Goal: Task Accomplishment & Management: Manage account settings

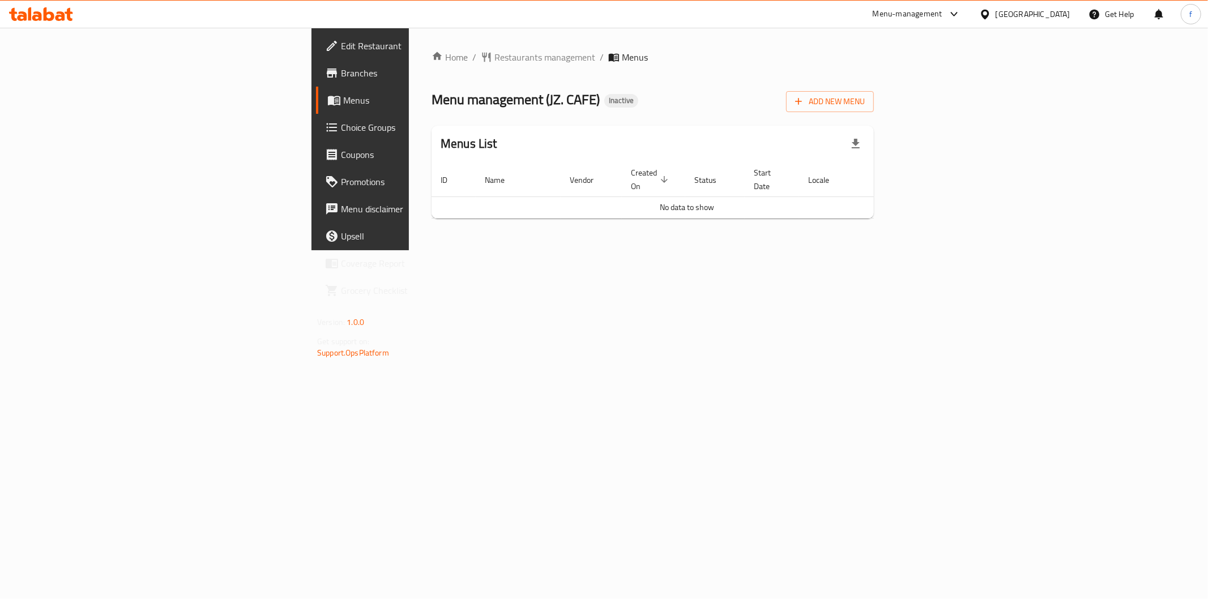
click at [874, 89] on div "Add New Menu" at bounding box center [830, 99] width 88 height 25
click at [865, 99] on span "Add New Menu" at bounding box center [830, 102] width 70 height 14
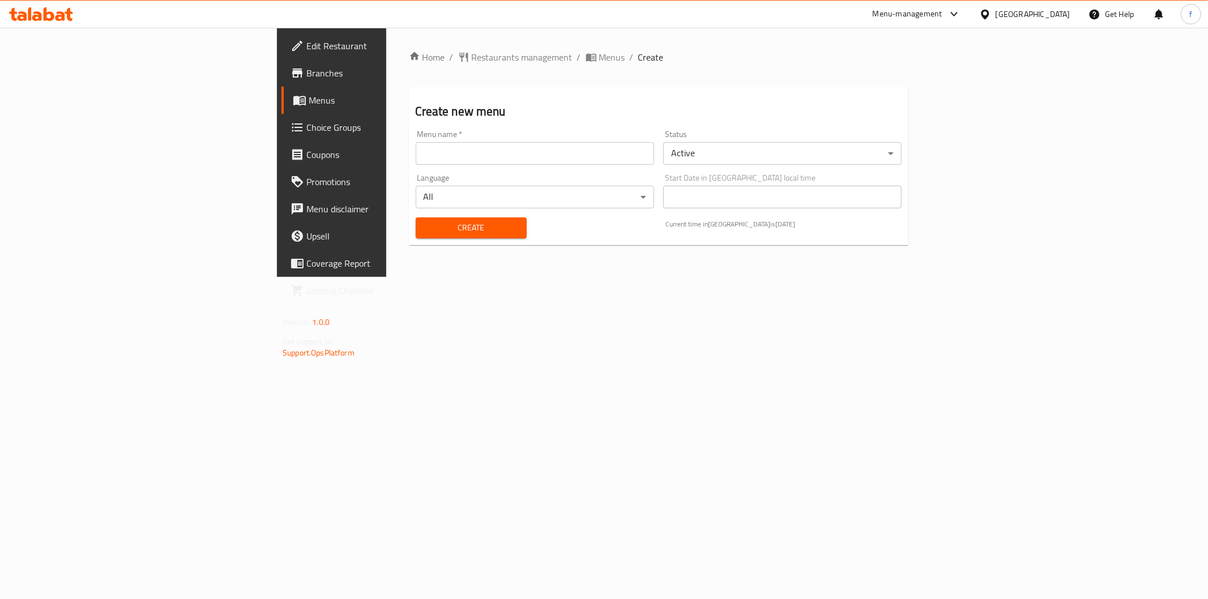
click at [416, 144] on input "text" at bounding box center [535, 153] width 239 height 23
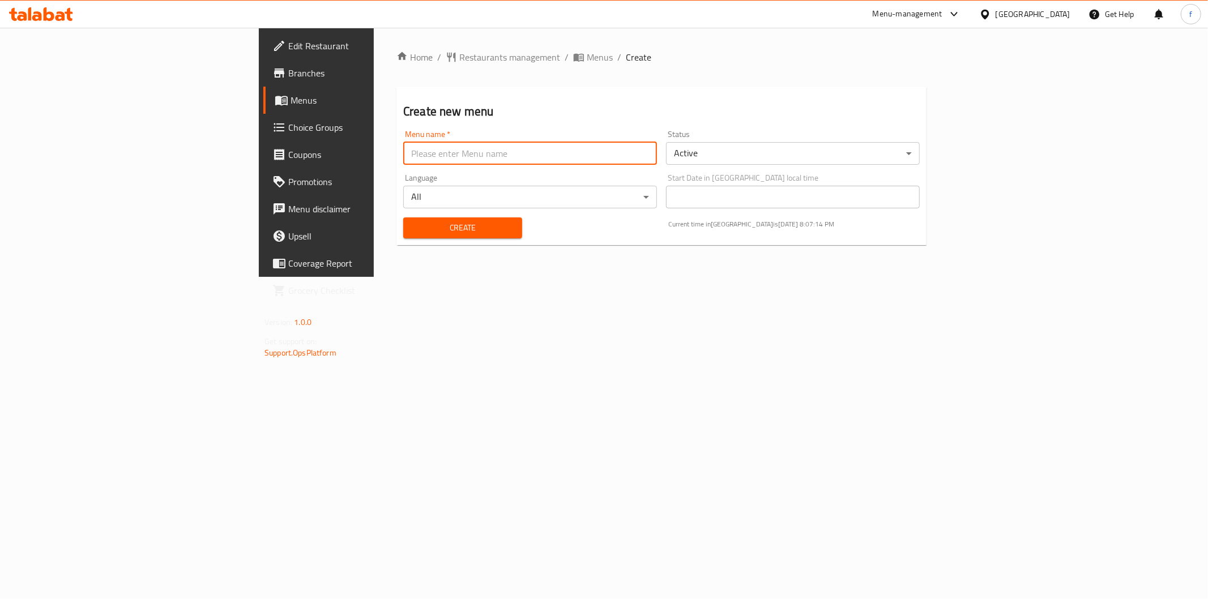
type input "f"
type input "menu"
click at [412, 233] on span "Create" at bounding box center [462, 228] width 101 height 14
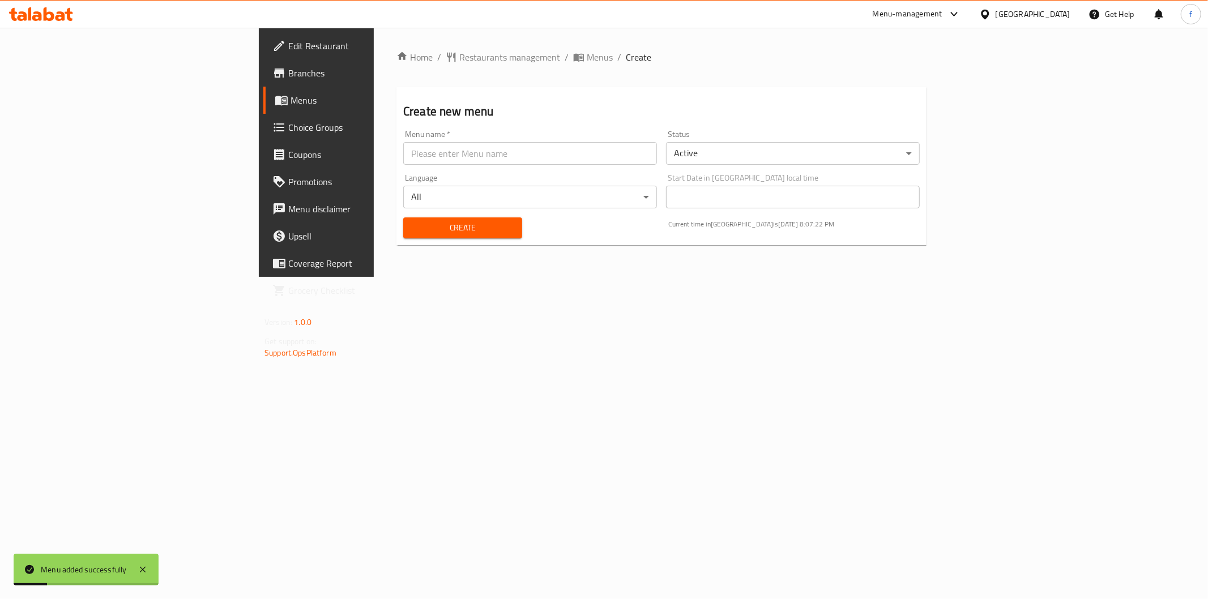
click at [291, 93] on span "Menus" at bounding box center [371, 100] width 161 height 14
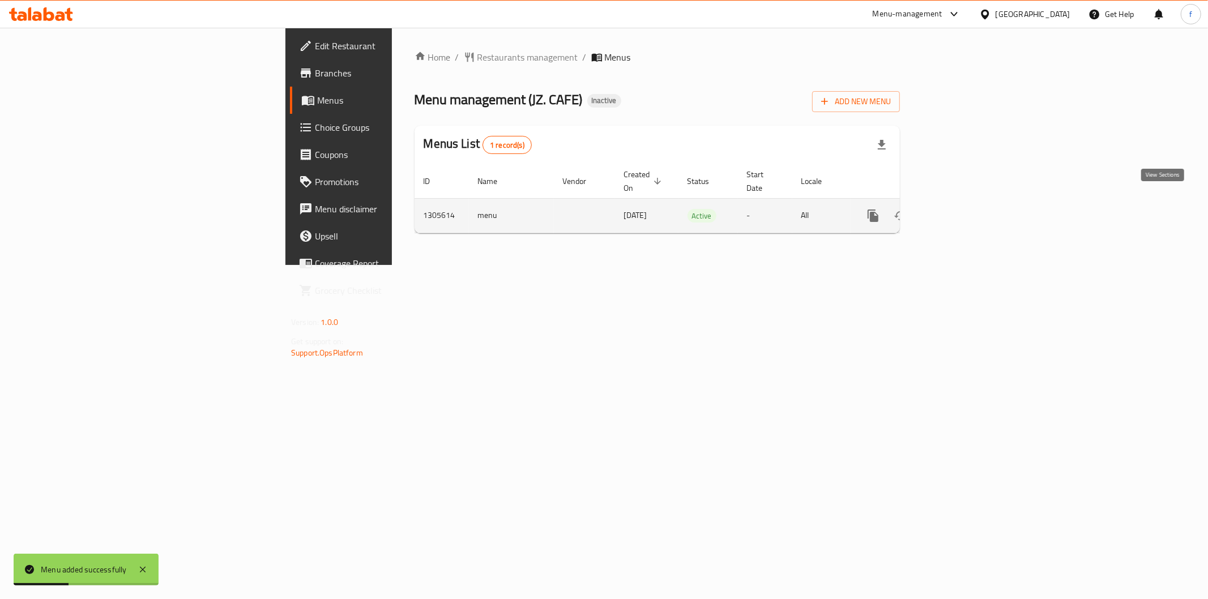
click at [962, 209] on icon "enhanced table" at bounding box center [955, 216] width 14 height 14
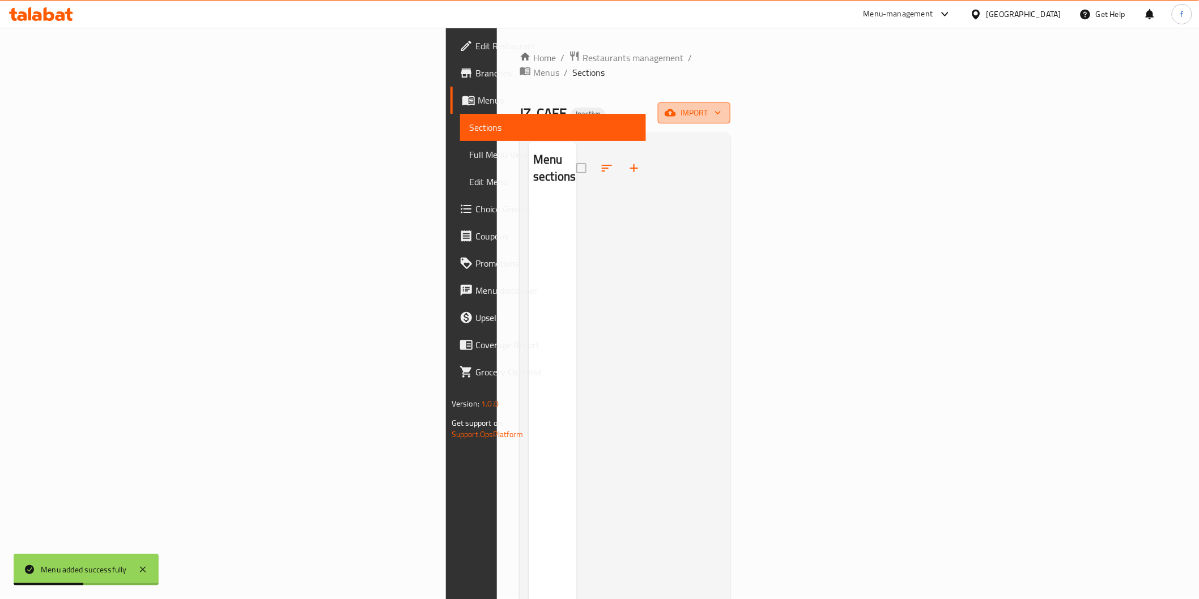
click at [721, 106] on span "import" at bounding box center [694, 113] width 54 height 14
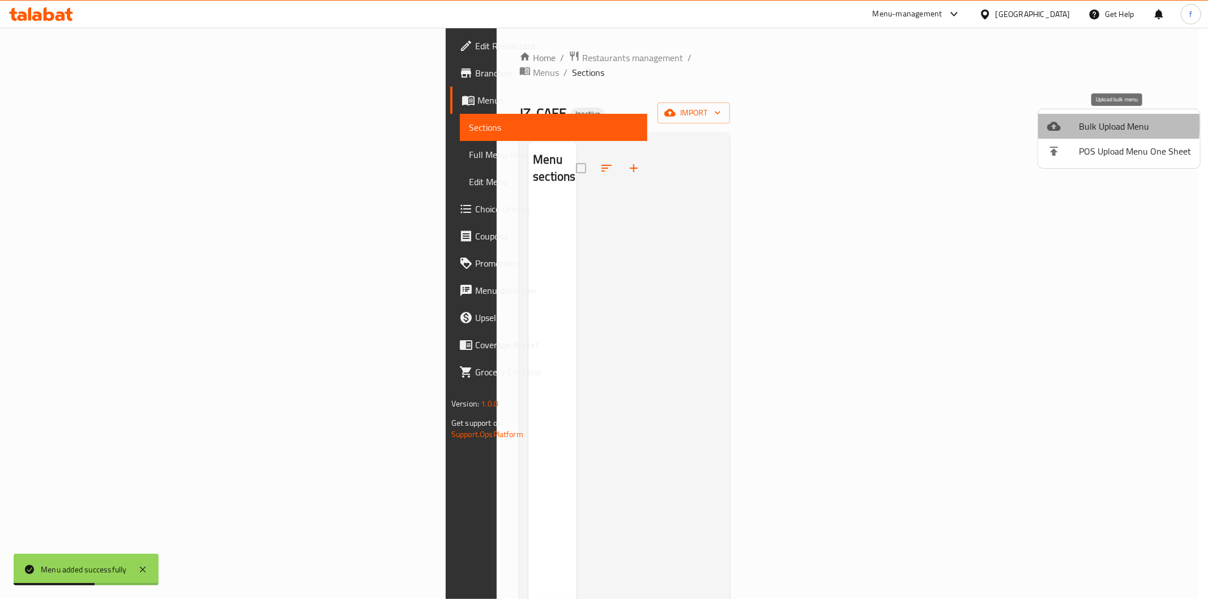
click at [1078, 125] on div at bounding box center [1064, 127] width 32 height 14
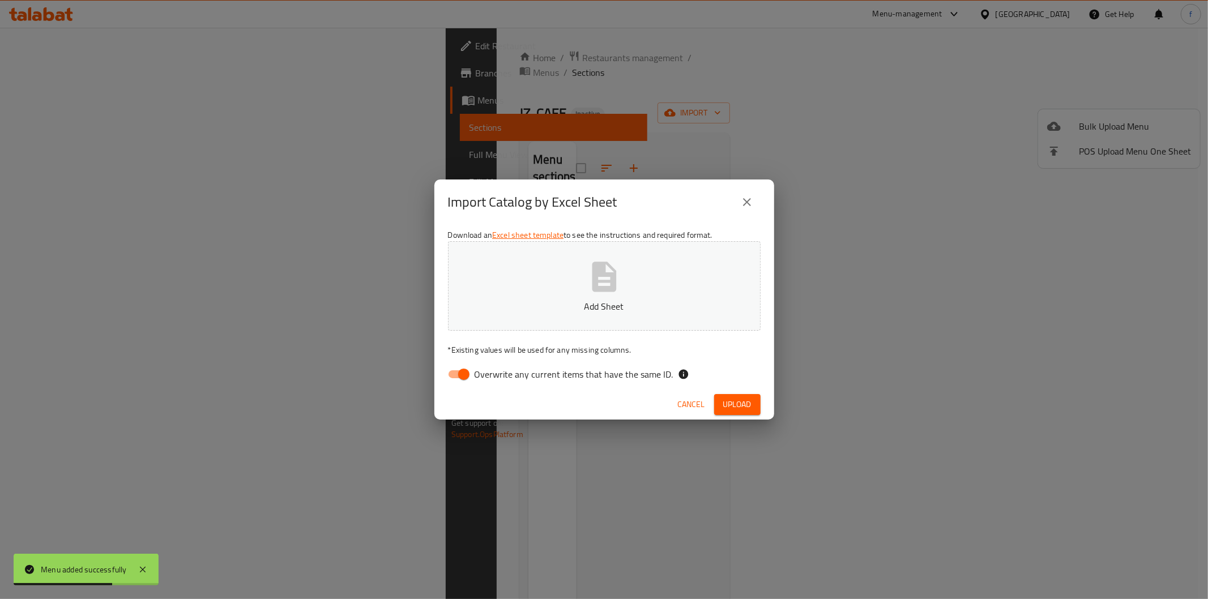
click at [475, 369] on span "Overwrite any current items that have the same ID." at bounding box center [574, 375] width 199 height 14
click at [474, 369] on input "Overwrite any current items that have the same ID." at bounding box center [464, 375] width 65 height 22
checkbox input "false"
click at [721, 408] on button "Upload" at bounding box center [737, 404] width 46 height 21
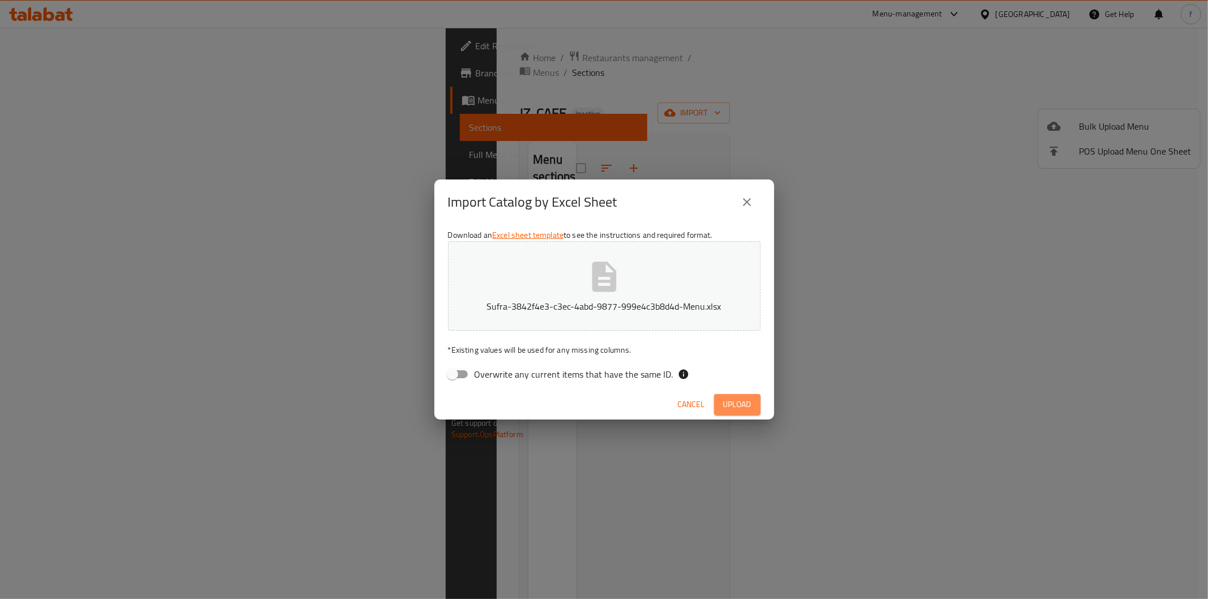
click at [733, 411] on span "Upload" at bounding box center [738, 405] width 28 height 14
click at [739, 401] on span "Upload" at bounding box center [738, 405] width 28 height 14
click at [661, 273] on button "Sufra-3842f4e3-c3ec-4abd-9877-999e4c3b8d4d-Menu.xlsx" at bounding box center [604, 286] width 313 height 90
drag, startPoint x: 724, startPoint y: 389, endPoint x: 727, endPoint y: 398, distance: 9.0
click at [724, 390] on div "Cancel Upload" at bounding box center [605, 405] width 340 height 30
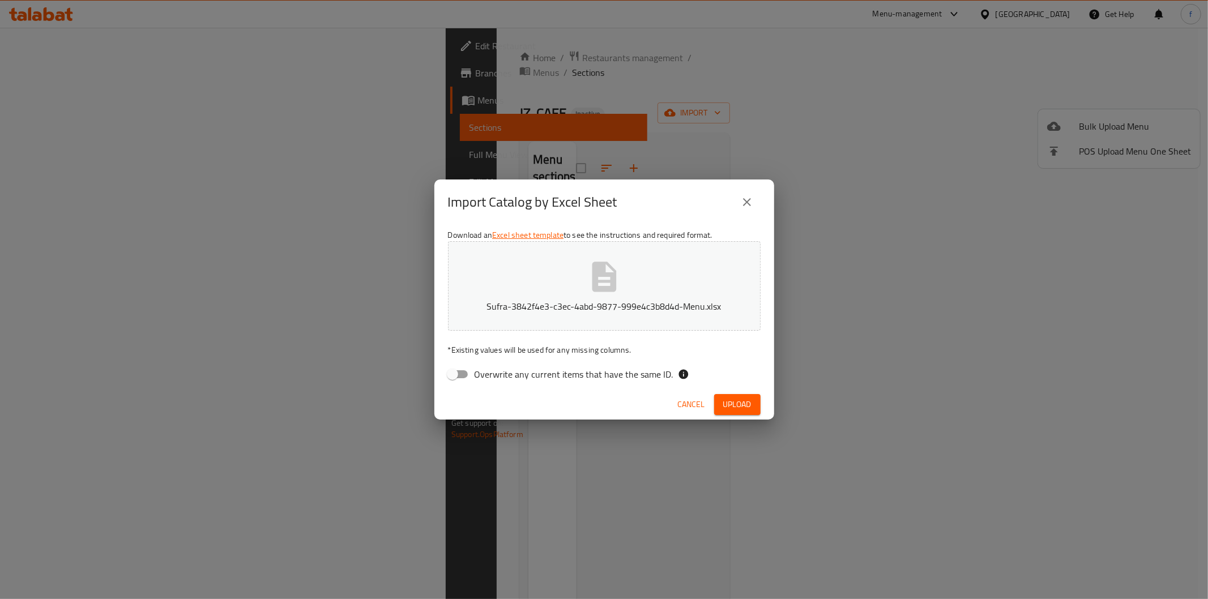
click at [727, 399] on span "Upload" at bounding box center [738, 405] width 28 height 14
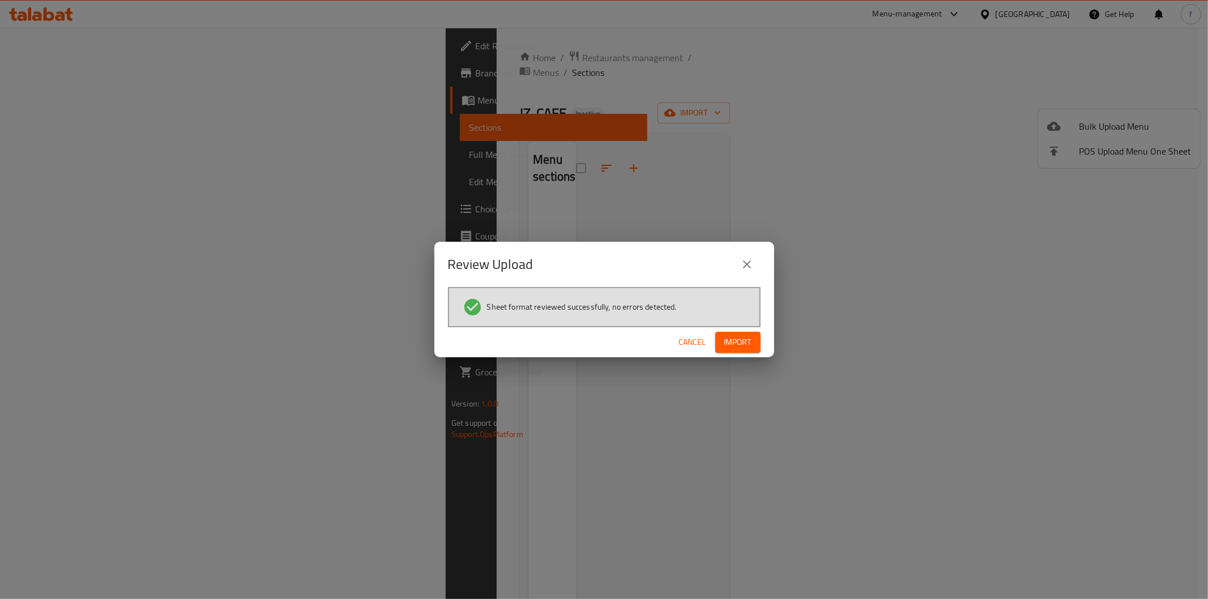
click at [749, 338] on span "Import" at bounding box center [738, 342] width 27 height 14
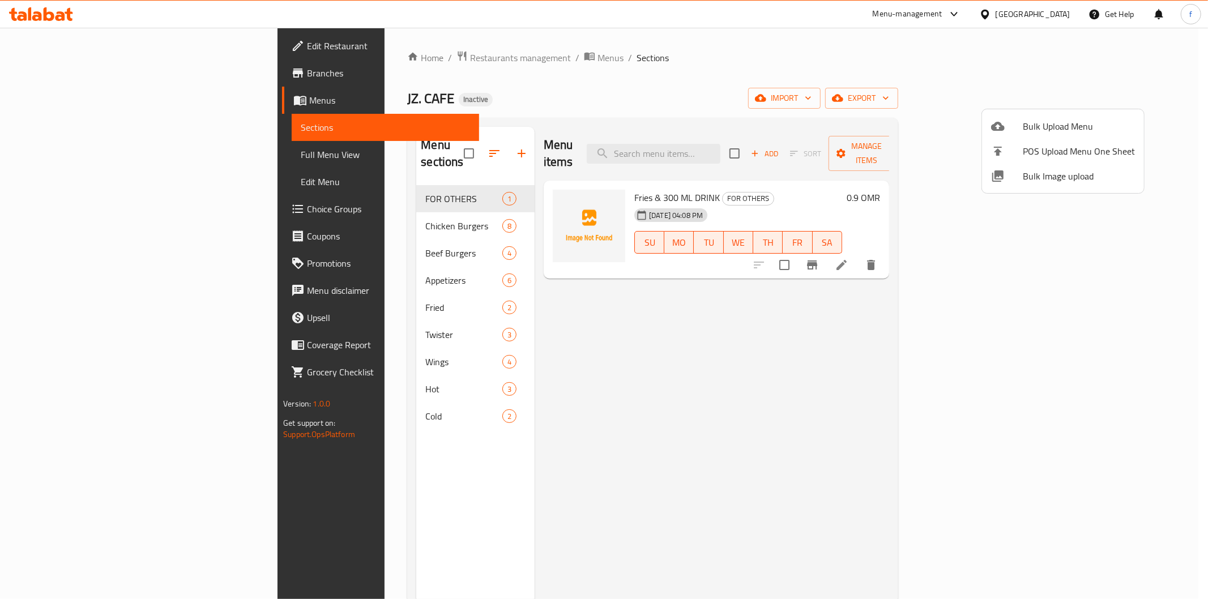
click at [1102, 317] on div at bounding box center [604, 299] width 1208 height 599
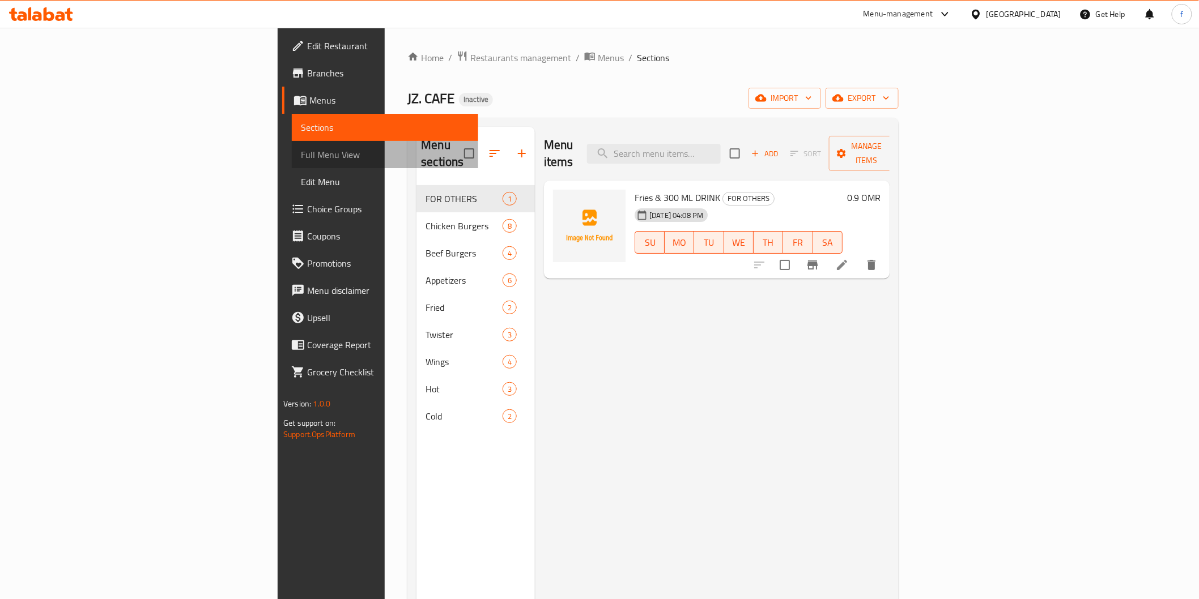
click at [301, 157] on span "Full Menu View" at bounding box center [385, 155] width 168 height 14
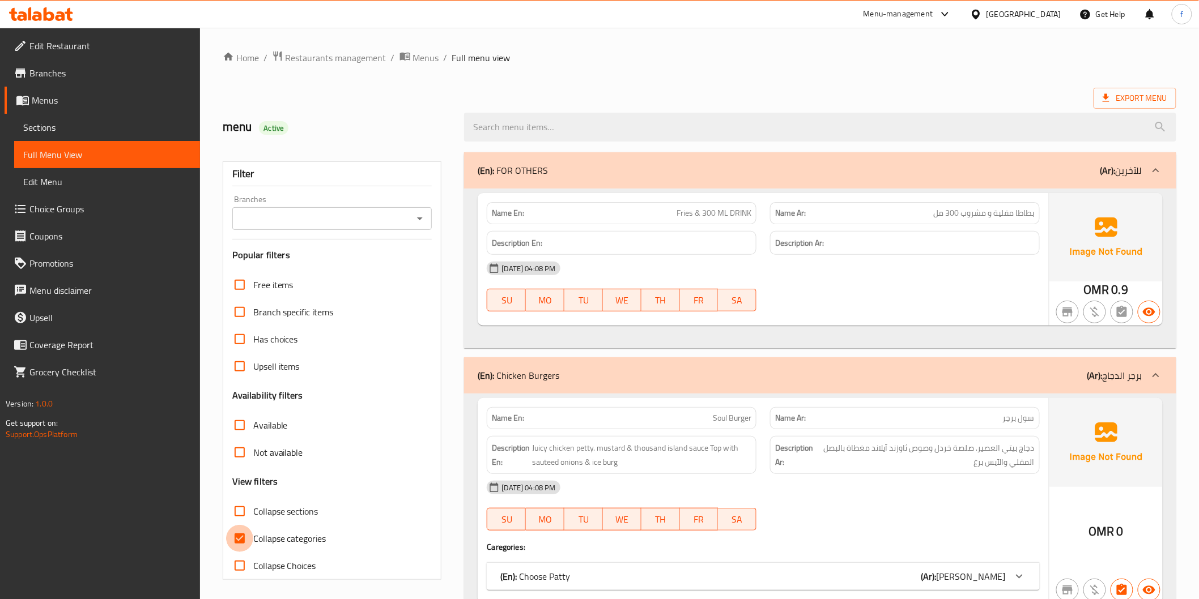
click at [240, 539] on input "Collapse categories" at bounding box center [239, 538] width 27 height 27
checkbox input "false"
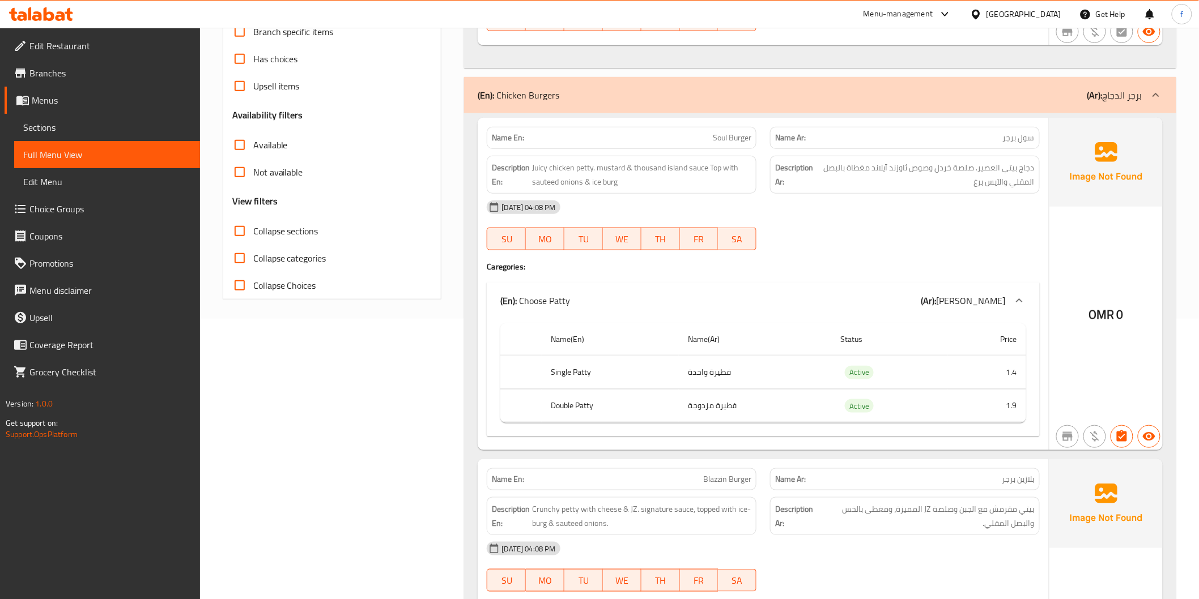
scroll to position [252, 0]
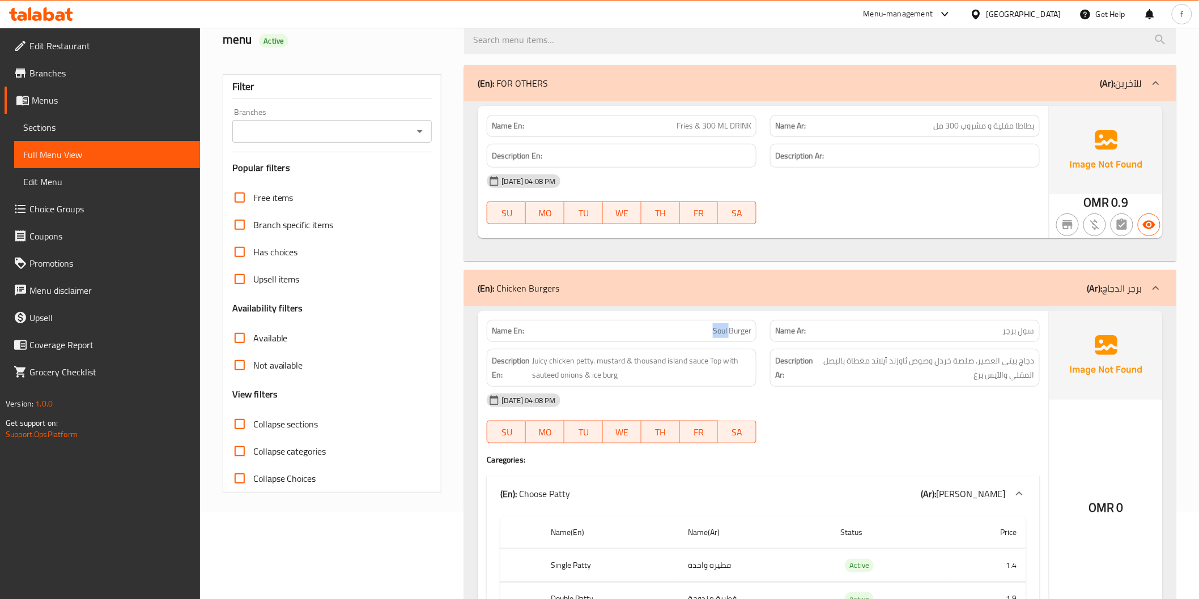
scroll to position [0, 0]
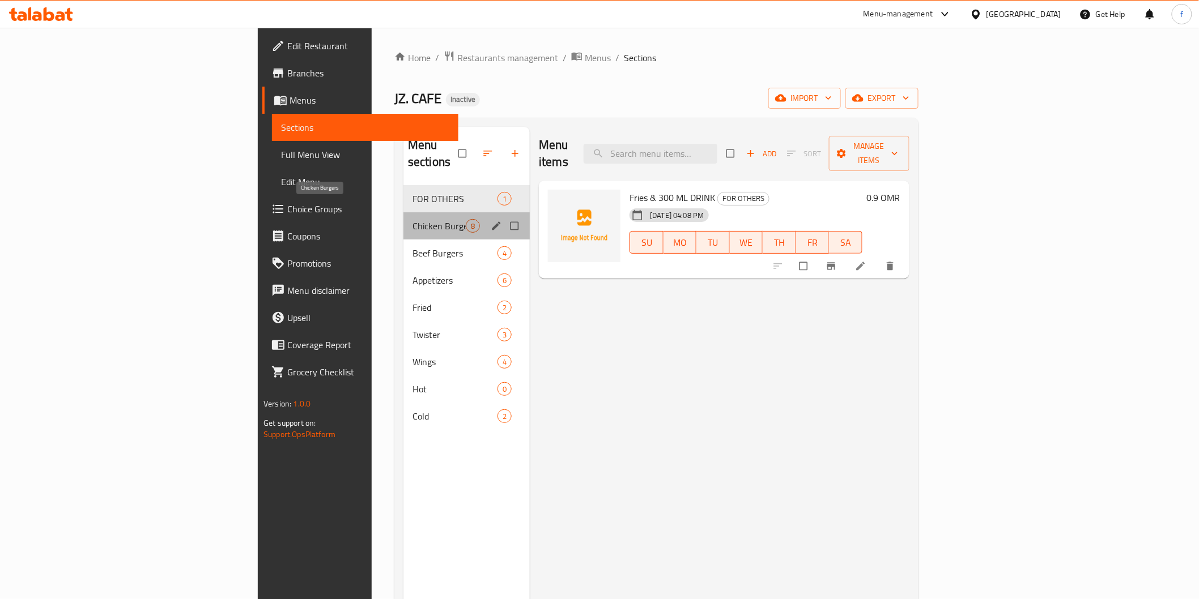
click at [412, 219] on span "Chicken Burgers" at bounding box center [438, 226] width 53 height 14
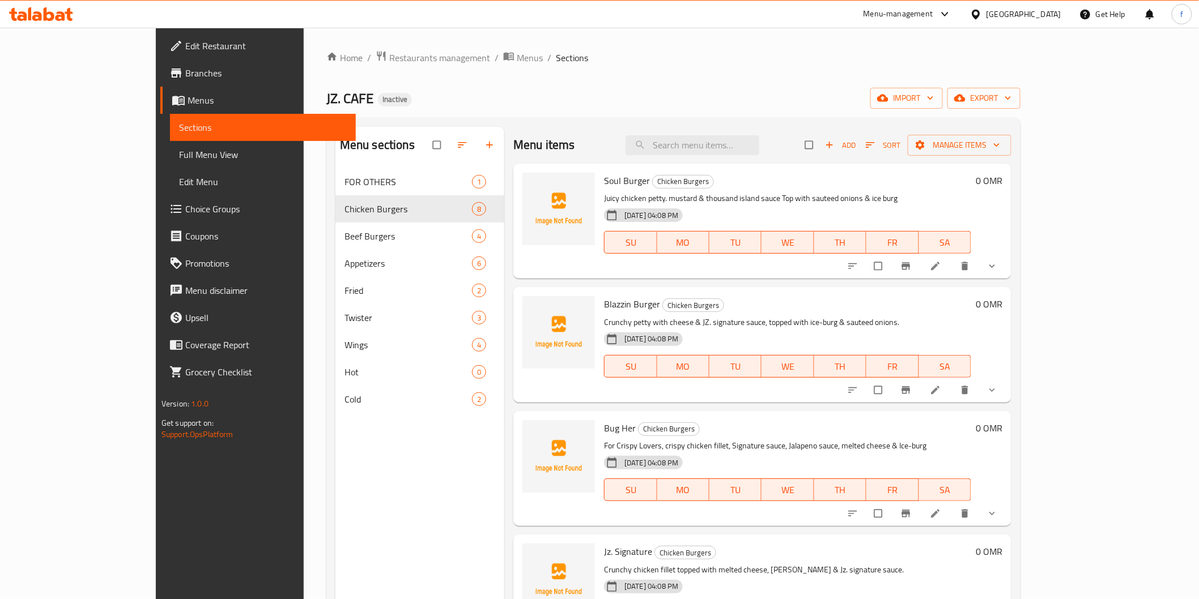
click at [941, 266] on icon at bounding box center [935, 266] width 11 height 11
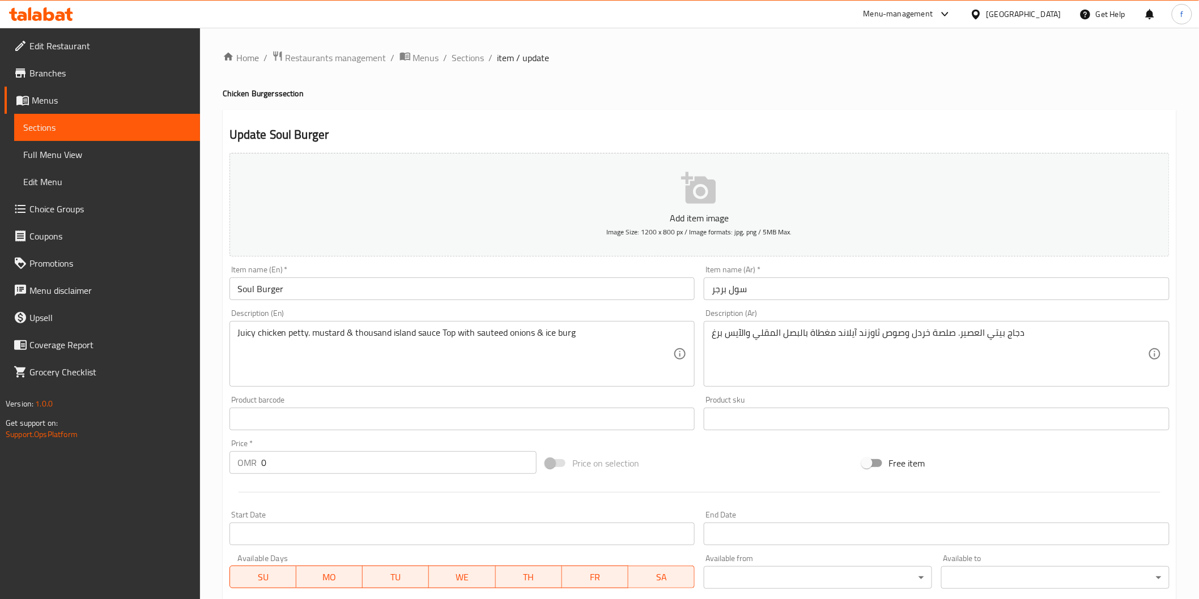
click at [245, 288] on input "Soul Burger" at bounding box center [462, 289] width 466 height 23
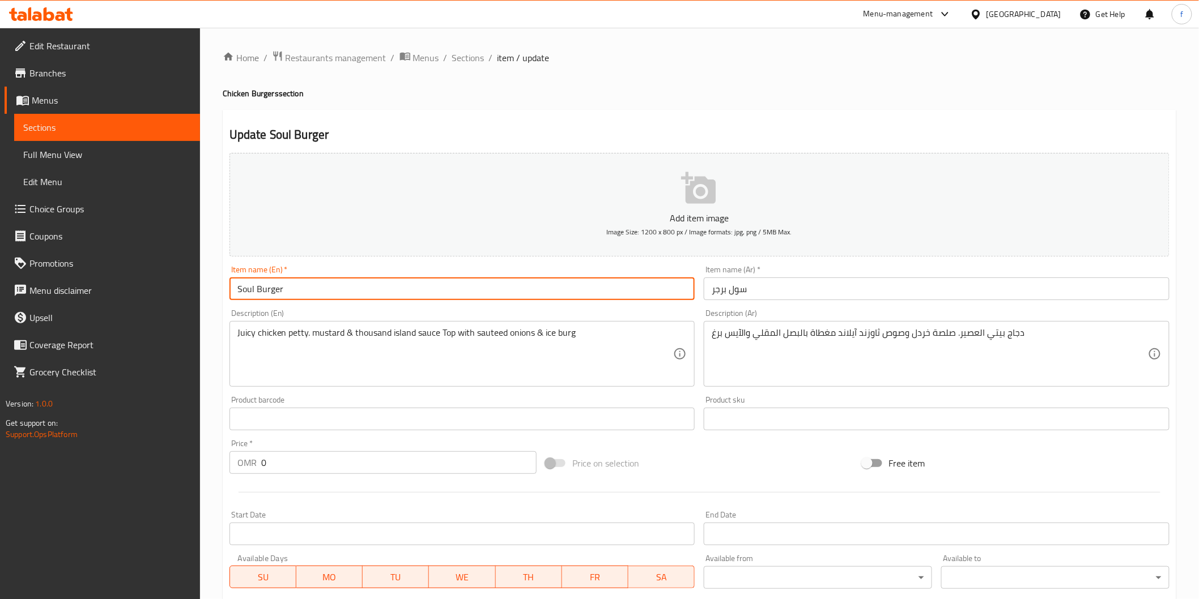
click at [245, 288] on input "Soul Burger" at bounding box center [462, 289] width 466 height 23
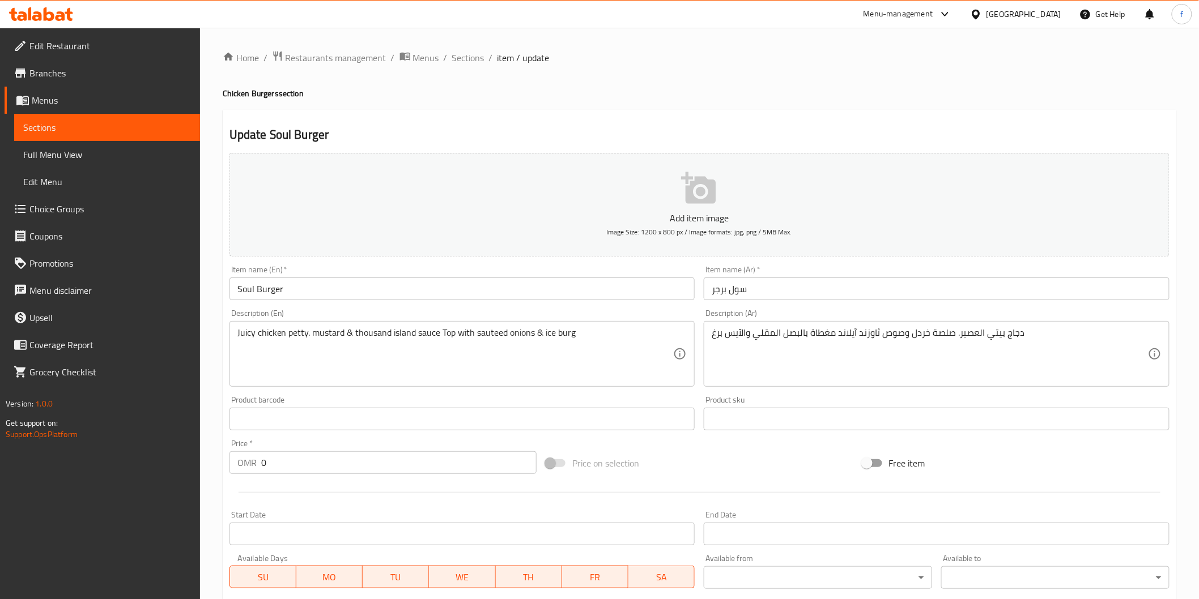
click at [925, 301] on div "Item name (Ar)   * سول برجر Item name (Ar) *" at bounding box center [936, 283] width 475 height 44
click at [296, 338] on textarea "Juicy chicken petty. mustard & thousand island sauce Top with sauteed onions & …" at bounding box center [455, 354] width 436 height 54
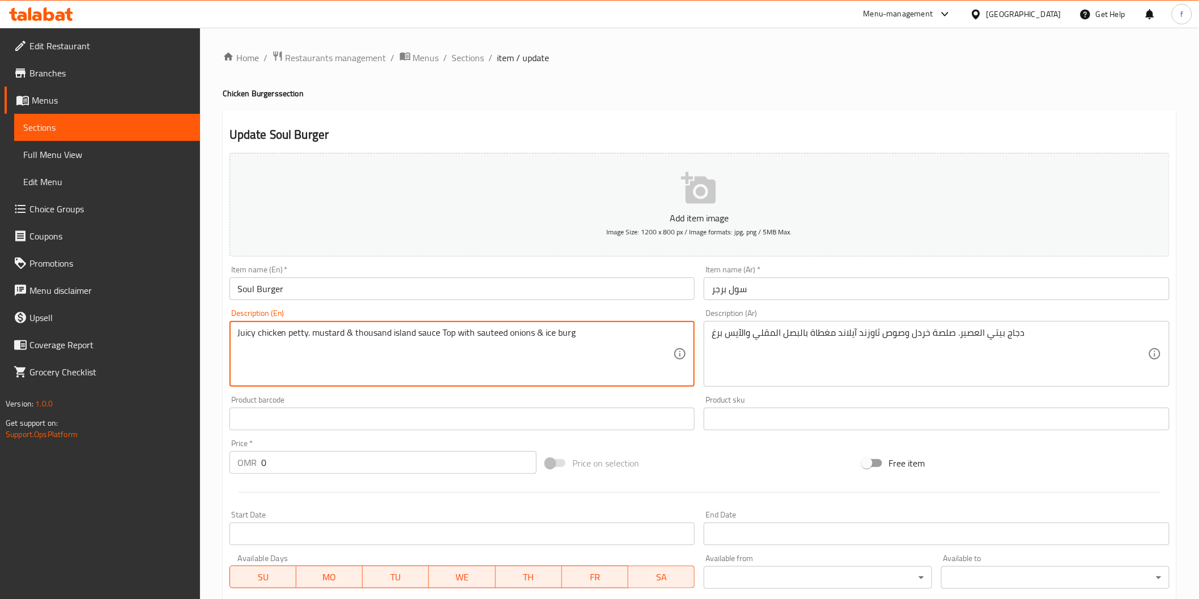
click at [296, 338] on textarea "Juicy chicken petty. mustard & thousand island sauce Top with sauteed onions & …" at bounding box center [455, 354] width 436 height 54
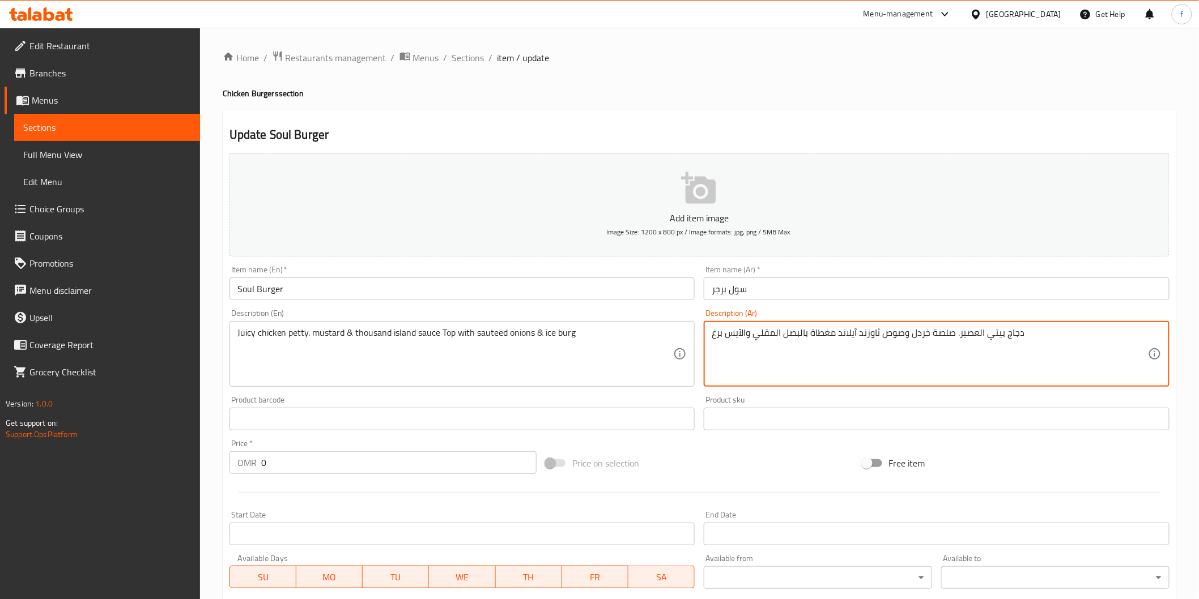
click at [989, 330] on textarea "دجاج بيتي العصير. صلصة خردل وصوص ثاوزند آيلاند مغطاة بالبصل المقلي والآيس برغ" at bounding box center [930, 354] width 436 height 54
click at [1011, 330] on textarea "دجاج بيتي العصير. صلصة خردل وصوص ثاوزند آيلاند مغطاة بالبصل المقلي والآيس برغ" at bounding box center [930, 354] width 436 height 54
click at [1028, 333] on textarea "دجاج بيتي العصير. صلصة خردل وصوص ثاوزند آيلاند مغطاة بالبصل المقلي والآيس برغ" at bounding box center [930, 354] width 436 height 54
click at [713, 333] on textarea "دجاج بيتي العصير. صلصة خردل وصوص ثاوزند آيلاند مغطاة بالبصل المقلي والآيس برغ" at bounding box center [930, 354] width 436 height 54
click at [799, 361] on textarea "دجاج بيتي العصير. صلصة خردل وصوص ثاوزند آيلاند مغطاة بالبصل المقلي والآيس برغ" at bounding box center [930, 354] width 436 height 54
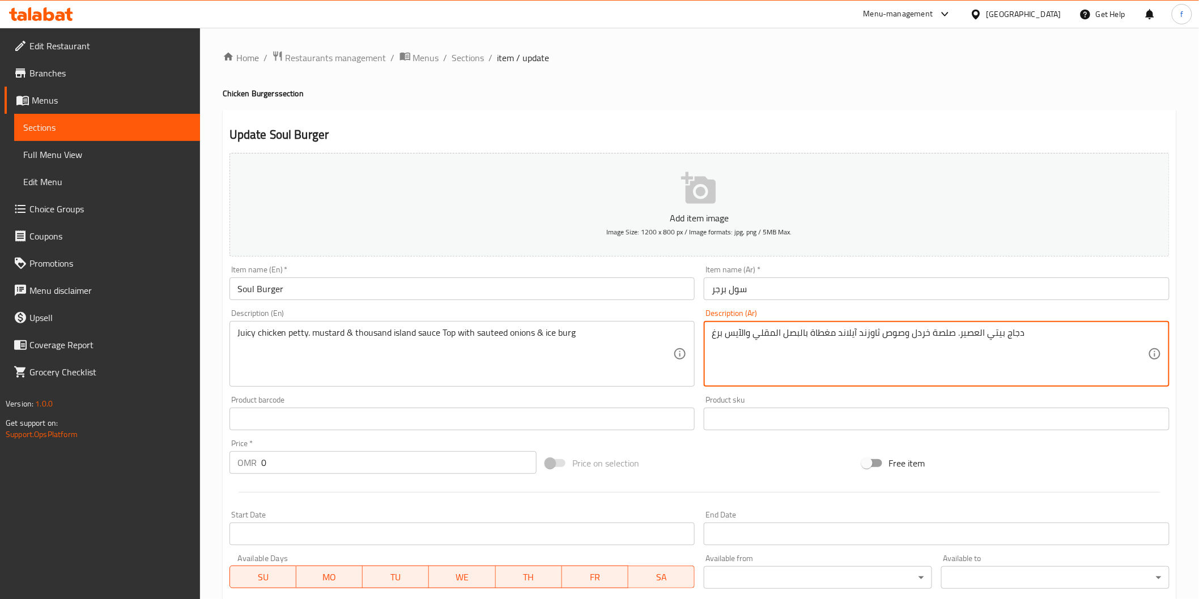
click at [806, 338] on textarea "دجاج بيتي العصير. صلصة خردل وصوص ثاوزند آيلاند مغطاة بالبصل المقلي والآيس برغ" at bounding box center [930, 354] width 436 height 54
click at [1024, 339] on textarea "دجاج بيتي العصير. صلصة خردل وصوص ثاوزند آيلاند مغطاة بالبصل المقلي والآيس برغ" at bounding box center [930, 354] width 436 height 54
click at [1101, 327] on textarea "دجاج بيتي العصير. صلصة خردل وصوص ثاوزند آيلاند مغطاة بالبصل المقلي والآيس برغ" at bounding box center [930, 354] width 436 height 54
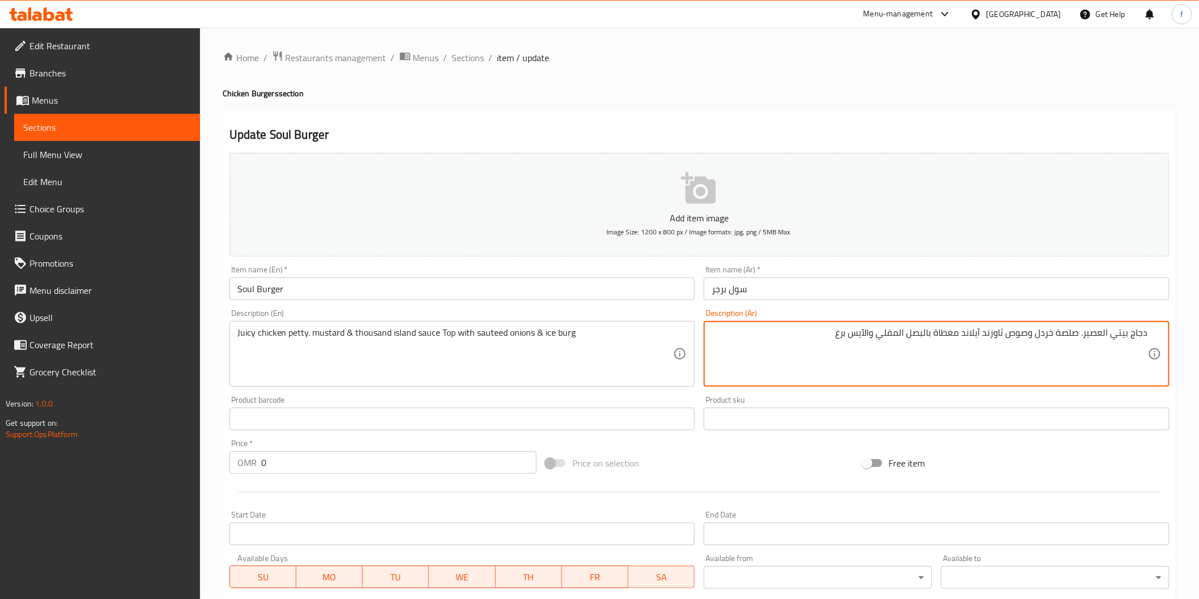
click at [1155, 337] on div "دجاج بيتي العصير. صلصة خردل وصوص ثاوزند آيلاند مغطاة بالبصل المقلي والآيس برغ D…" at bounding box center [937, 354] width 466 height 66
click at [1152, 333] on div "دجاج بيتي العصير. صلصة خردل وصوص ثاوزند آيلاند مغطاة بالبصل المقلي والآيس برغ D…" at bounding box center [937, 354] width 466 height 66
click at [1148, 333] on div "دجاج بيتي العصير. صلصة خردل وصوص ثاوزند آيلاند مغطاة بالبصل المقلي والآيس برغ D…" at bounding box center [937, 354] width 466 height 66
paste textarea "قطعة"
click at [1095, 334] on textarea "قطعة دجاج بيتي العصير. صلصة خردل وصوص ثاوزند آيلاند مغطاة بالبصل المقلي والآيس …" at bounding box center [930, 354] width 436 height 54
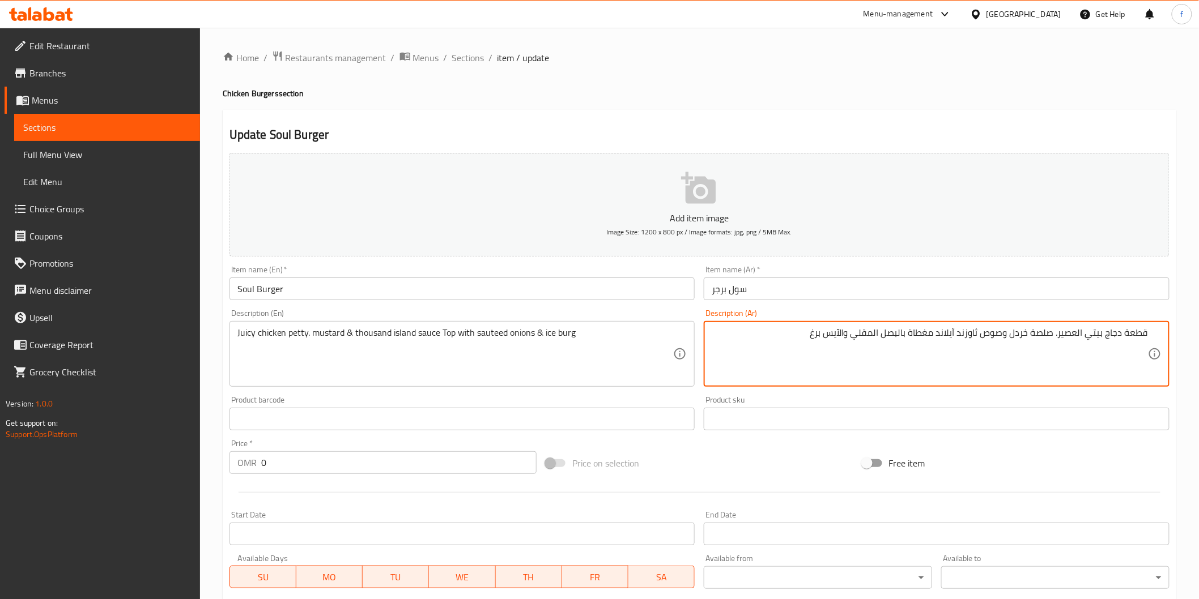
click at [1095, 334] on textarea "قطعة دجاج بيتي العصير. صلصة خردل وصوص ثاوزند آيلاند مغطاة بالبصل المقلي والآيس …" at bounding box center [930, 354] width 436 height 54
click at [1090, 334] on textarea "قطعة دجاج العصير. صلصة خردل وصوص ثاوزند آيلاند مغطاة بالبصل المقلي والآيس برغ" at bounding box center [930, 354] width 436 height 54
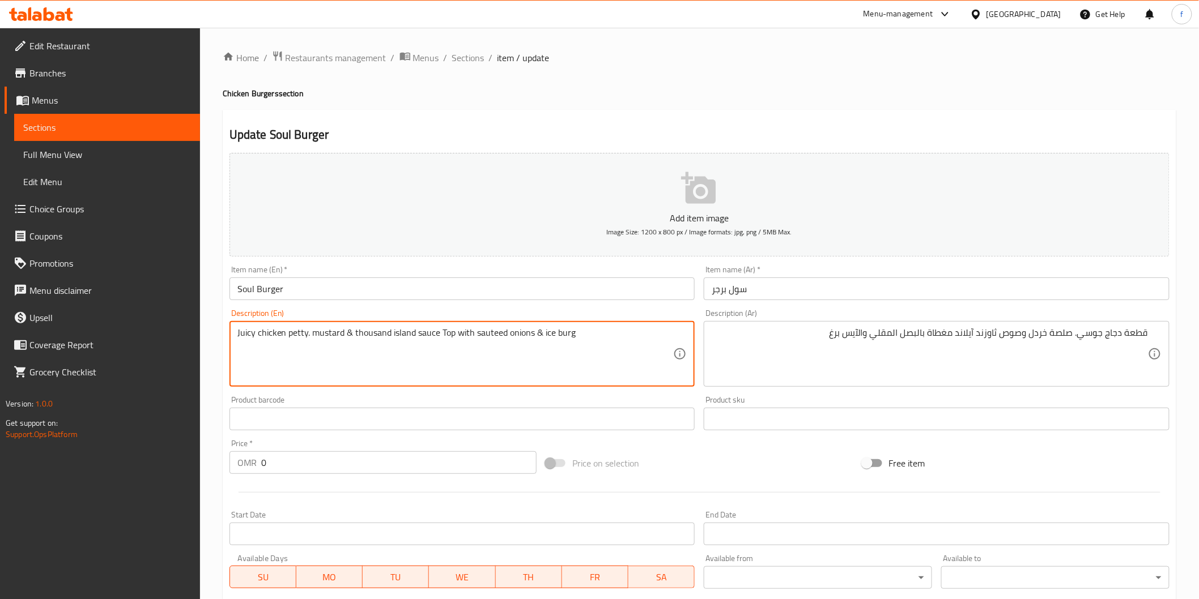
click at [327, 330] on textarea "Juicy chicken petty. mustard & thousand island sauce Top with sauteed onions & …" at bounding box center [455, 354] width 436 height 54
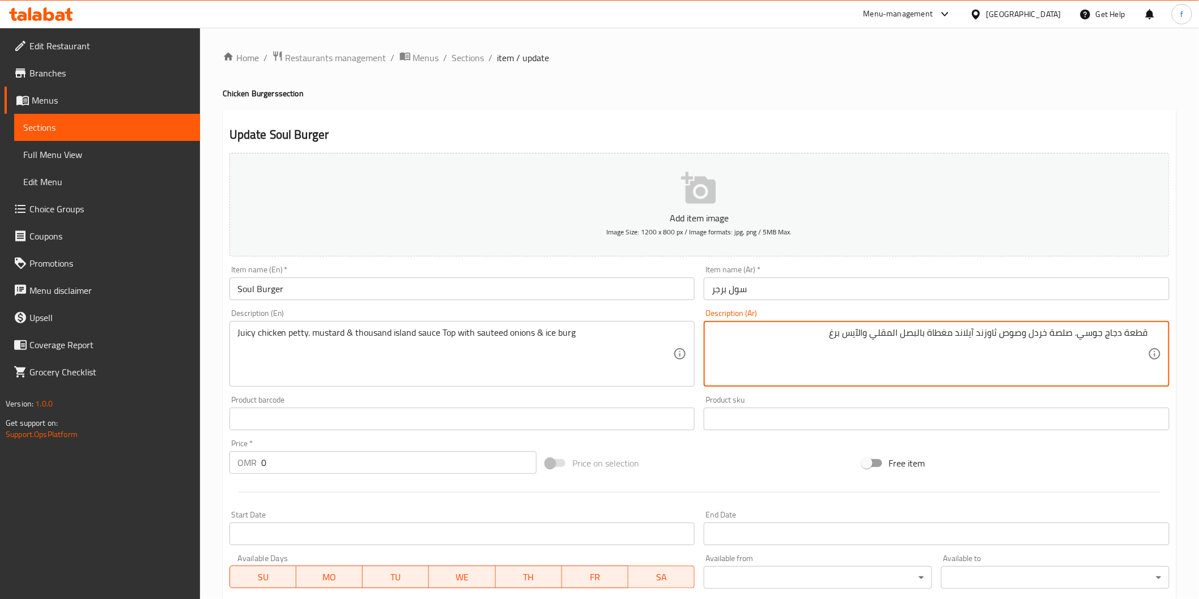
click at [1068, 333] on textarea "قطعة دجاج جوسي. صلصة خردل وصوص ثاوزند آيلاند مغطاة بالبصل المقلي والآيس برغ" at bounding box center [930, 354] width 436 height 54
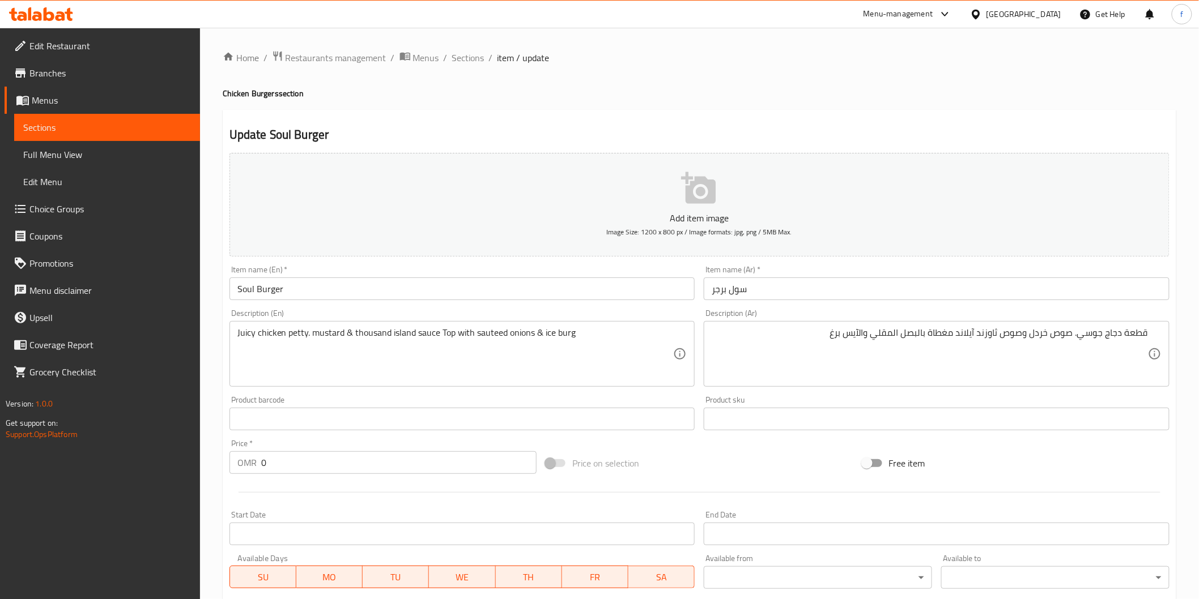
click at [1037, 335] on textarea "قطعة دجاج جوسي. صوص خردل وصوص ثاوزند آيلاند مغطاة بالبصل المقلي والآيس برغ" at bounding box center [930, 354] width 436 height 54
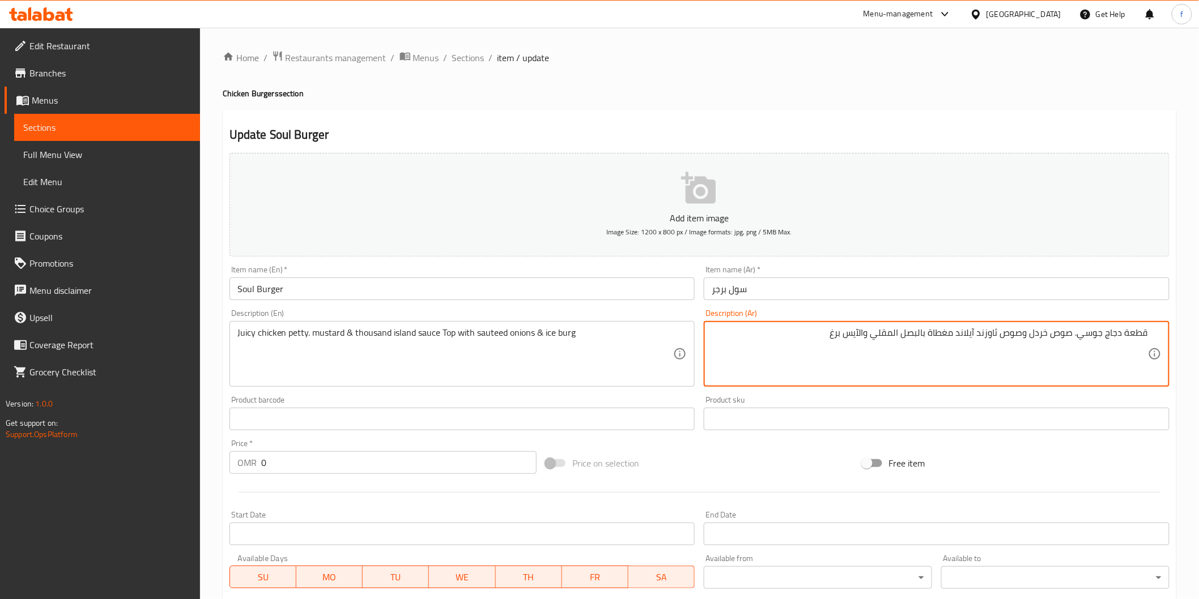
click at [1037, 335] on textarea "قطعة دجاج جوسي. صوص خردل وصوص ثاوزند آيلاند مغطاة بالبصل المقلي والآيس برغ" at bounding box center [930, 354] width 436 height 54
paste textarea "مستردة"
click at [1003, 335] on textarea "قطعة دجاج جوسي. صوص مستردة وصوص ثاوزند آيلاند مغطاة بالبصل المقلي والآيس برغ" at bounding box center [930, 354] width 436 height 54
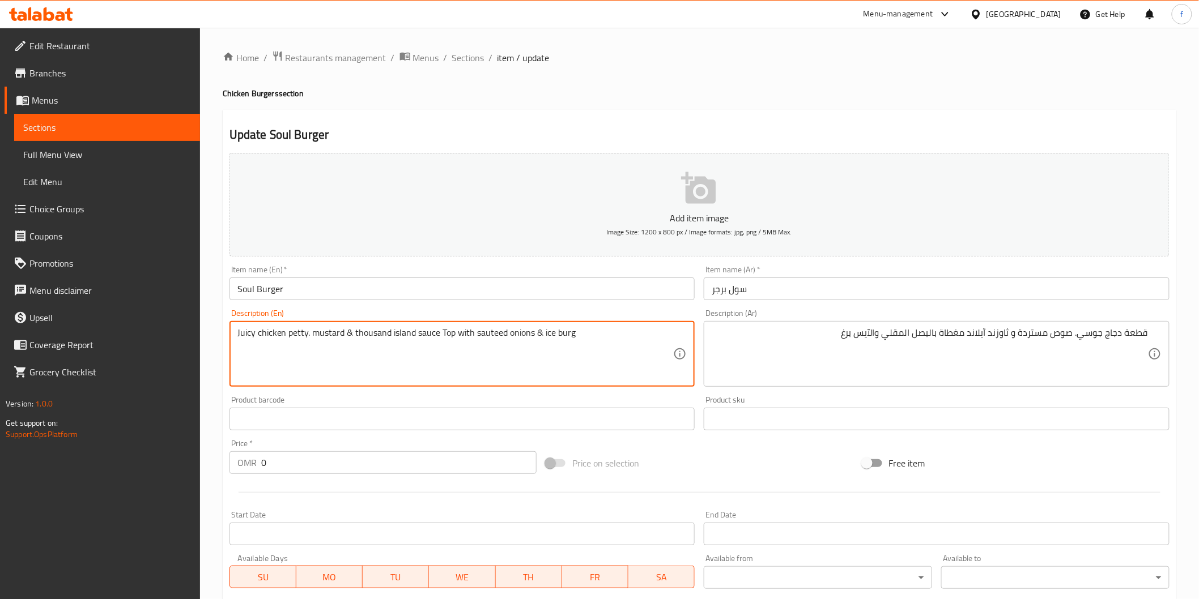
click at [369, 333] on textarea "Juicy chicken petty. mustard & thousand island sauce Top with sauteed onions & …" at bounding box center [455, 354] width 436 height 54
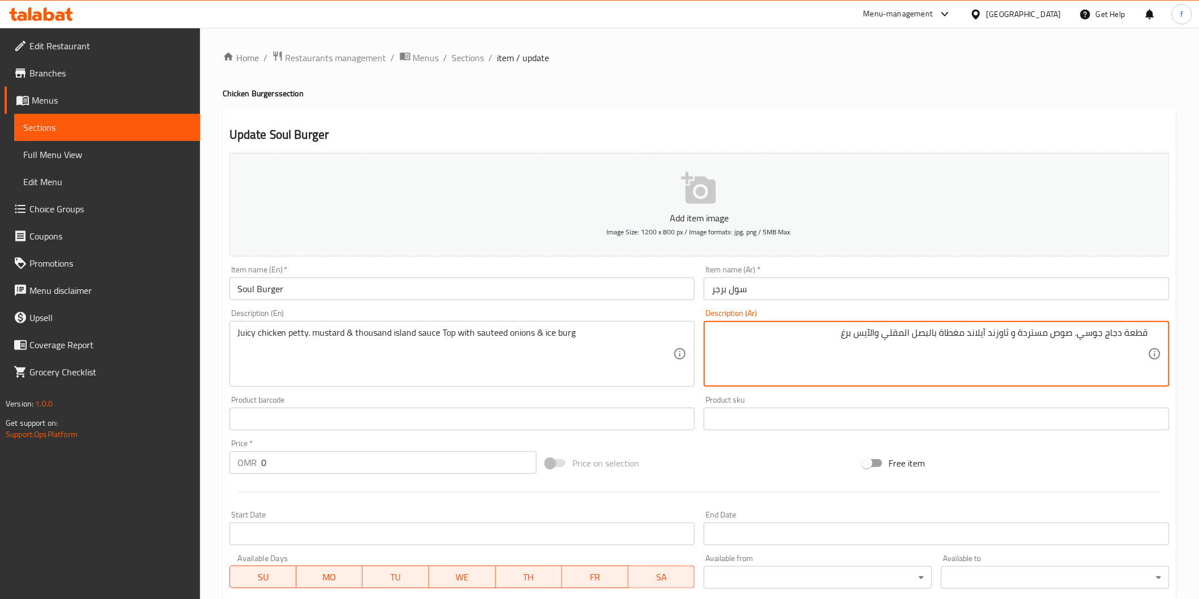
drag, startPoint x: 1011, startPoint y: 335, endPoint x: 971, endPoint y: 332, distance: 39.8
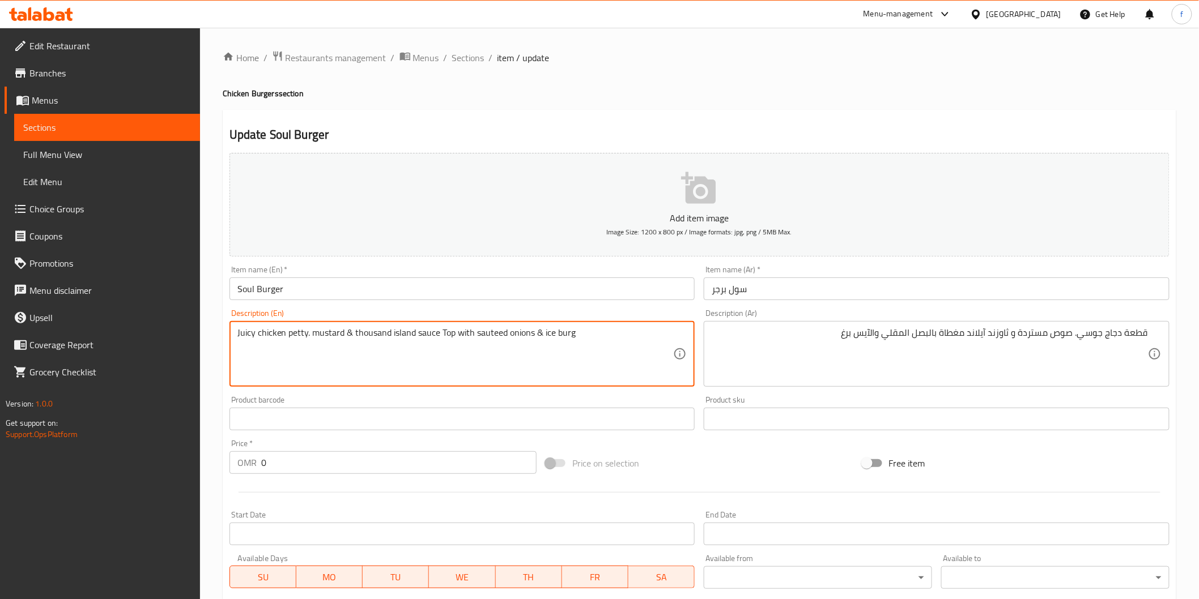
drag, startPoint x: 441, startPoint y: 331, endPoint x: 472, endPoint y: 335, distance: 31.5
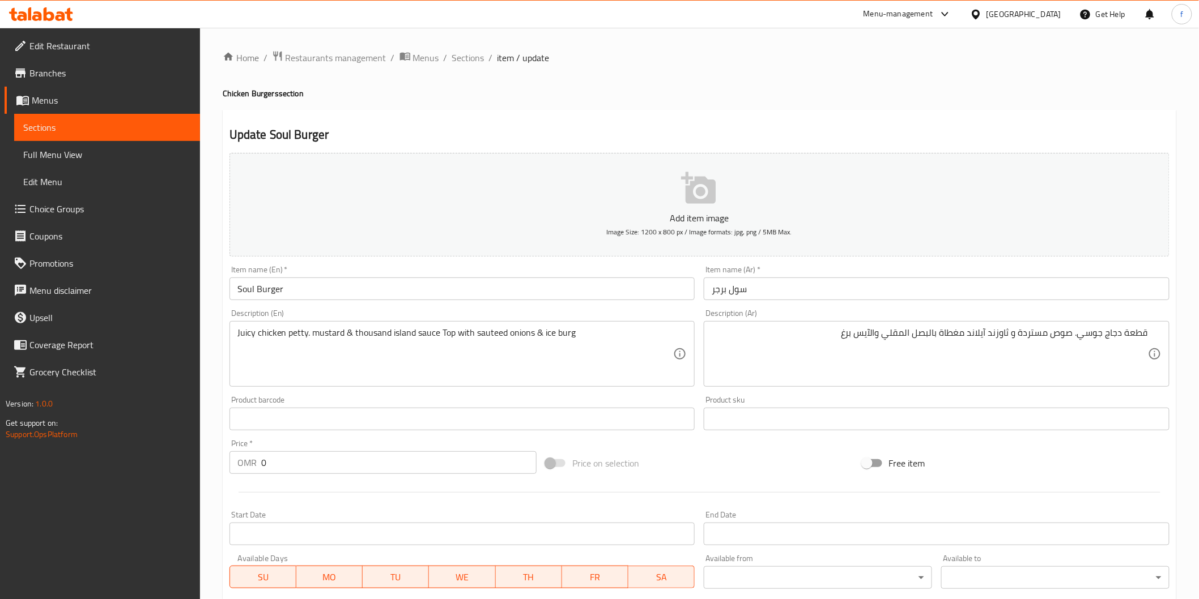
click at [522, 352] on textarea "Juicy chicken petty. mustard & thousand island sauce Top with sauteed onions & …" at bounding box center [455, 354] width 436 height 54
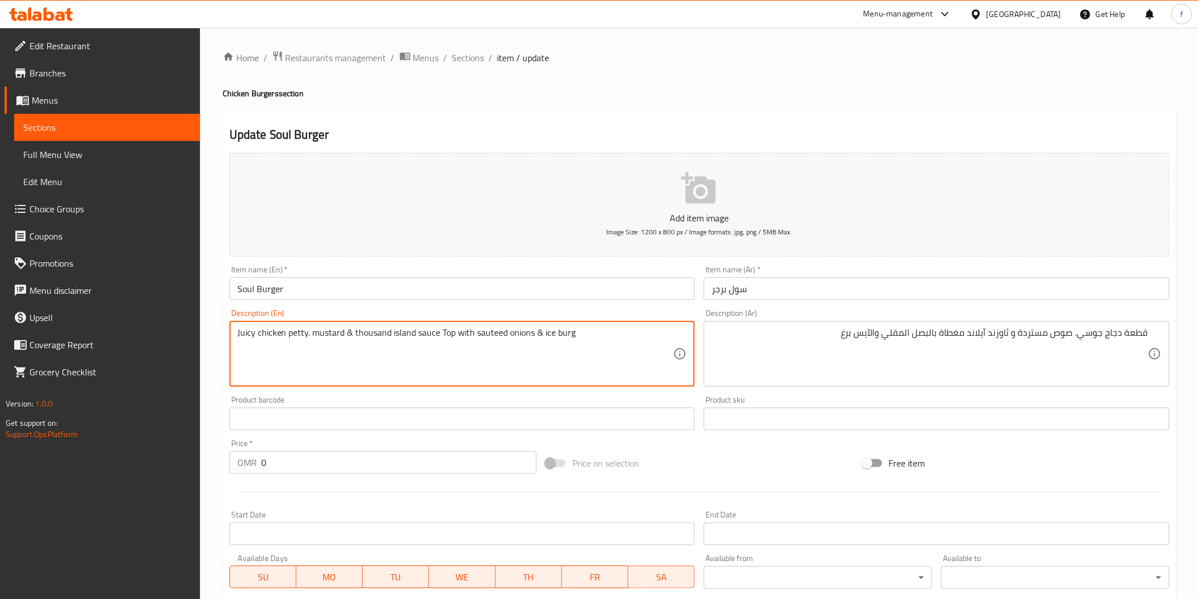
click at [482, 333] on textarea "Juicy chicken petty. mustard & thousand island sauce Top with sauteed onions & …" at bounding box center [455, 354] width 436 height 54
drag, startPoint x: 482, startPoint y: 333, endPoint x: 560, endPoint y: 355, distance: 80.7
click at [484, 333] on textarea "Juicy chicken petty. mustard & thousand island sauce Top with sauteed onions & …" at bounding box center [455, 354] width 436 height 54
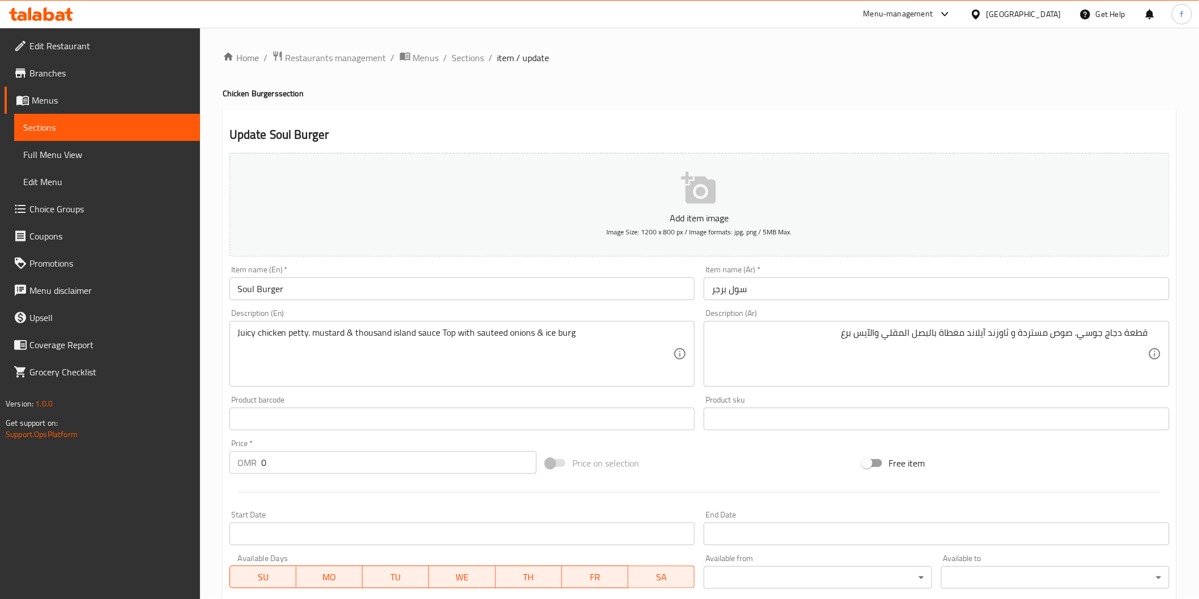
click at [926, 334] on textarea "قطعة دجاج جوسي. صوص مستردة و ثاوزند آيلاند مغطاة بالبصل المقلي والآيس برغ" at bounding box center [930, 354] width 436 height 54
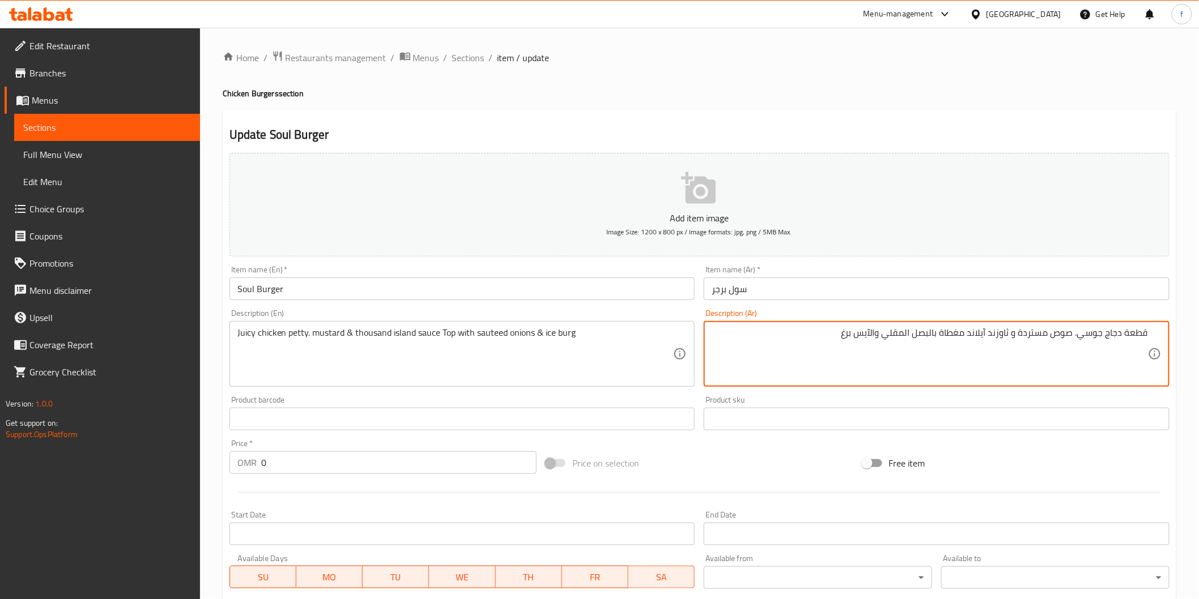
click at [938, 334] on textarea "قطعة دجاج جوسي. صوص مستردة و ثاوزند آيلاند مغطاة بالبصل المقلي والآيس برغ" at bounding box center [930, 354] width 436 height 54
click at [917, 333] on textarea "قطعة دجاج جوسي. صوص مستردة و ثاوزند آيلاند مغطاة بالبصل المقلي والآيس برغ" at bounding box center [930, 354] width 436 height 54
paste textarea "سوتيه"
click at [938, 330] on textarea "قطعة دجاج جوسي. صوص مستردة و ثاوزند آيلاند مغطاة بالبصل سوتيه المقلي والآيس برغ" at bounding box center [930, 354] width 436 height 54
click at [935, 346] on textarea "قطعة دجاج جوسي. صوص مستردة و ثاوزند آيلاند مغطاة بالبصل سوتيه المقلي والآيس برغ" at bounding box center [930, 354] width 436 height 54
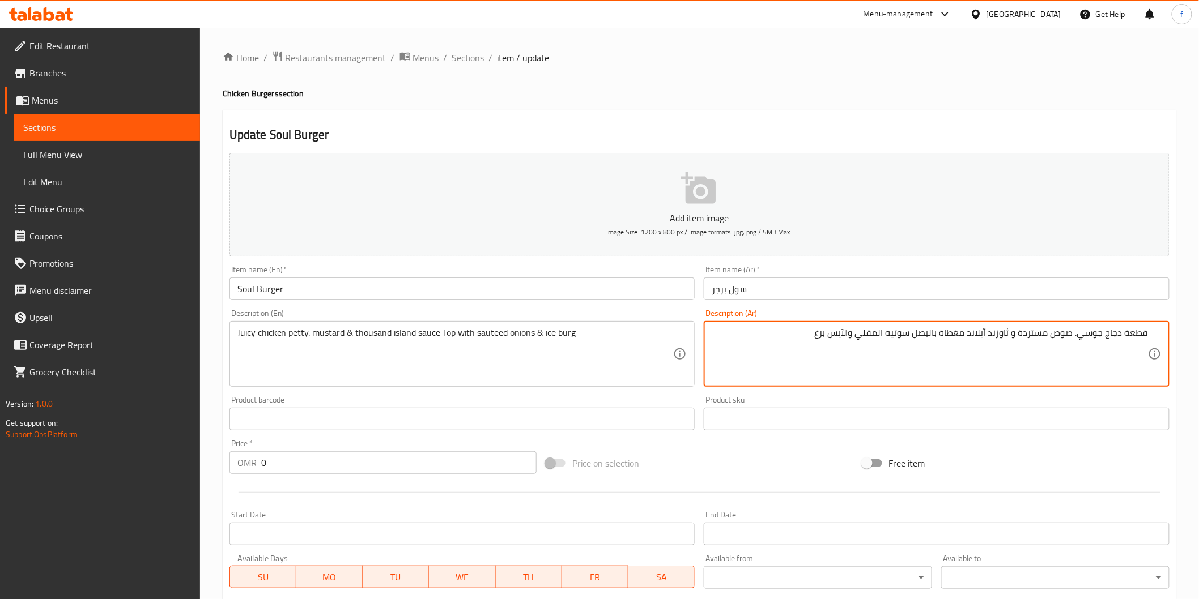
drag, startPoint x: 912, startPoint y: 333, endPoint x: 918, endPoint y: 337, distance: 7.4
click at [913, 333] on textarea "قطعة دجاج جوسي. صوص مستردة و ثاوزند آيلاند مغطاة بالبصل سوتيه المقلي والآيس برغ" at bounding box center [930, 354] width 436 height 54
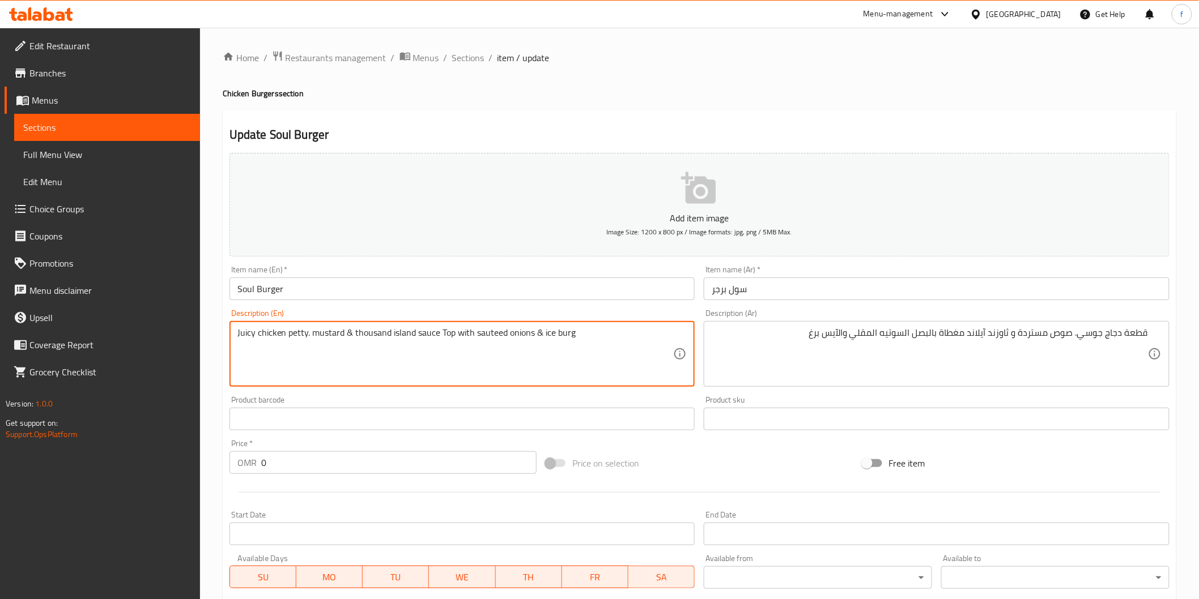
click at [565, 329] on textarea "Juicy chicken petty. mustard & thousand island sauce Top with sauteed onions & …" at bounding box center [455, 354] width 436 height 54
drag, startPoint x: 542, startPoint y: 333, endPoint x: 575, endPoint y: 337, distance: 32.5
click at [575, 337] on textarea "Juicy chicken petty. mustard & thousand island sauce Top with sauteed onions & …" at bounding box center [455, 354] width 436 height 54
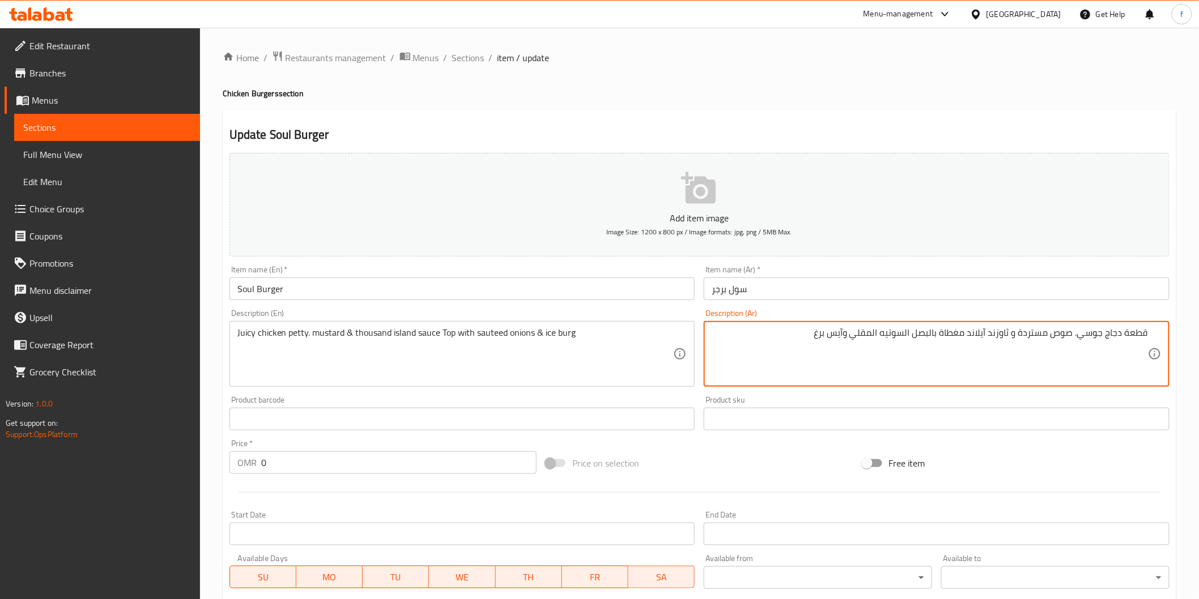
click at [814, 329] on textarea "قطعة دجاج جوسي. صوص مستردة و ثاوزند آيلاند مغطاة بالبصل السوتيه المقلي وآيس برغ" at bounding box center [930, 354] width 436 height 54
type textarea "قطعة دجاج جوسي. صوص مستردة و ثاوزند آيلاند مغطاة بالبصل السوتيه المقلي وآيس برج"
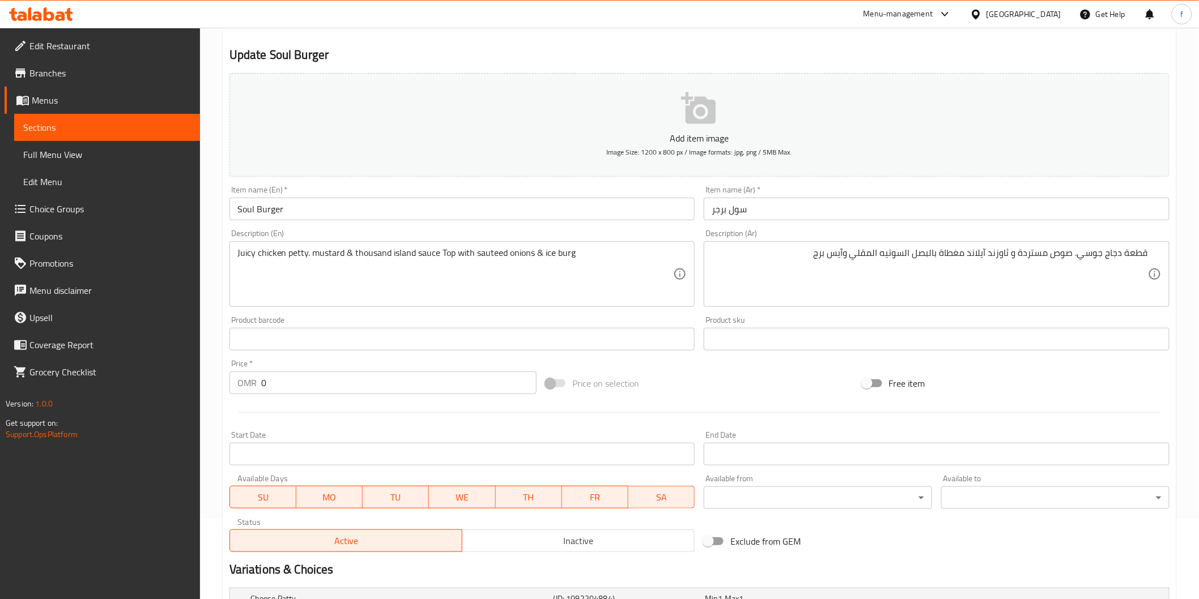
scroll to position [225, 0]
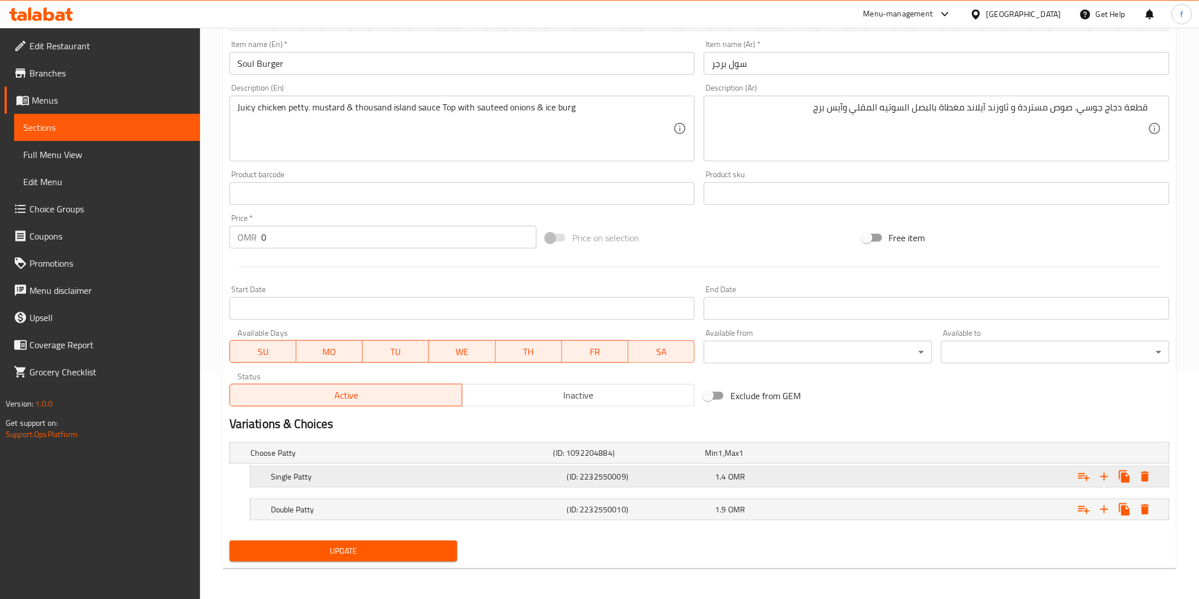
click at [299, 459] on h5 "Single Patty" at bounding box center [399, 453] width 299 height 11
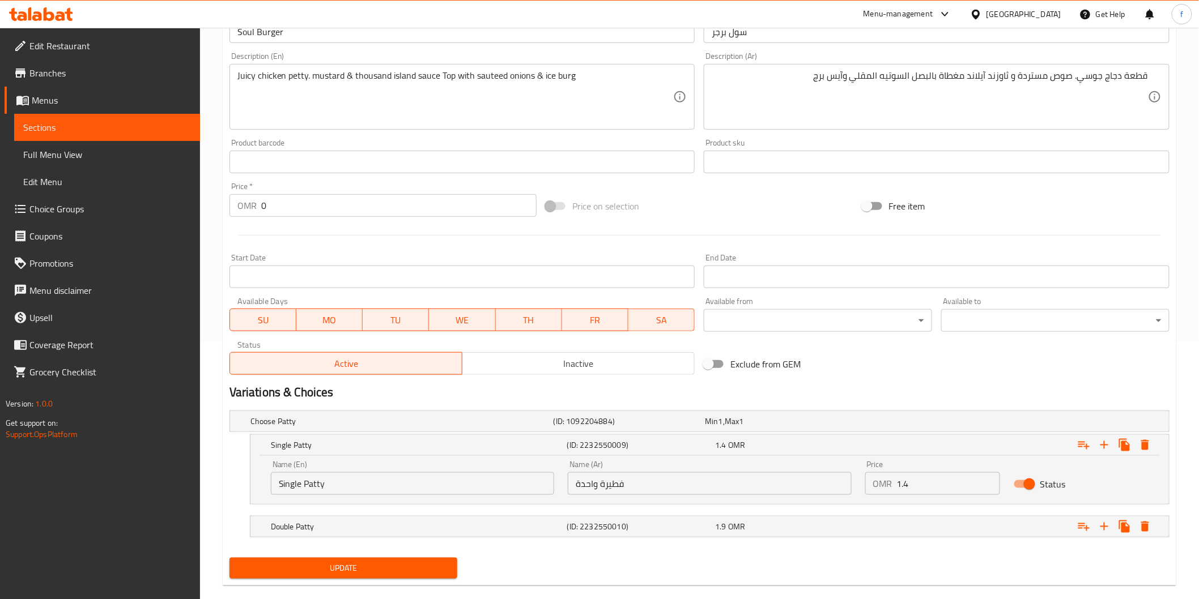
scroll to position [275, 0]
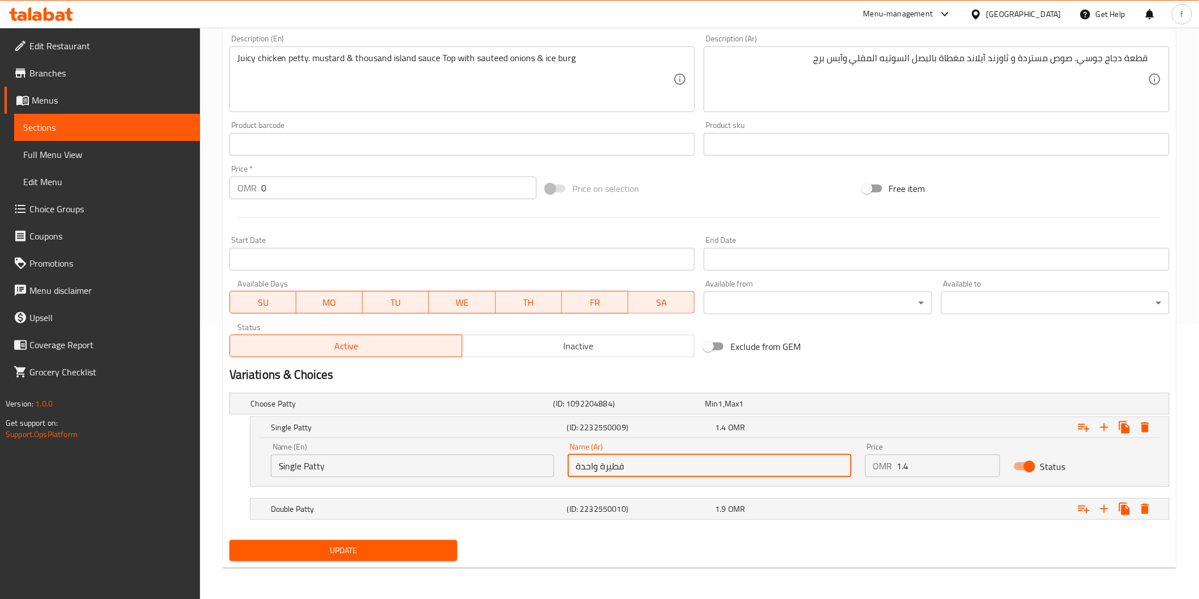
click at [625, 461] on input "فطيرة واحدة" at bounding box center [709, 466] width 283 height 23
type input "ف"
click at [644, 466] on input "text" at bounding box center [709, 466] width 283 height 23
type input "ص"
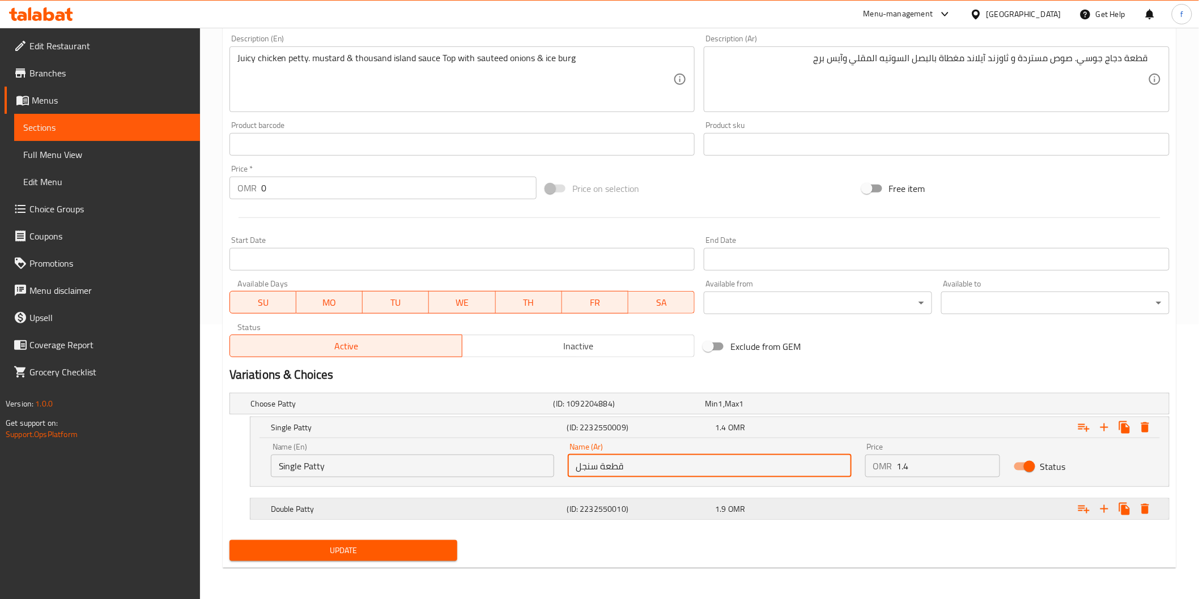
type input "قطعة سنجل"
drag, startPoint x: 657, startPoint y: 508, endPoint x: 705, endPoint y: 482, distance: 54.5
click at [657, 410] on h5 "(ID: 2232550010)" at bounding box center [627, 403] width 147 height 11
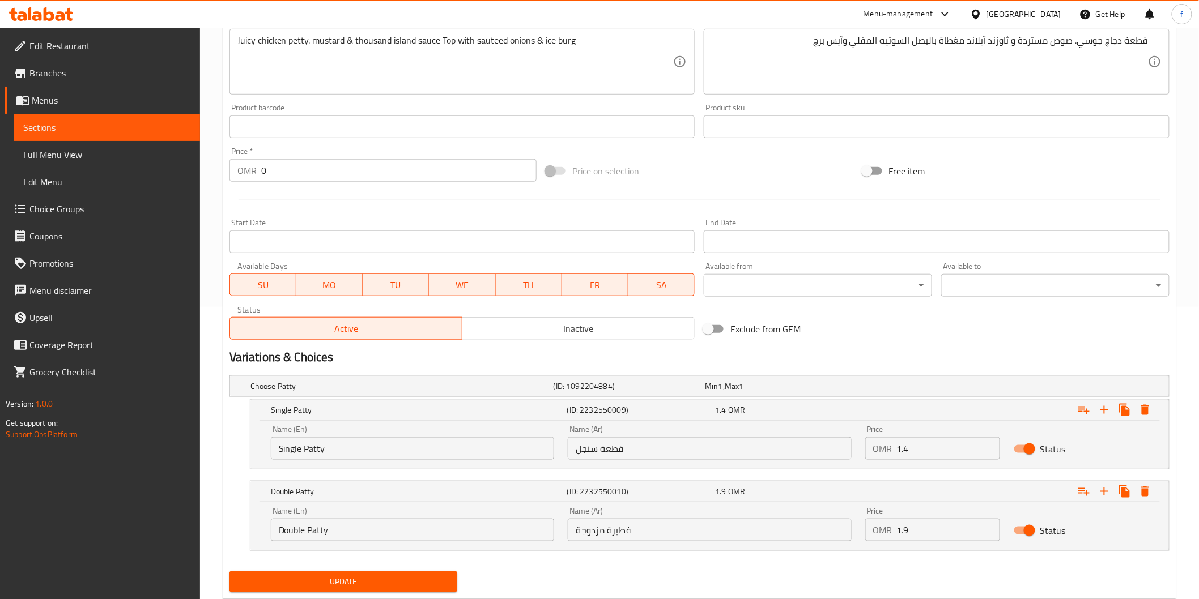
scroll to position [324, 0]
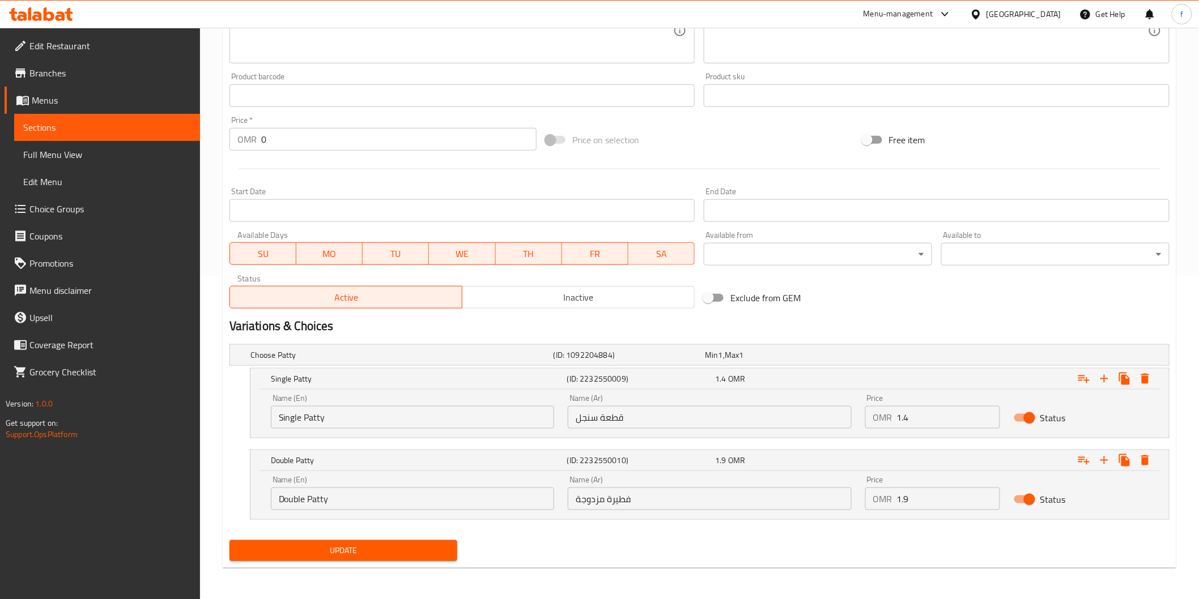
click at [610, 495] on input "فطيرة مزدوجة" at bounding box center [709, 499] width 283 height 23
type input "قطعة دوبل"
drag, startPoint x: 904, startPoint y: 423, endPoint x: 874, endPoint y: 431, distance: 31.1
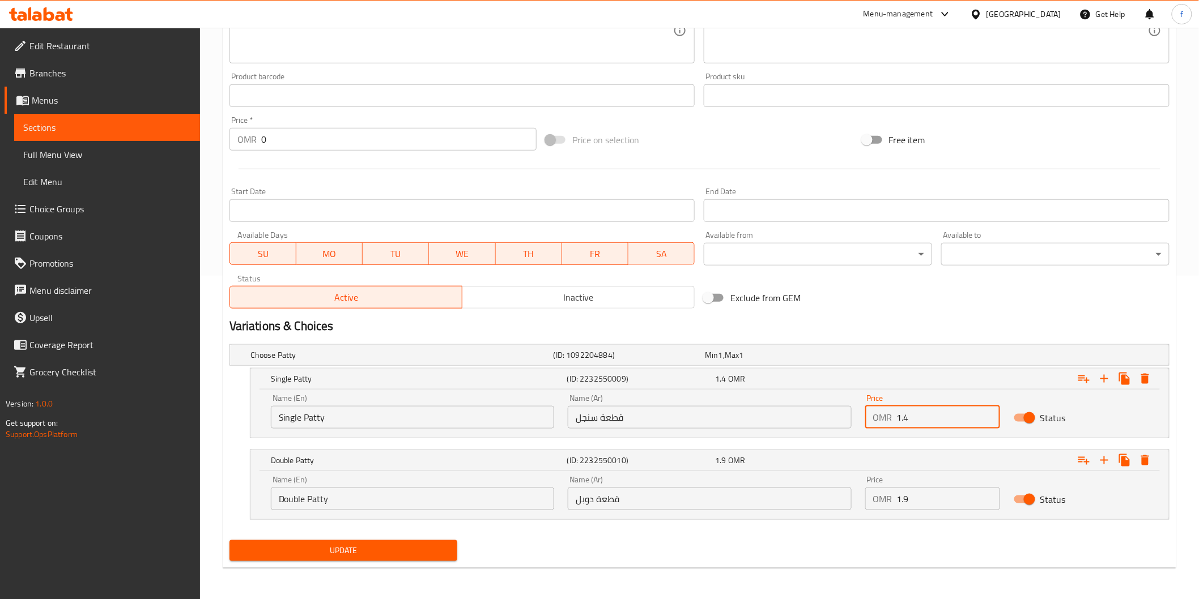
click at [874, 431] on div "Price OMR 1.4 Price" at bounding box center [932, 412] width 148 height 48
type input "14.00"
click at [903, 499] on input "1.9" at bounding box center [948, 499] width 103 height 23
type input "19"
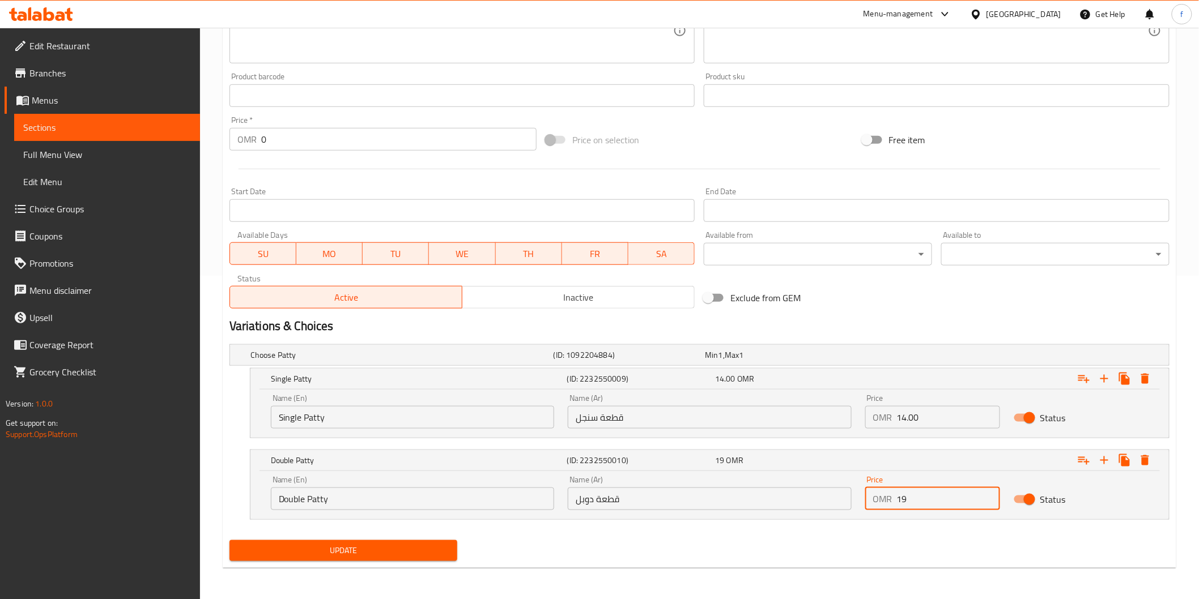
click at [909, 418] on input "14.00" at bounding box center [948, 417] width 103 height 23
type input "1.400"
click at [905, 496] on input "19" at bounding box center [948, 499] width 103 height 23
type input "1.900"
click at [303, 548] on span "Update" at bounding box center [344, 551] width 210 height 14
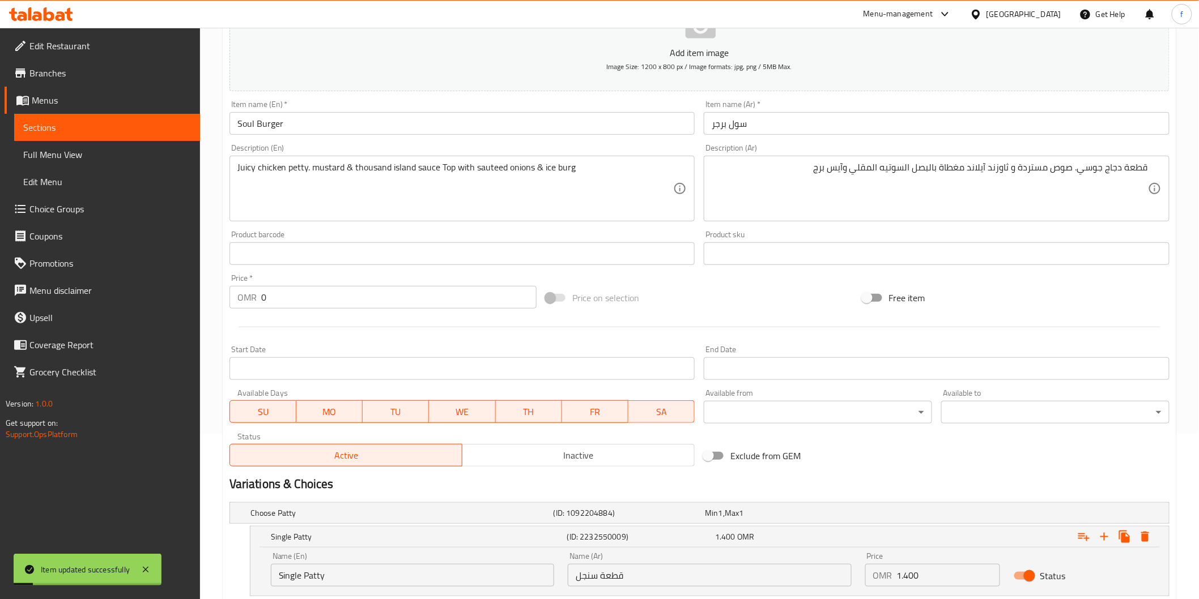
scroll to position [0, 0]
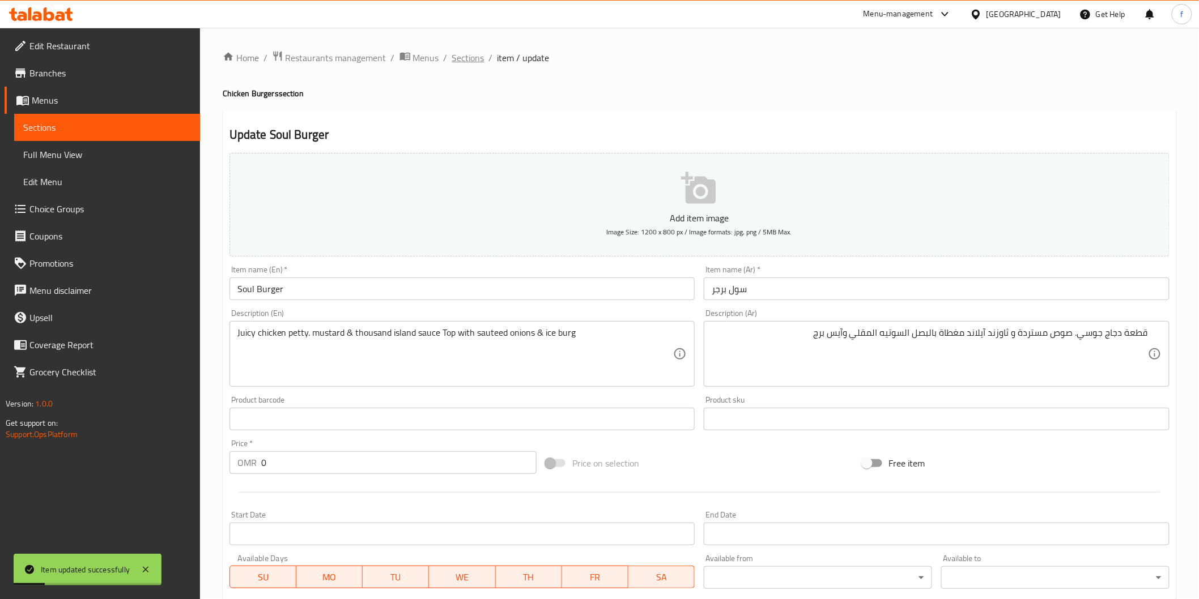
click at [471, 52] on span "Sections" at bounding box center [468, 58] width 32 height 14
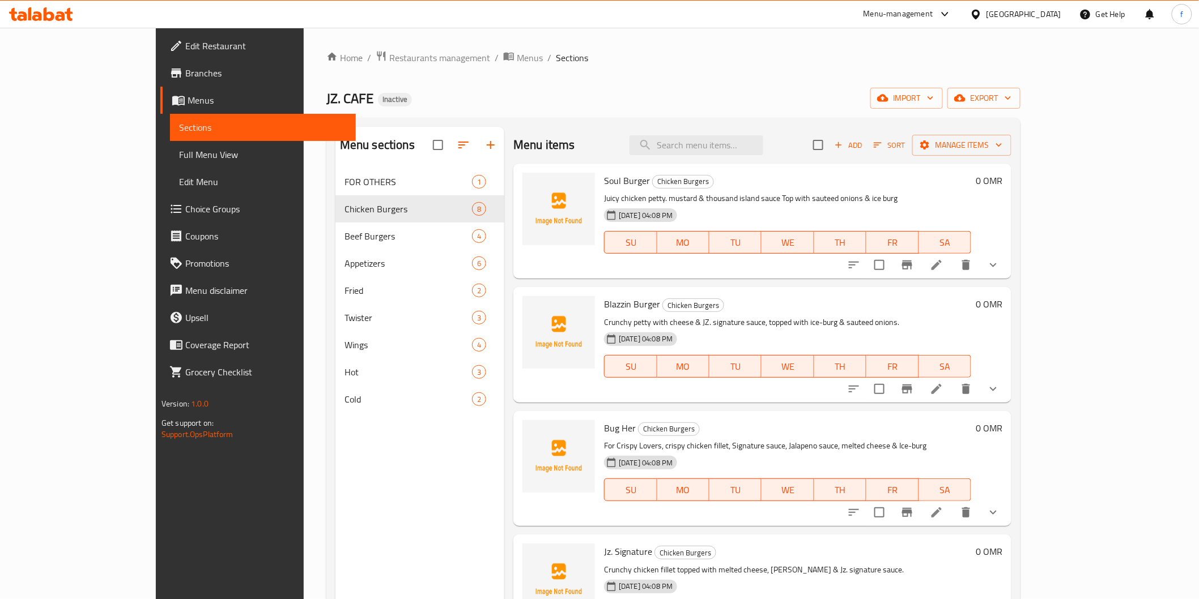
click at [952, 263] on li at bounding box center [937, 265] width 32 height 20
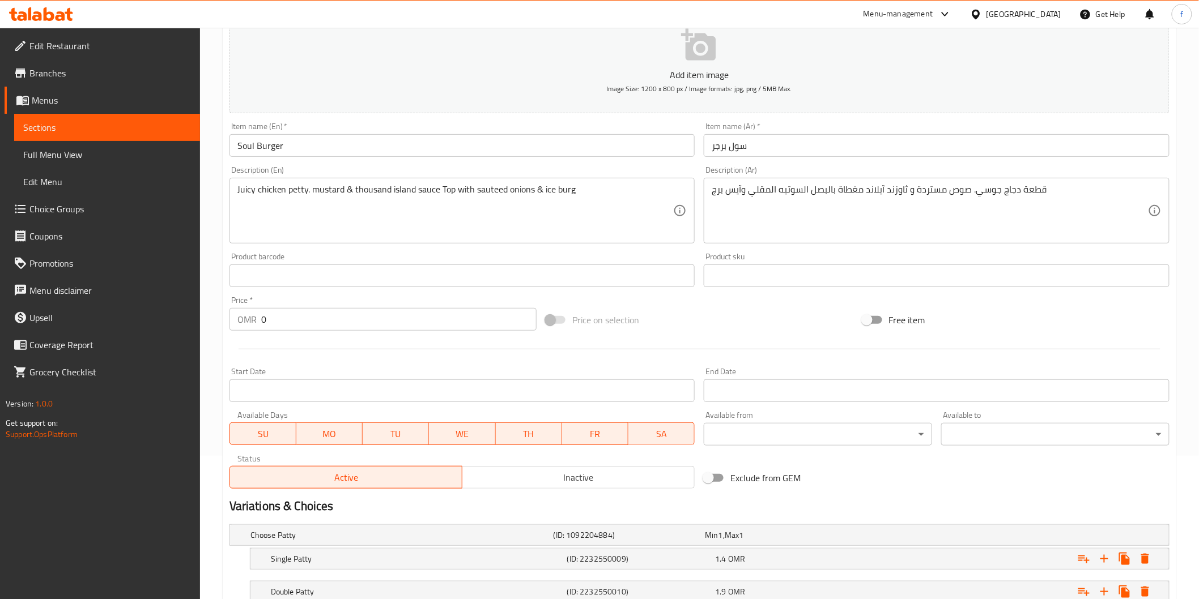
scroll to position [225, 0]
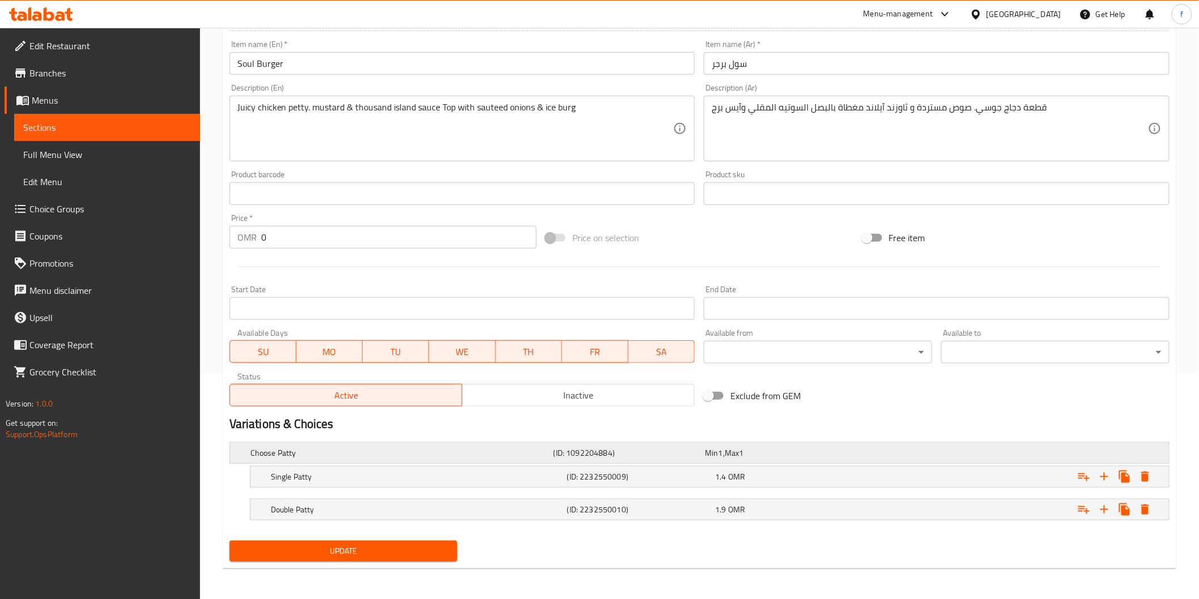
click at [303, 455] on h5 "Choose Patty" at bounding box center [399, 453] width 299 height 11
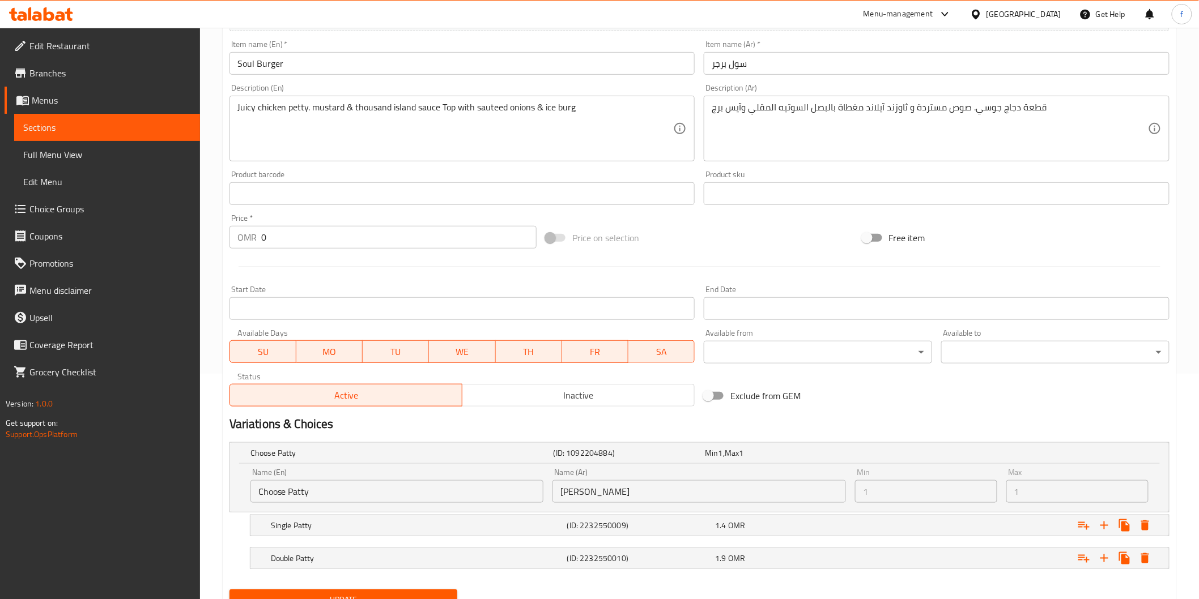
click at [286, 477] on div "Name (En) Choose Patty Name (En)" at bounding box center [396, 486] width 293 height 35
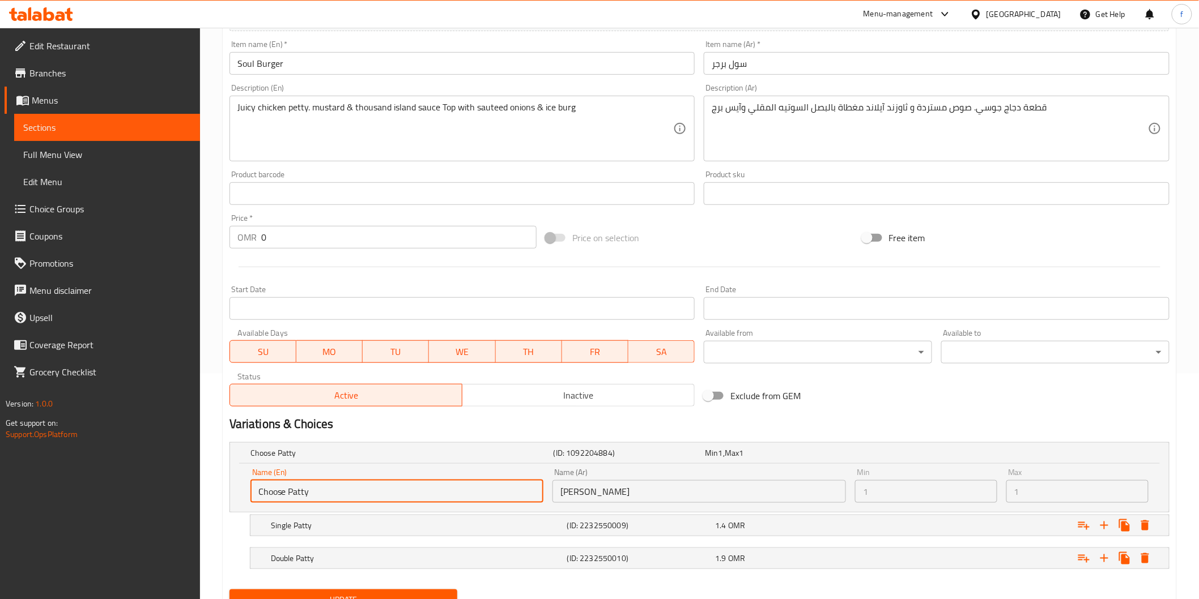
click at [308, 490] on input "Choose Patty" at bounding box center [396, 491] width 293 height 23
click at [332, 489] on input "Choose Patty" at bounding box center [396, 491] width 293 height 23
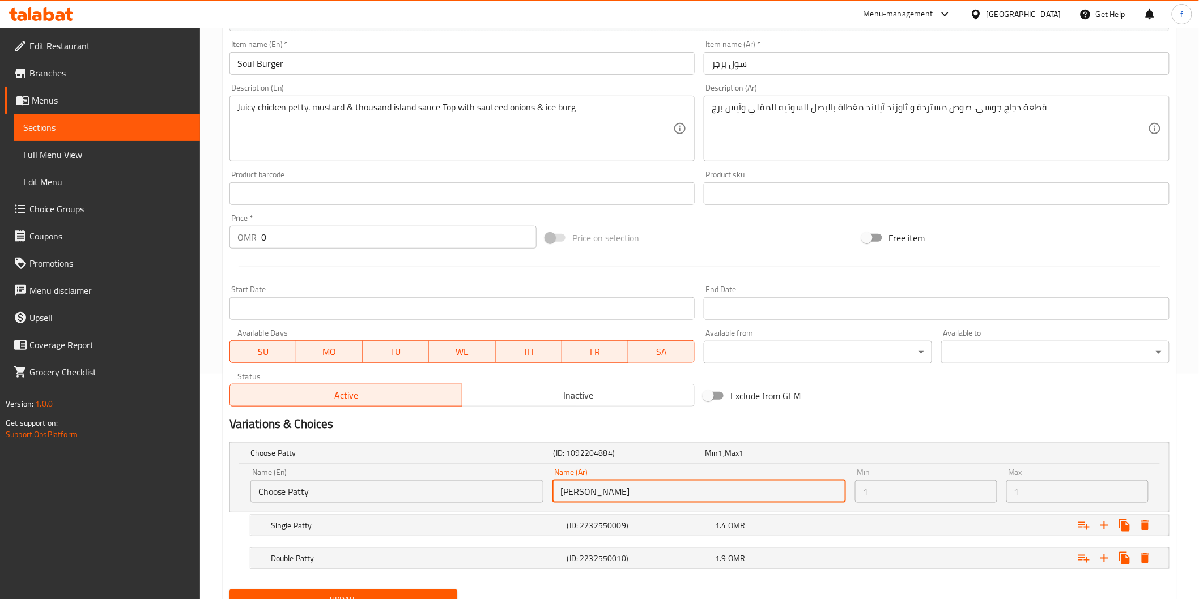
click at [644, 490] on input "اختر باتي" at bounding box center [698, 491] width 293 height 23
click at [565, 488] on input "اختر باتي" at bounding box center [698, 491] width 293 height 23
click at [676, 488] on input "اختر باتي" at bounding box center [698, 491] width 293 height 23
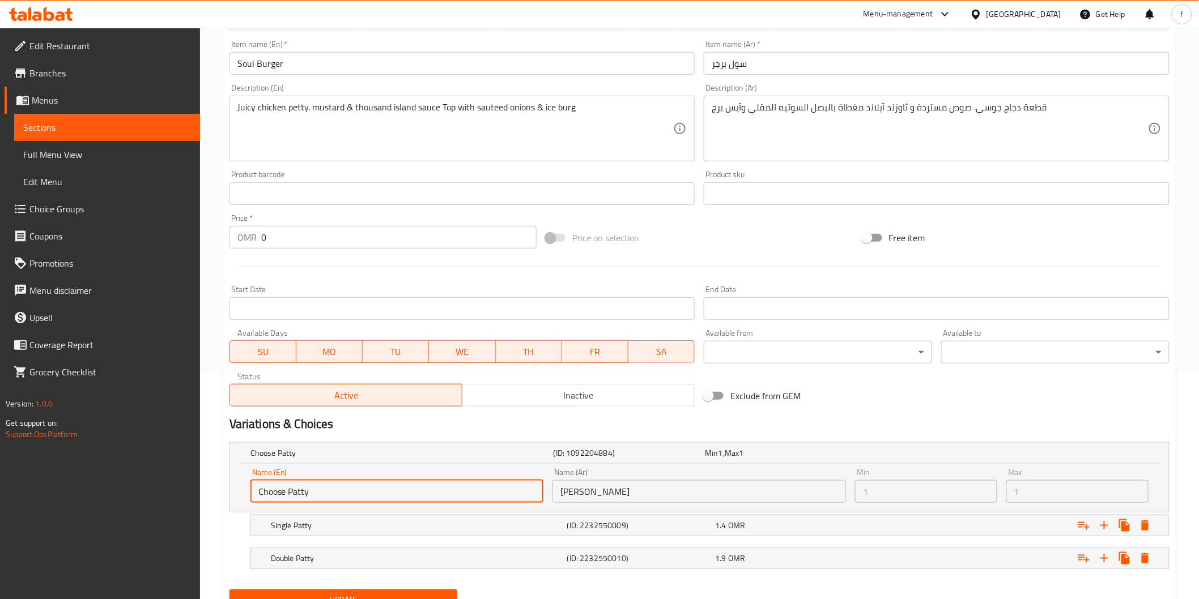
click at [293, 495] on input "Choose Patty" at bounding box center [396, 491] width 293 height 23
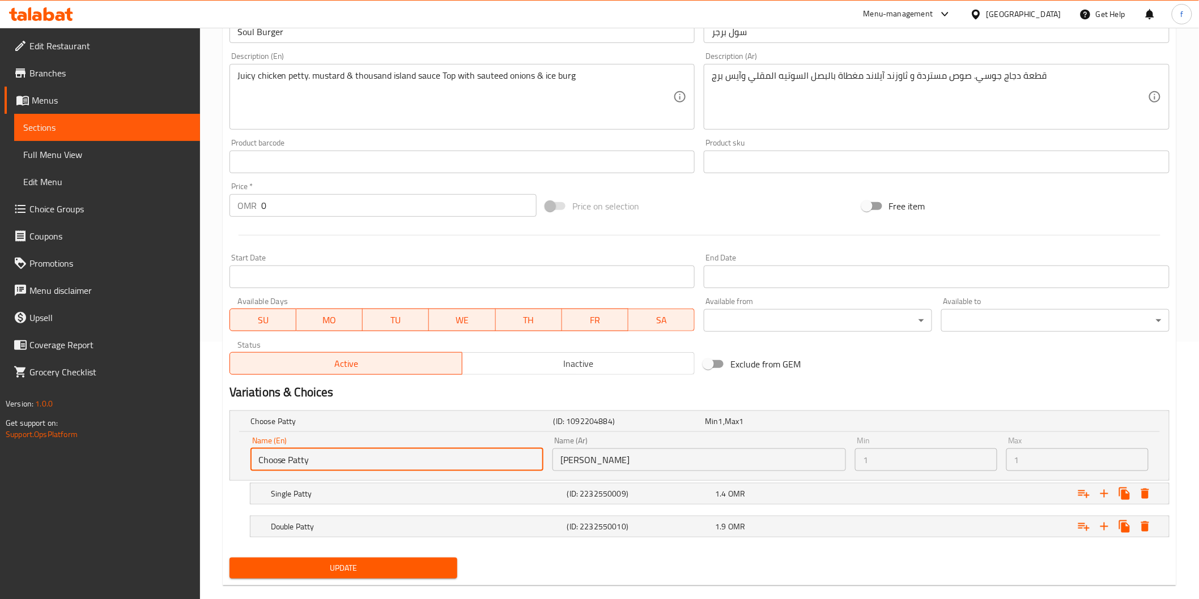
scroll to position [275, 0]
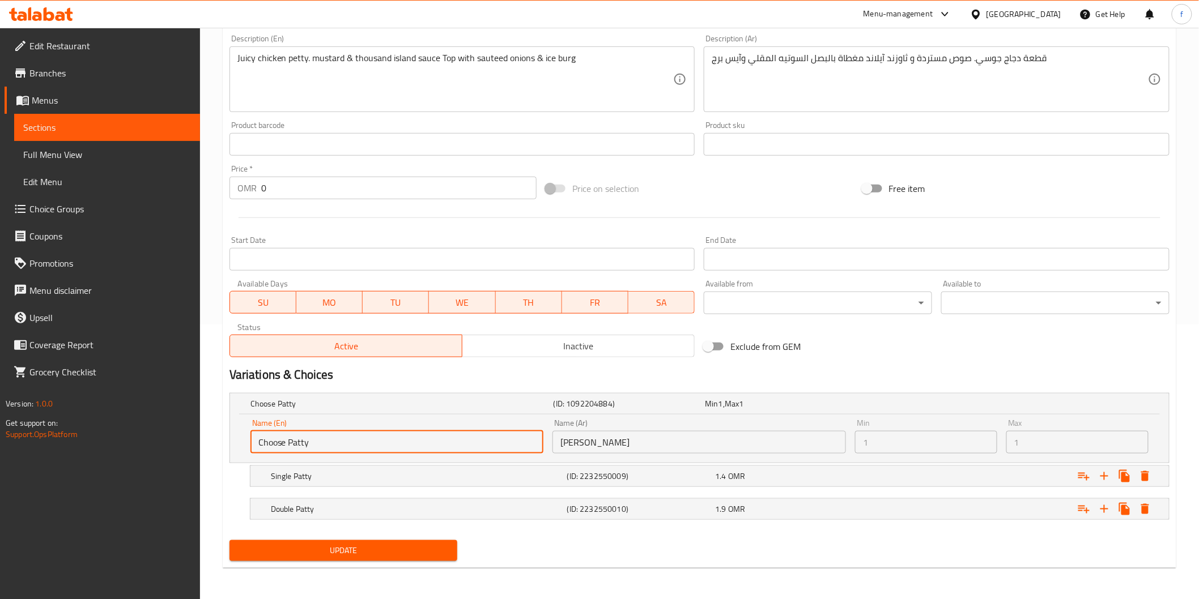
click at [1188, 356] on div "Home / Restaurants management / Menus / Sections / item / update Chicken Burger…" at bounding box center [699, 176] width 999 height 847
click at [330, 450] on input "Choose Patty" at bounding box center [396, 442] width 293 height 23
click at [327, 450] on input "Choose Patty" at bounding box center [396, 442] width 293 height 23
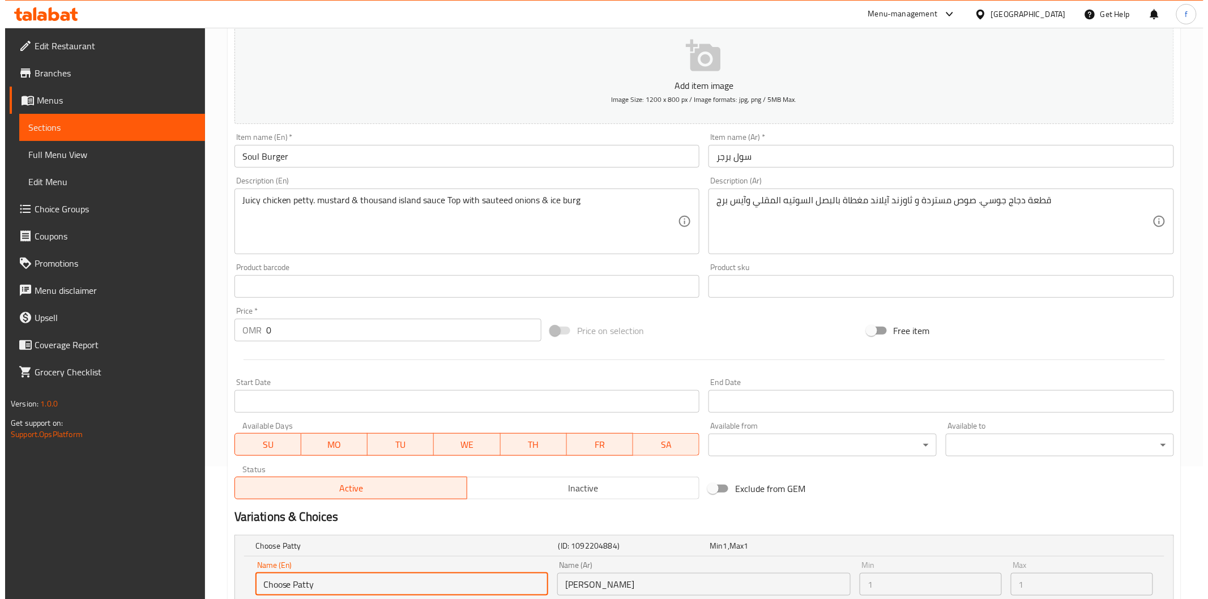
scroll to position [0, 0]
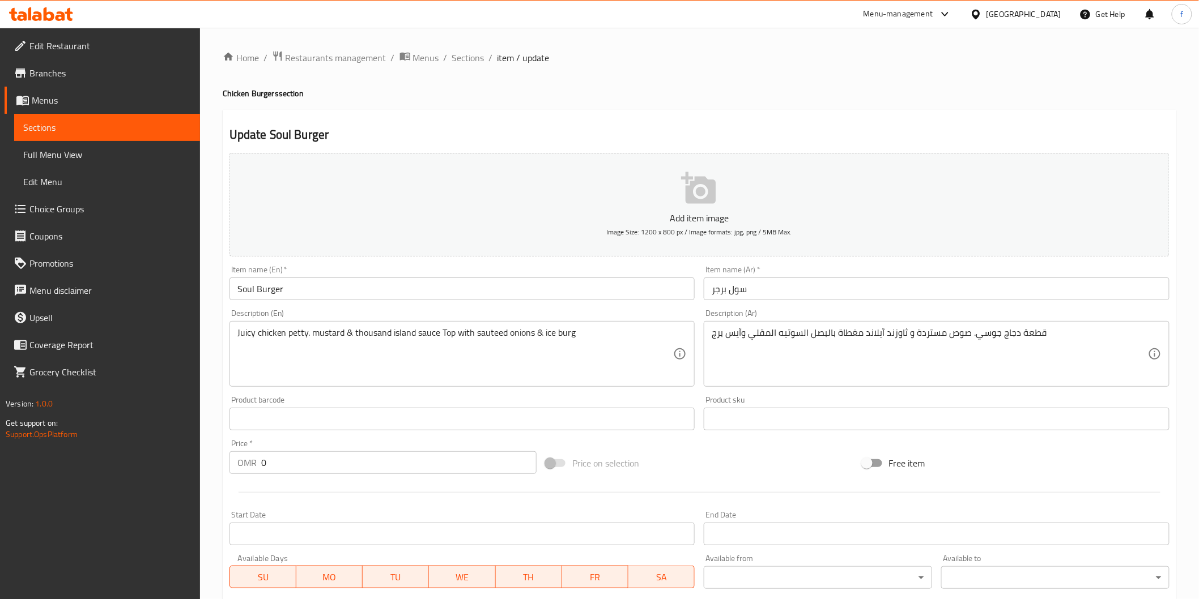
click at [123, 98] on span "Menus" at bounding box center [111, 100] width 159 height 14
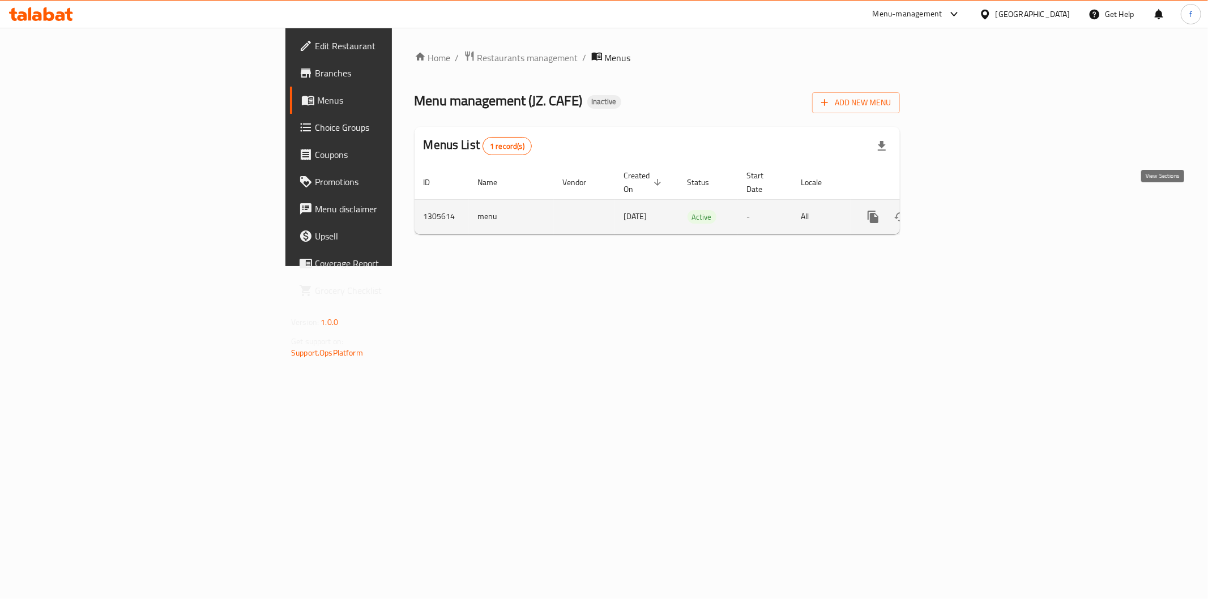
click at [969, 208] on link "enhanced table" at bounding box center [955, 216] width 27 height 27
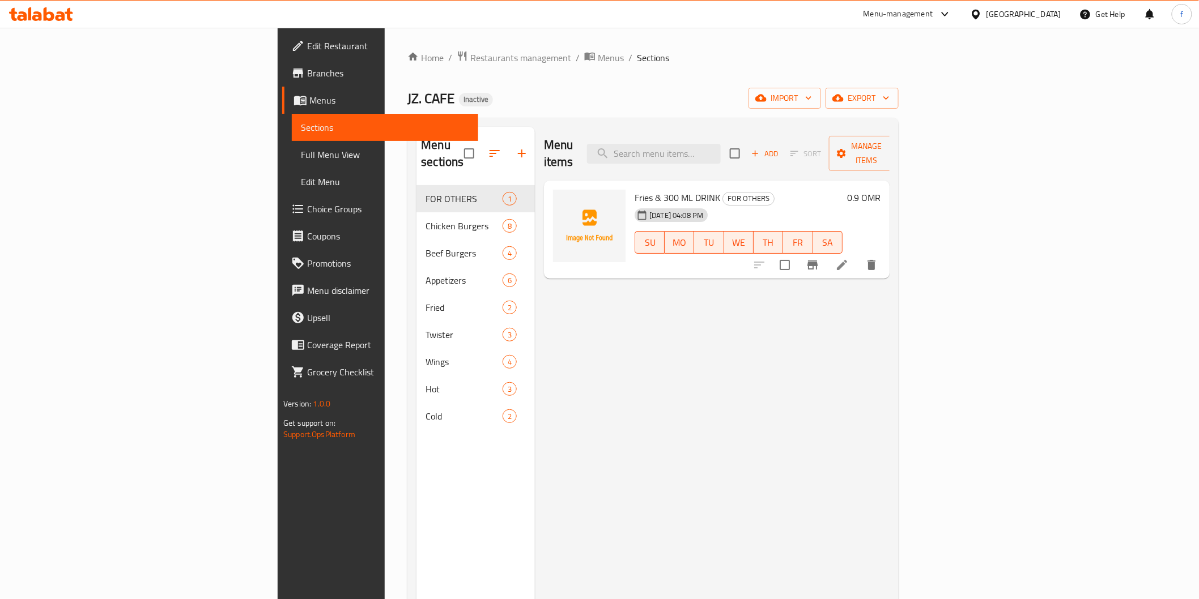
click at [307, 203] on span "Choice Groups" at bounding box center [387, 209] width 161 height 14
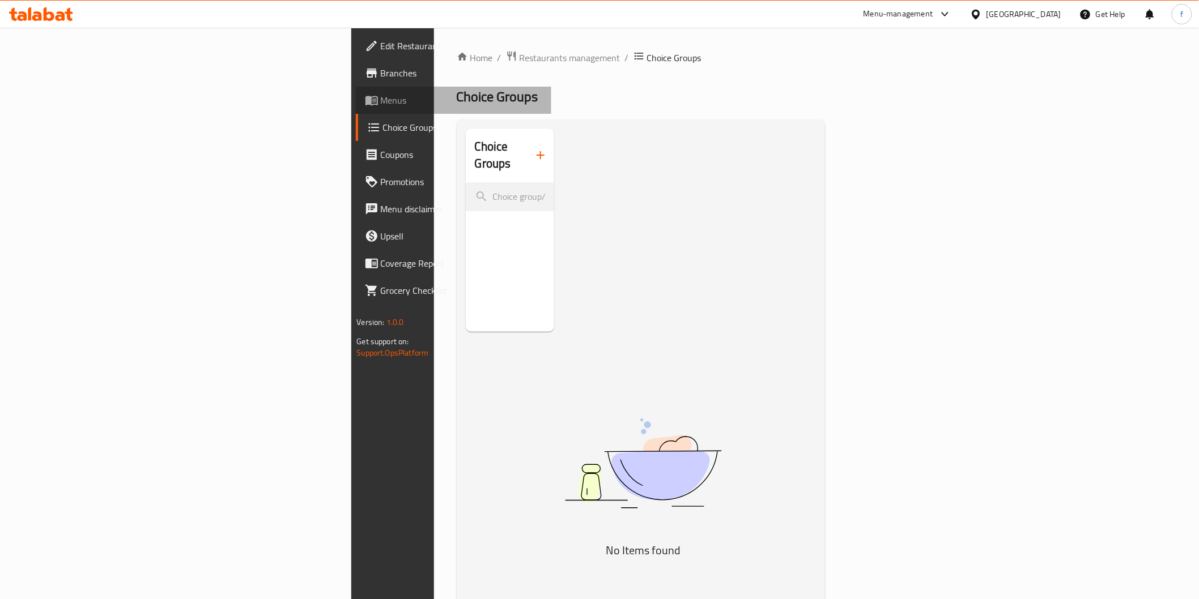
click at [381, 105] on span "Menus" at bounding box center [461, 100] width 161 height 14
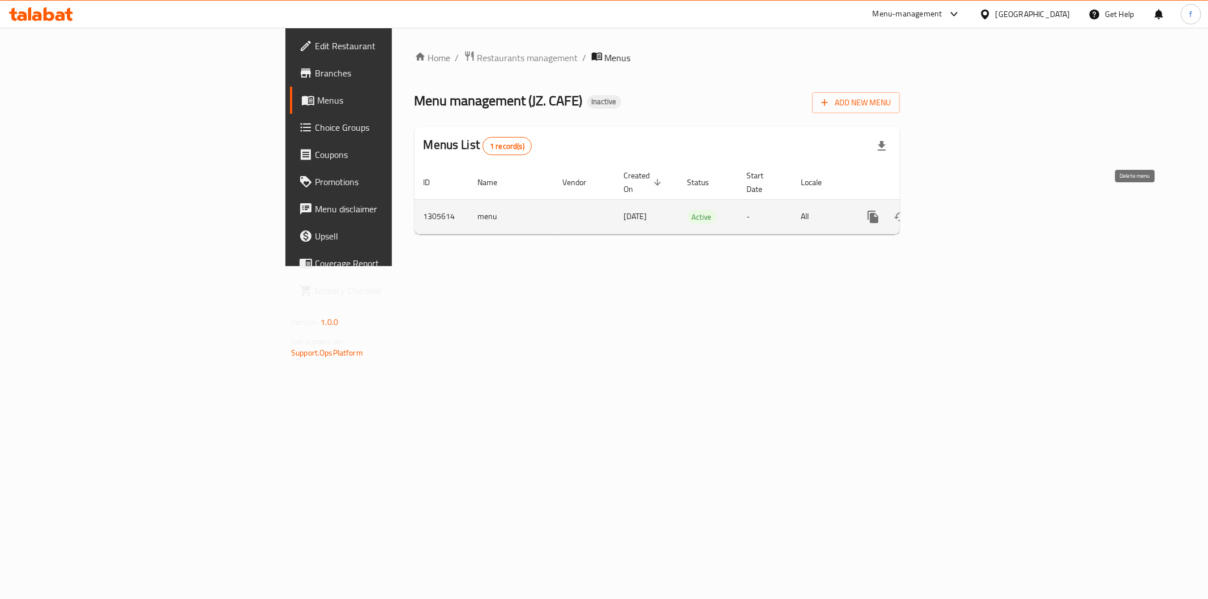
click at [932, 212] on icon "enhanced table" at bounding box center [928, 217] width 8 height 10
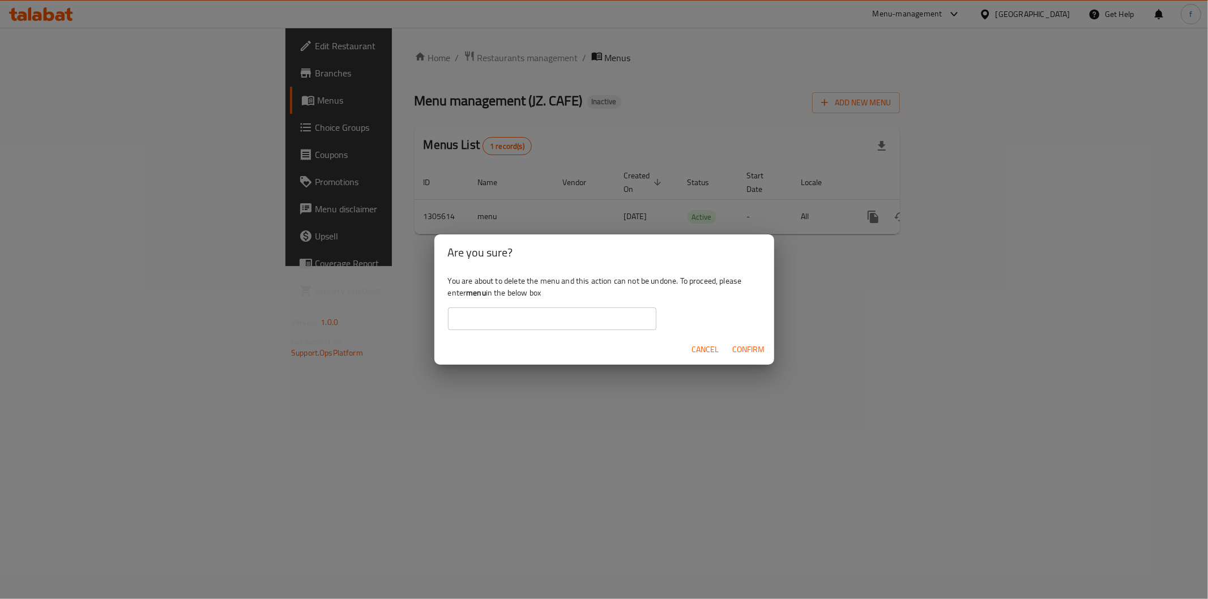
click at [593, 315] on input "text" at bounding box center [552, 319] width 208 height 23
type input "ة"
type input "menu"
click at [758, 349] on span "Confirm" at bounding box center [749, 350] width 32 height 14
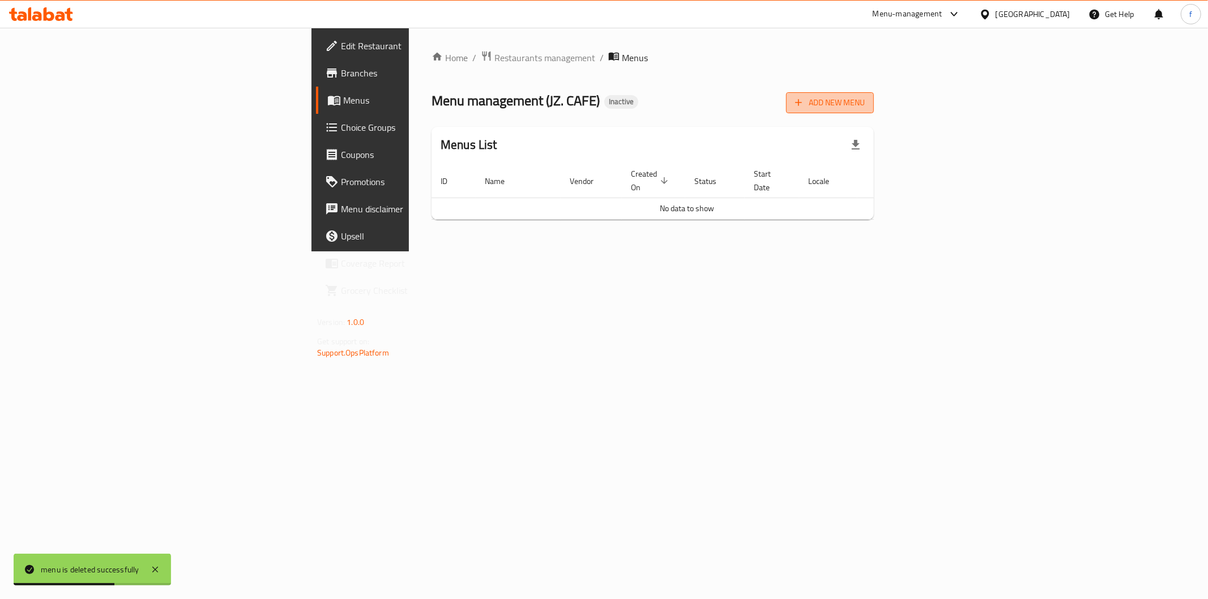
click at [874, 112] on button "Add New Menu" at bounding box center [830, 102] width 88 height 21
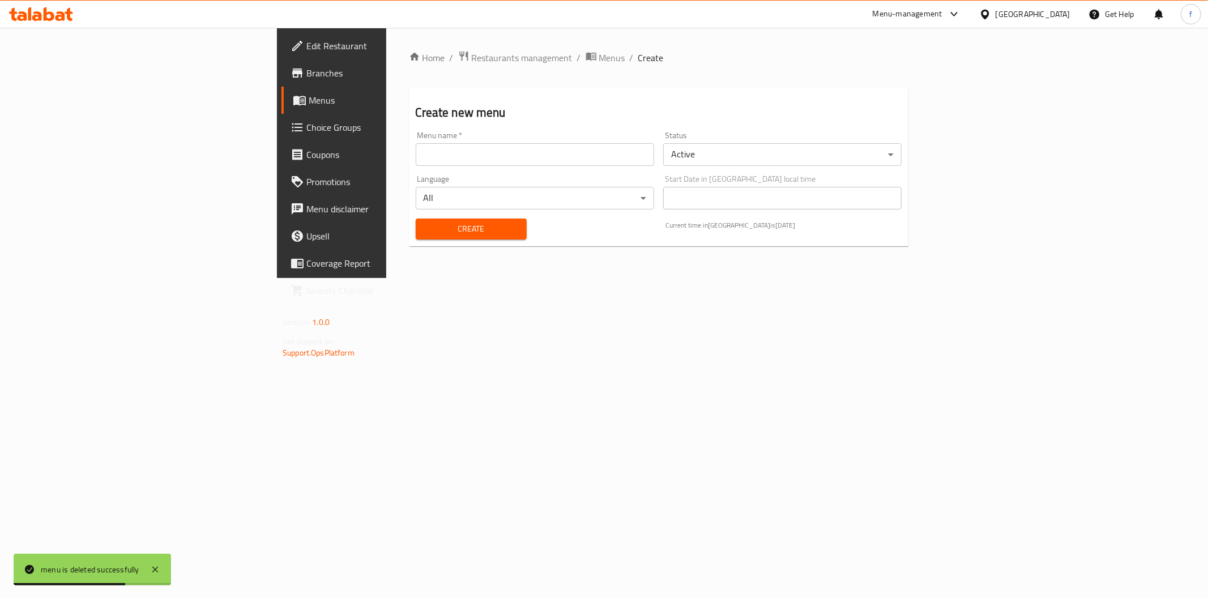
click at [457, 155] on input "text" at bounding box center [535, 154] width 239 height 23
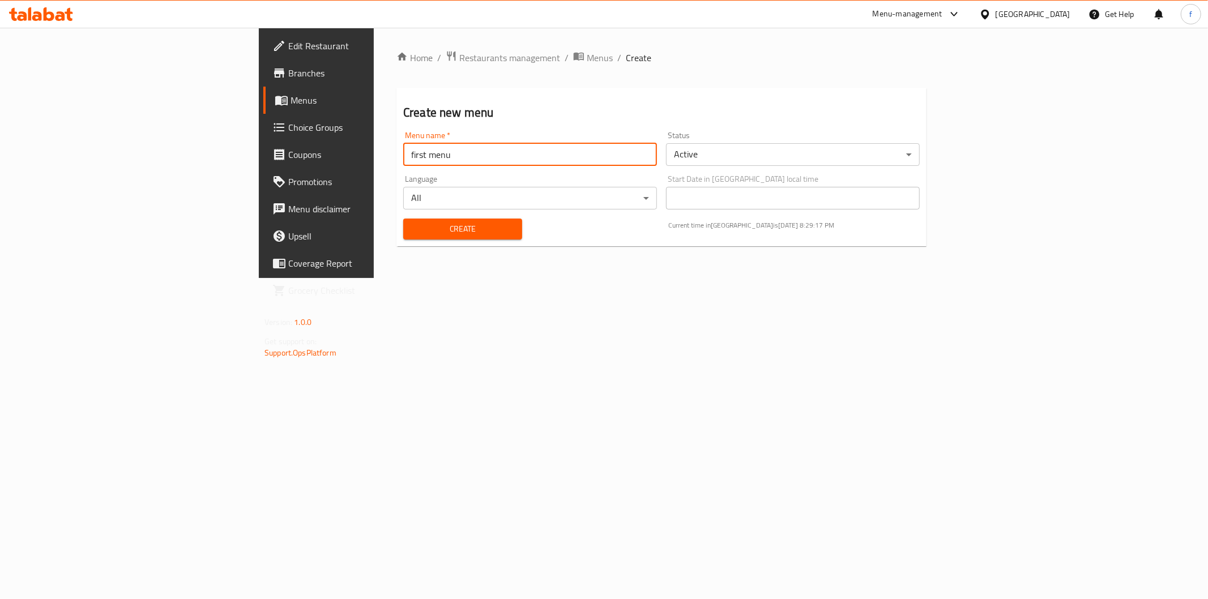
type input "first menu"
click at [412, 228] on span "Create" at bounding box center [462, 229] width 101 height 14
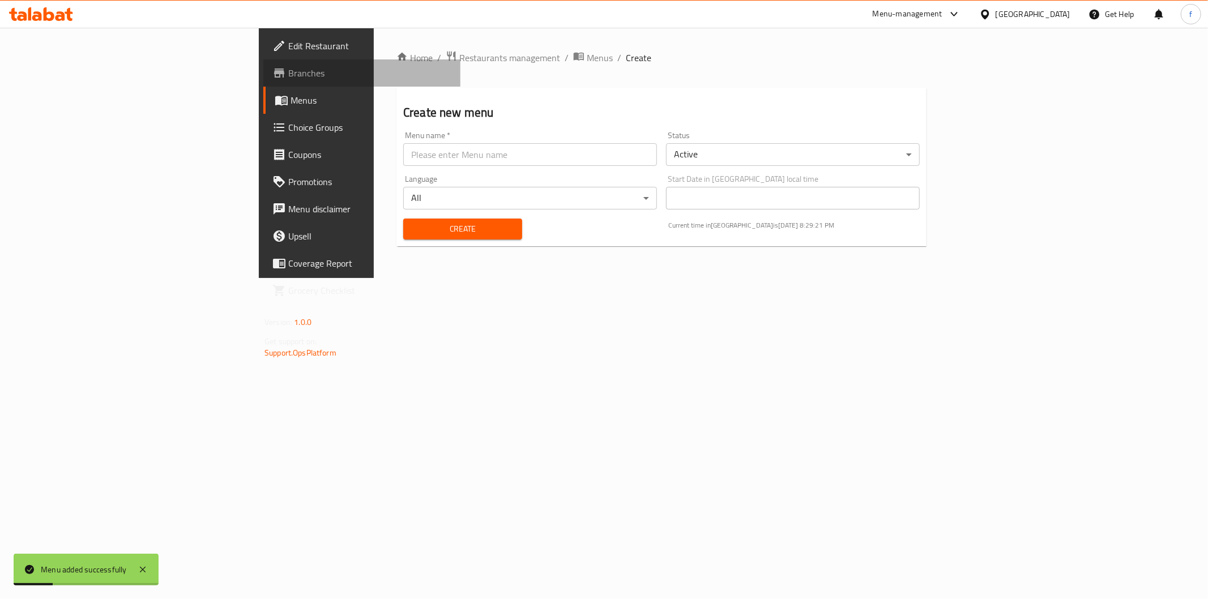
click at [263, 84] on link "Branches" at bounding box center [361, 72] width 197 height 27
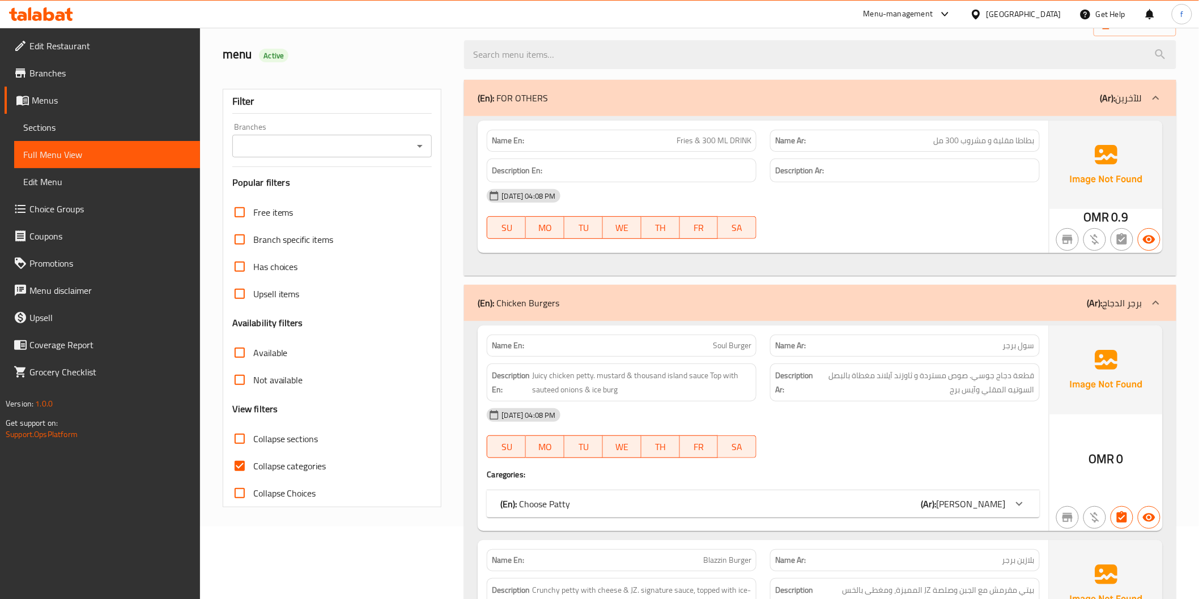
scroll to position [189, 0]
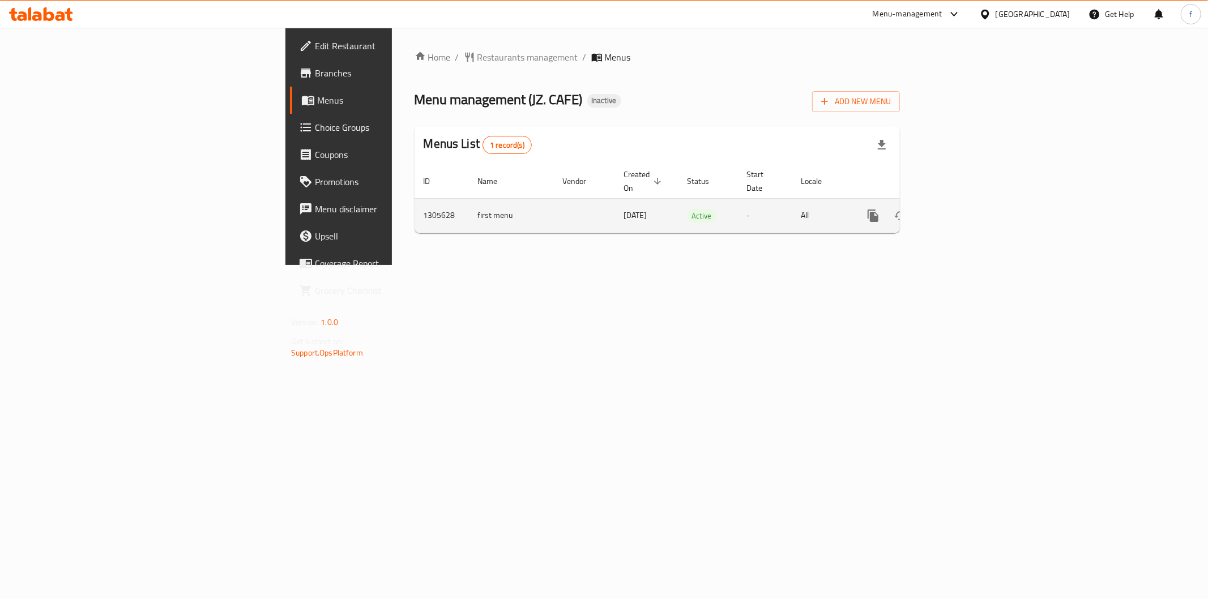
click at [962, 209] on icon "enhanced table" at bounding box center [955, 216] width 14 height 14
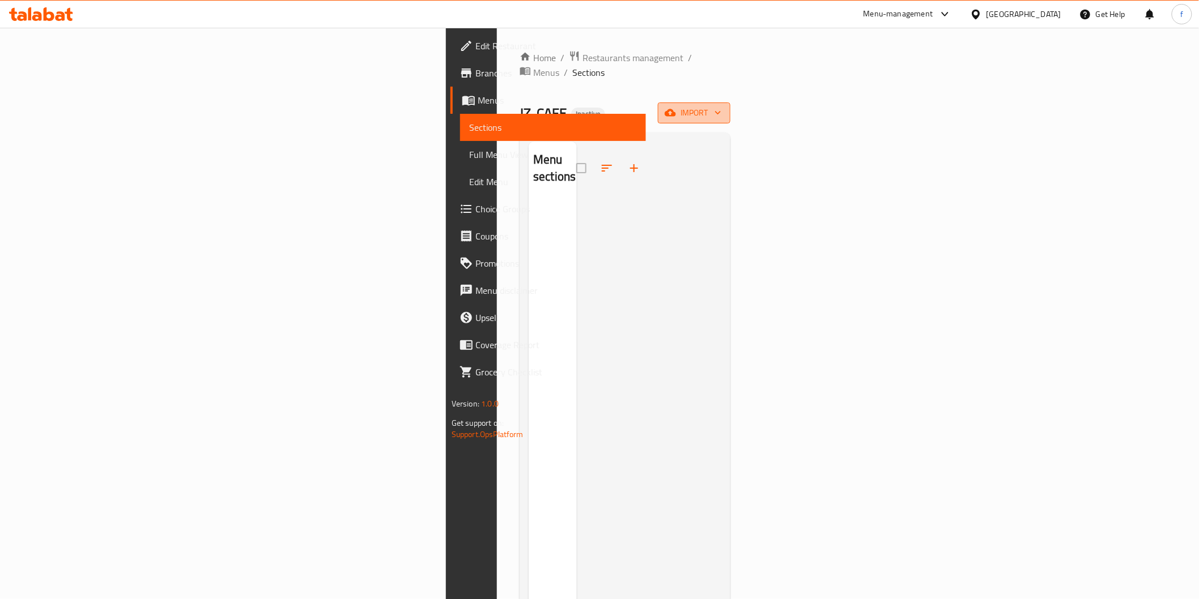
click at [721, 106] on span "import" at bounding box center [694, 113] width 54 height 14
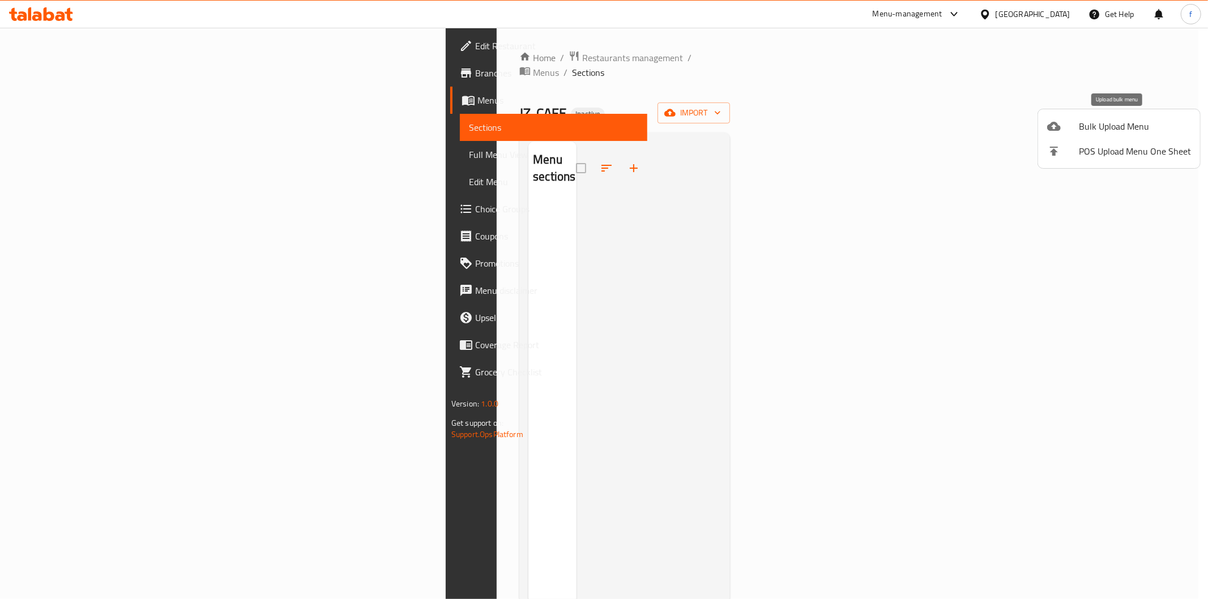
click at [1106, 126] on span "Bulk Upload Menu" at bounding box center [1135, 127] width 112 height 14
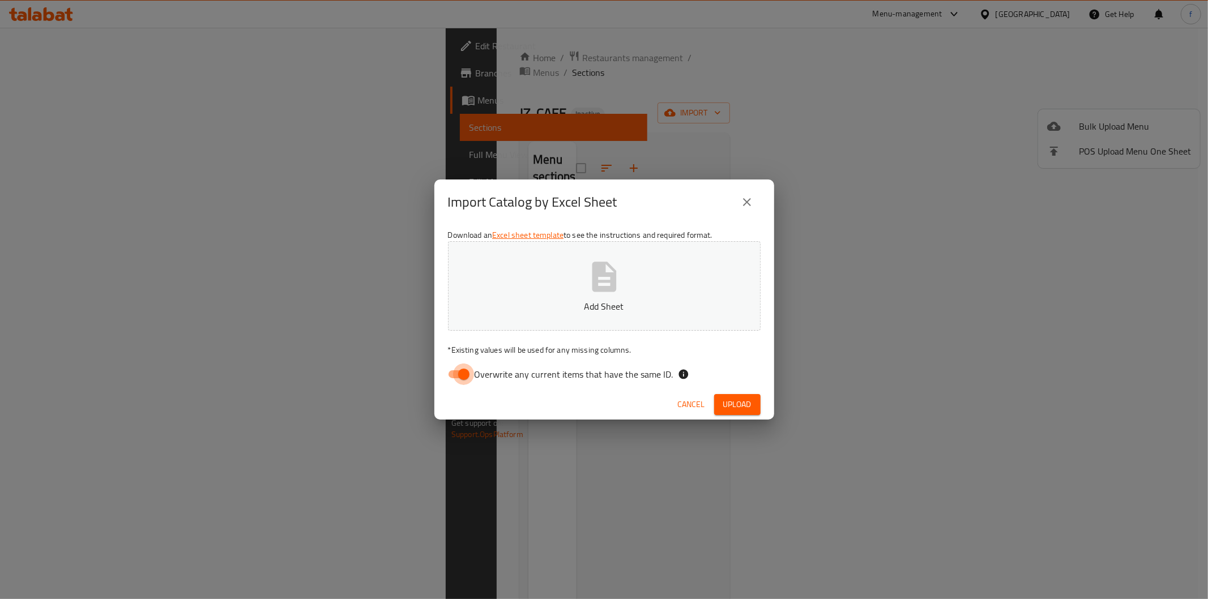
click at [462, 377] on input "Overwrite any current items that have the same ID." at bounding box center [464, 375] width 65 height 22
checkbox input "false"
click at [742, 404] on span "Upload" at bounding box center [738, 405] width 28 height 14
click at [742, 404] on icon "button" at bounding box center [742, 404] width 11 height 11
click at [742, 404] on icon "button" at bounding box center [743, 404] width 12 height 12
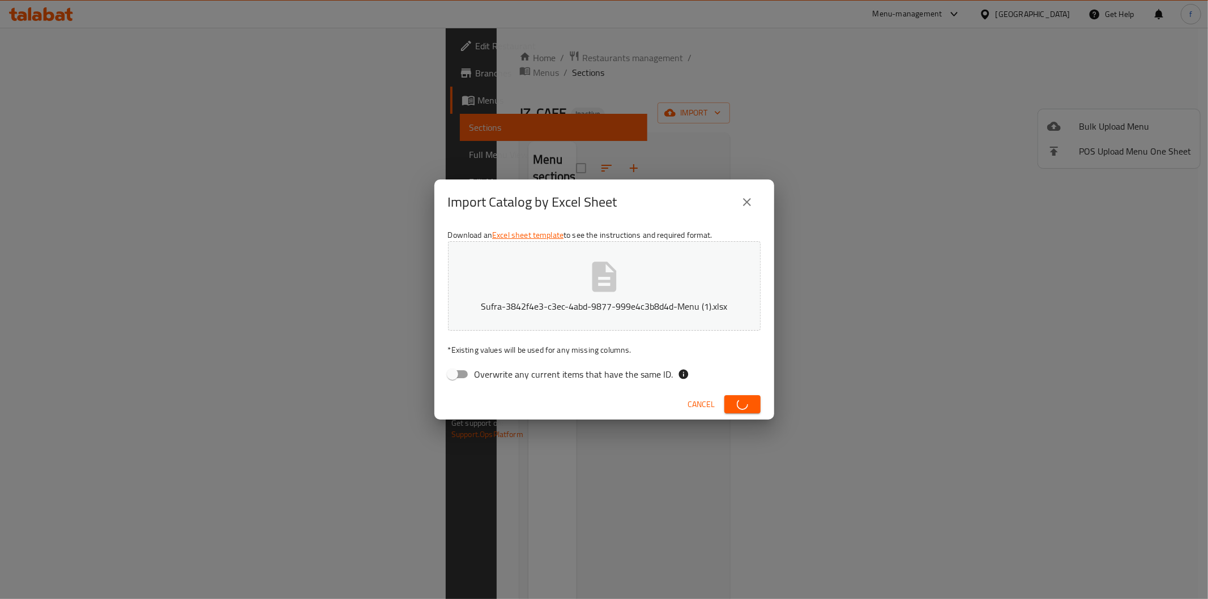
click at [774, 406] on div "Import Catalog by Excel Sheet Download an Excel sheet template to see the instr…" at bounding box center [604, 299] width 1208 height 599
click at [725, 404] on button "button" at bounding box center [743, 404] width 36 height 18
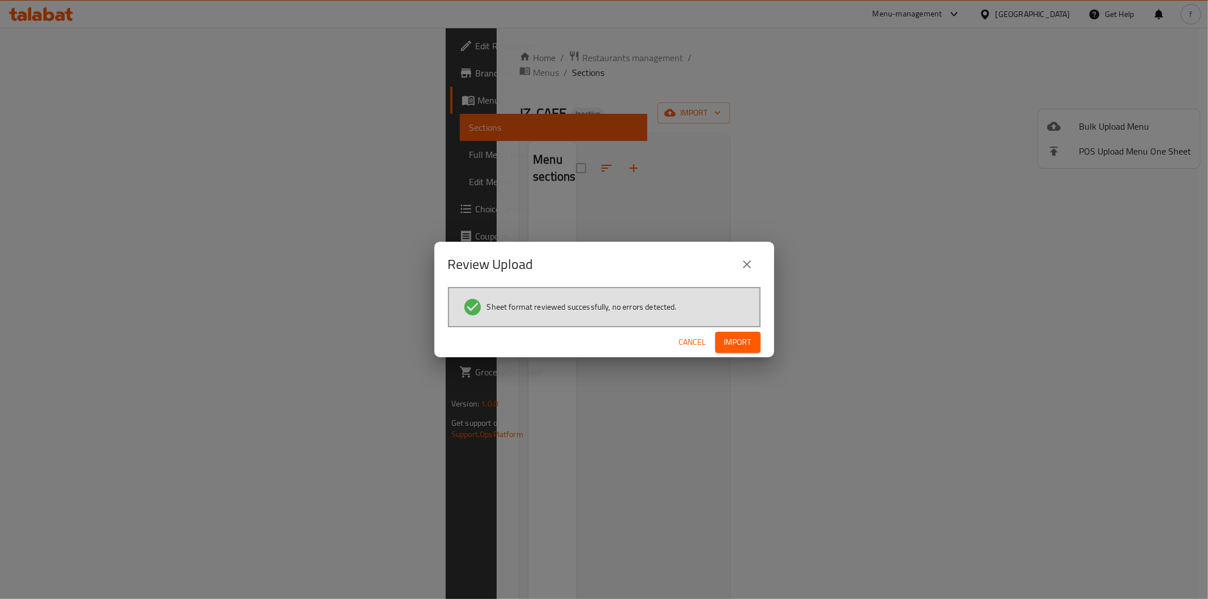
click at [747, 341] on span "Import" at bounding box center [738, 342] width 27 height 14
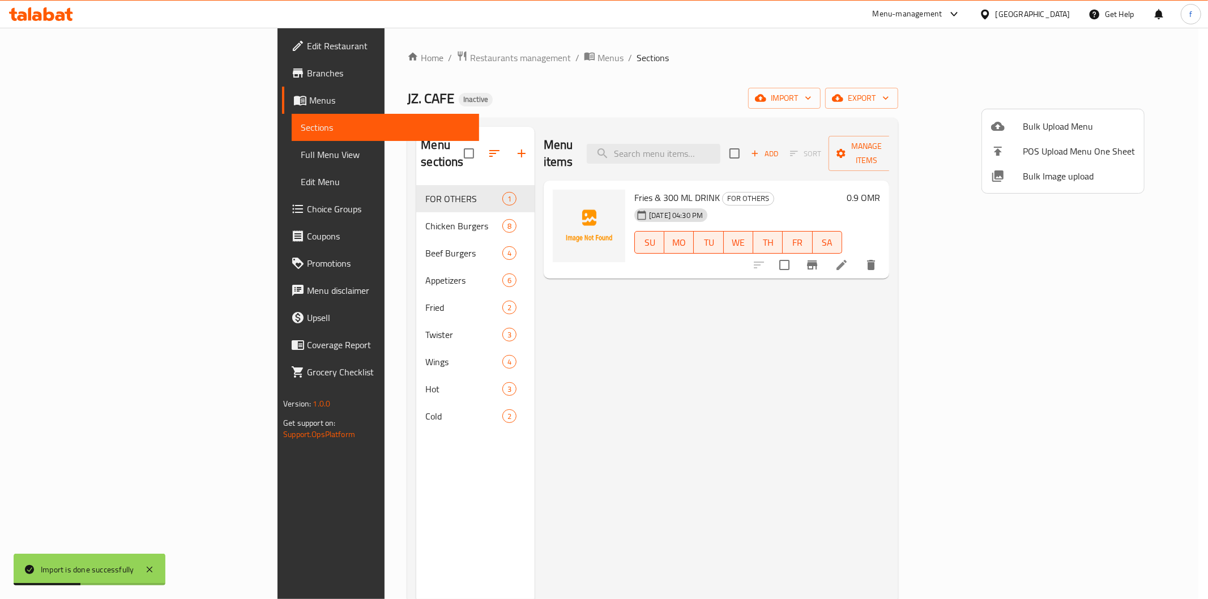
click at [353, 212] on div at bounding box center [604, 299] width 1208 height 599
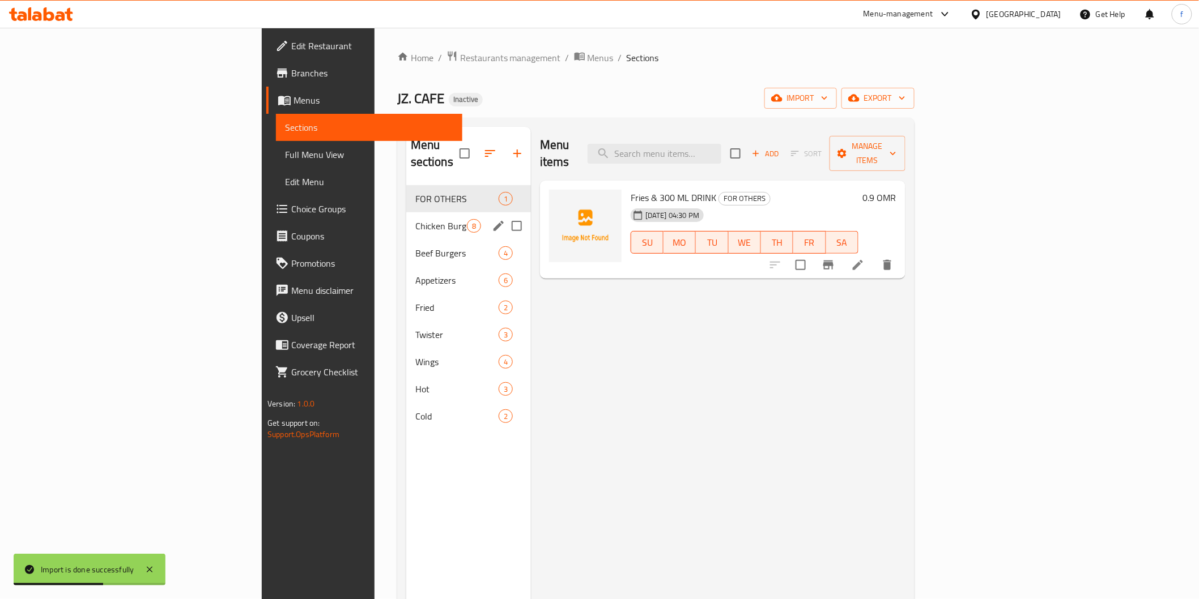
click at [406, 212] on div "Chicken Burgers 8" at bounding box center [468, 225] width 125 height 27
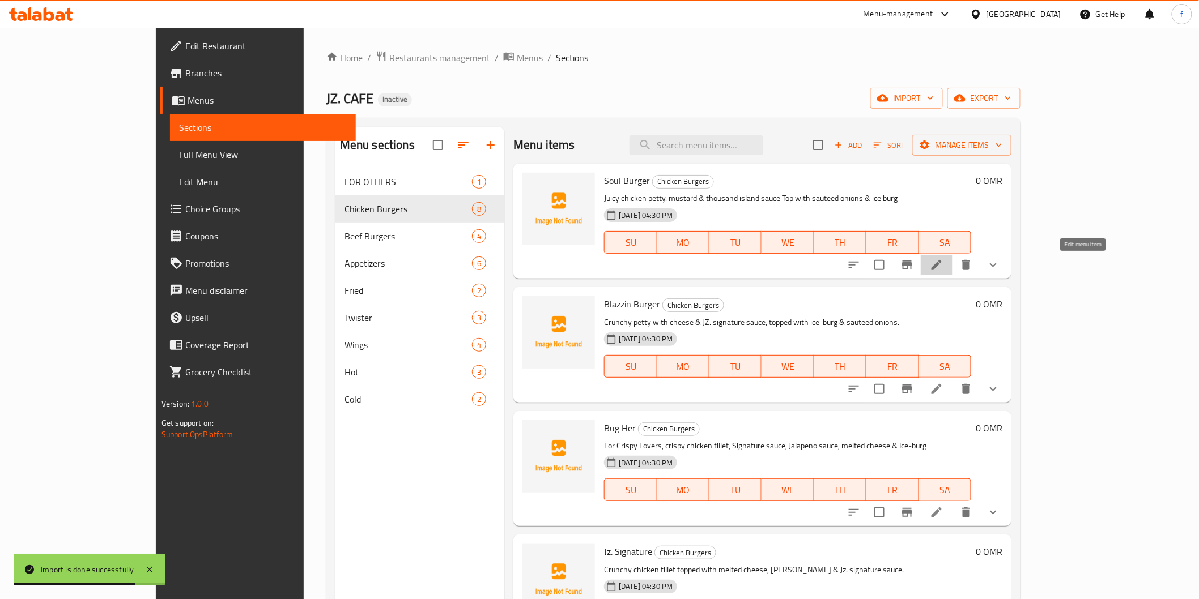
click at [943, 265] on icon at bounding box center [937, 265] width 14 height 14
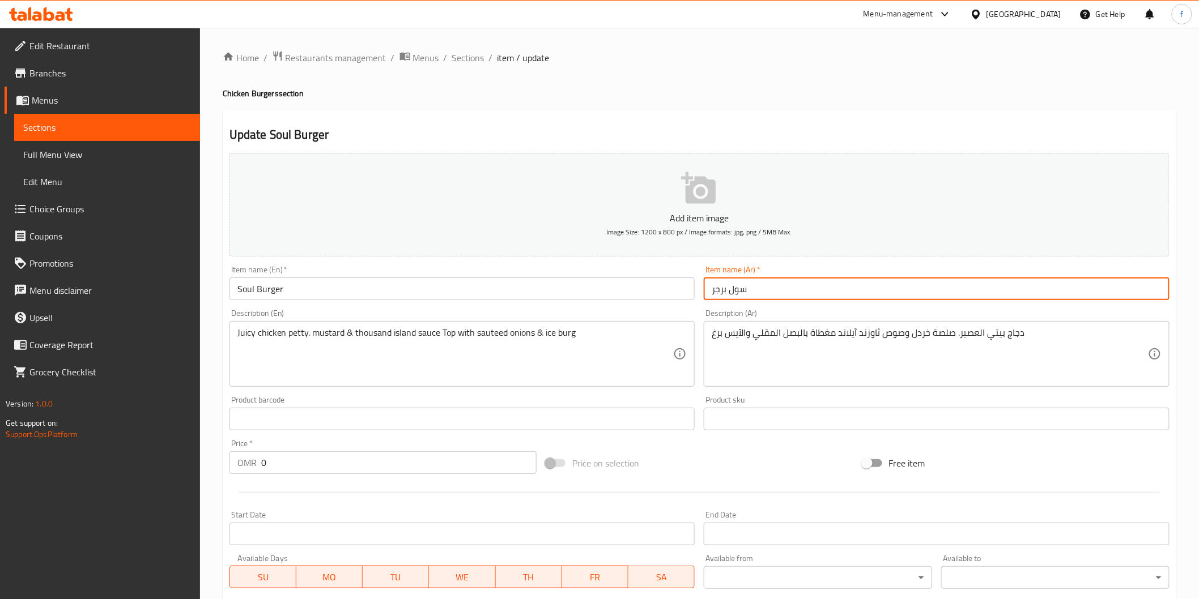
click at [834, 295] on input "سول برجر" at bounding box center [937, 289] width 466 height 23
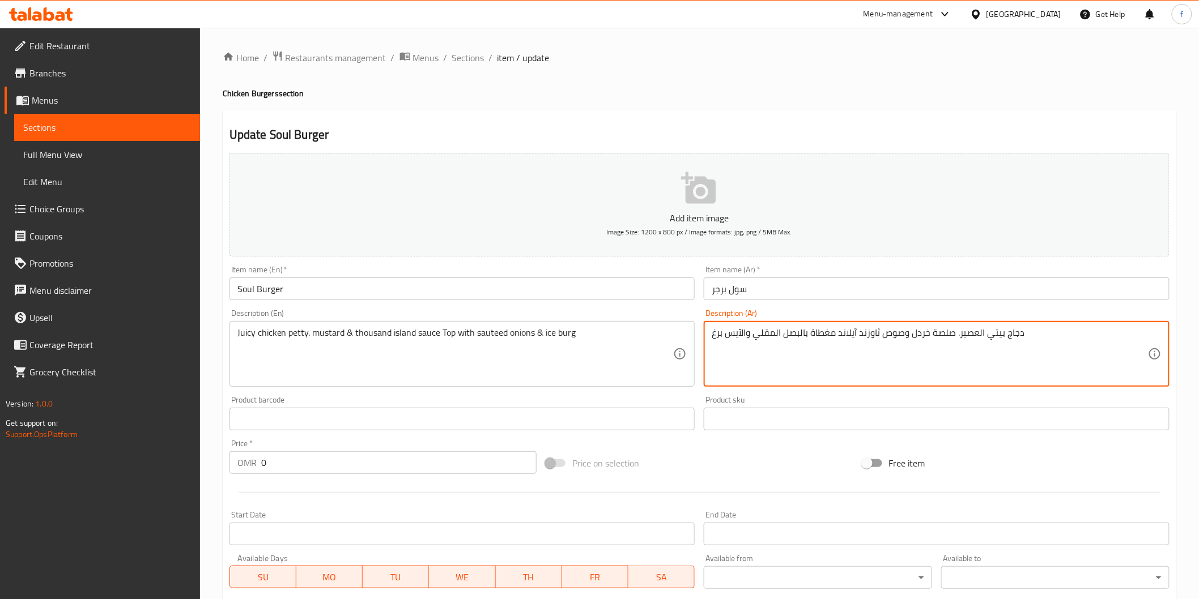
click at [875, 339] on textarea "دجاج بيتي العصير. صلصة خردل وصوص ثاوزند آيلاند مغطاة بالبصل المقلي والآيس برغ" at bounding box center [930, 354] width 436 height 54
click at [930, 342] on textarea "دجاج بيتي العصير. صلصة خردل وصوص ثاوزند آيلاند مغطاة بالبصل المقلي والآيس برغ" at bounding box center [930, 354] width 436 height 54
click at [1122, 337] on textarea "دجاج بيتي العصير. صلصة خردل وصوص ثاوزند آيلاند مغطاة بالبصل المقلي والآيس برغ" at bounding box center [930, 354] width 436 height 54
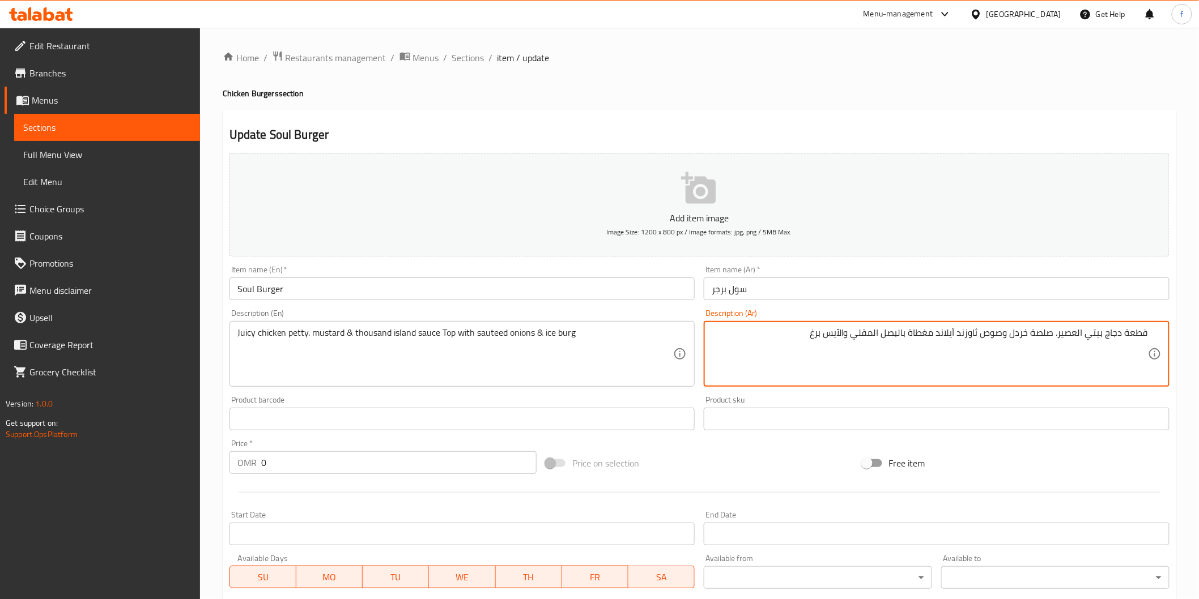
click at [1083, 333] on textarea "قطعة دجاج بيتي العصير. صلصة خردل وصوص ثاوزند آيلاند مغطاة بالبصل المقلي والآيس …" at bounding box center [930, 354] width 436 height 54
click at [1102, 333] on textarea "قطعة دجاج بيتي العصير. صلصة خردل وصوص ثاوزند آيلاند مغطاة بالبصل المقلي والآيس …" at bounding box center [930, 354] width 436 height 54
click at [1088, 338] on textarea "قطعة دجاج العصير. صلصة خردل وصوص ثاوزند آيلاند مغطاة بالبصل المقلي والآيس برغ" at bounding box center [930, 354] width 436 height 54
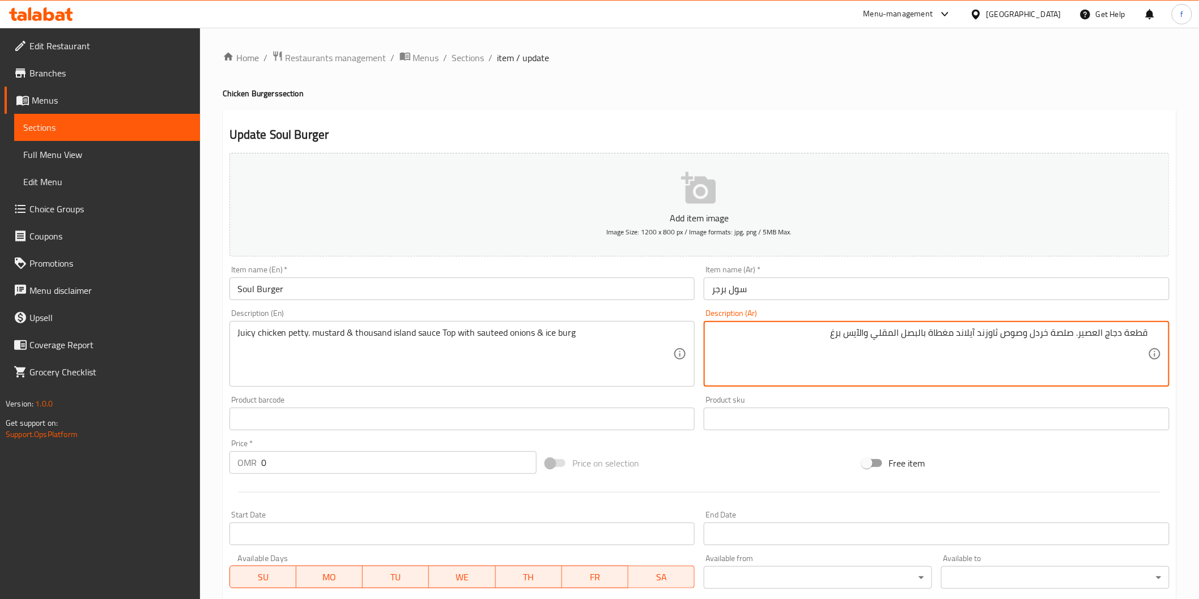
click at [1088, 338] on textarea "قطعة دجاج العصير. صلصة خردل وصوص ثاوزند آيلاند مغطاة بالبصل المقلي والآيس برغ" at bounding box center [930, 354] width 436 height 54
click at [1060, 333] on textarea "قطعة دجاج جوسي. صلصة خردل وصوص ثاوزند آيلاند مغطاة بالبصل المقلي والآيس برغ" at bounding box center [930, 354] width 436 height 54
click at [1036, 335] on textarea "قطعة دجاج جوسي. صوص خردل وصوص ثاوزند آيلاند مغطاة بالبصل المقلي والآيس برغ" at bounding box center [930, 354] width 436 height 54
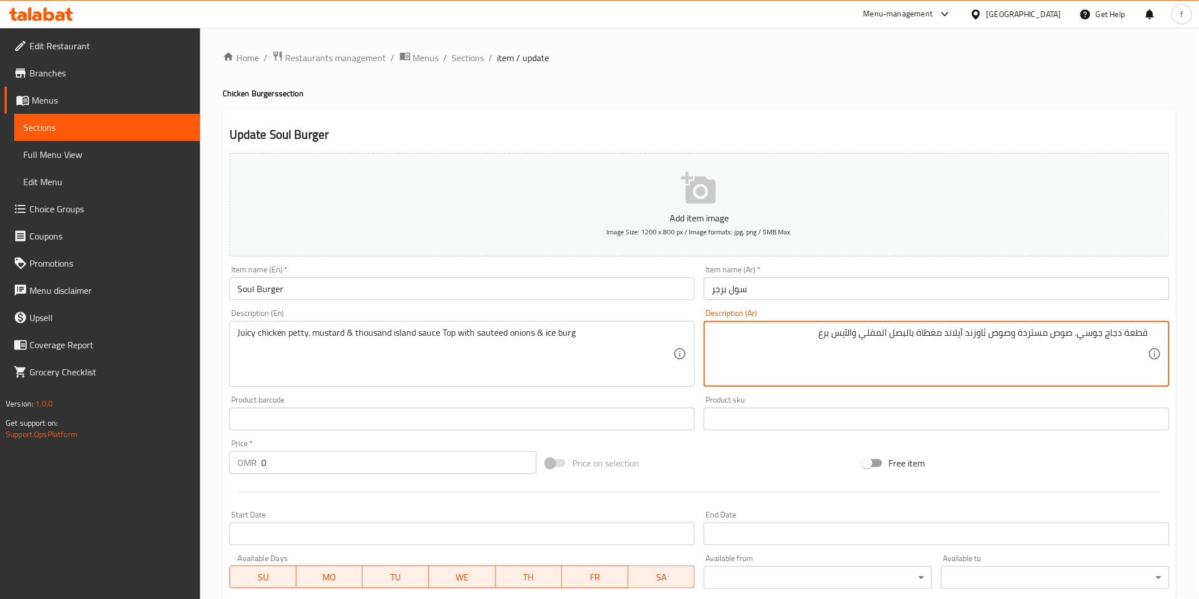
click at [1003, 335] on textarea "قطعة دجاج جوسي. صوص مستردة وصوص ثاوزند آيلاند مغطاة بالبصل المقلي والآيس برغ" at bounding box center [930, 354] width 436 height 54
click at [908, 335] on textarea "قطعة دجاج جوسي. صوص مستردة و ثاوزند آيلاند مغطاة بالبصل المقلي والآيس برغ" at bounding box center [930, 354] width 436 height 54
click at [824, 335] on textarea "قطعة دجاج جوسي. صوص مستردة و ثاوزند آيلاند مغطاة بالبصل السوتيه والآيس برغ" at bounding box center [930, 354] width 436 height 54
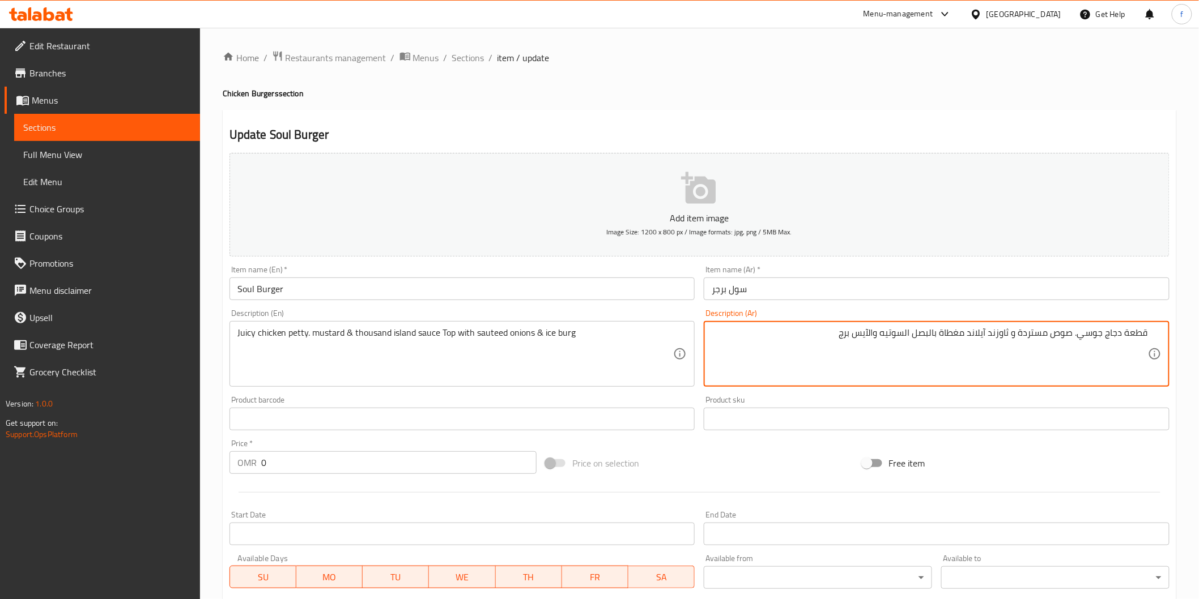
click at [875, 334] on textarea "قطعة دجاج جوسي. صوص مستردة و ثاوزند آيلاند مغطاة بالبصل السوتيه والآيس برج" at bounding box center [930, 354] width 436 height 54
drag, startPoint x: 870, startPoint y: 332, endPoint x: 876, endPoint y: 333, distance: 6.3
click at [876, 333] on textarea "قطعة دجاج جوسي. صوص مستردة و ثاوزند آيلاند مغطاة بالبصل السوتيه و لآيس برج" at bounding box center [930, 354] width 436 height 54
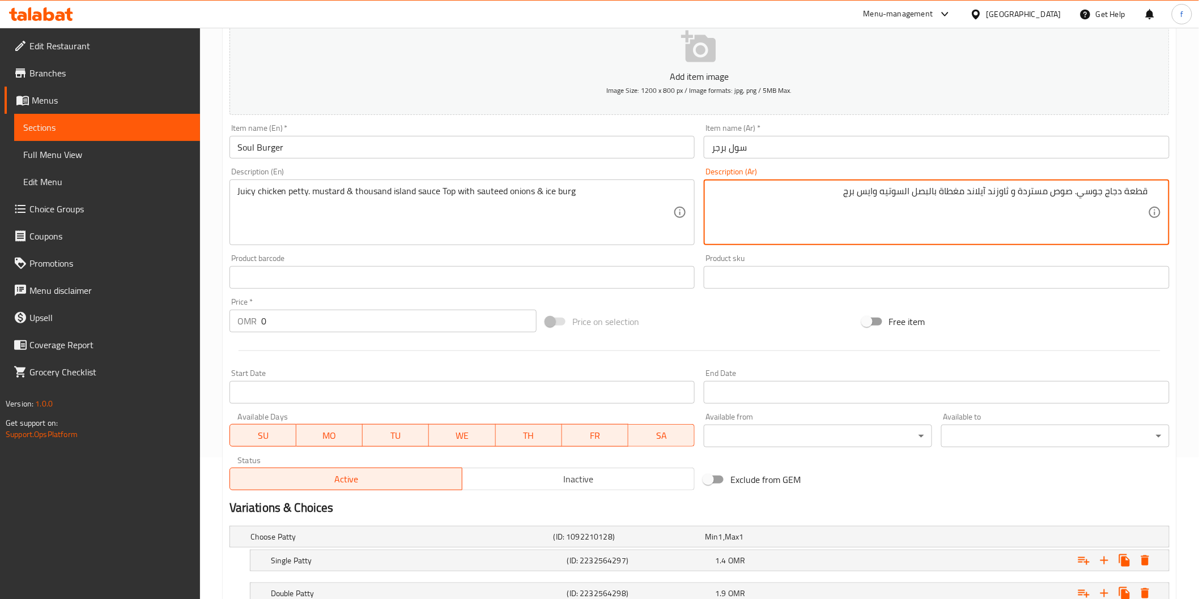
scroll to position [225, 0]
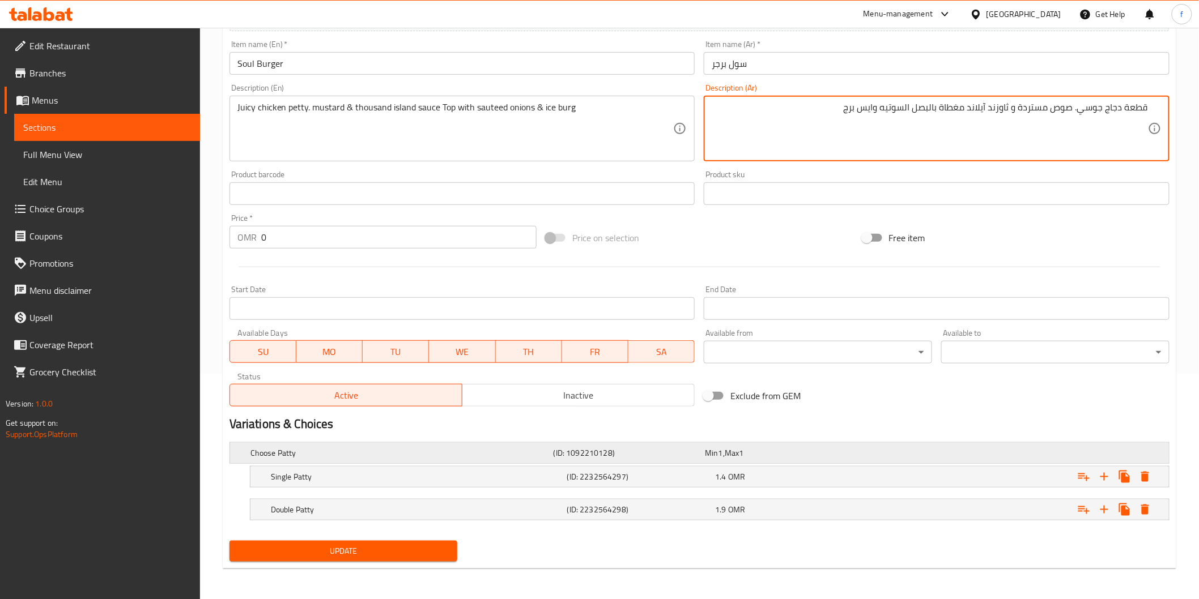
type textarea "قطعة دجاج جوسي. صوص مستردة و ثاوزند آيلاند مغطاة بالبصل السوتيه وايس برج"
click at [441, 454] on h5 "Choose Patty" at bounding box center [399, 453] width 299 height 11
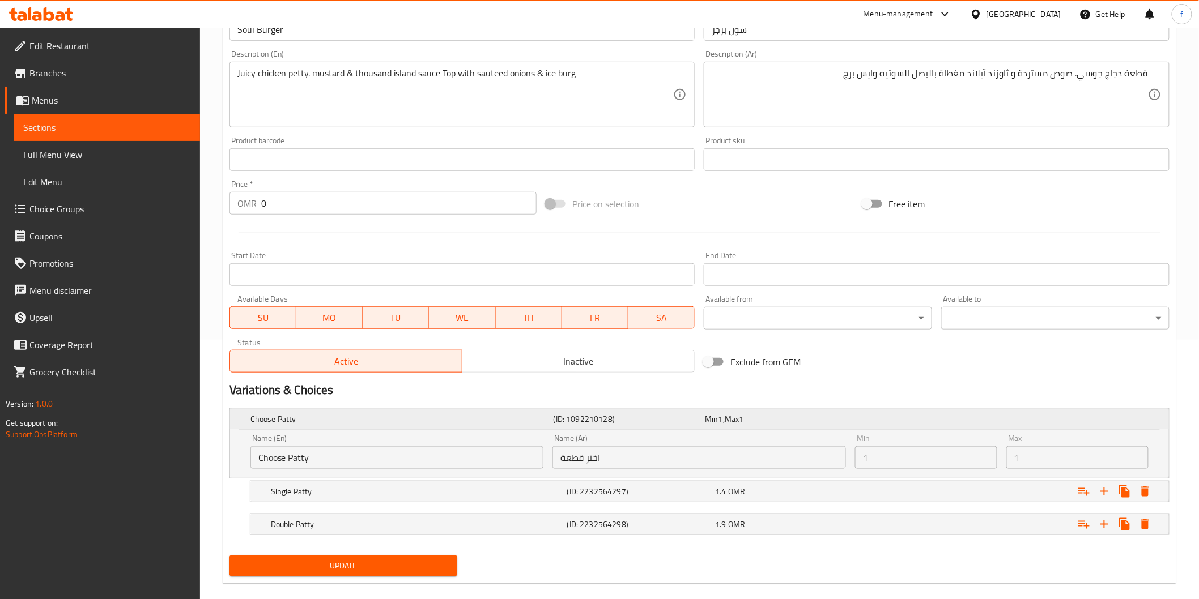
scroll to position [275, 0]
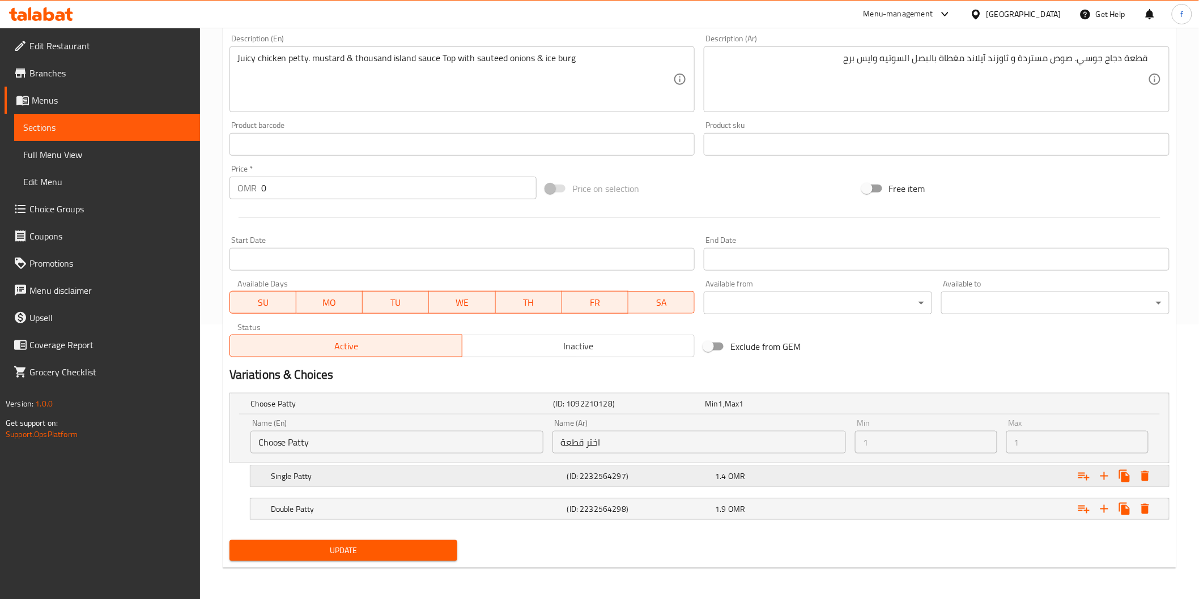
click at [529, 410] on h5 "Single Patty" at bounding box center [399, 403] width 299 height 11
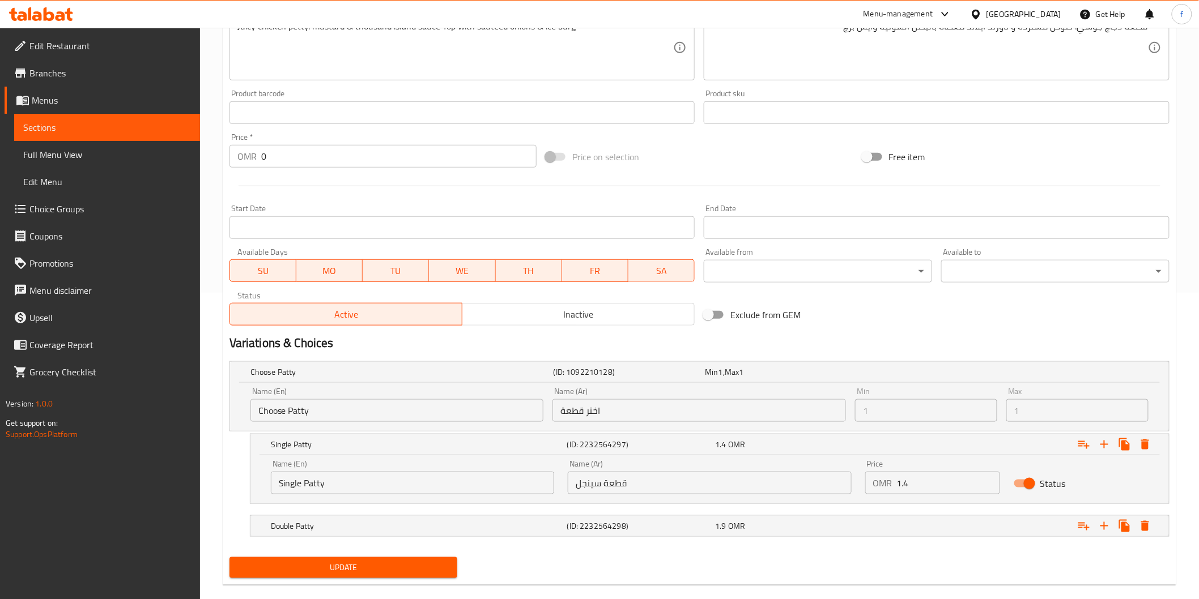
scroll to position [324, 0]
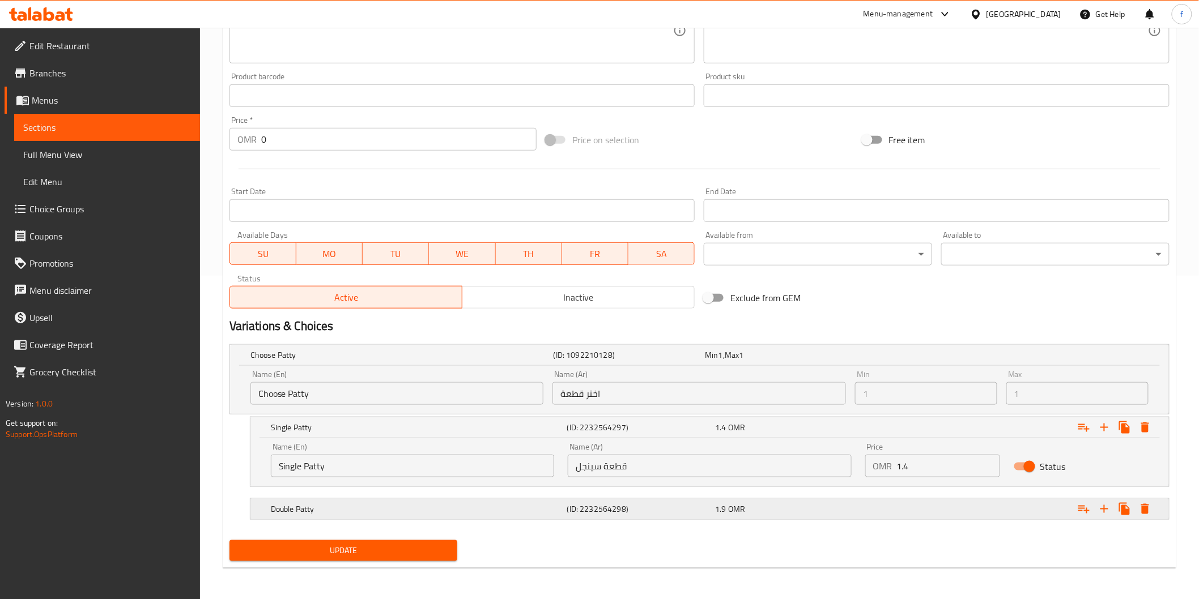
click at [547, 363] on div "Double Patty" at bounding box center [399, 355] width 303 height 16
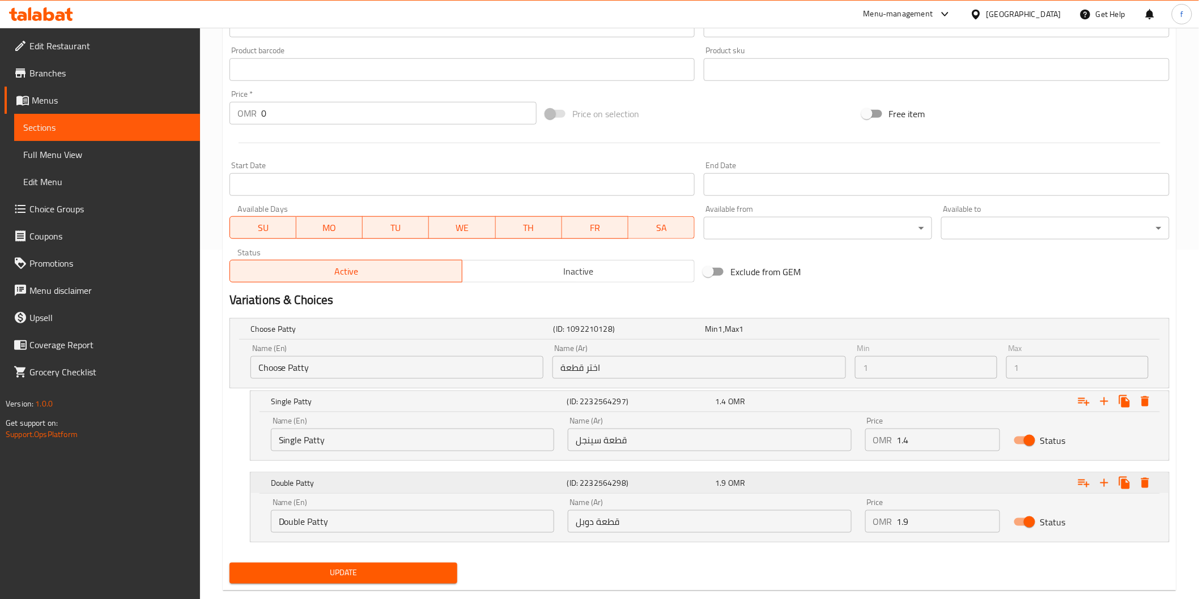
scroll to position [372, 0]
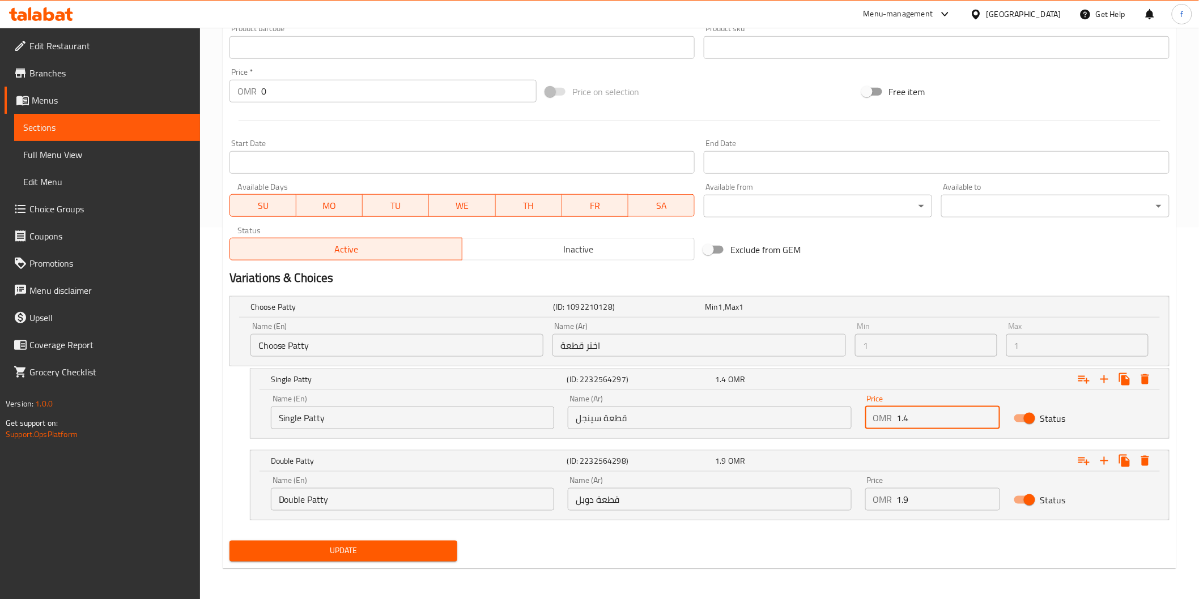
drag, startPoint x: 912, startPoint y: 421, endPoint x: 887, endPoint y: 420, distance: 25.0
click at [887, 420] on div "OMR 1.4 Price" at bounding box center [932, 418] width 135 height 23
type input "1.400"
drag, startPoint x: 924, startPoint y: 504, endPoint x: 874, endPoint y: 513, distance: 51.2
click at [874, 513] on div "Price OMR 1.9 Price" at bounding box center [932, 494] width 148 height 48
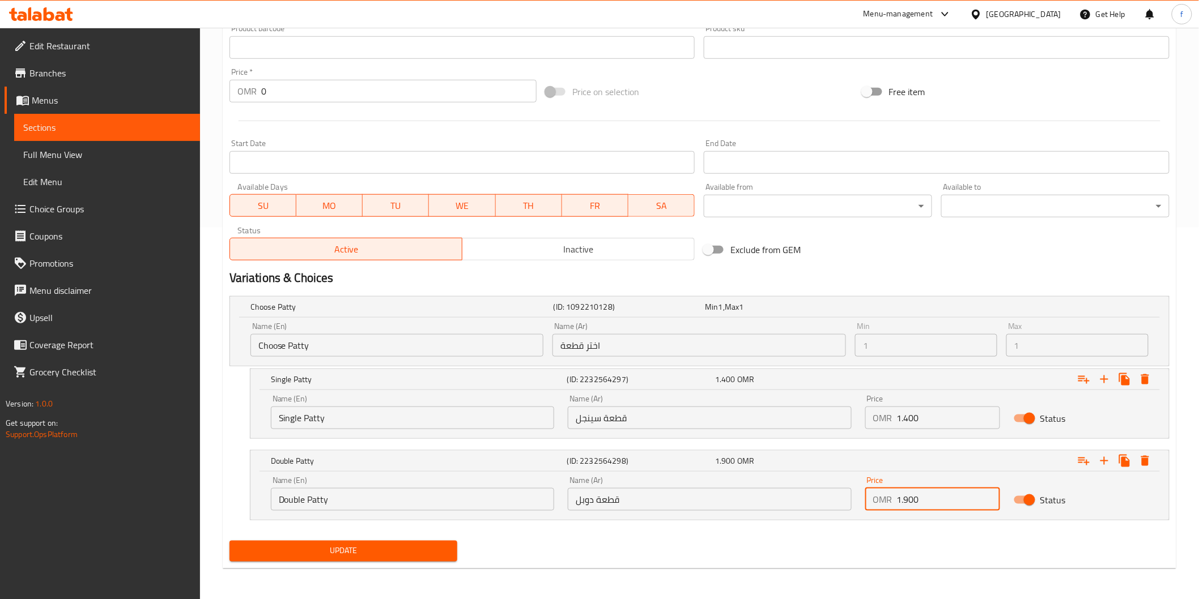
type input "1.900"
click at [398, 547] on span "Update" at bounding box center [344, 551] width 210 height 14
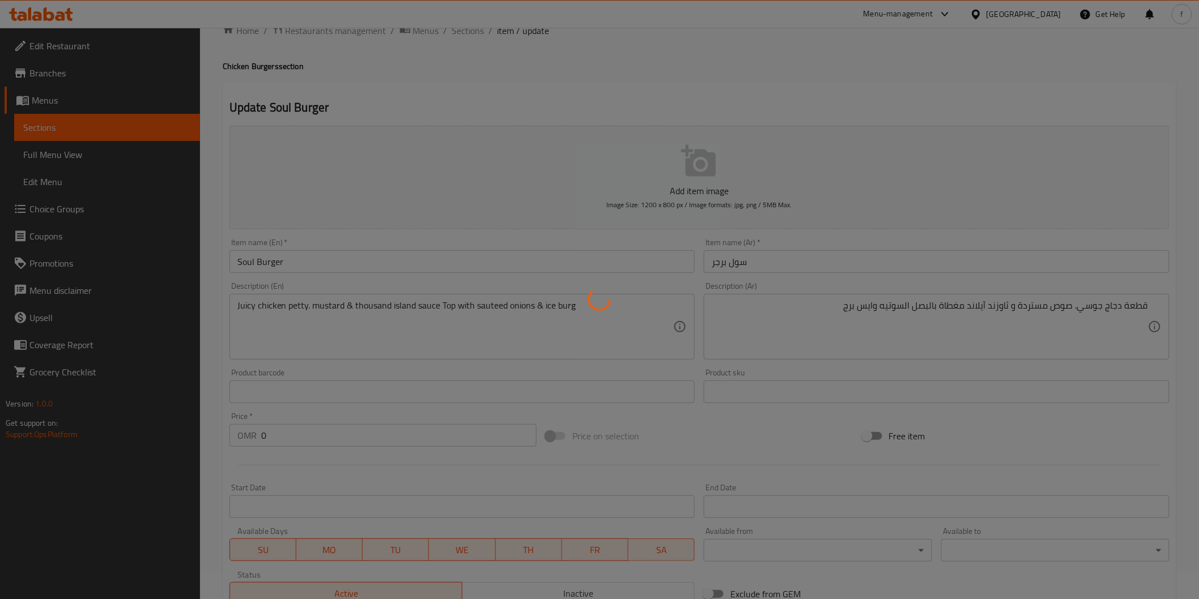
scroll to position [0, 0]
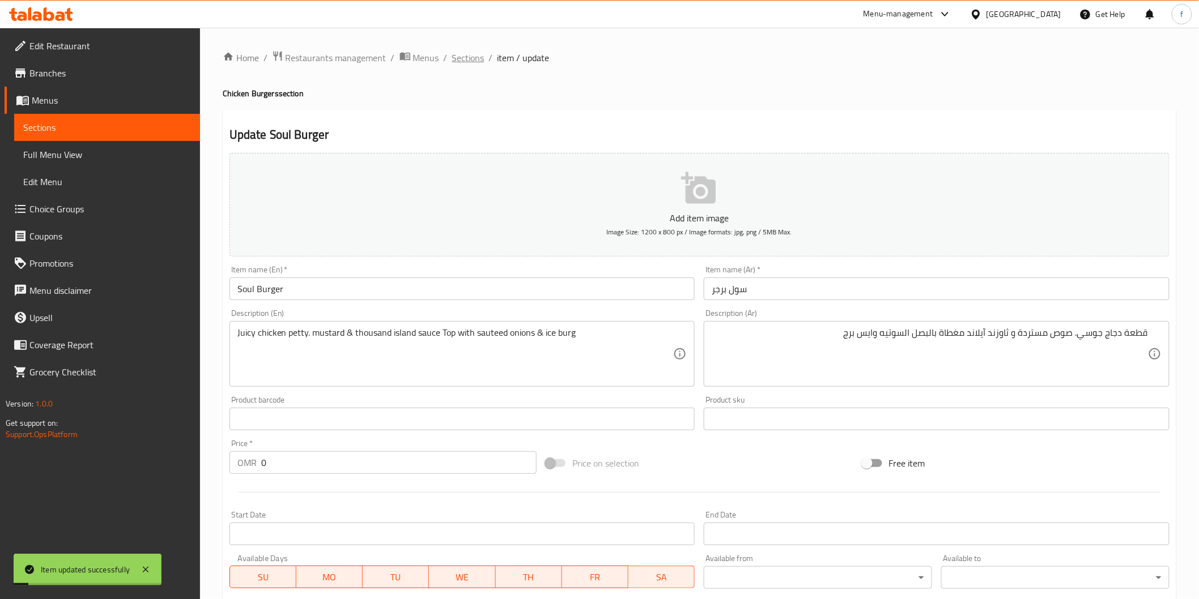
click at [467, 58] on span "Sections" at bounding box center [468, 58] width 32 height 14
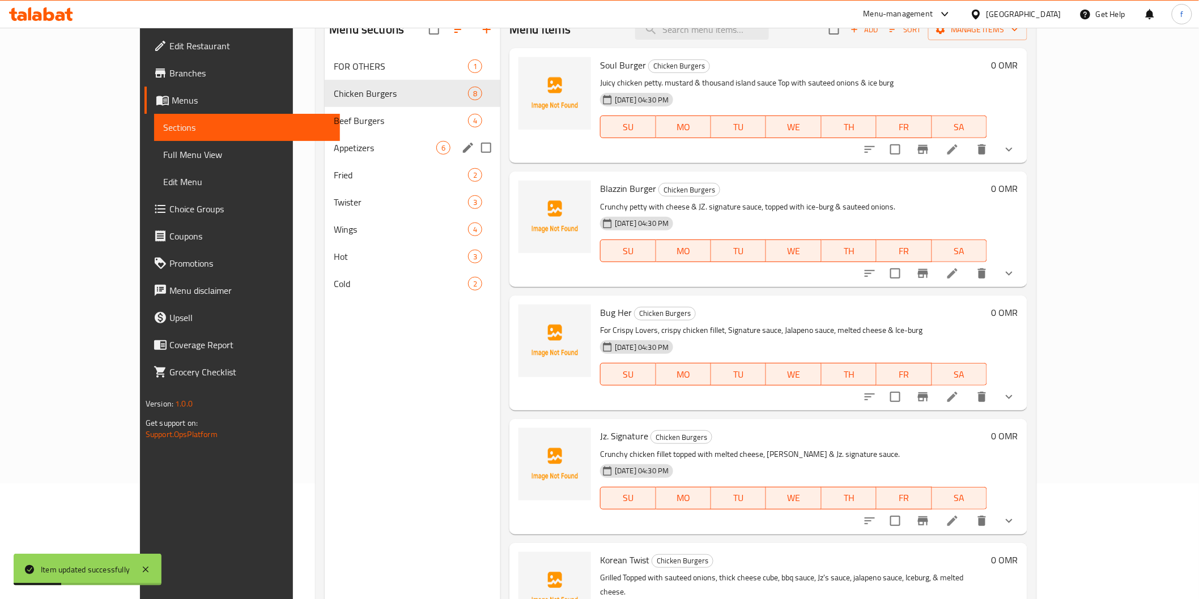
scroll to position [95, 0]
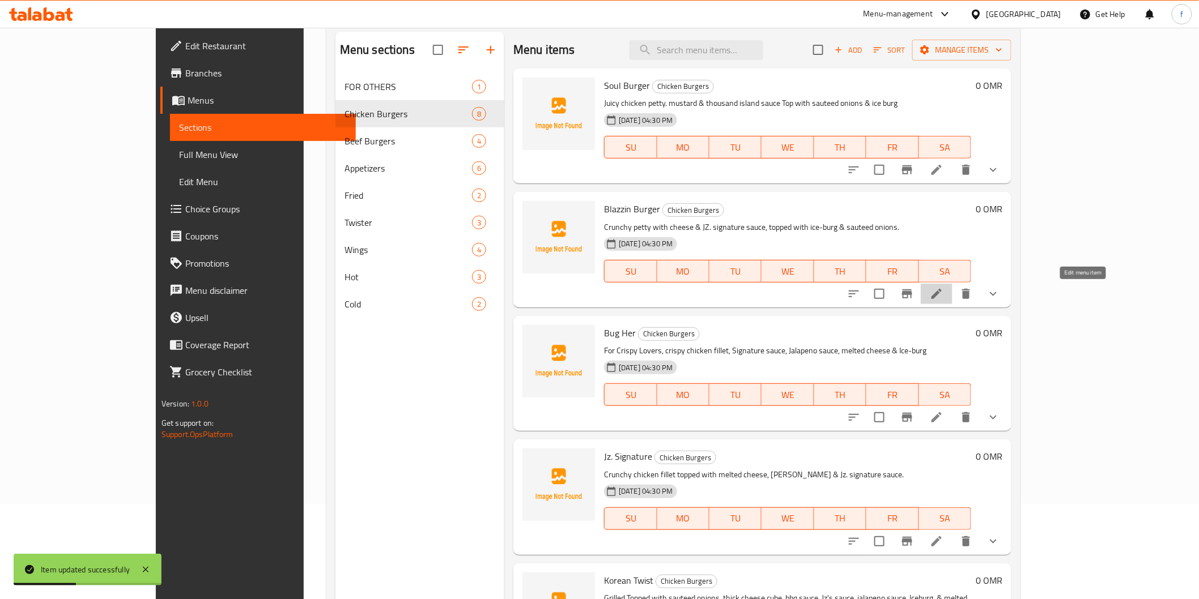
click at [943, 289] on icon at bounding box center [937, 294] width 14 height 14
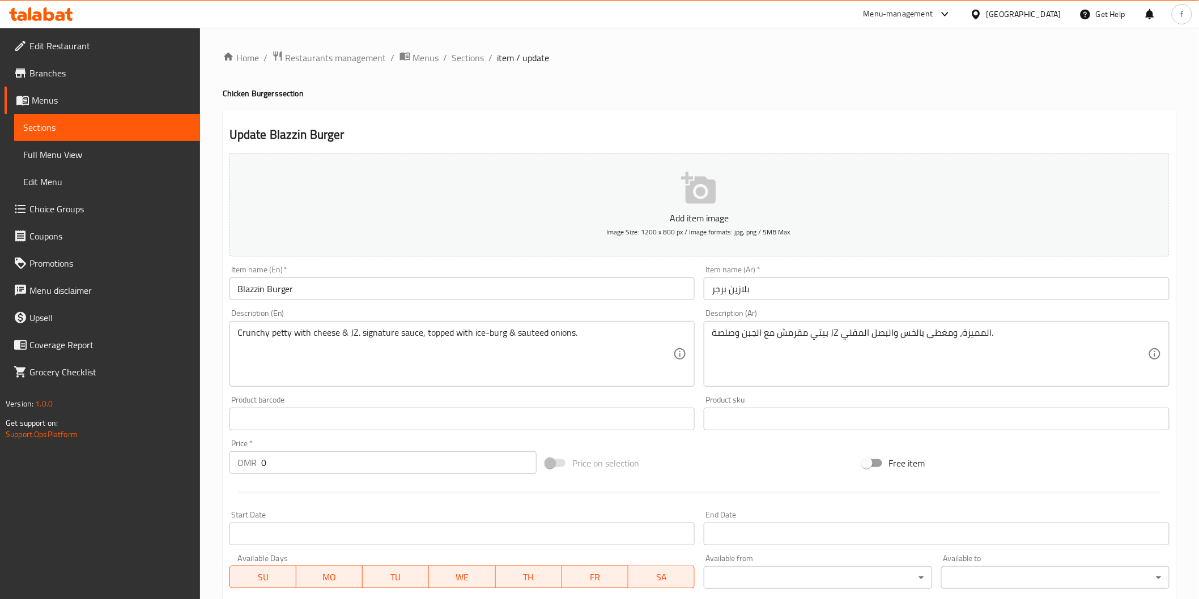
click at [252, 291] on input "Blazzin Burger" at bounding box center [462, 289] width 466 height 23
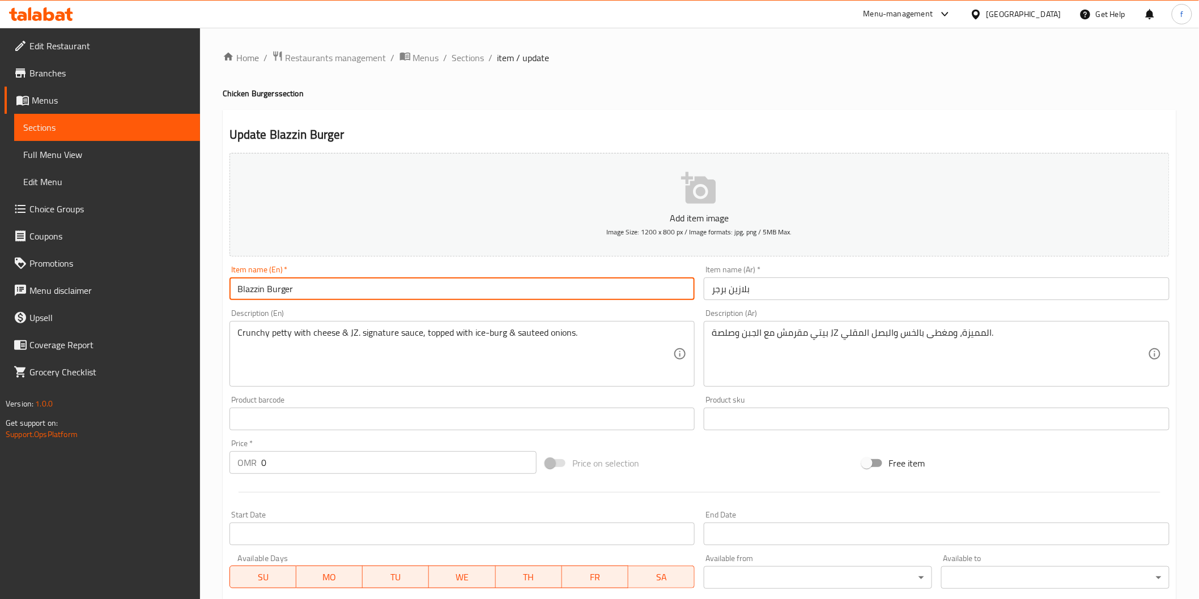
click at [252, 291] on input "Blazzin Burger" at bounding box center [462, 289] width 466 height 23
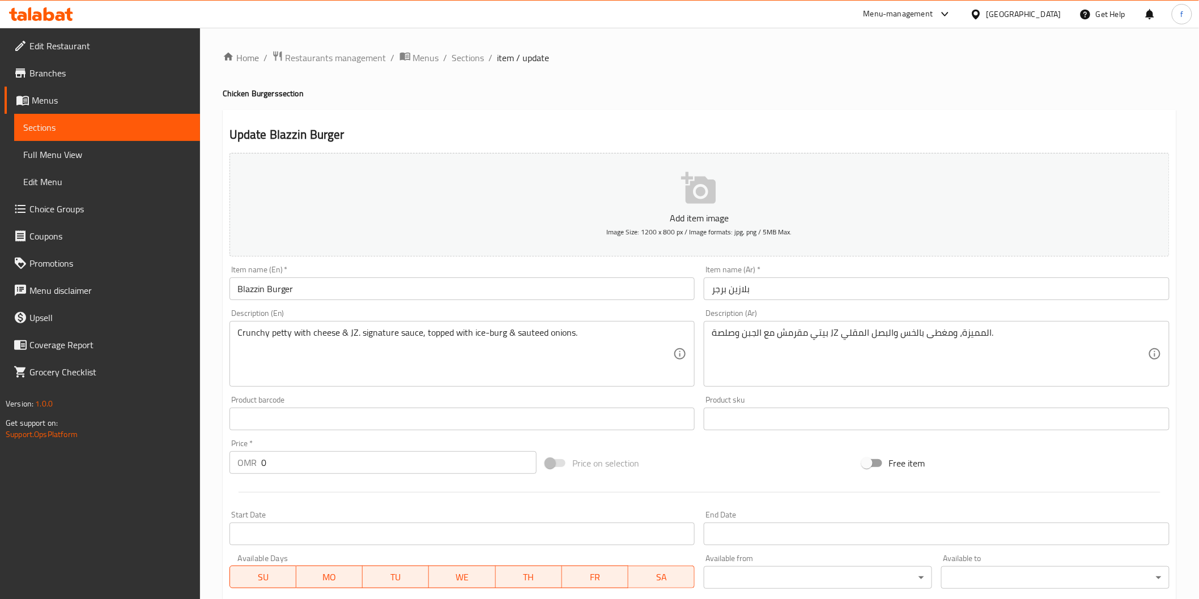
click at [774, 292] on input "بلازين برجر" at bounding box center [937, 289] width 466 height 23
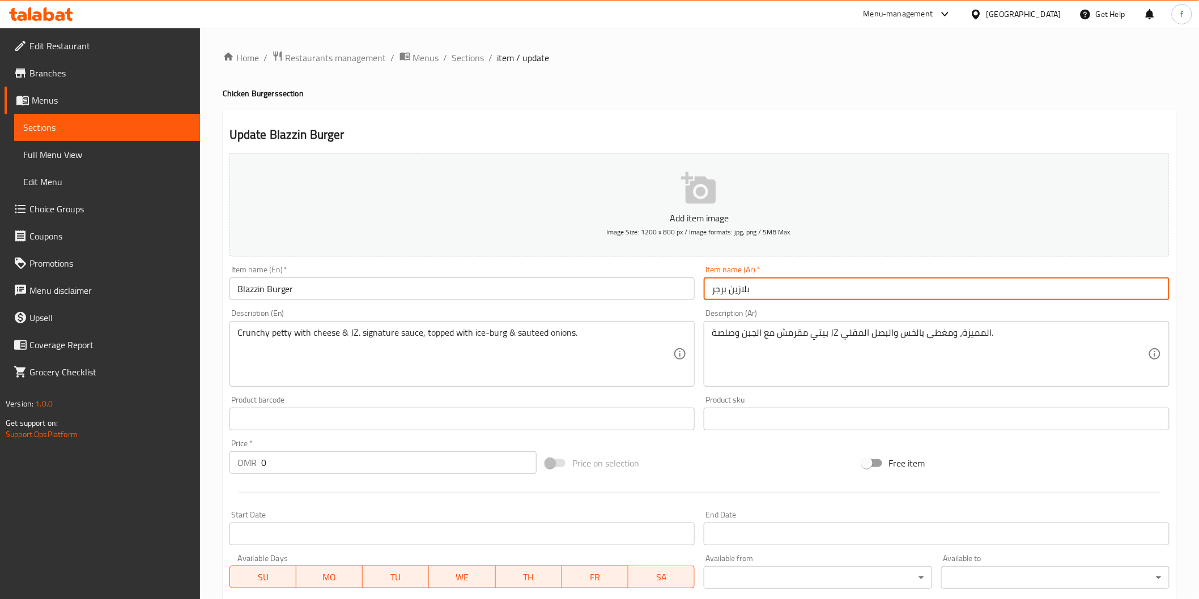
click at [774, 292] on input "بلازين برجر" at bounding box center [937, 289] width 466 height 23
drag, startPoint x: 774, startPoint y: 292, endPoint x: 1014, endPoint y: 295, distance: 240.2
click at [1014, 295] on input "بلازين برجر" at bounding box center [937, 289] width 466 height 23
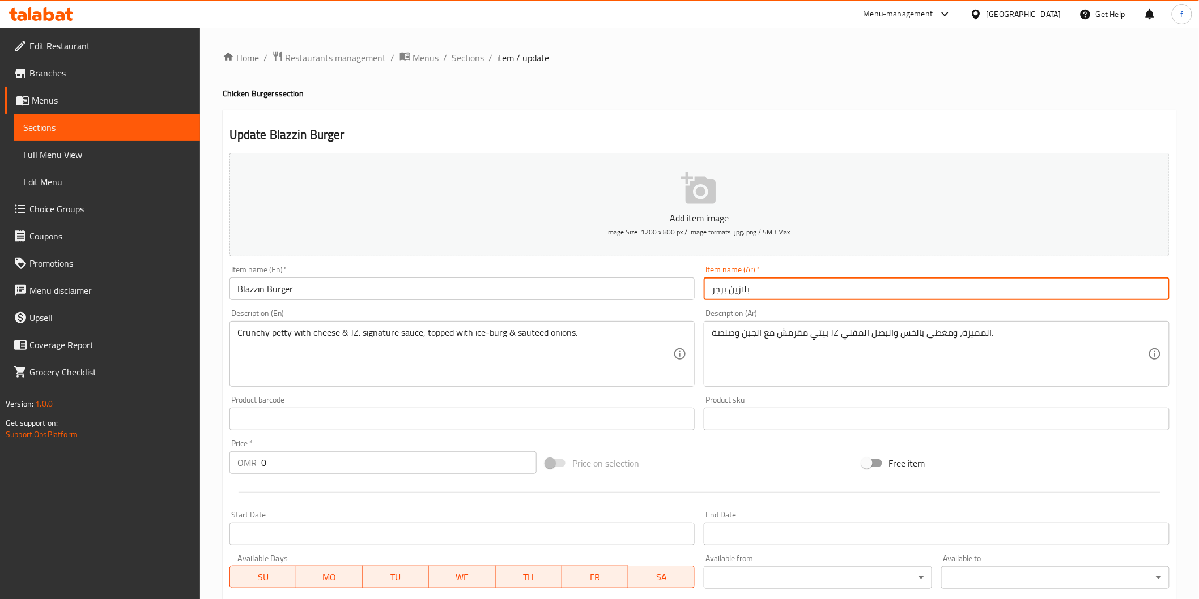
drag, startPoint x: 763, startPoint y: 299, endPoint x: 738, endPoint y: 288, distance: 27.4
click at [738, 288] on input "بلازين برجر" at bounding box center [937, 289] width 466 height 23
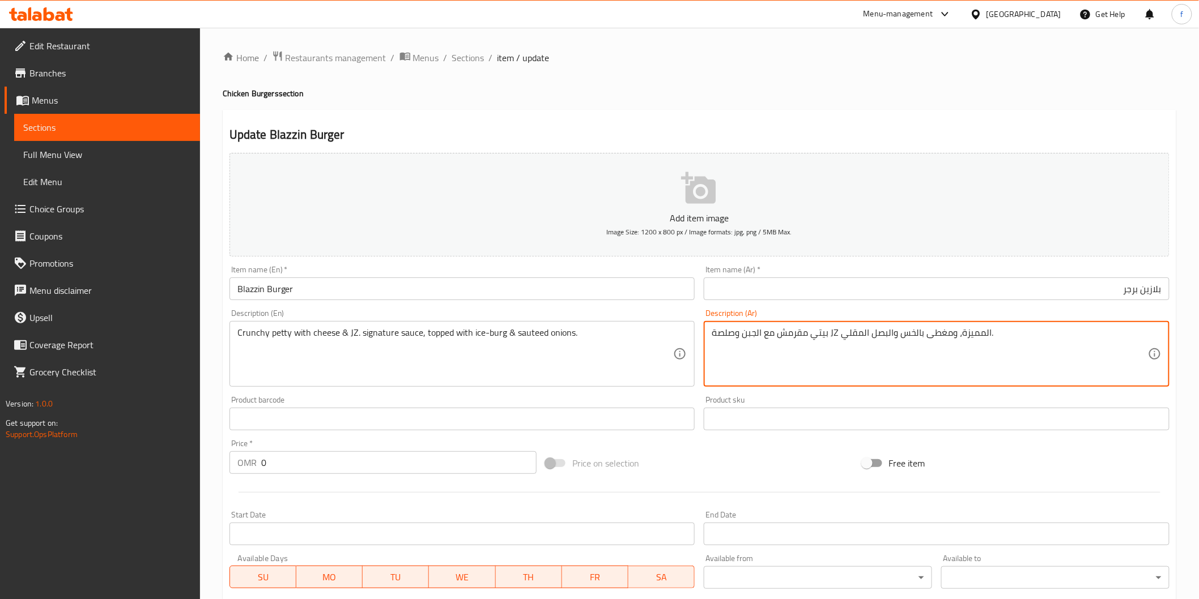
click at [823, 338] on textarea "بيتي مقرمش مع الجبن وصلصة JZ المميزة، ومغطى بالخس والبصل المقلي." at bounding box center [930, 354] width 436 height 54
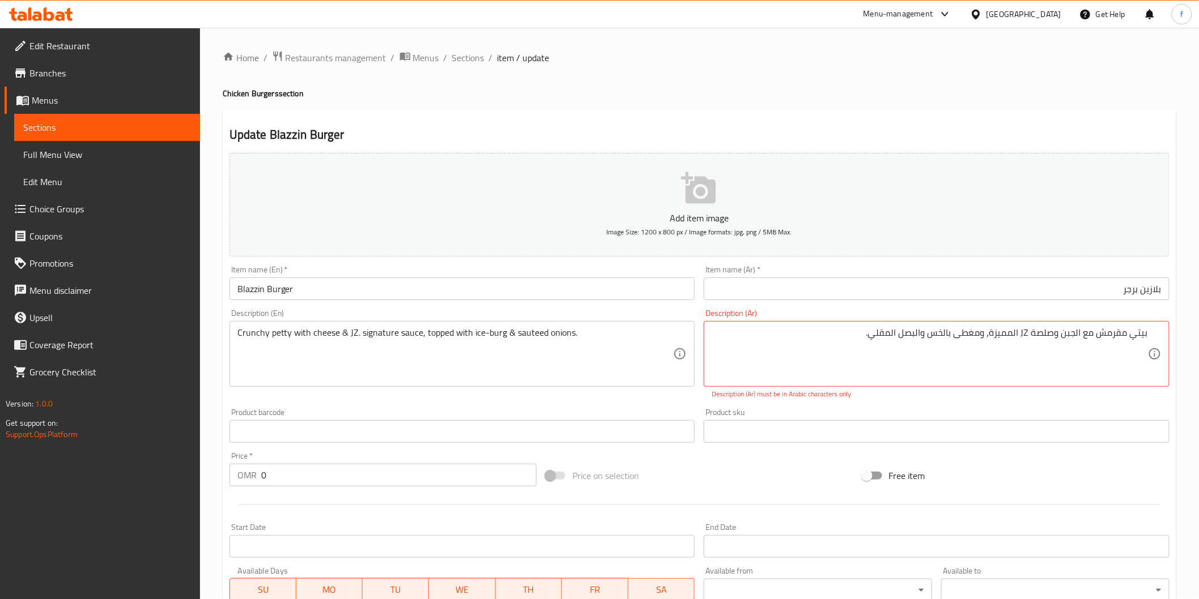
click at [244, 338] on textarea "Crunchy petty with cheese & JZ. signature sauce, topped with ice-burg & sauteed…" at bounding box center [455, 354] width 436 height 54
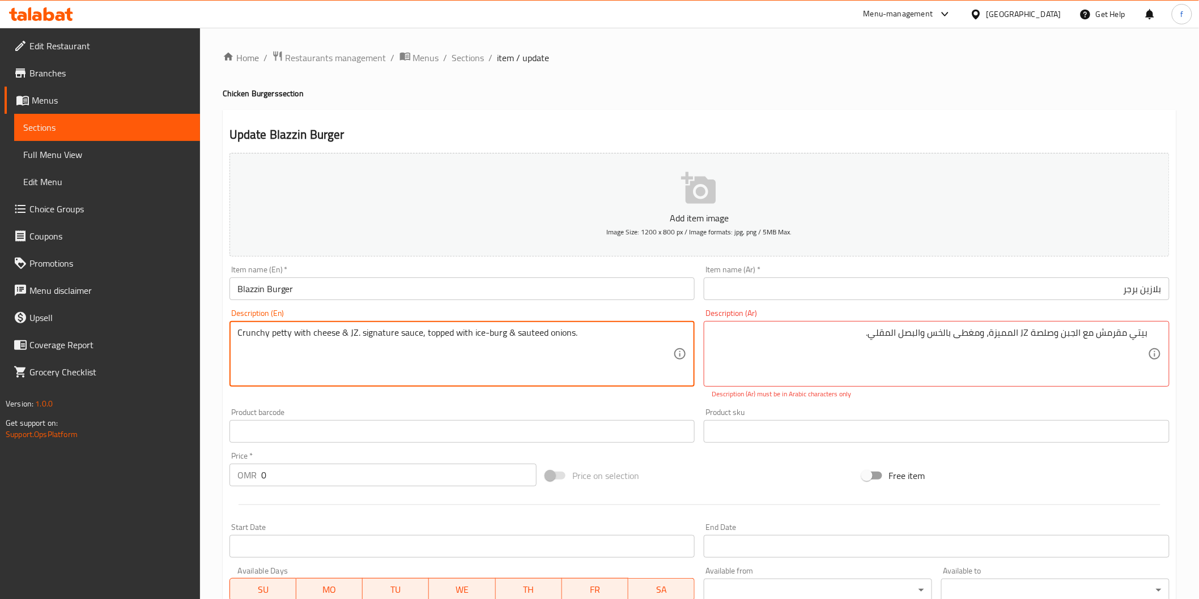
click at [244, 338] on textarea "Crunchy petty with cheese & JZ. signature sauce, topped with ice-burg & sauteed…" at bounding box center [455, 354] width 436 height 54
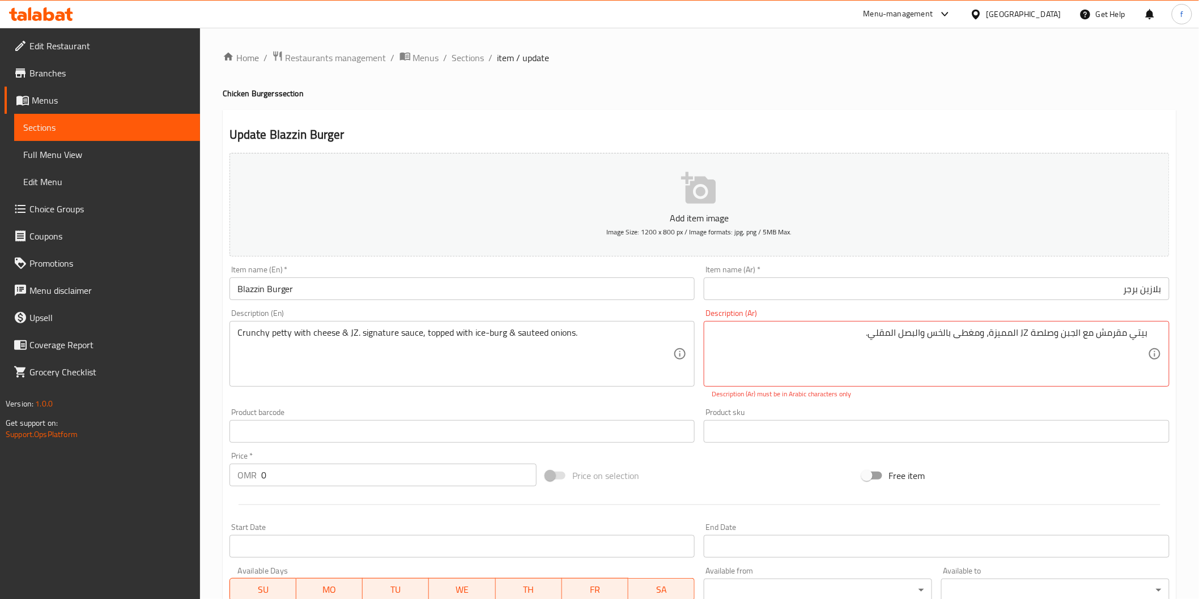
click at [1129, 335] on div "بيتي مقرمش مع الجبن وصلصة JZ المميزة، ومغطى بالخس والبصل المقلي. Description (A…" at bounding box center [937, 354] width 466 height 66
click at [1137, 336] on textarea "بيتي مقرمش مع الجبن وصلصة JZ المميزة، ومغطى بالخس والبصل المقلي." at bounding box center [930, 354] width 436 height 54
click at [1109, 332] on textarea "قطعة مقرمش مع الجبن وصلصة JZ المميزة، ومغطى بالخس والبصل المقلي." at bounding box center [930, 354] width 436 height 54
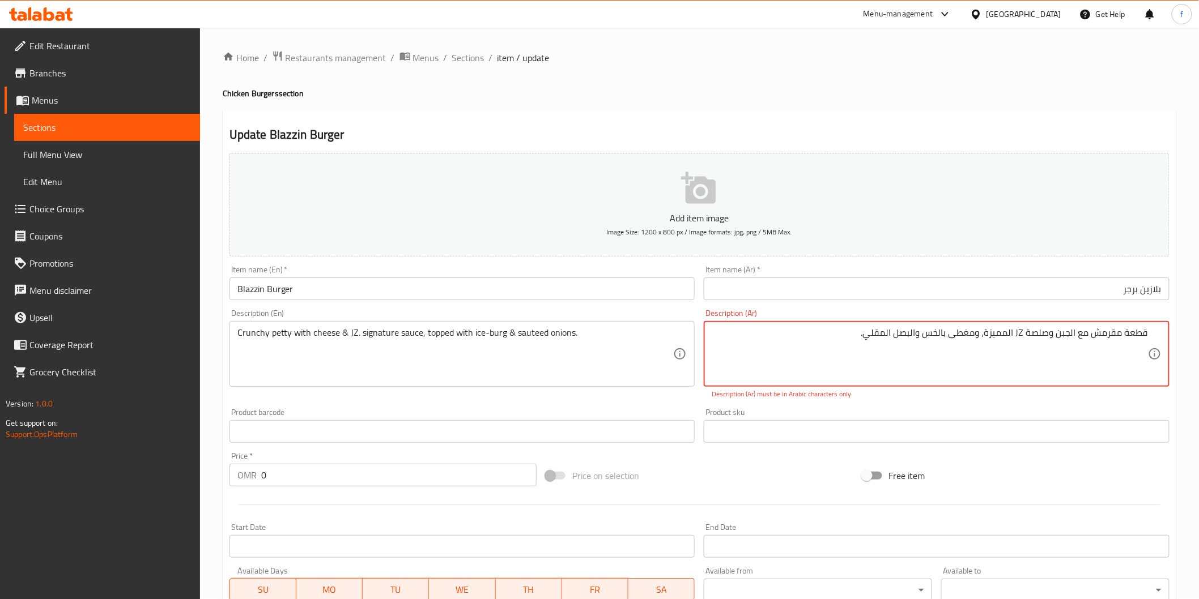
click at [1109, 332] on textarea "قطعة مقرمش مع الجبن وصلصة JZ المميزة، ومغطى بالخس والبصل المقلي." at bounding box center [930, 354] width 436 height 54
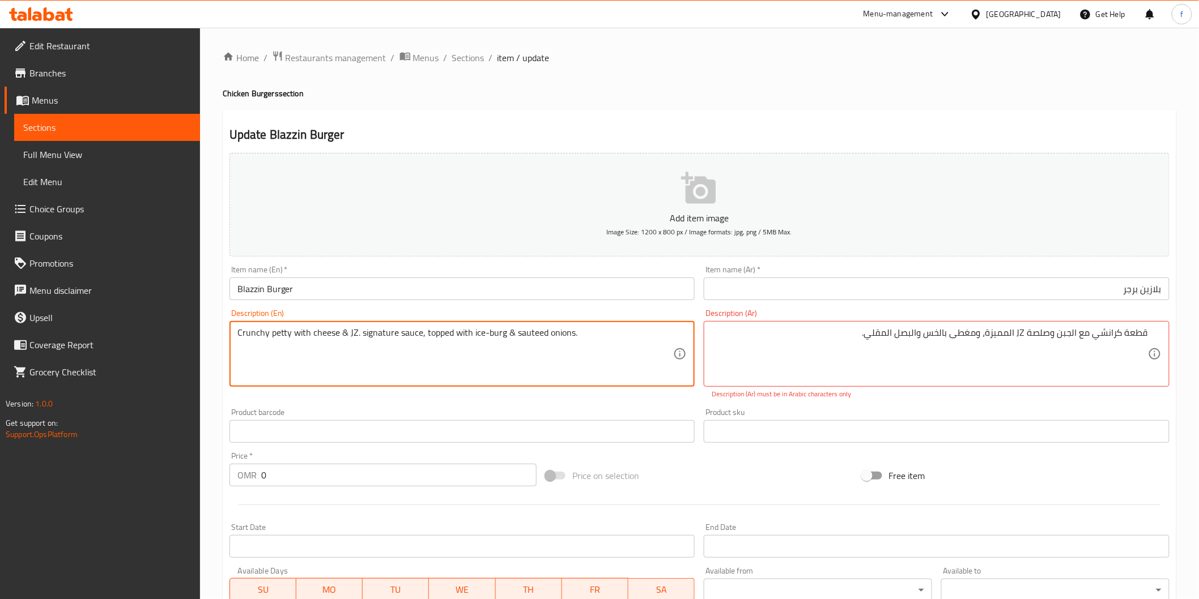
click at [329, 331] on textarea "Crunchy petty with cheese & JZ. signature sauce, topped with ice-burg & sauteed…" at bounding box center [455, 354] width 436 height 54
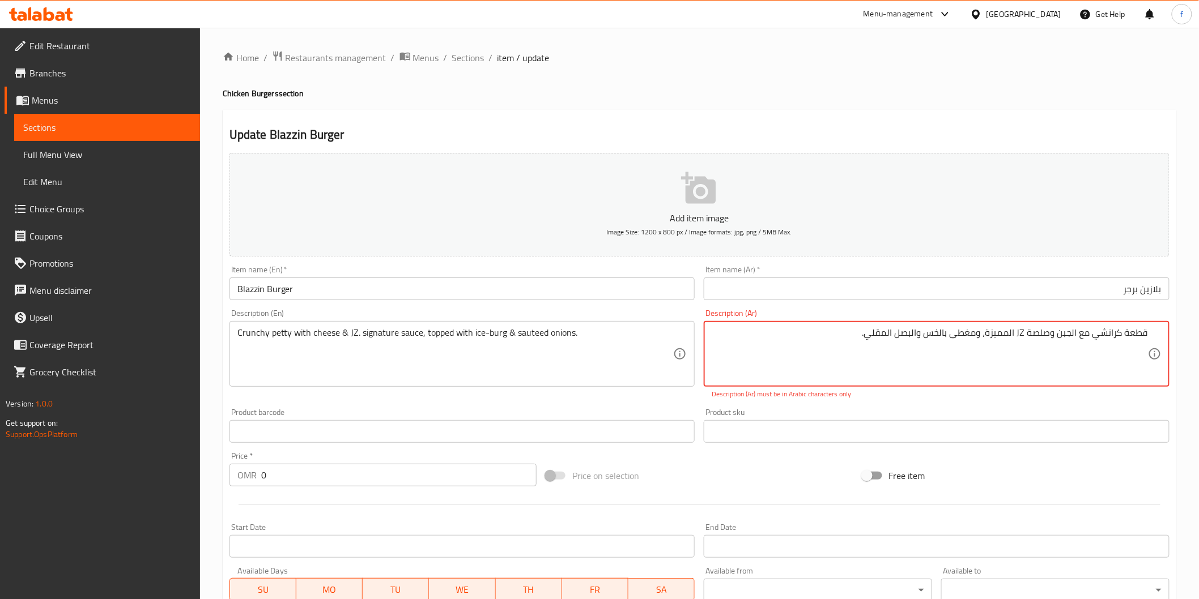
click at [1058, 331] on textarea "قطعة كرانشي مع الجبن وصلصة JZ المميزة، ومغطى بالخس والبصل المقلي." at bounding box center [930, 354] width 436 height 54
click at [1037, 332] on textarea "قطعة كرانشي مع الجبنة وصلصة JZ المميزة، ومغطى بالخس والبصل المقلي." at bounding box center [930, 354] width 436 height 54
drag, startPoint x: 1016, startPoint y: 334, endPoint x: 1023, endPoint y: 336, distance: 7.0
click at [1023, 336] on textarea "قطعة كرانشي مع الجبنة وصوص JZ المميزة، ومغطى بالخس والبصل المقلي." at bounding box center [930, 354] width 436 height 54
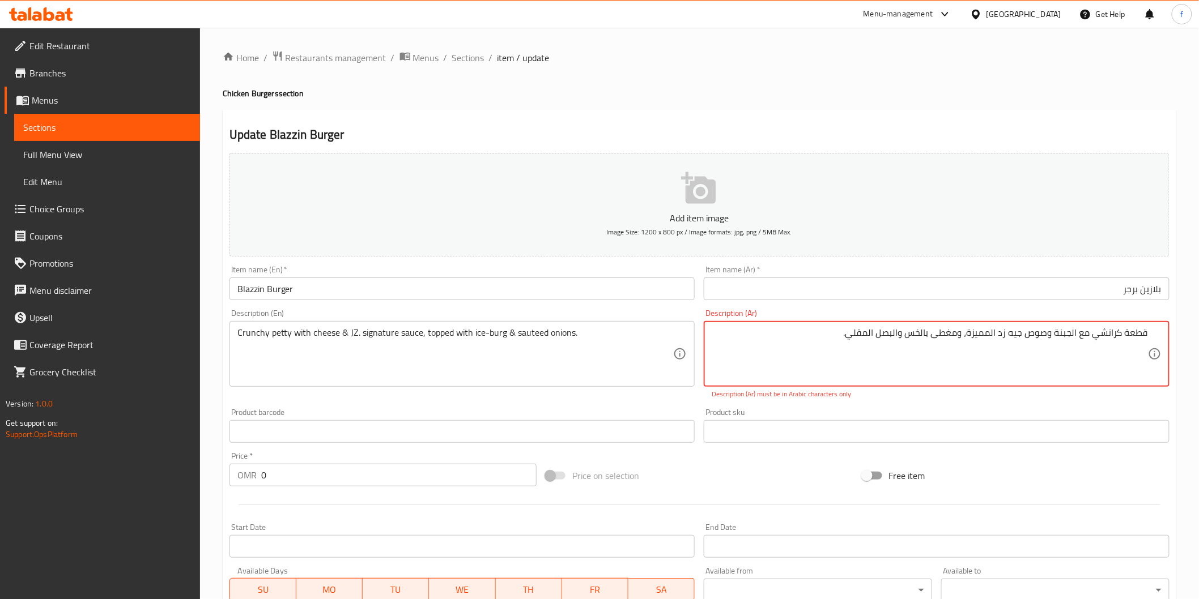
click at [977, 331] on textarea "قطعة كرانشي مع الجبنة وصوص جيه زد المميزة، ومغطى بالخس والبصل المقلي." at bounding box center [930, 354] width 436 height 54
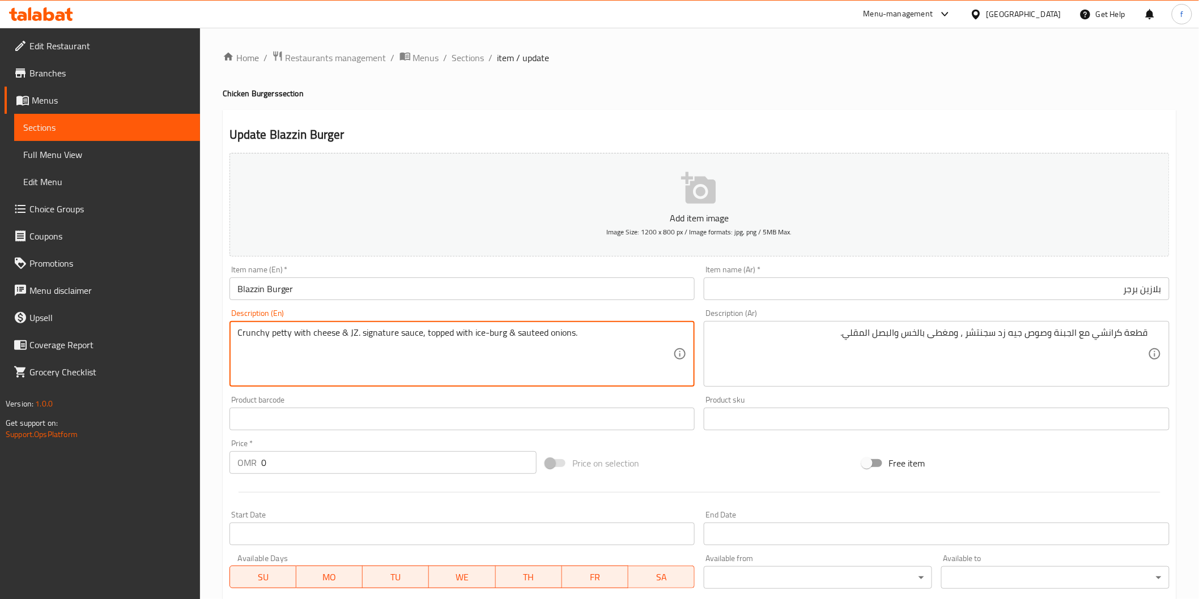
drag, startPoint x: 469, startPoint y: 331, endPoint x: 502, endPoint y: 333, distance: 32.9
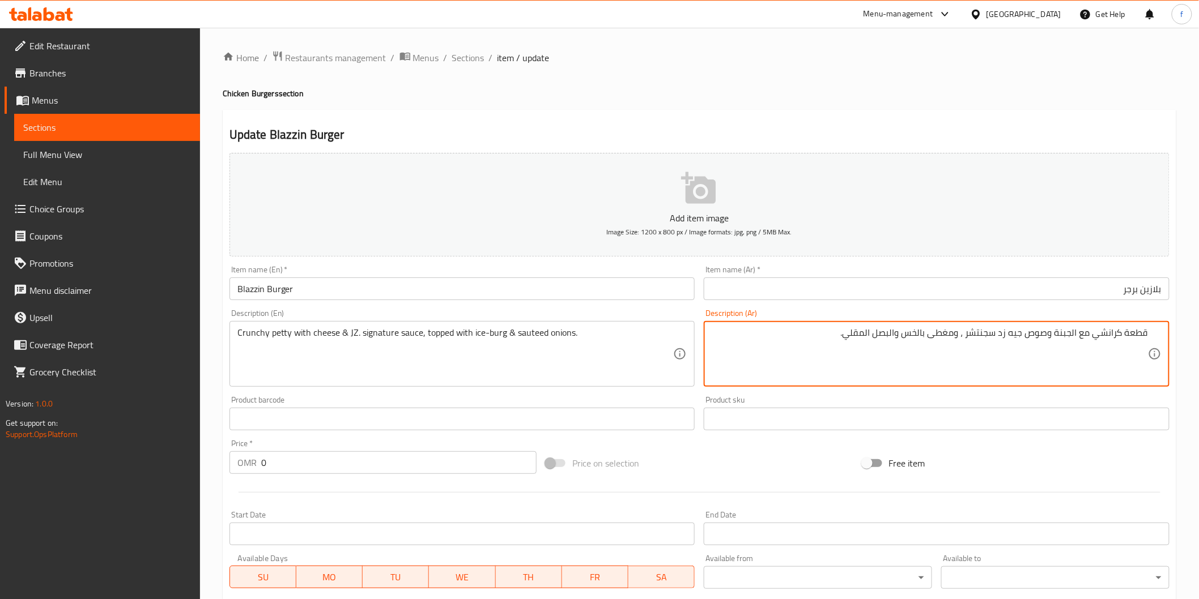
click at [921, 335] on textarea "قطعة كرانشي مع الجبنة وصوص جيه زد سجنتشر ، ومغطى بالخس والبصل المقلي." at bounding box center [930, 354] width 436 height 54
click at [883, 333] on textarea "قطعة كرانشي مع الجبنة وصوص جيه زد سجنتشر ، ومغطى بالايس برج والبصل المقلي." at bounding box center [930, 354] width 436 height 54
click at [845, 337] on textarea "قطعة كرانشي مع الجبنة وصوص جيه زد سجنتشر ، ومغطى بالايس برج و البصل المقلي." at bounding box center [930, 354] width 436 height 54
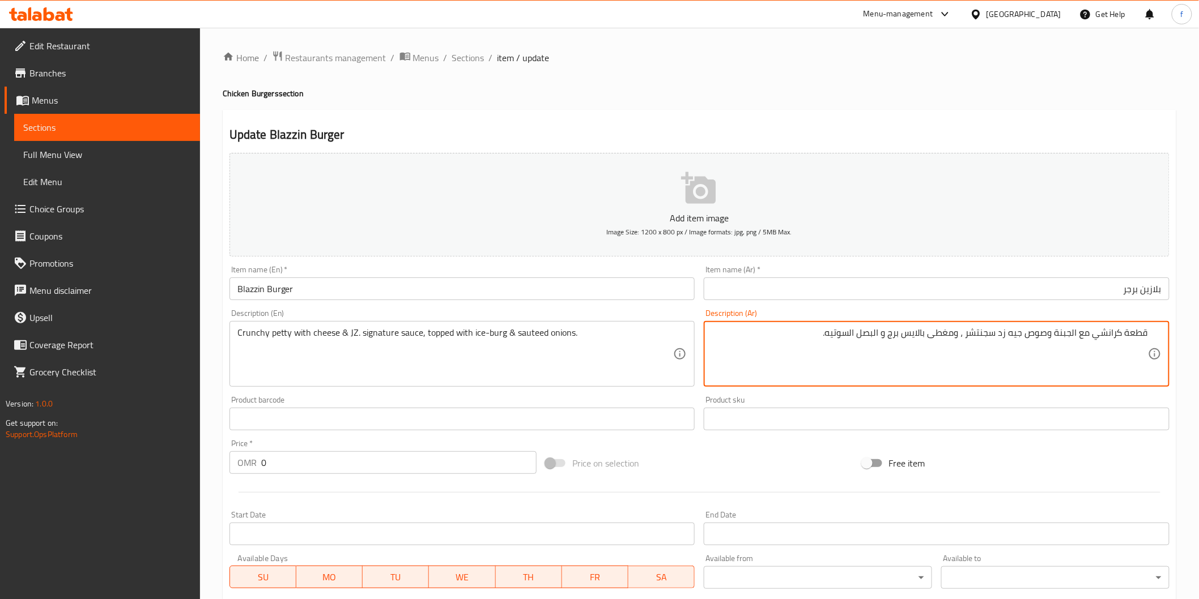
click at [773, 342] on textarea "قطعة كرانشي مع الجبنة وصوص جيه زد سجنتشر ، ومغطى بالايس برج و البصل السوتيه." at bounding box center [930, 354] width 436 height 54
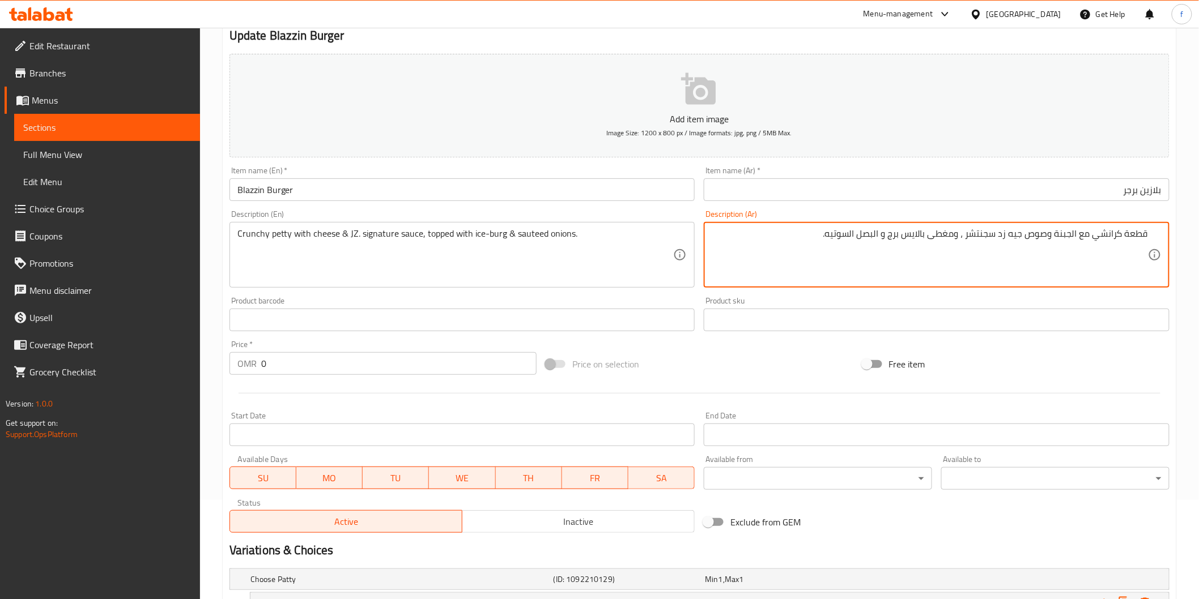
scroll to position [225, 0]
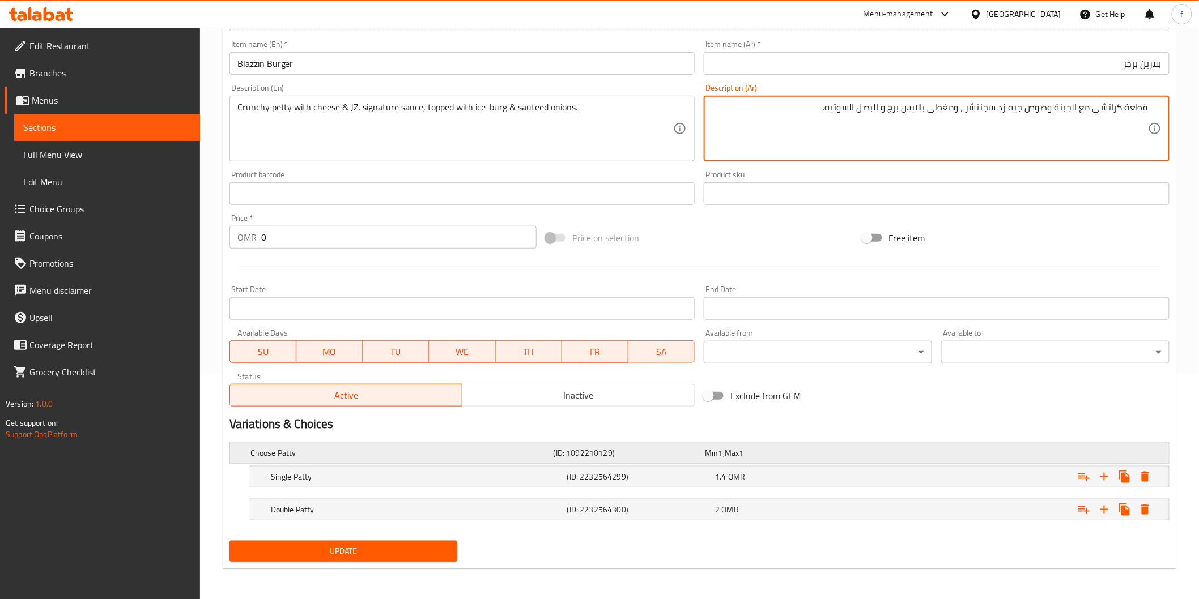
type textarea "قطعة كرانشي مع الجبنة وصوص جيه زد سجنتشر ، ومغطى بالايس برج و البصل السوتيه."
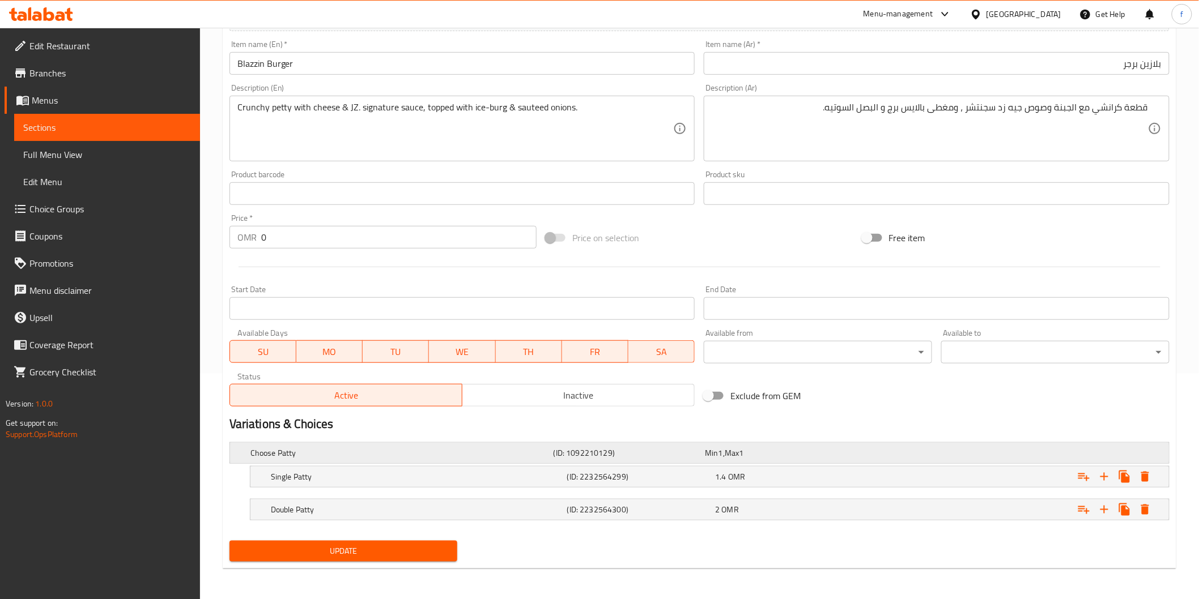
click at [393, 457] on h5 "Choose Patty" at bounding box center [399, 453] width 299 height 11
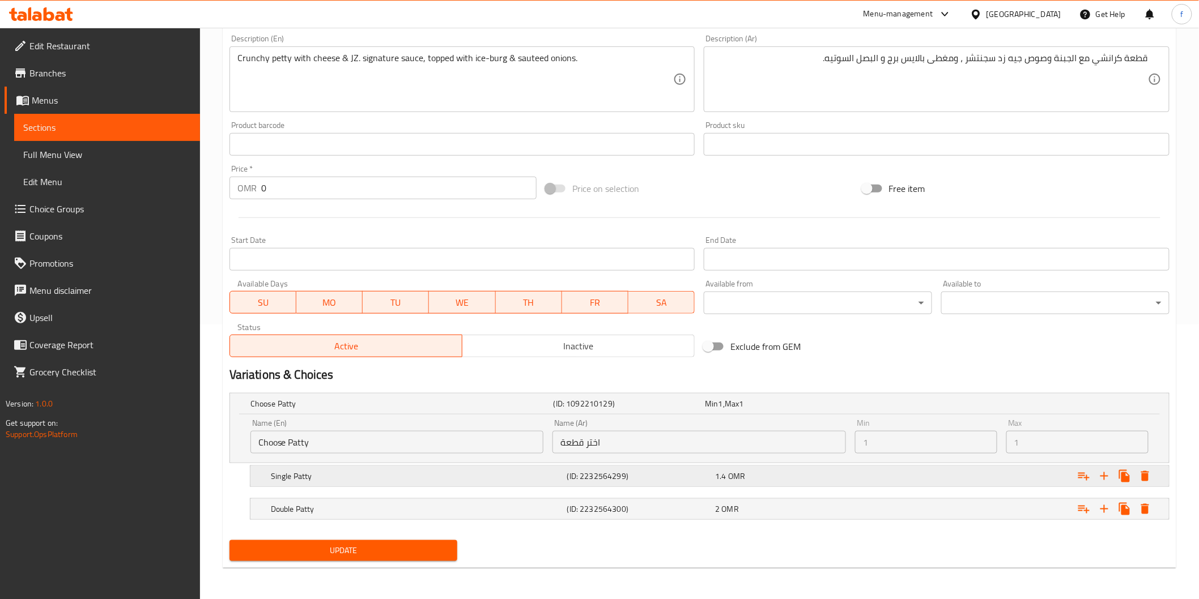
click at [468, 412] on div "Single Patty" at bounding box center [399, 404] width 303 height 16
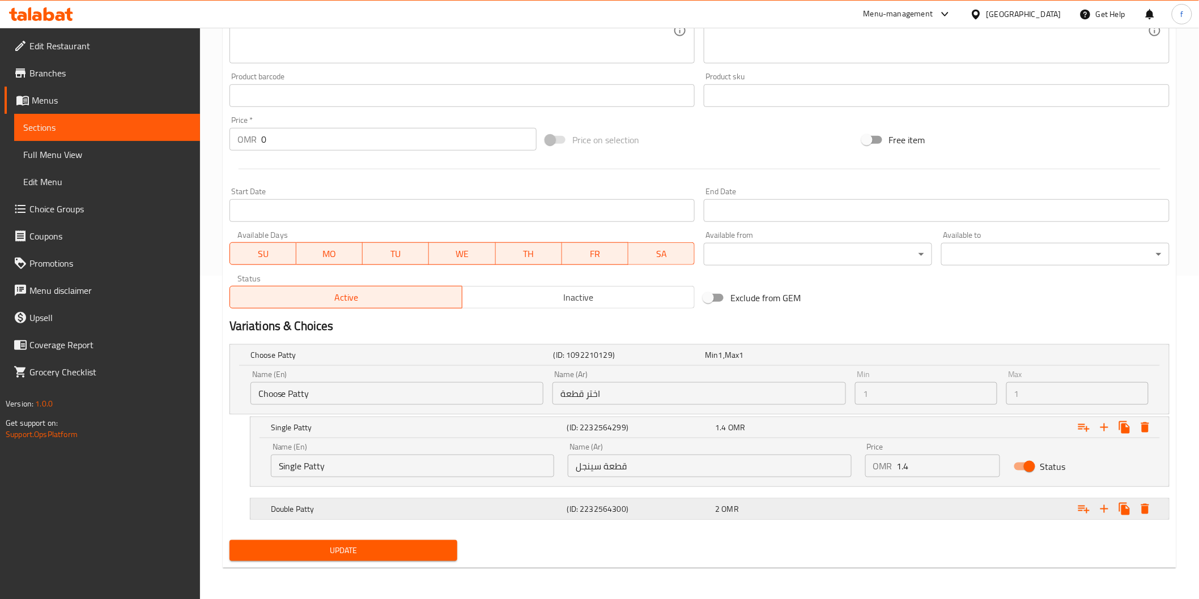
click at [488, 361] on h5 "Double Patty" at bounding box center [399, 355] width 299 height 11
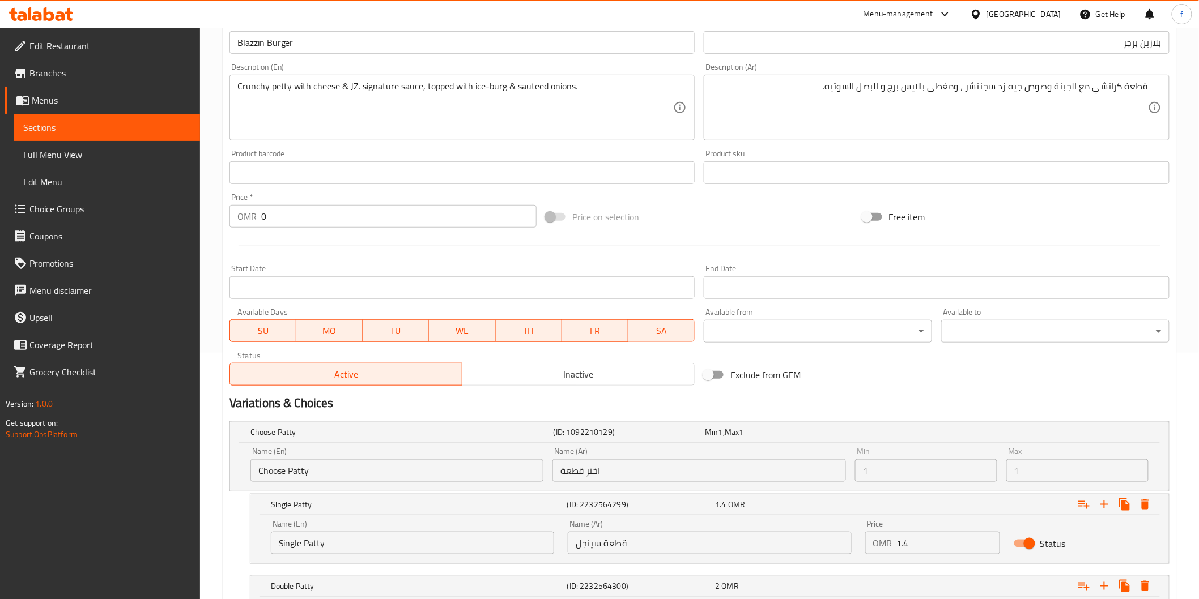
scroll to position [372, 0]
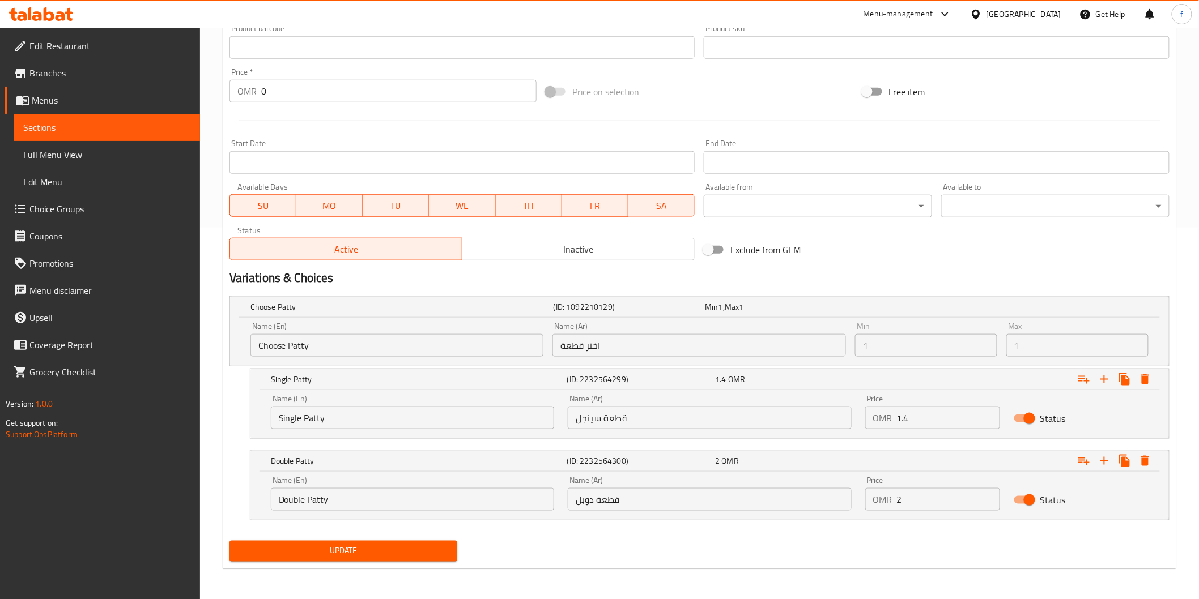
click at [300, 554] on span "Update" at bounding box center [344, 551] width 210 height 14
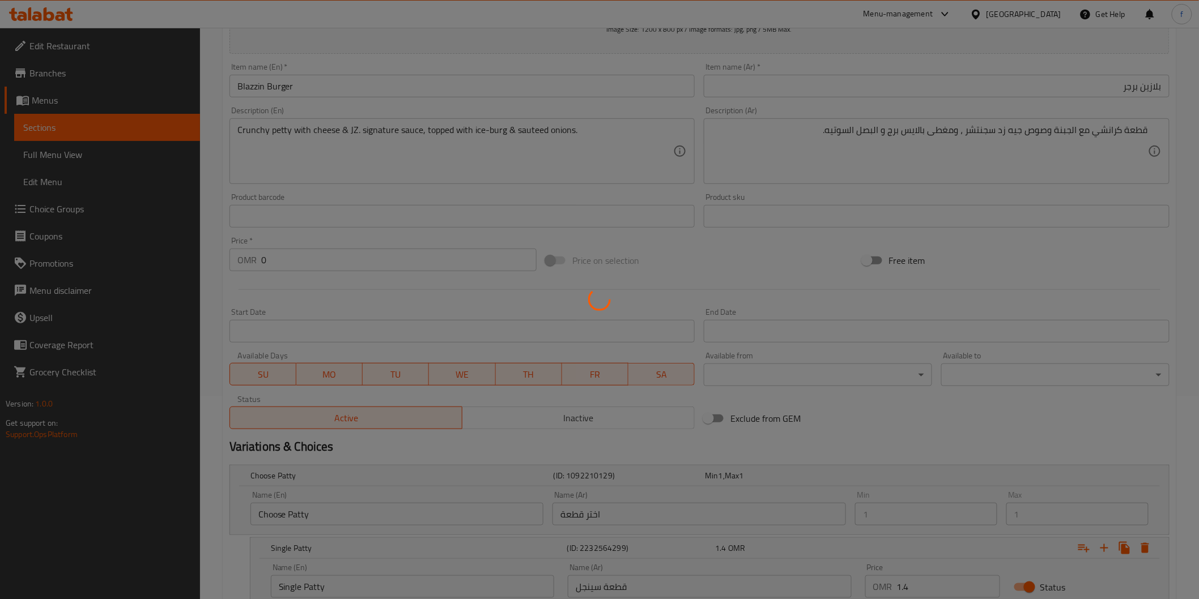
scroll to position [0, 0]
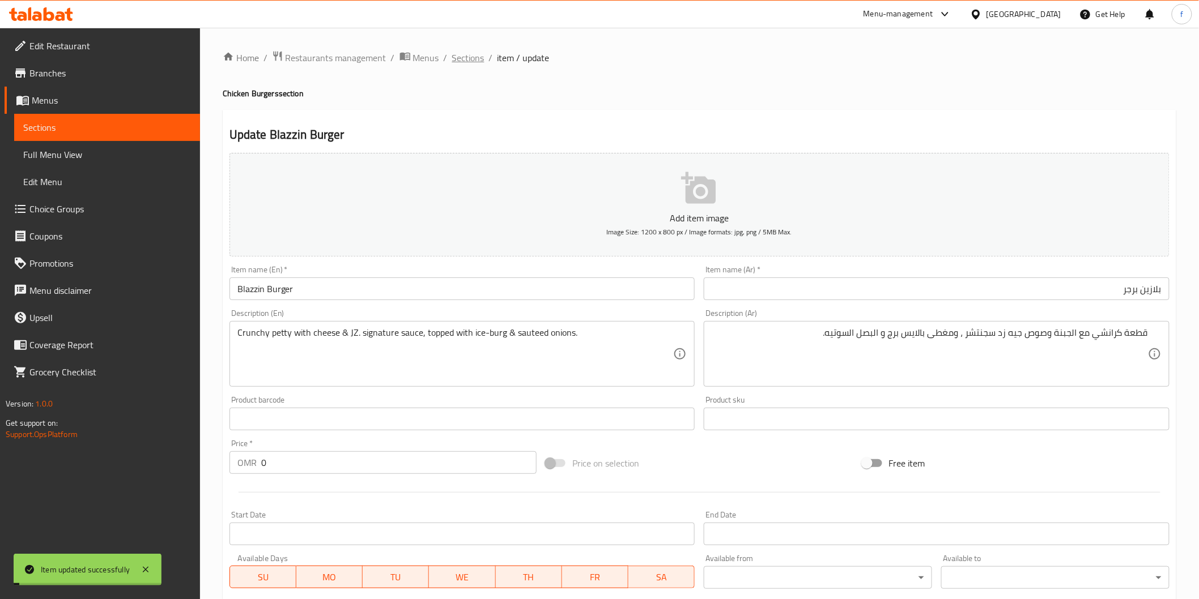
click at [459, 55] on span "Sections" at bounding box center [468, 58] width 32 height 14
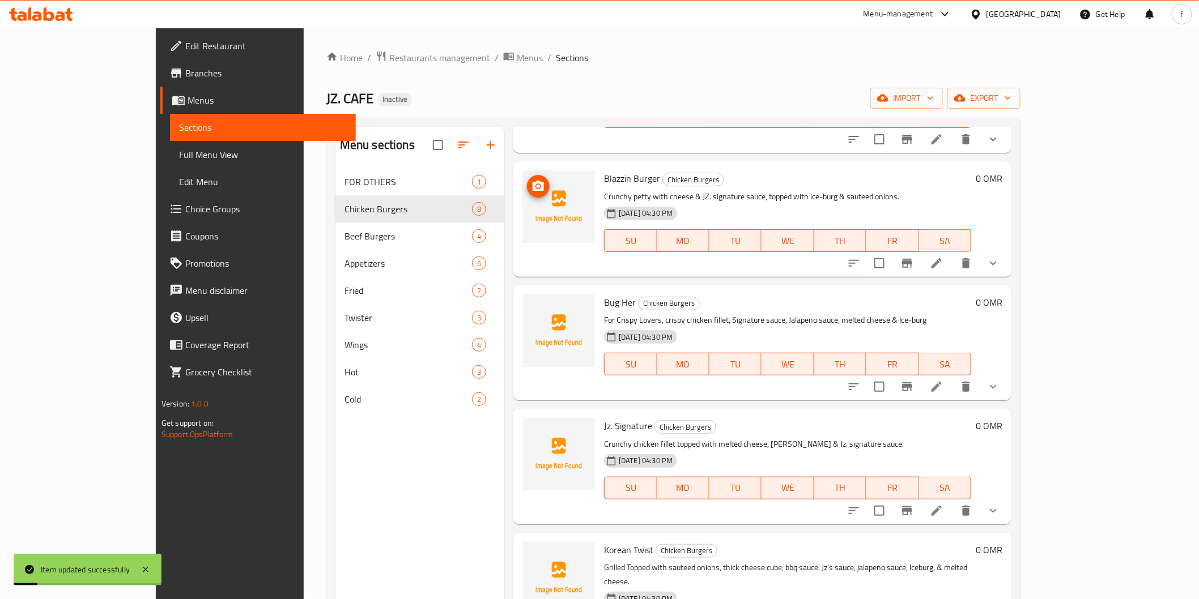
scroll to position [189, 0]
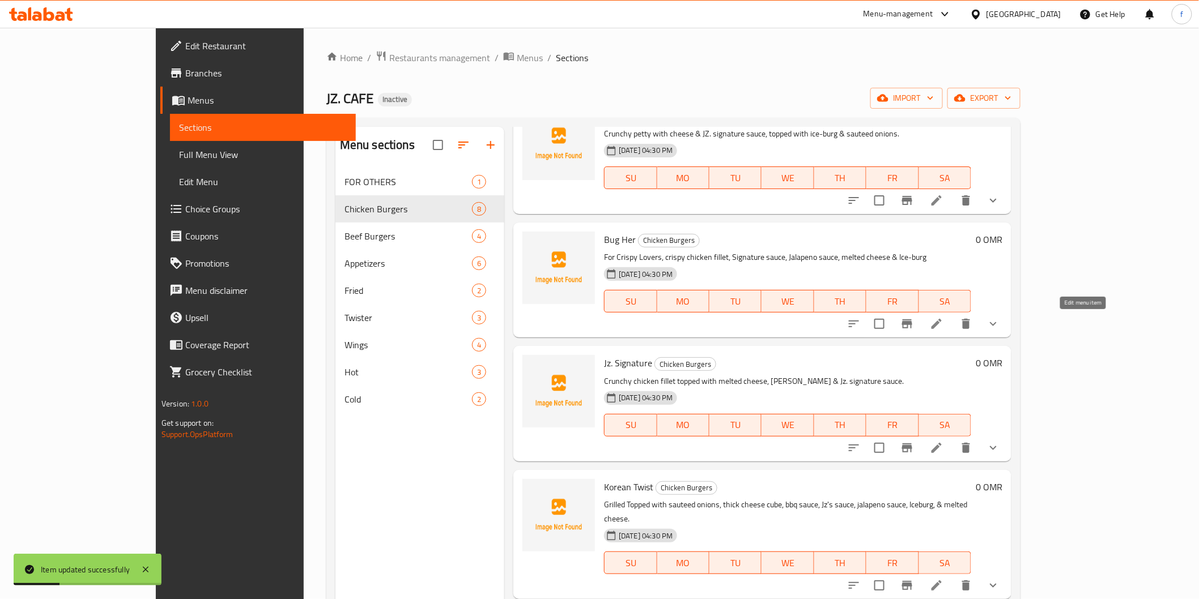
click at [942, 324] on icon at bounding box center [936, 324] width 10 height 10
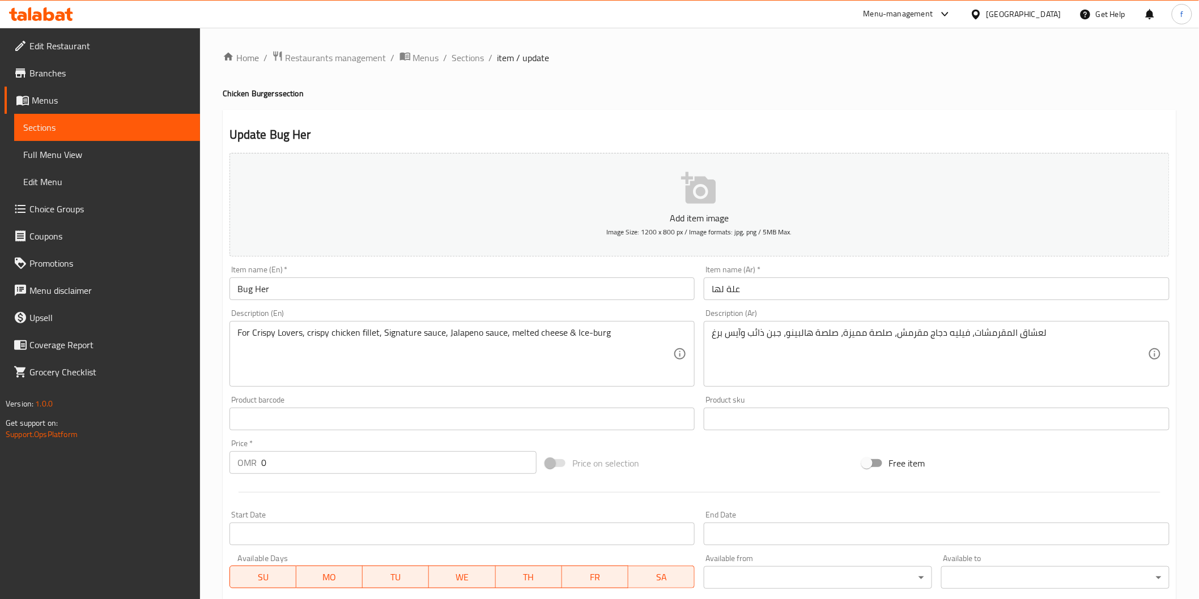
click at [722, 289] on input "علة لها" at bounding box center [937, 289] width 466 height 23
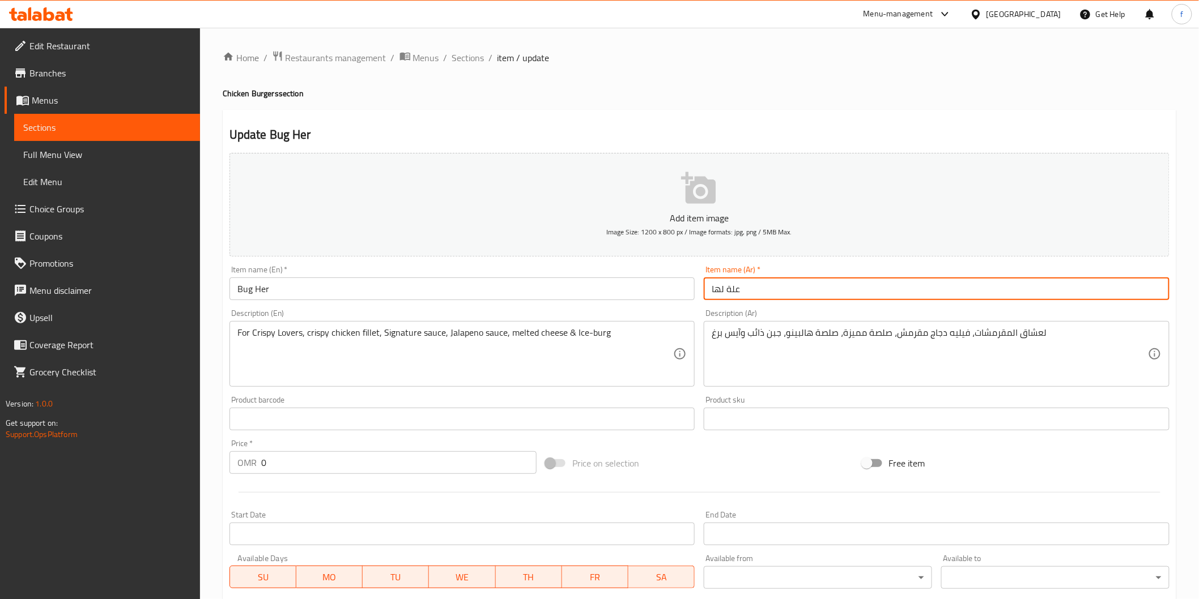
click at [722, 289] on input "علة لها" at bounding box center [937, 289] width 466 height 23
type input "f"
type input "بج هير"
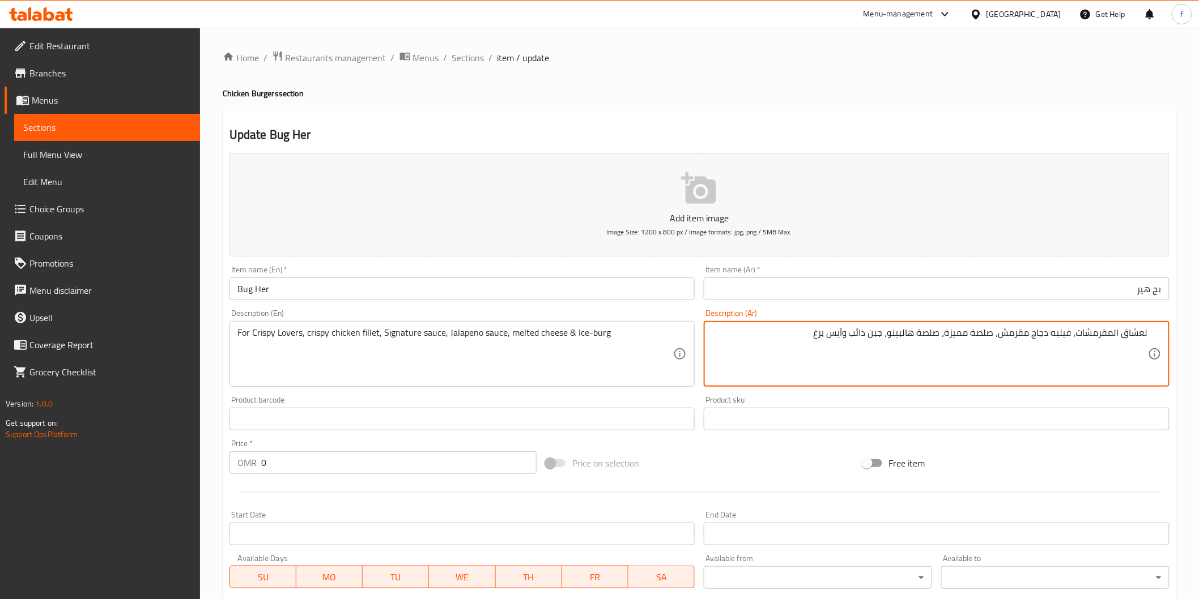
click at [1134, 333] on textarea "لعشاق المقرمشات، فيليه دجاج مقرمش، صلصة مميزة، صلصة هالبينو، جبن ذائب وآيس برغ" at bounding box center [930, 354] width 436 height 54
click at [1092, 337] on textarea "لمحبي المقرمشات، فيليه دجاج مقرمش، صلصة مميزة، صلصة هالبينو، جبن ذائب وآيس برغ" at bounding box center [930, 354] width 436 height 54
click at [1071, 333] on textarea "لمحبي الكرسبي ، فيليه دجاج مقرمش، صلصة مميزة، صلصة هالبينو، جبن ذائب وآيس برغ" at bounding box center [930, 354] width 436 height 54
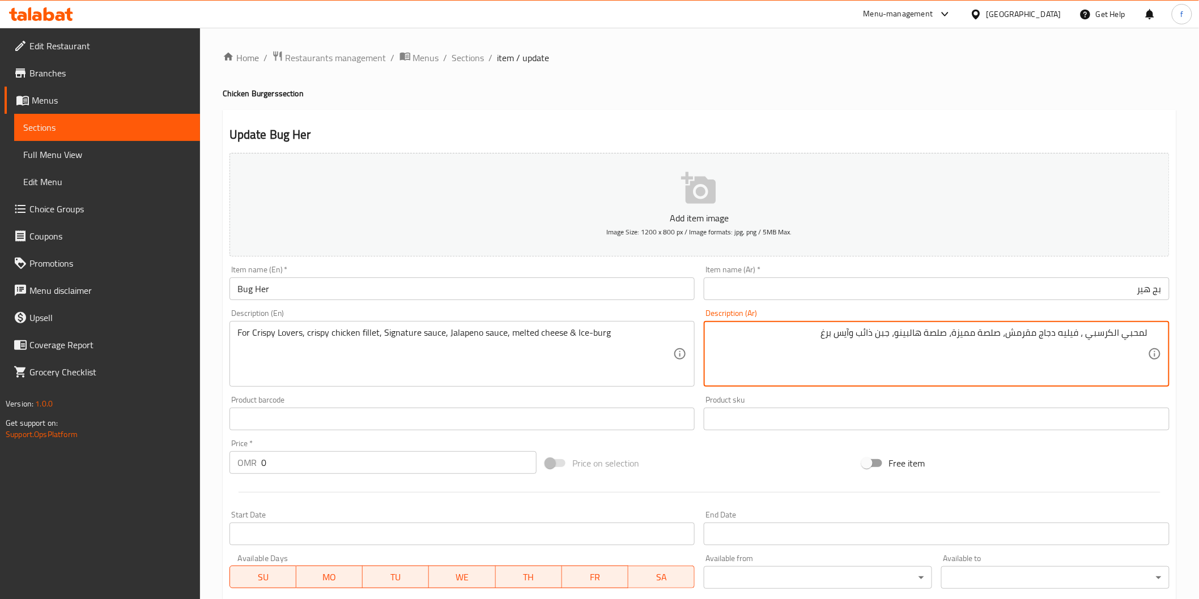
click at [1071, 333] on textarea "لمحبي الكرسبي ، فيليه دجاج مقرمش، صلصة مميزة، صلصة هالبينو، جبن ذائب وآيس برغ" at bounding box center [930, 354] width 436 height 54
click at [1060, 334] on textarea "لمحبي الكرسبي ، دجاج مقرمش، صلصة مميزة، صلصة هالبينو، جبن ذائب وآيس برغ" at bounding box center [930, 354] width 436 height 54
paste textarea "يليه"
click at [1023, 332] on textarea "لمحبي الكرسبي ، دجاج فيليه مقرمش، صلصة مميزة، صلصة هالبينو، جبن ذائب وآيس برغ" at bounding box center [930, 354] width 436 height 54
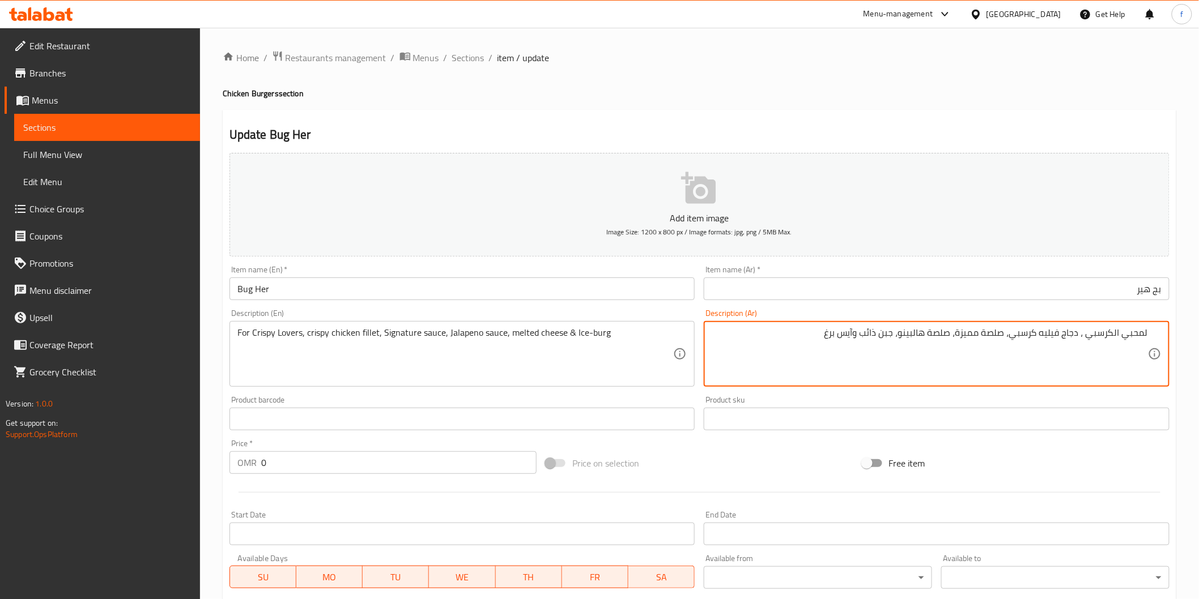
click at [988, 333] on textarea "لمحبي الكرسبي ، دجاج فيليه كرسبي، صلصة مميزة، صلصة هالبينو، جبن ذائب وآيس برغ" at bounding box center [930, 354] width 436 height 54
click at [998, 331] on textarea "لمحبي الكرسبي ، دجاج فيليه كرسبي، صلصة مميزة، صلصة هالبينو، جبن ذائب وآيس برغ" at bounding box center [930, 354] width 436 height 54
drag, startPoint x: 1007, startPoint y: 334, endPoint x: 959, endPoint y: 333, distance: 48.7
click at [959, 333] on textarea "لمحبي الكرسبي ، دجاج فيليه كرسبي، صلصة مميزة، صلصة هالبينو، جبن ذائب وآيس برغ" at bounding box center [930, 354] width 436 height 54
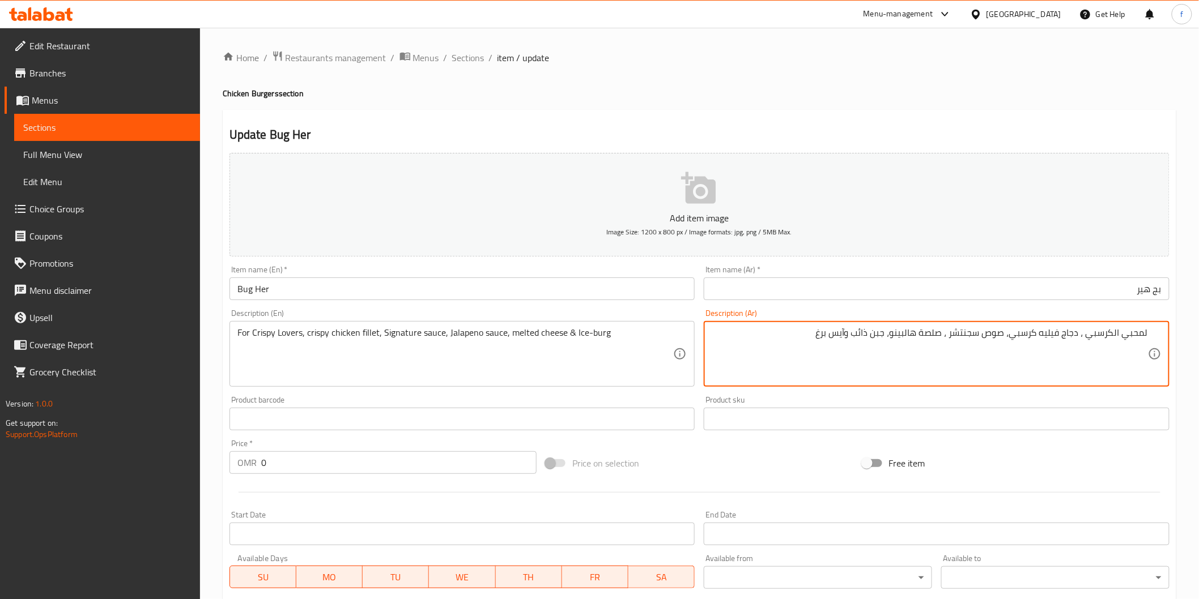
click at [930, 331] on textarea "لمحبي الكرسبي ، دجاج فيليه كرسبي، صوص سجنتشر ، صلصة هالبينو، جبن ذائب وآيس برغ" at bounding box center [930, 354] width 436 height 54
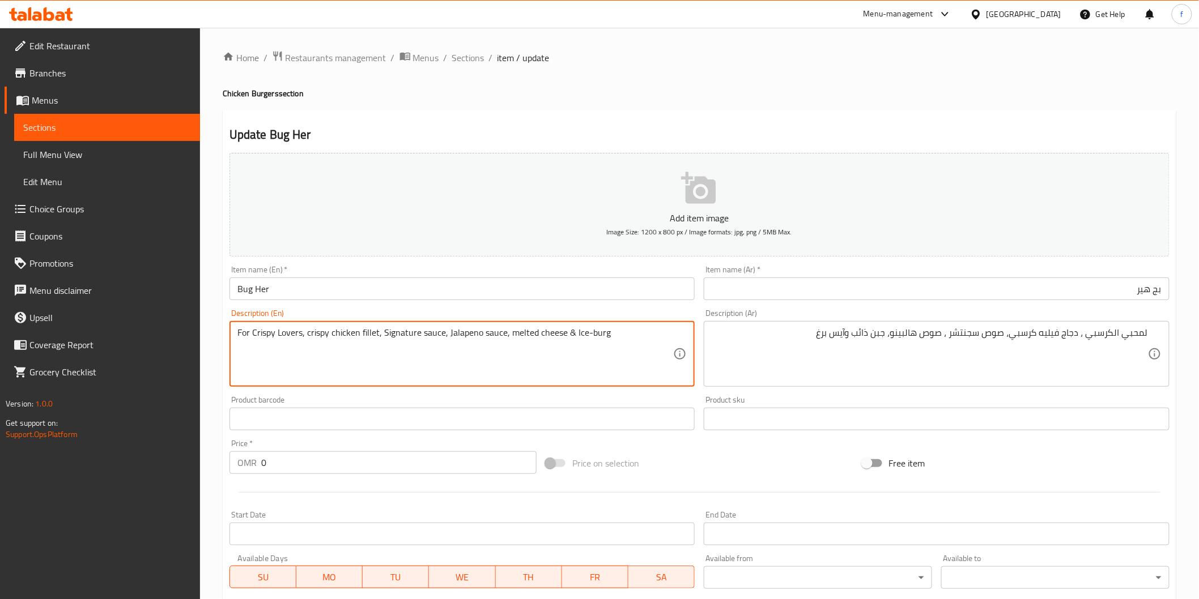
click at [516, 335] on textarea "For Crispy Lovers, crispy chicken fillet, Signature sauce, Jalapeno sauce, melt…" at bounding box center [455, 354] width 436 height 54
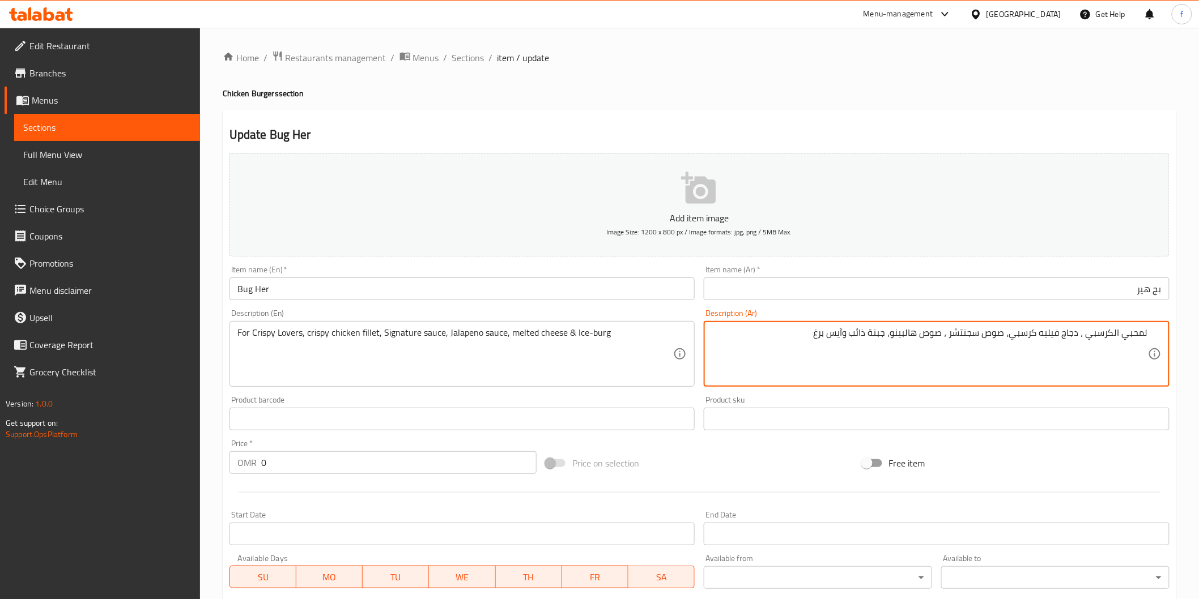
click at [848, 334] on textarea "لمحبي الكرسبي ، دجاج فيليه كرسبي، صوص سجنتشر ، صوص هالبينو، جبنة ذائب وآيس برغ" at bounding box center [930, 354] width 436 height 54
drag, startPoint x: 806, startPoint y: 330, endPoint x: 848, endPoint y: 348, distance: 45.7
click at [805, 330] on textarea "لمحبي الكرسبي ، دجاج فيليه كرسبي، صوص سجنتشر ، صوص هالبينو، جبنة ذائب و آيس برغ" at bounding box center [930, 354] width 436 height 54
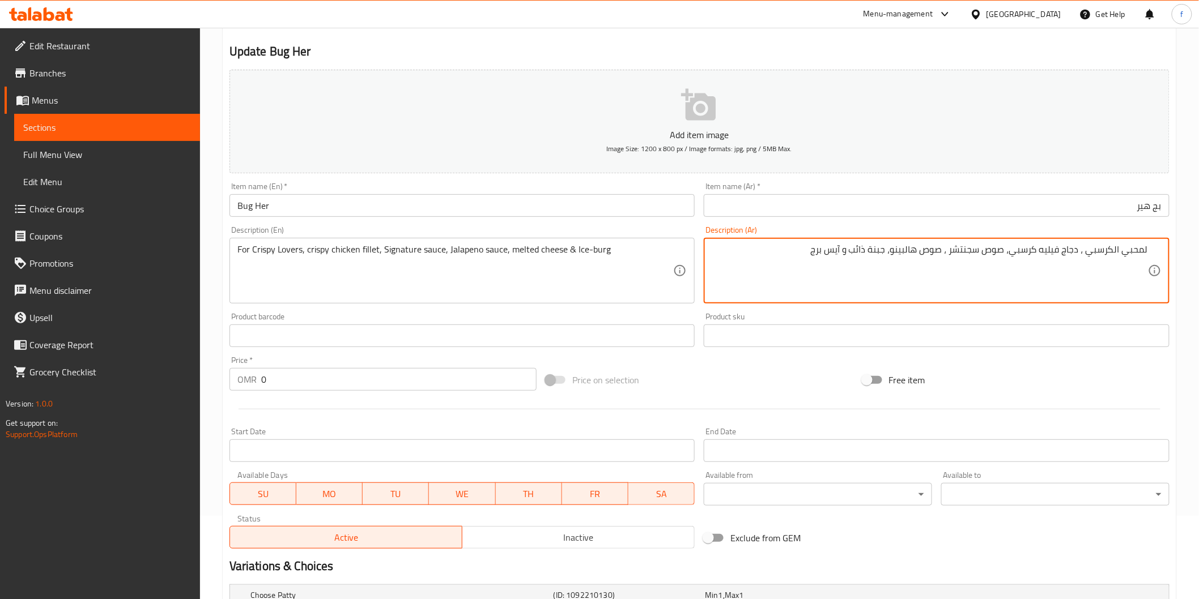
scroll to position [225, 0]
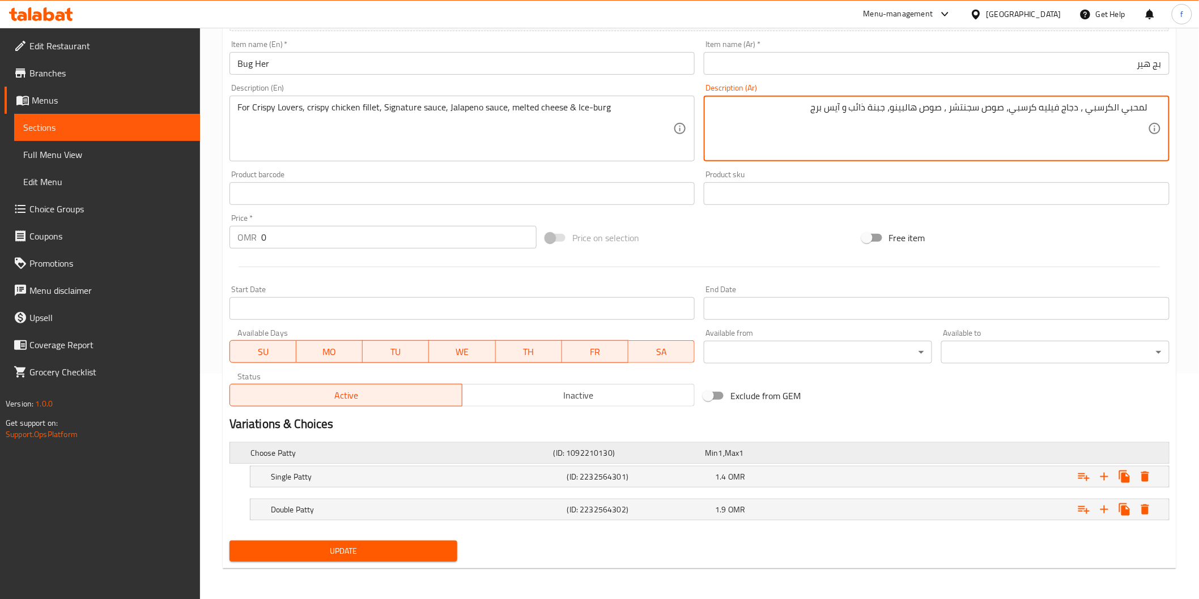
type textarea "لمحبي الكرسبي ، دجاج فيليه كرسبي، صوص سجنتشر ، صوص هالبينو، جبنة ذائب و آيس برج"
click at [512, 450] on h5 "Choose Patty" at bounding box center [399, 453] width 299 height 11
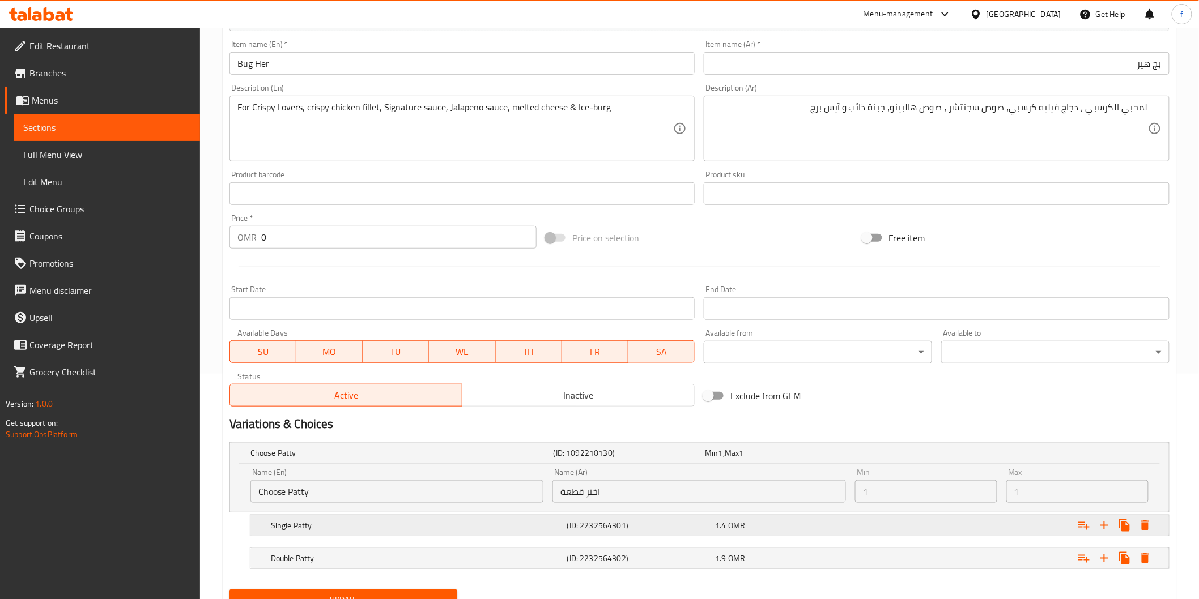
click at [449, 459] on h5 "Single Patty" at bounding box center [399, 453] width 299 height 11
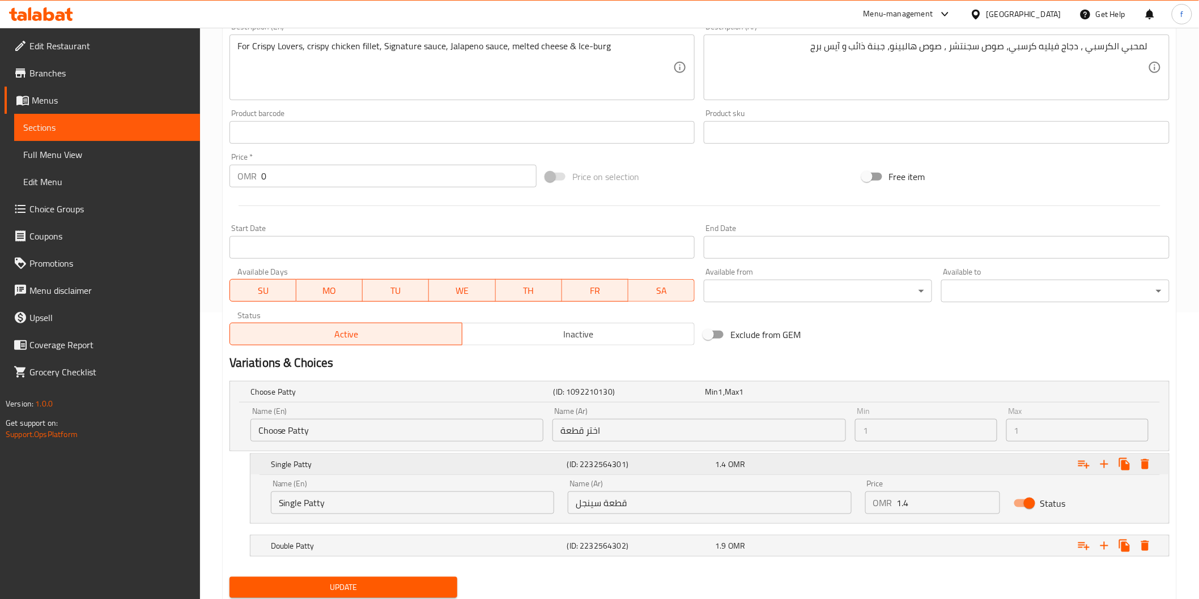
scroll to position [324, 0]
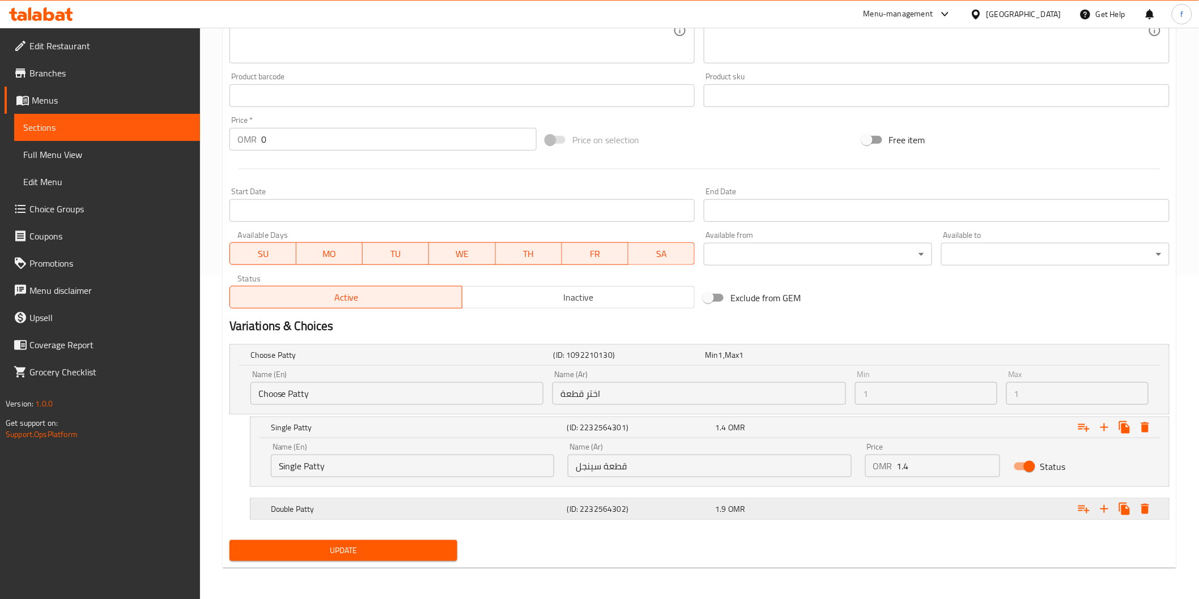
click at [539, 368] on div "Double Patty (ID: 2232564302) 1.9 OMR" at bounding box center [702, 355] width 909 height 25
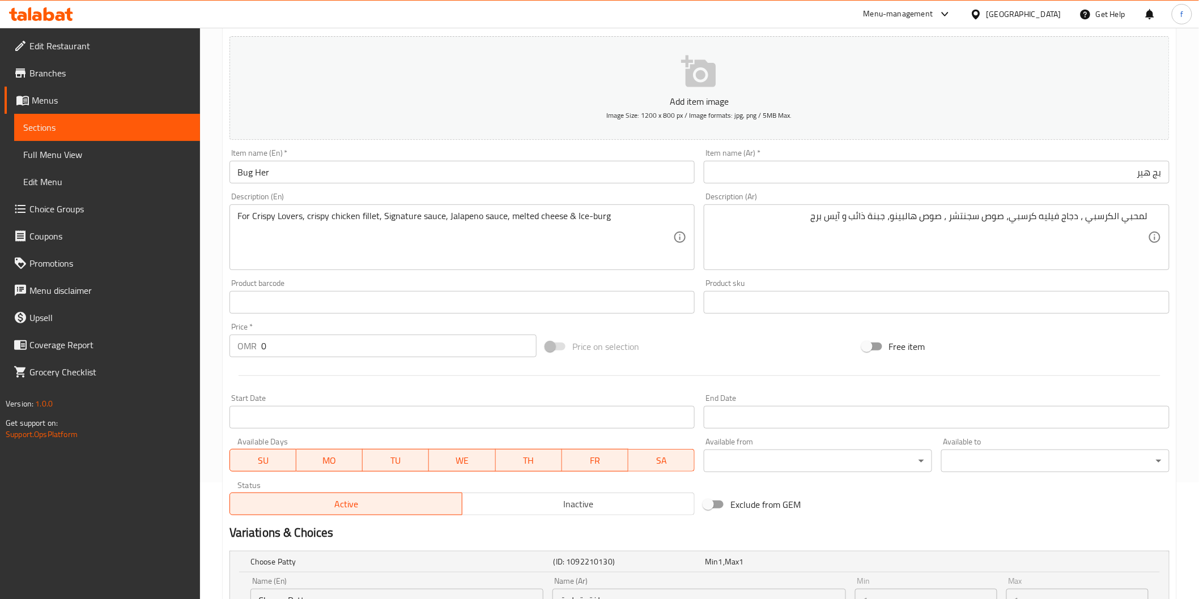
scroll to position [0, 0]
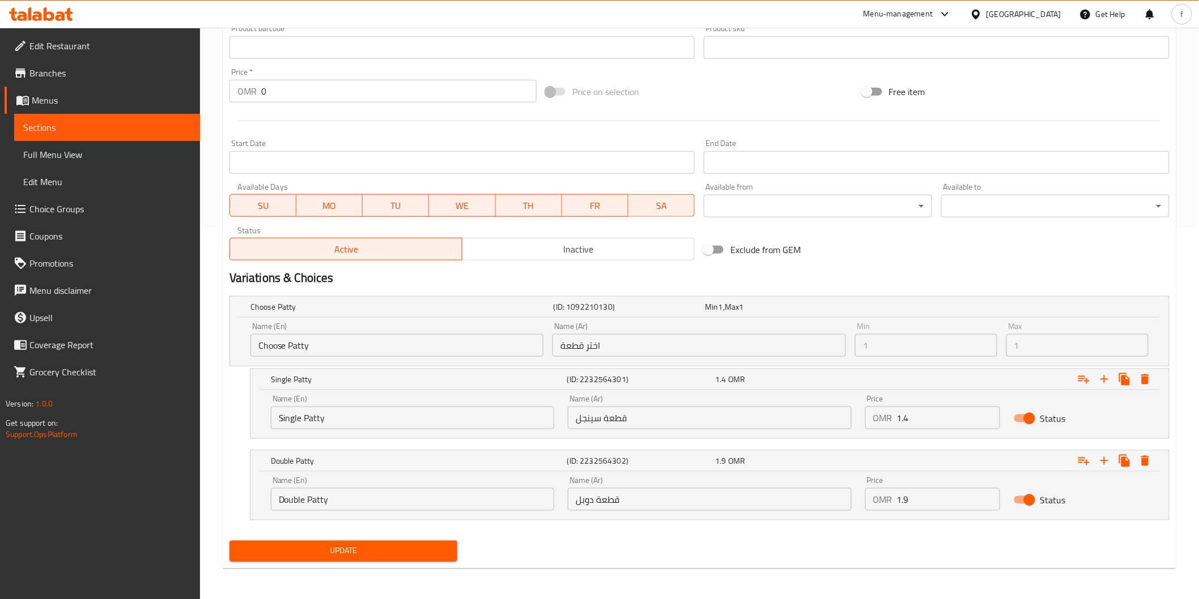
click at [357, 558] on button "Update" at bounding box center [343, 551] width 228 height 21
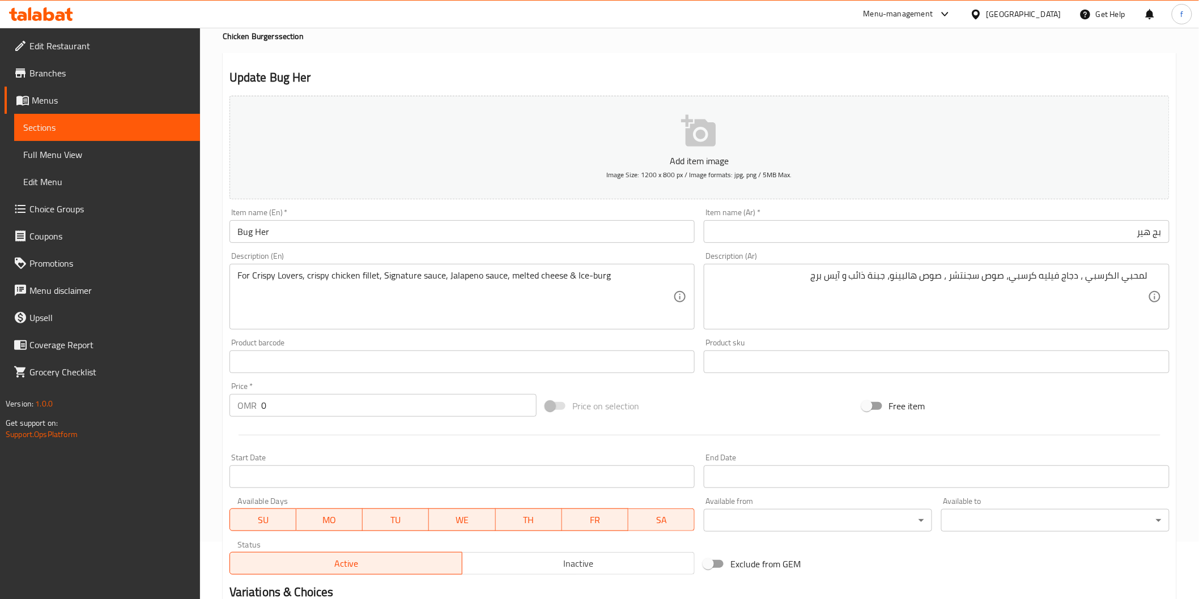
scroll to position [372, 0]
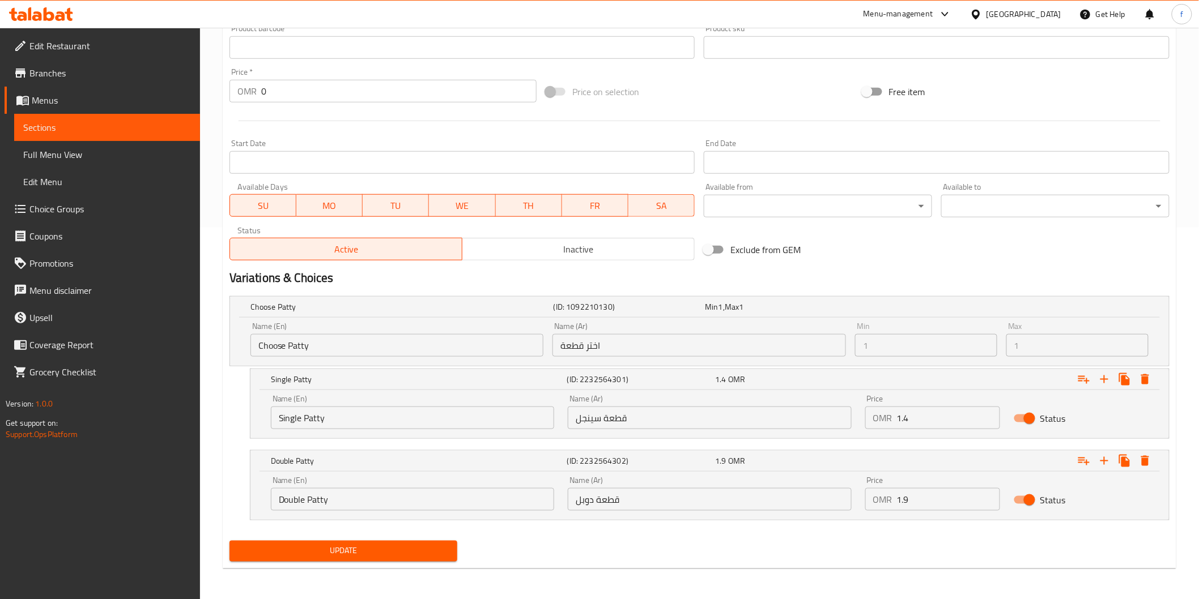
drag, startPoint x: 395, startPoint y: 543, endPoint x: 397, endPoint y: 534, distance: 8.7
click at [395, 541] on button "Update" at bounding box center [343, 551] width 228 height 21
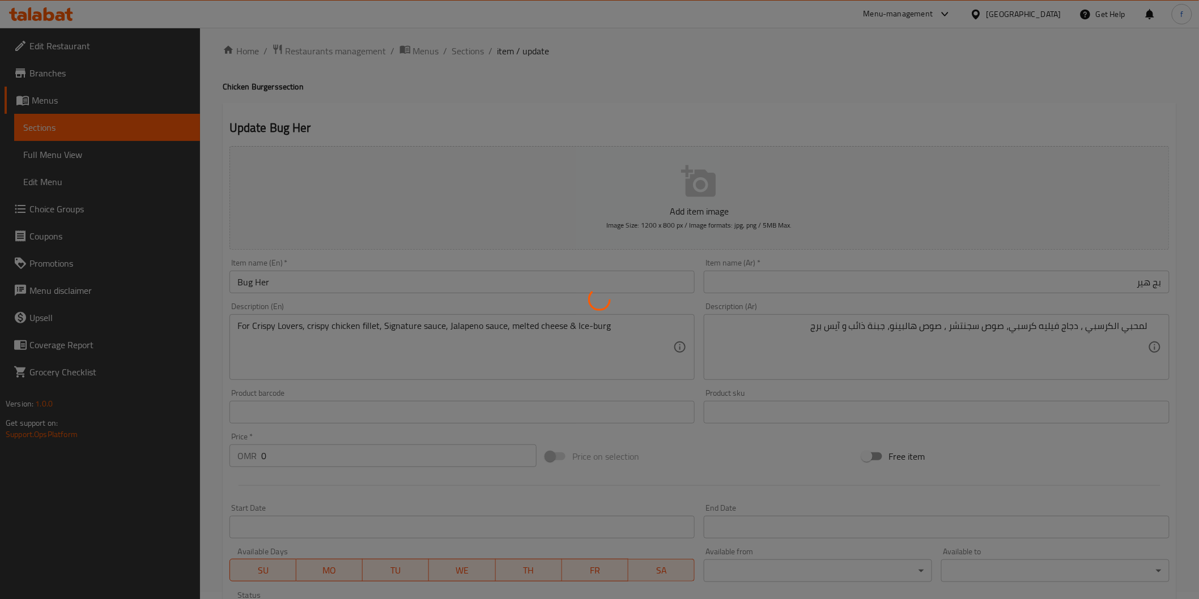
scroll to position [0, 0]
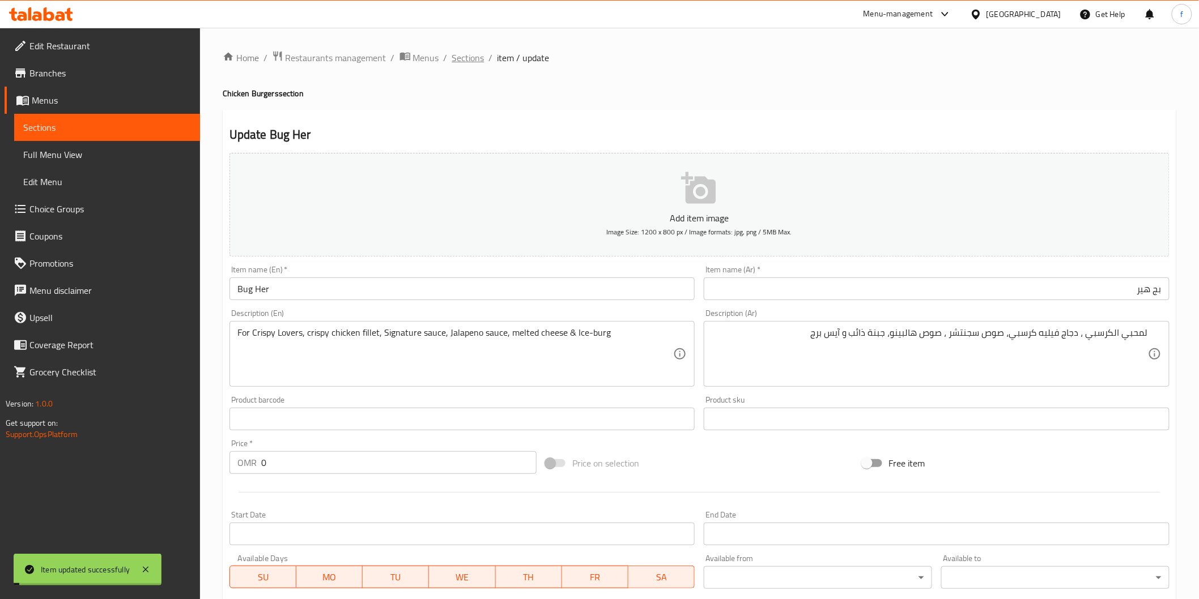
click at [469, 60] on span "Sections" at bounding box center [468, 58] width 32 height 14
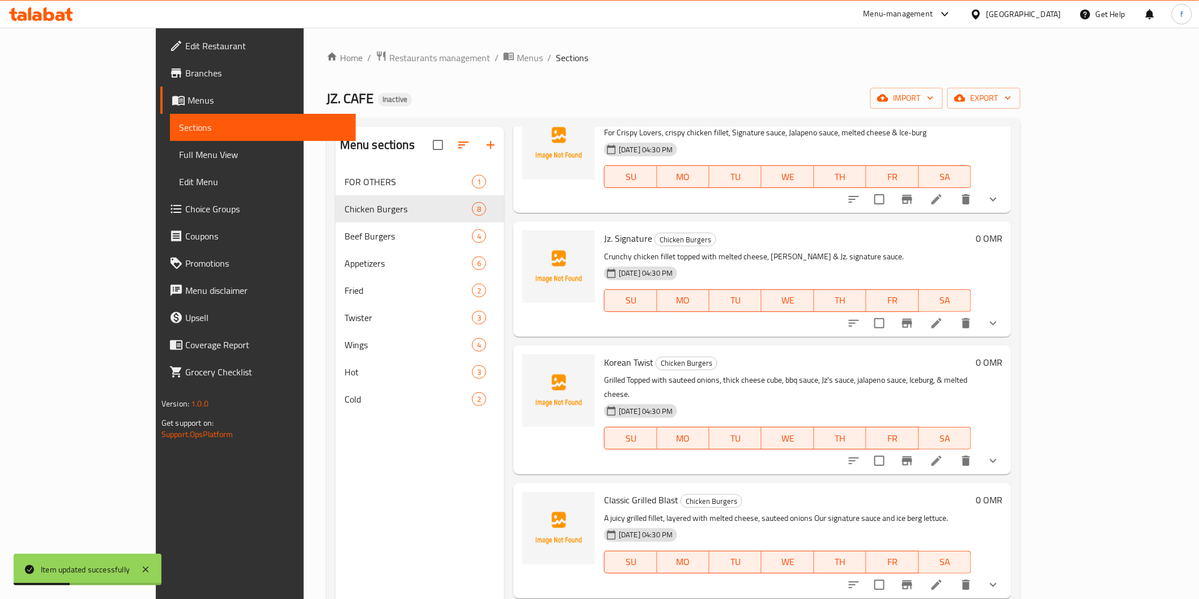
scroll to position [314, 0]
click at [942, 325] on icon at bounding box center [936, 322] width 10 height 10
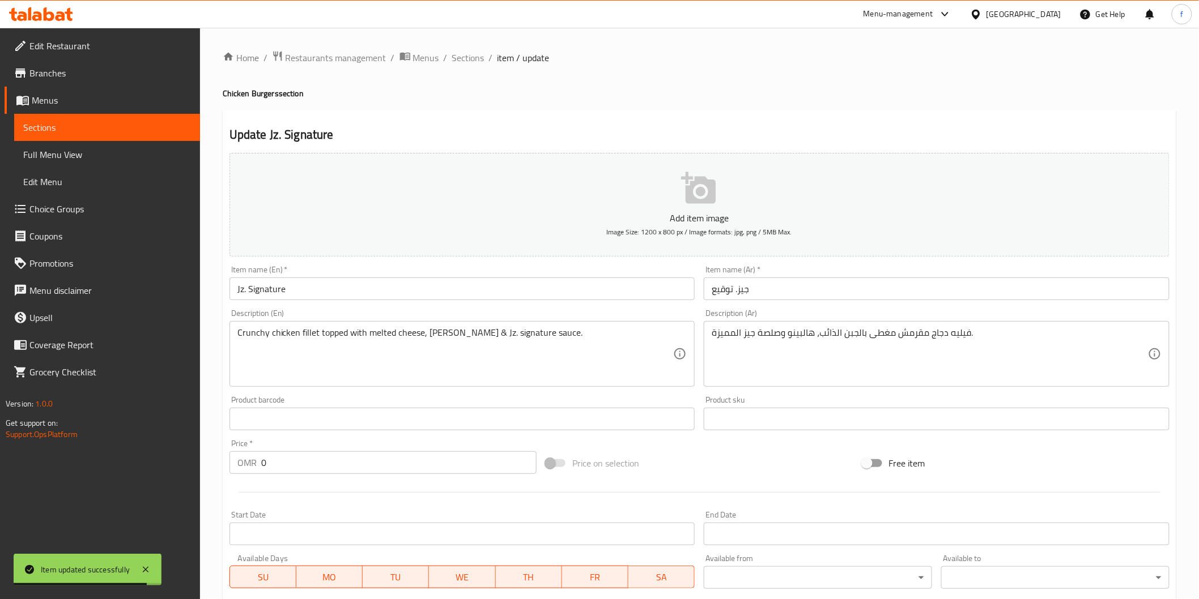
click at [774, 288] on input "جيز. توقيع" at bounding box center [937, 289] width 466 height 23
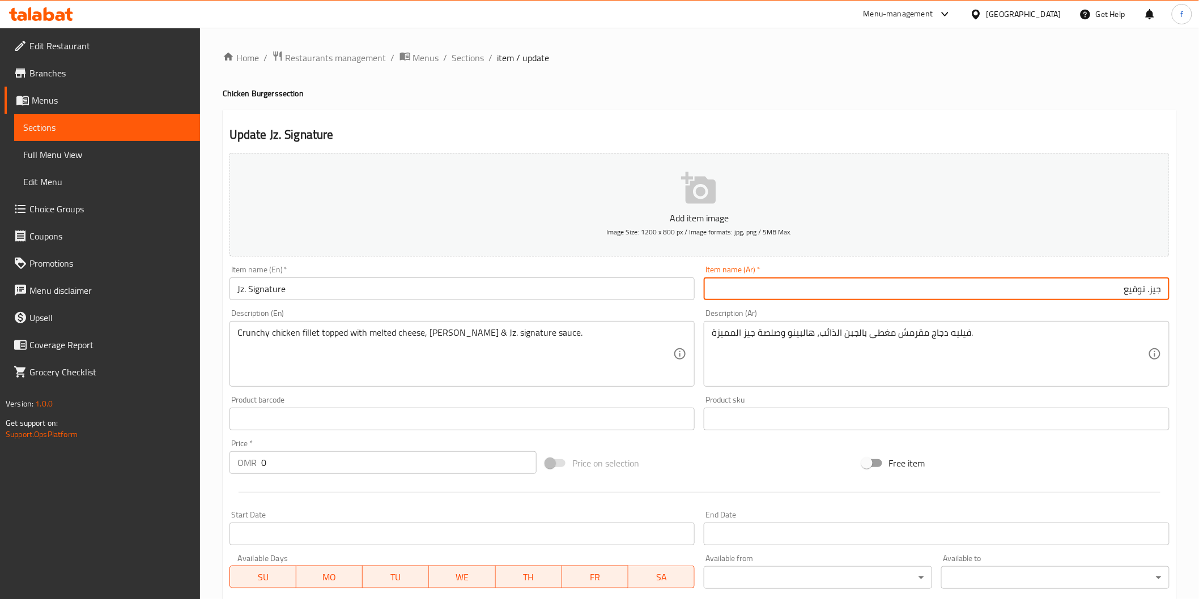
click at [1152, 290] on input "جيز. توقيع" at bounding box center [937, 289] width 466 height 23
type input "جيه زد سجنتشر"
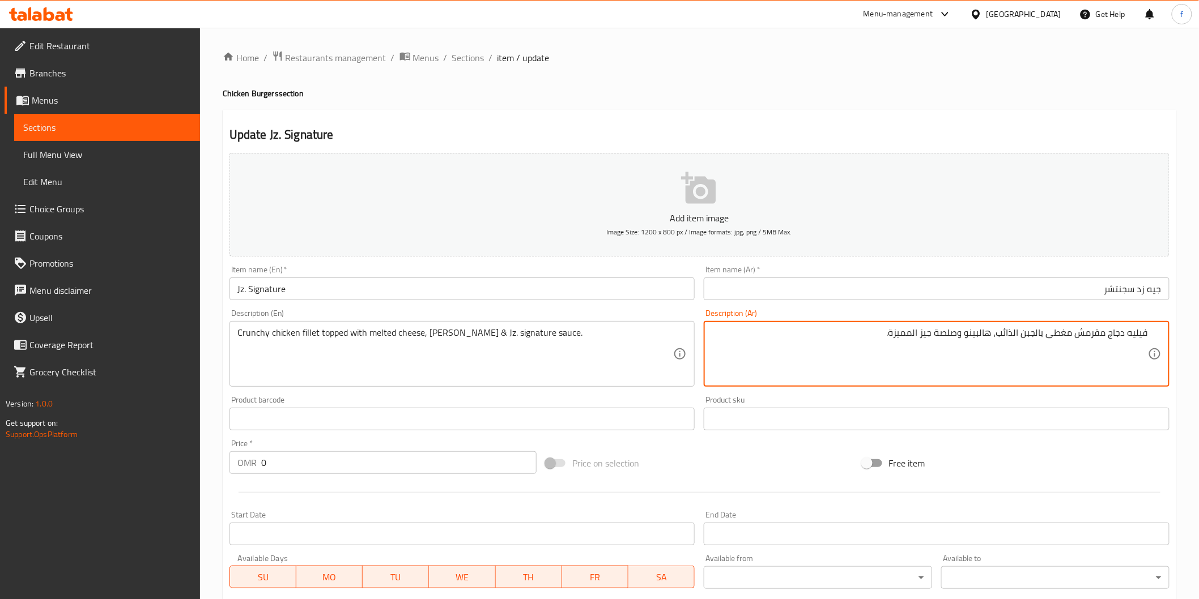
click at [1089, 334] on textarea "فيليه دجاج مقرمش مغطى بالجبن الذائب، هالبينو وصلصة جيز المميزة." at bounding box center [930, 354] width 436 height 54
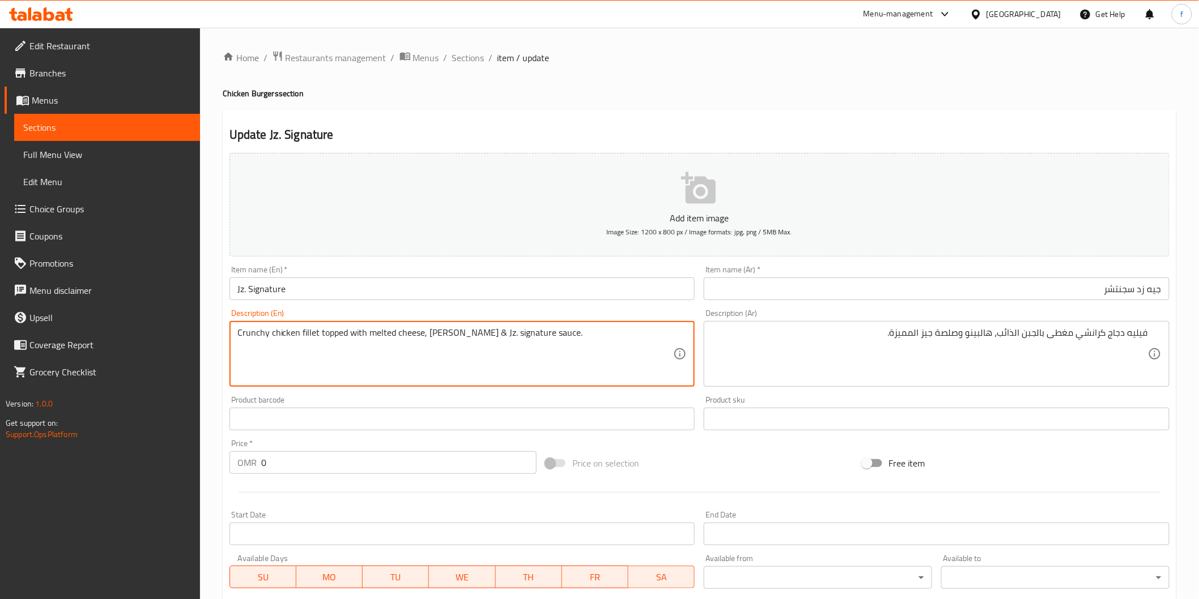
drag, startPoint x: 301, startPoint y: 331, endPoint x: 339, endPoint y: 335, distance: 37.5
click at [324, 334] on textarea "Crunchy chicken fillet topped with melted cheese, jalapeno & Jz. signature sauc…" at bounding box center [455, 354] width 436 height 54
drag, startPoint x: 239, startPoint y: 332, endPoint x: 346, endPoint y: 330, distance: 107.7
click at [346, 330] on textarea "Crunchy chicken fillet topped with melted cheese, jalapeno & Jz. signature sauc…" at bounding box center [455, 354] width 436 height 54
click at [394, 331] on textarea "Crunchy chicken fillet topped with melted cheese, jalapeno & Jz. signature sauc…" at bounding box center [455, 354] width 436 height 54
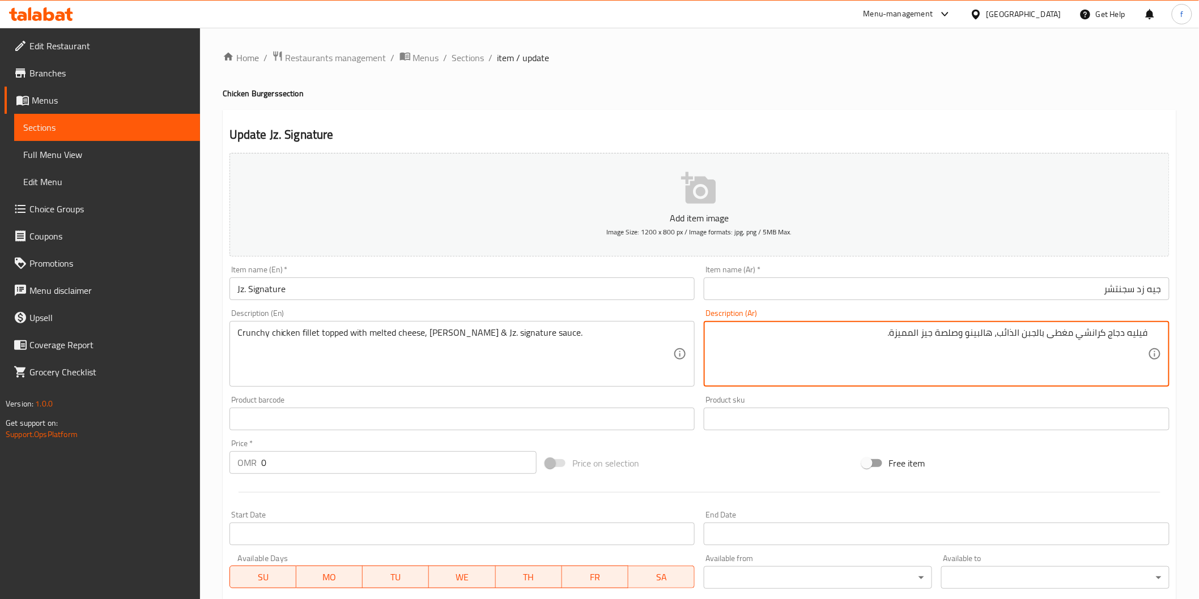
click at [954, 334] on textarea "فيليه دجاج كرانشي مغطى بالجبن الذائب، هالبينو وصلصة جيز المميزة." at bounding box center [930, 354] width 436 height 54
click at [926, 335] on textarea "فيليه دجاج كرانشي مغطى بالجبن الذائب، هالبينو و صوص جيز المميزة." at bounding box center [930, 354] width 436 height 54
click at [924, 332] on textarea "فيليه دجاج كرانشي مغطى بالجبن الذائب، هالبينو و صوص جيز المميزة." at bounding box center [930, 354] width 436 height 54
click at [901, 333] on textarea "فيليه دجاج كرانشي مغطى بالجبن الذائب، هالبينو و صوص جيه زد المميزة." at bounding box center [930, 354] width 436 height 54
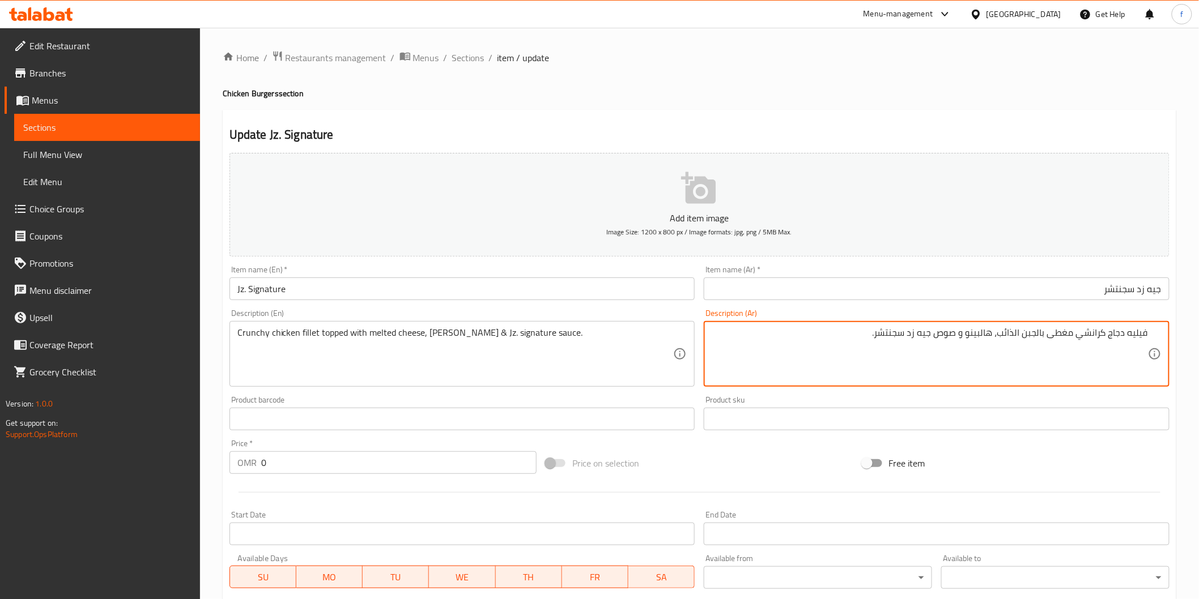
click at [814, 337] on textarea "فيليه دجاج كرانشي مغطى بالجبن الذائب، هالبينو و صوص جيه زد سجنتشر." at bounding box center [930, 354] width 436 height 54
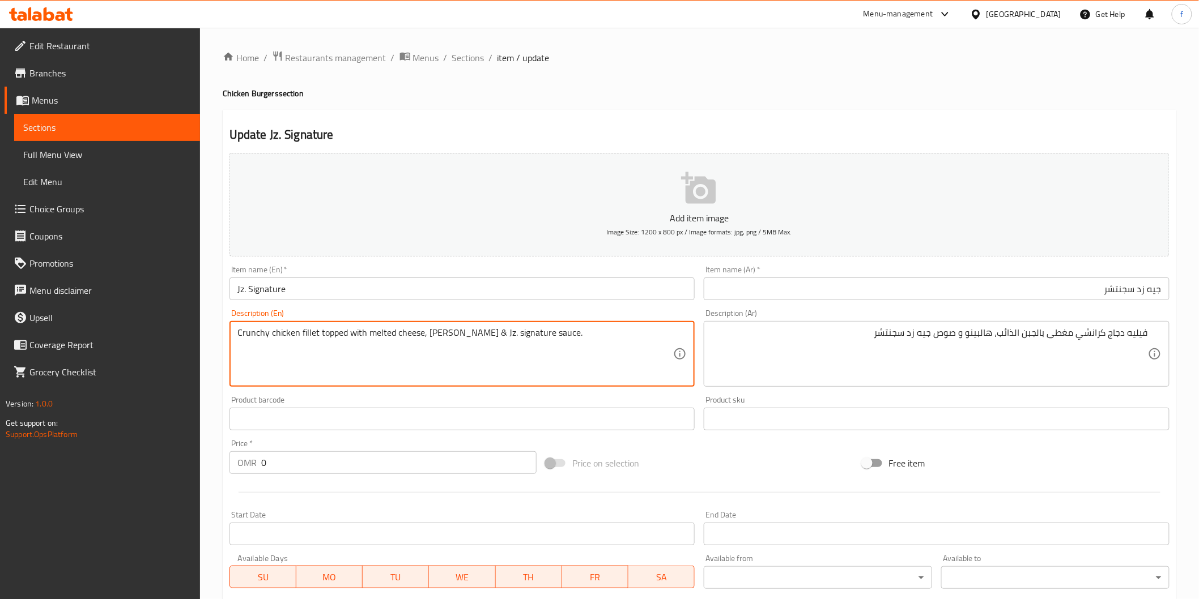
click at [308, 329] on textarea "Crunchy chicken fillet topped with melted cheese, jalapeno & Jz. signature sauc…" at bounding box center [455, 354] width 436 height 54
click at [274, 330] on textarea "Crunchy chicken fillet topped with melted cheese, jalapeno & Jz. signature sauc…" at bounding box center [455, 354] width 436 height 54
click at [246, 331] on textarea "Crunchy chicken fillet topped with melted cheese, jalapeno & Jz. signature sauc…" at bounding box center [455, 354] width 436 height 54
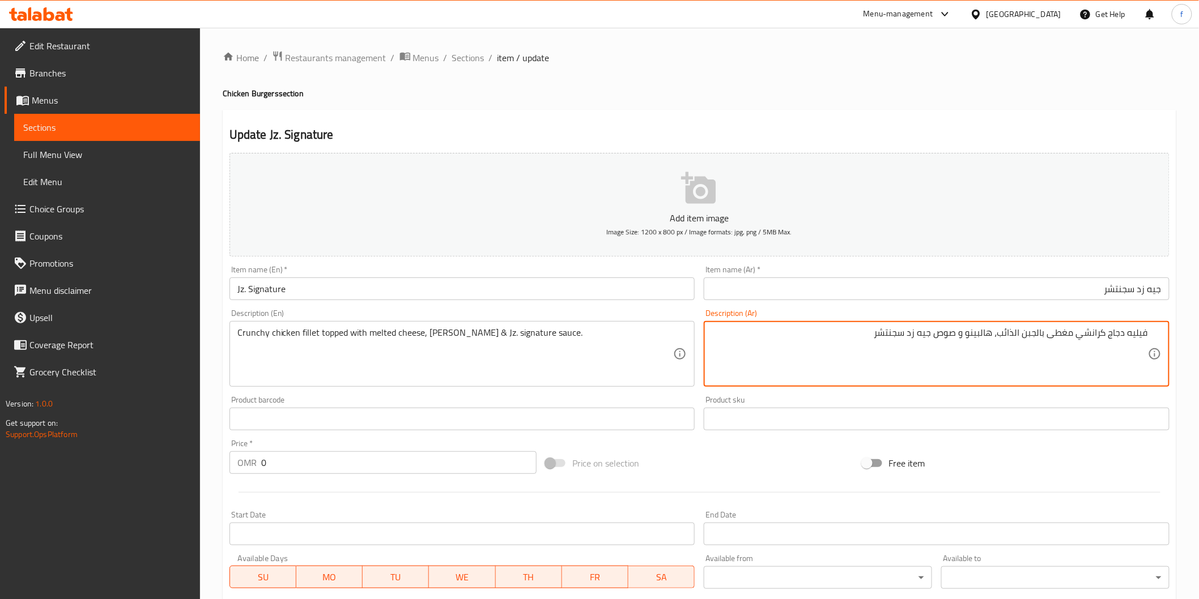
click at [833, 336] on textarea "فيليه دجاج كرانشي مغطى بالجبن الذائب، هالبينو و صوص جيه زد سجنتشر" at bounding box center [930, 354] width 436 height 54
click at [1119, 331] on textarea "فيليه دجاج كرانشي مغطى بالجبن الذائب، هالبينو و صوص جيه زد سجنتشر" at bounding box center [930, 354] width 436 height 54
click at [1155, 331] on div "فيليه كرانشي مغطى بالجبن الذائب، هالبينو و صوص جيه زد سجنتشر Description (Ar)" at bounding box center [937, 354] width 466 height 66
paste textarea "دجاج"
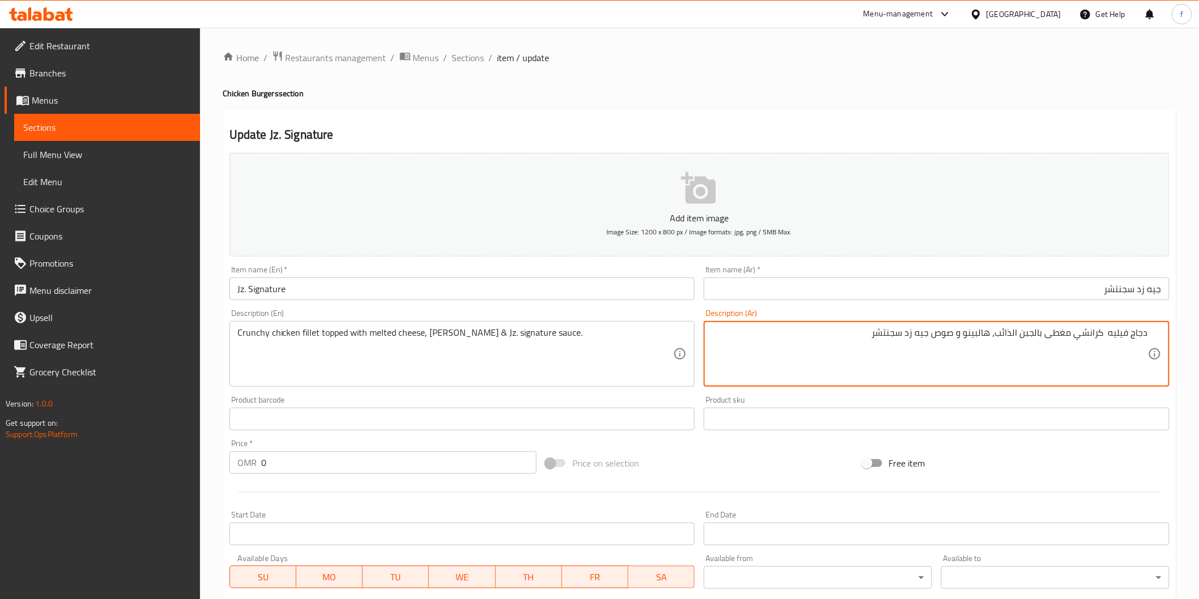
click at [1105, 332] on textarea "دجاج فيليه كرانشي مغطى بالجبن الذائب، هالبينو و صوص جيه زد سجنتشر" at bounding box center [930, 354] width 436 height 54
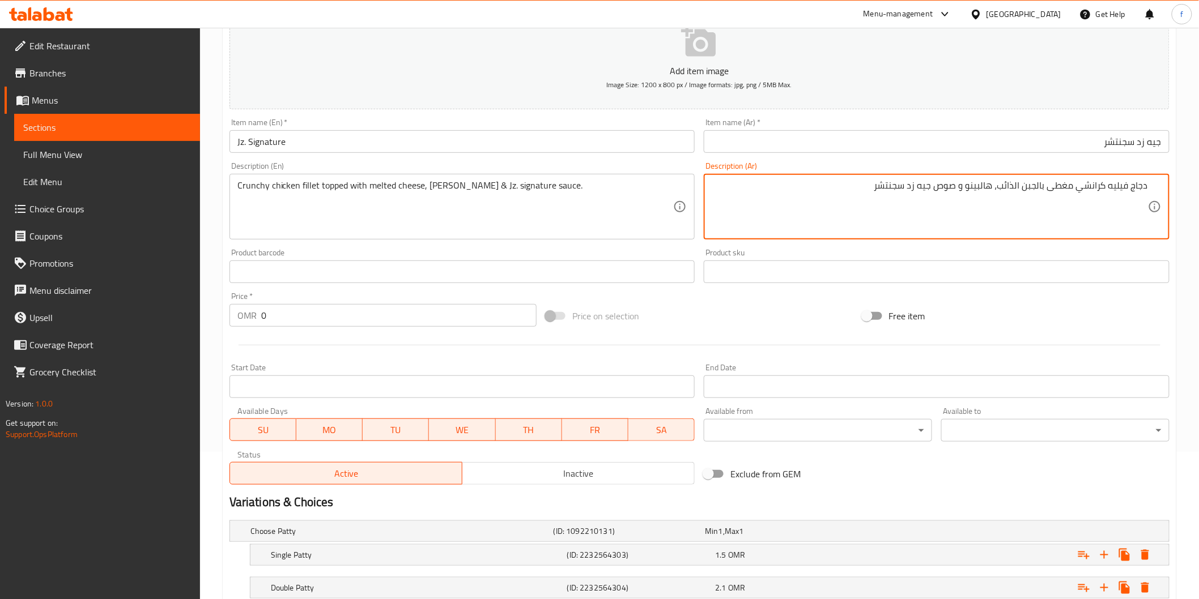
scroll to position [225, 0]
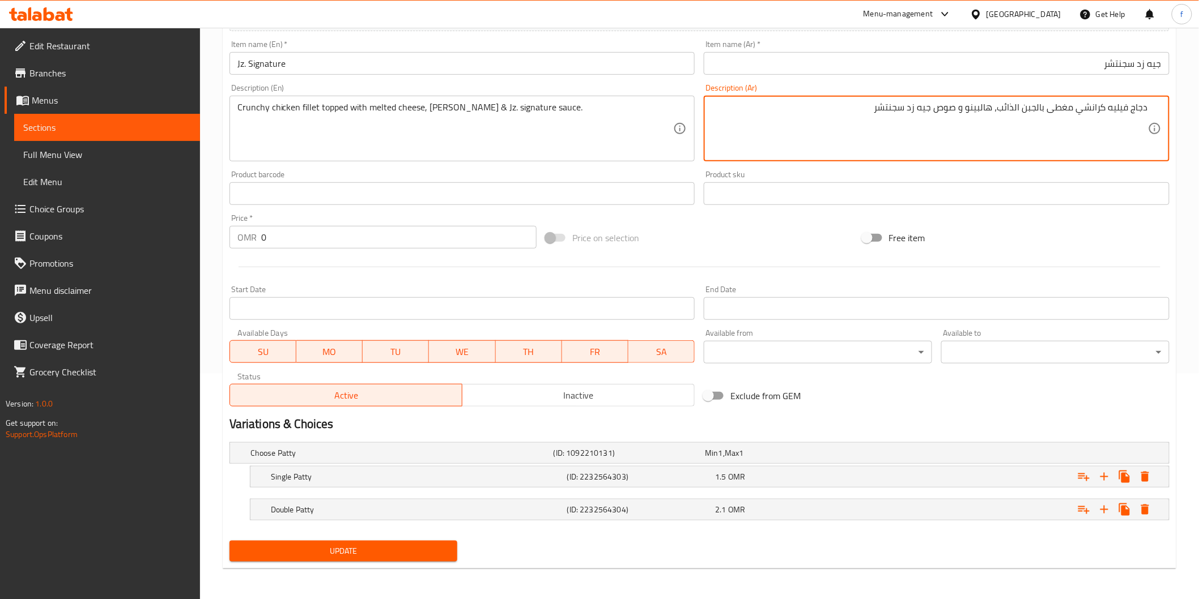
type textarea "دجاج فيليه كرانشي مغطى بالجبن الذائب، هالبينو و صوص جيه زد سجنتشر"
click at [399, 552] on span "Update" at bounding box center [344, 551] width 210 height 14
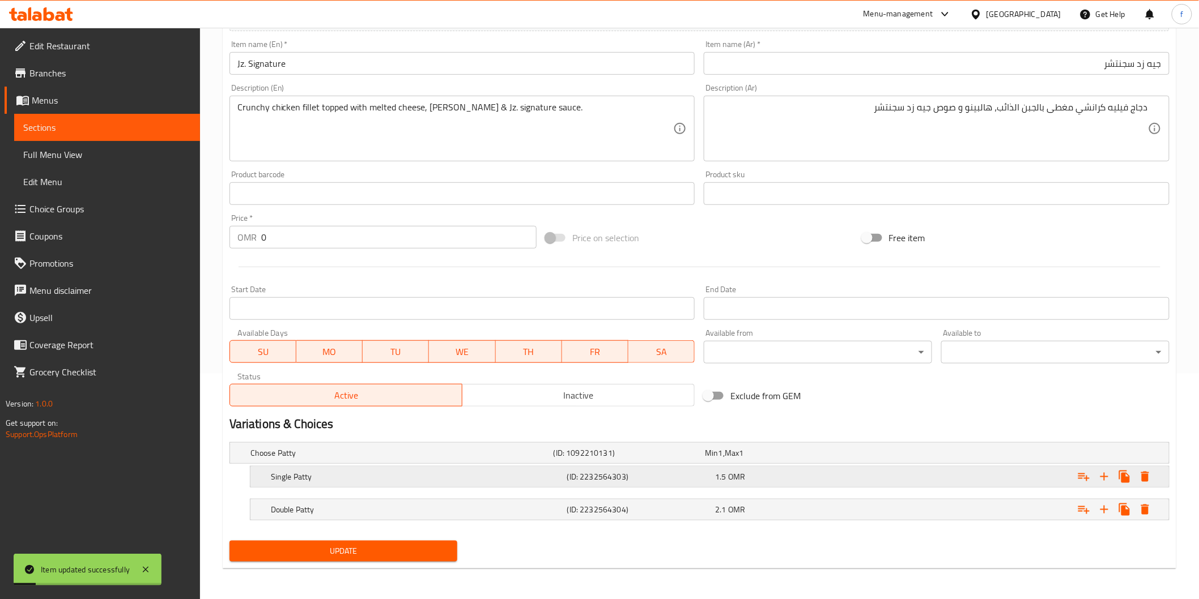
drag, startPoint x: 769, startPoint y: 477, endPoint x: 773, endPoint y: 454, distance: 23.1
click at [769, 459] on div "1.5 OMR" at bounding box center [778, 453] width 147 height 11
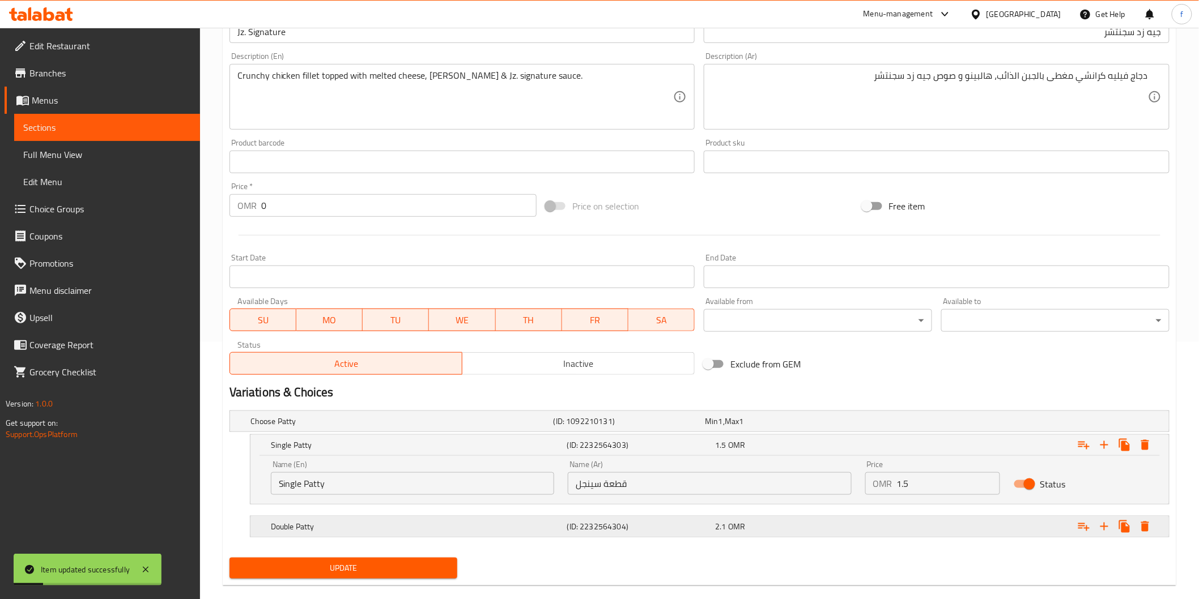
scroll to position [275, 0]
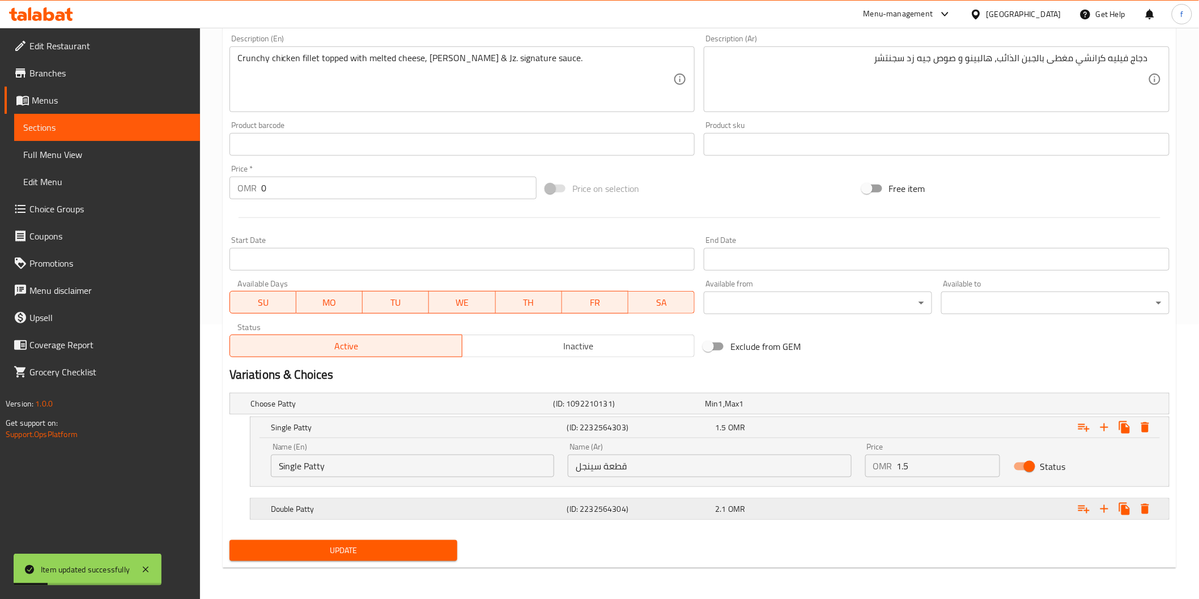
click at [726, 410] on div "2.1 OMR" at bounding box center [778, 403] width 147 height 11
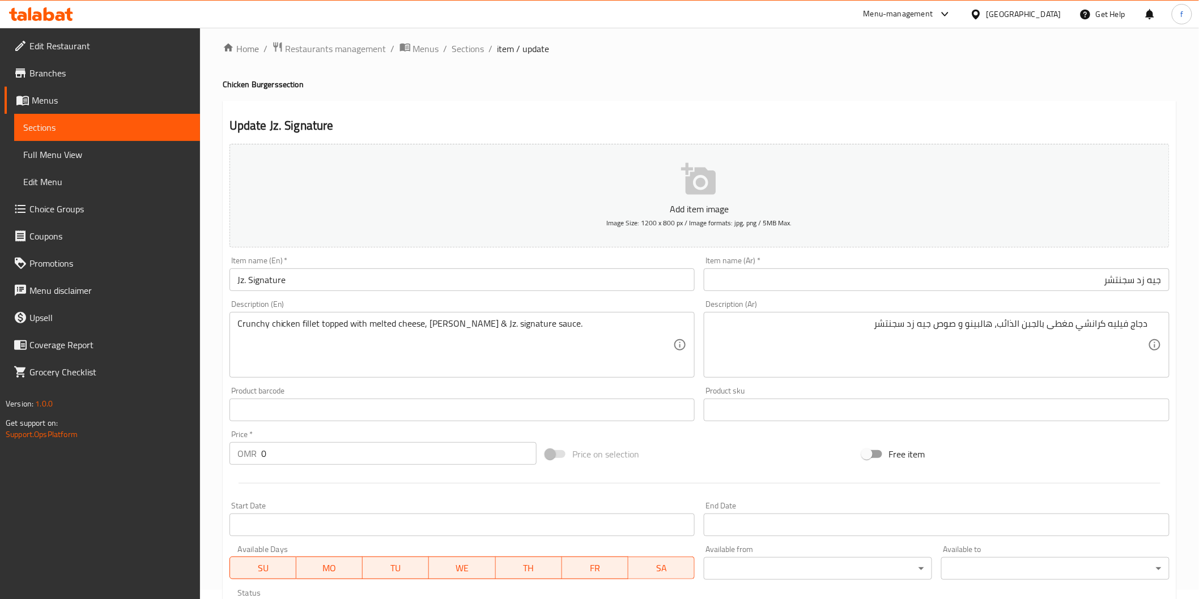
scroll to position [0, 0]
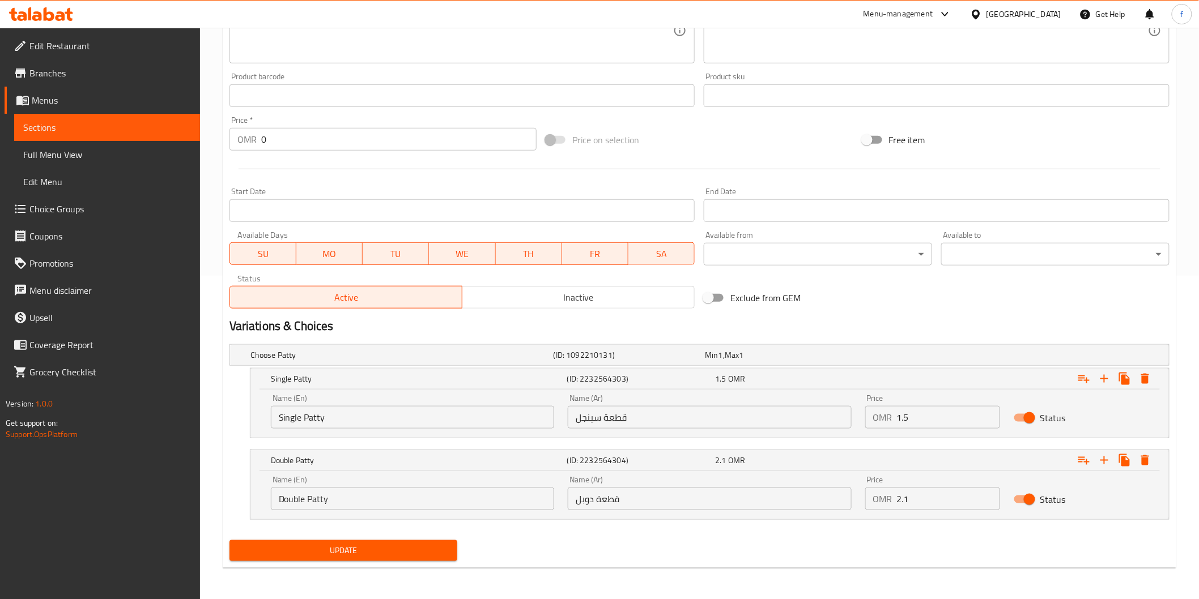
click at [403, 555] on span "Update" at bounding box center [344, 551] width 210 height 14
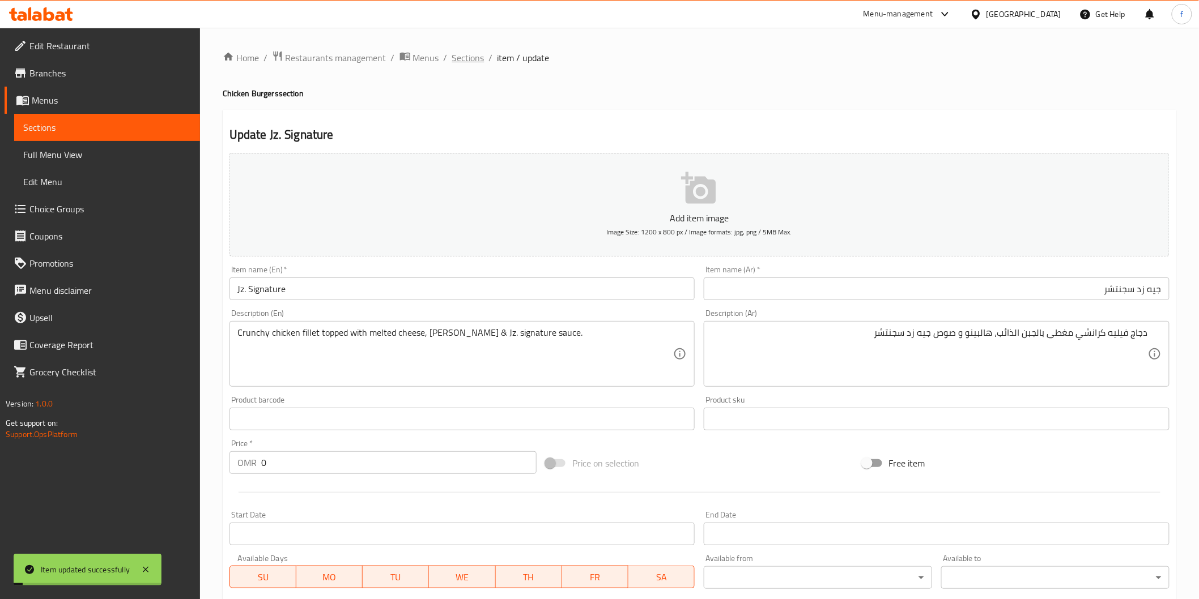
click at [471, 59] on span "Sections" at bounding box center [468, 58] width 32 height 14
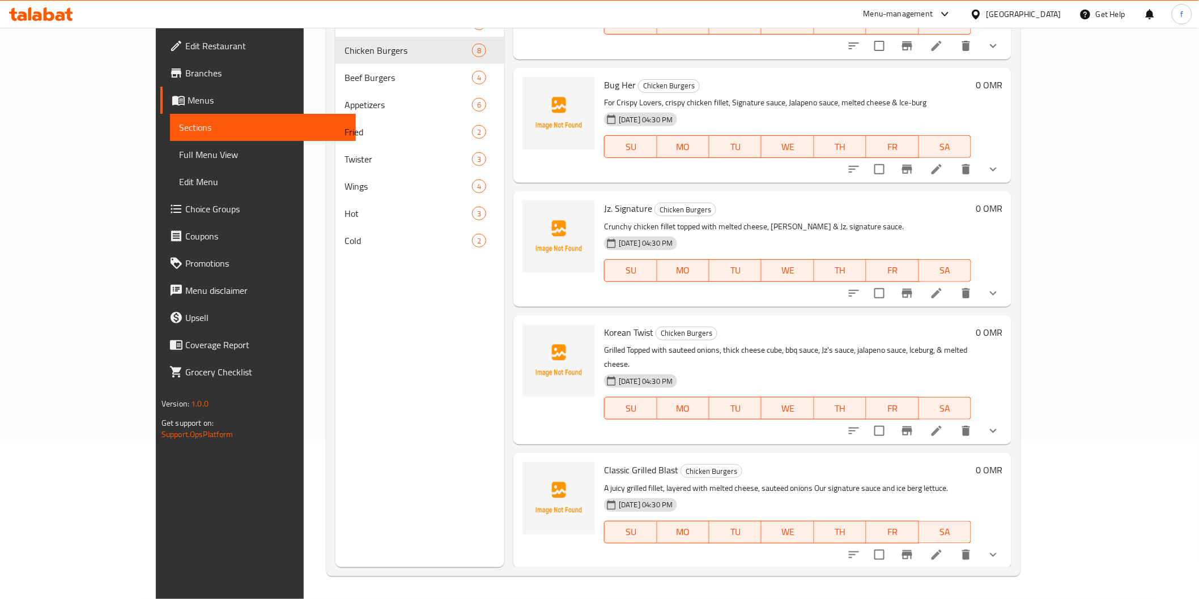
scroll to position [189, 0]
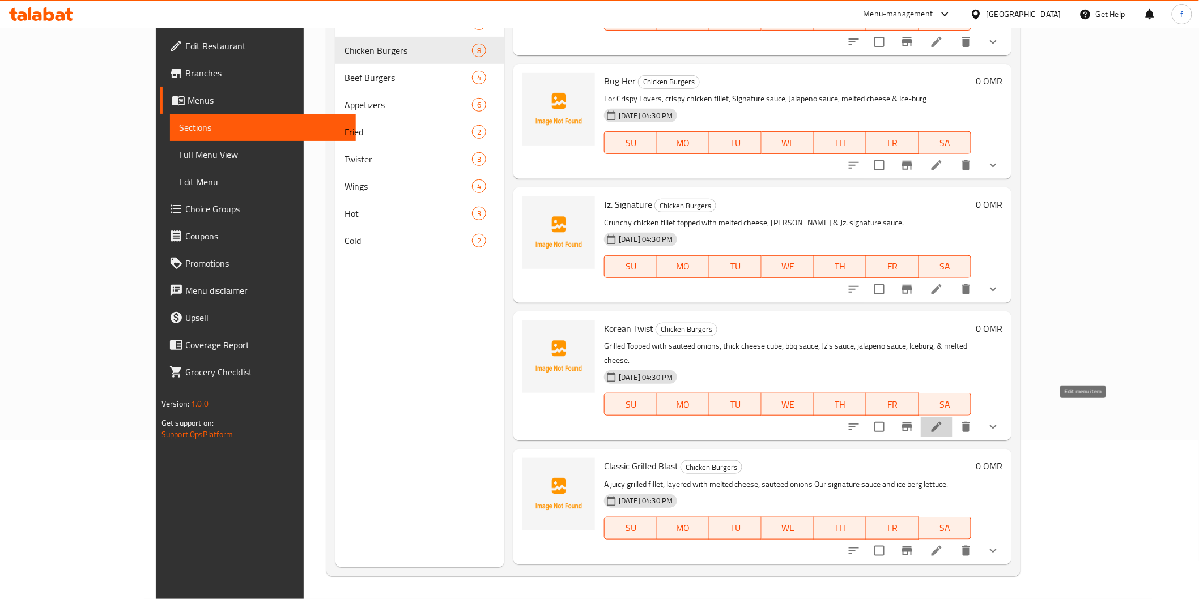
click at [943, 420] on icon at bounding box center [937, 427] width 14 height 14
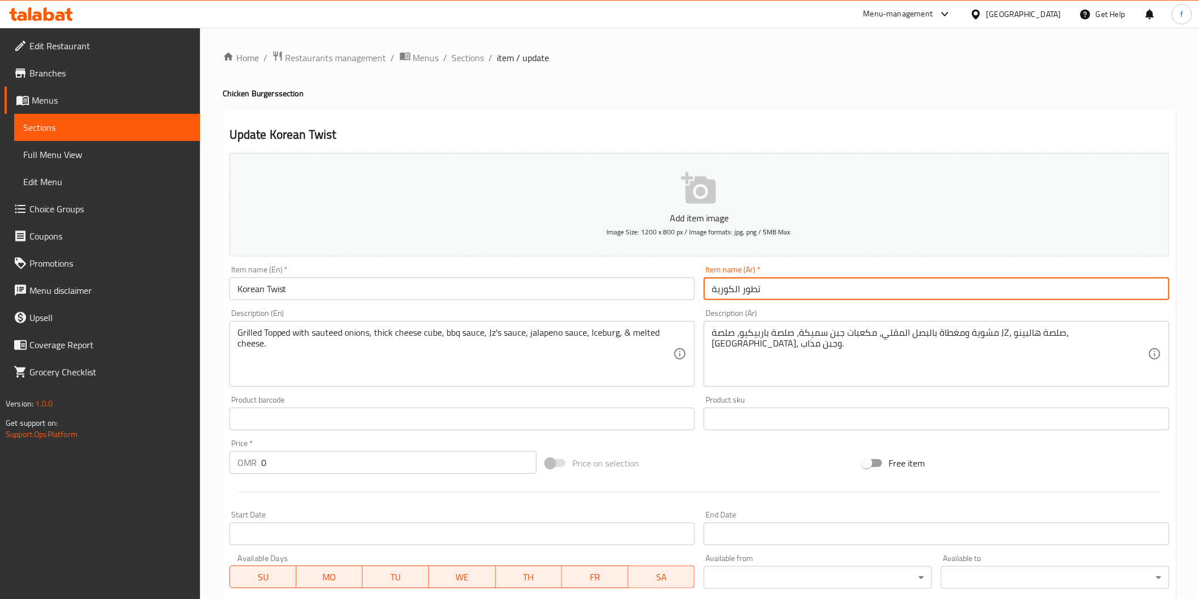
click at [828, 297] on input "تطور الكورية" at bounding box center [937, 289] width 466 height 23
type input "ت"
type input "j"
type input "ا"
type input "تويست كوري"
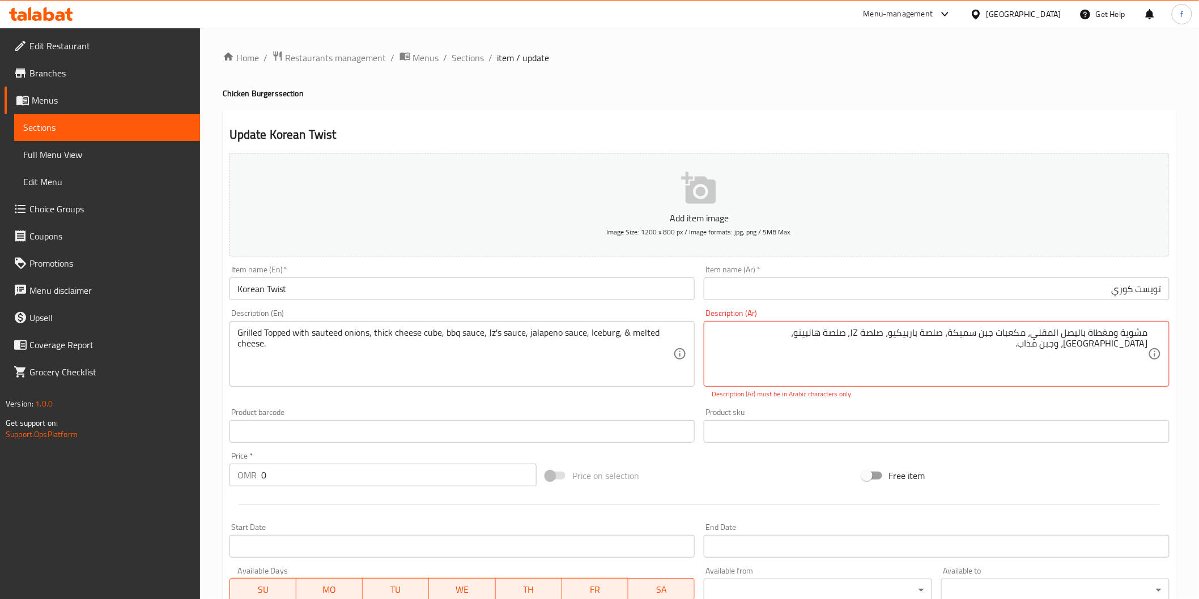
click at [230, 327] on div "Grilled Topped with sauteed onions, thick cheese cube, bbq sauce, Jz's sauce, j…" at bounding box center [462, 354] width 466 height 66
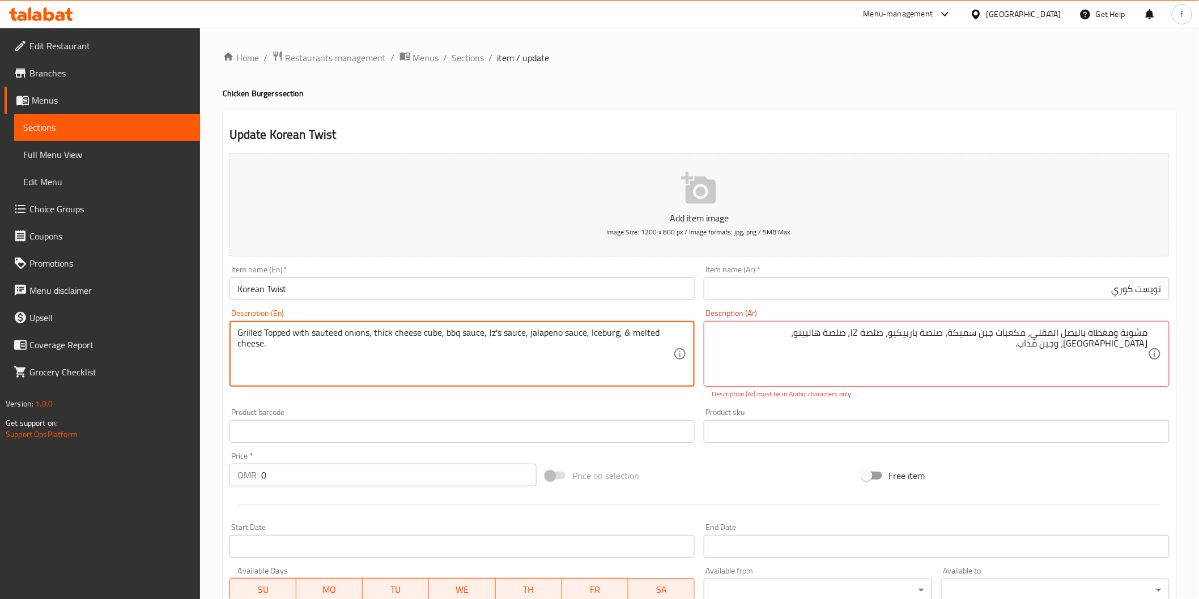
click at [245, 333] on textarea "Grilled Topped with sauteed onions, thick cheese cube, bbq sauce, Jz's sauce, j…" at bounding box center [455, 354] width 436 height 54
click at [322, 338] on textarea "Grilled Topped with sauteed onions, thick cheese cube, bbq sauce, Jz's sauce, j…" at bounding box center [455, 354] width 436 height 54
click at [276, 354] on textarea "Grilled Topped with sauteed onions, thick cheese cube, bbq sauce, Jz's sauce, j…" at bounding box center [455, 354] width 436 height 54
click at [248, 333] on textarea "Grilled Topped with sauteed onions, thick cheese cube, bbq sauce, Jz's sauce, j…" at bounding box center [455, 354] width 436 height 54
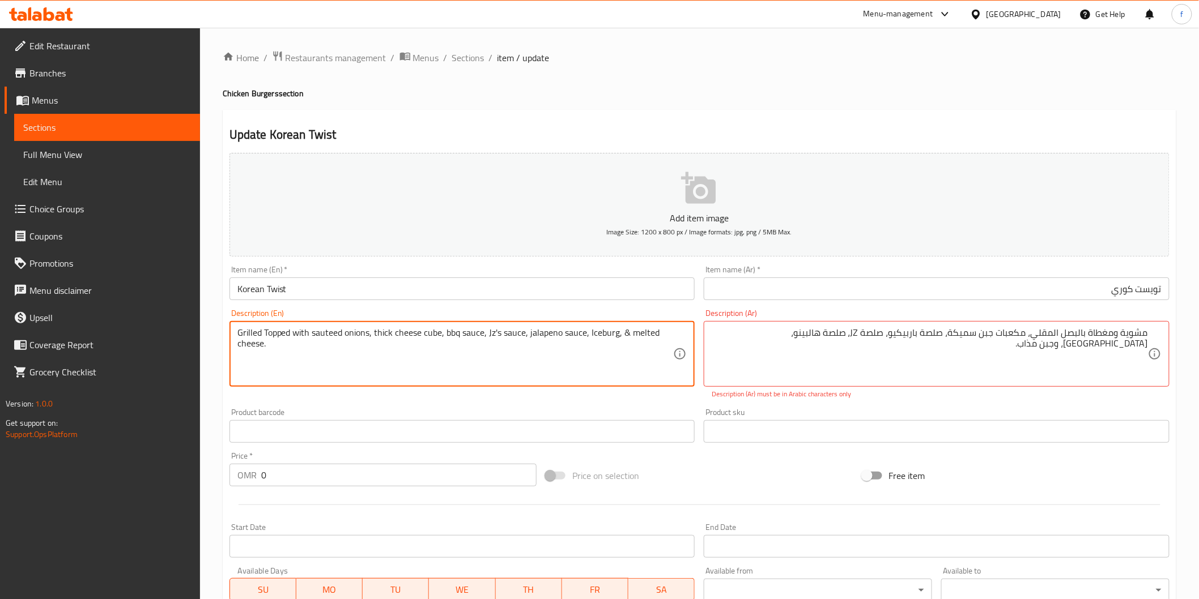
click at [248, 333] on textarea "Grilled Topped with sauteed onions, thick cheese cube, bbq sauce, Jz's sauce, j…" at bounding box center [455, 354] width 436 height 54
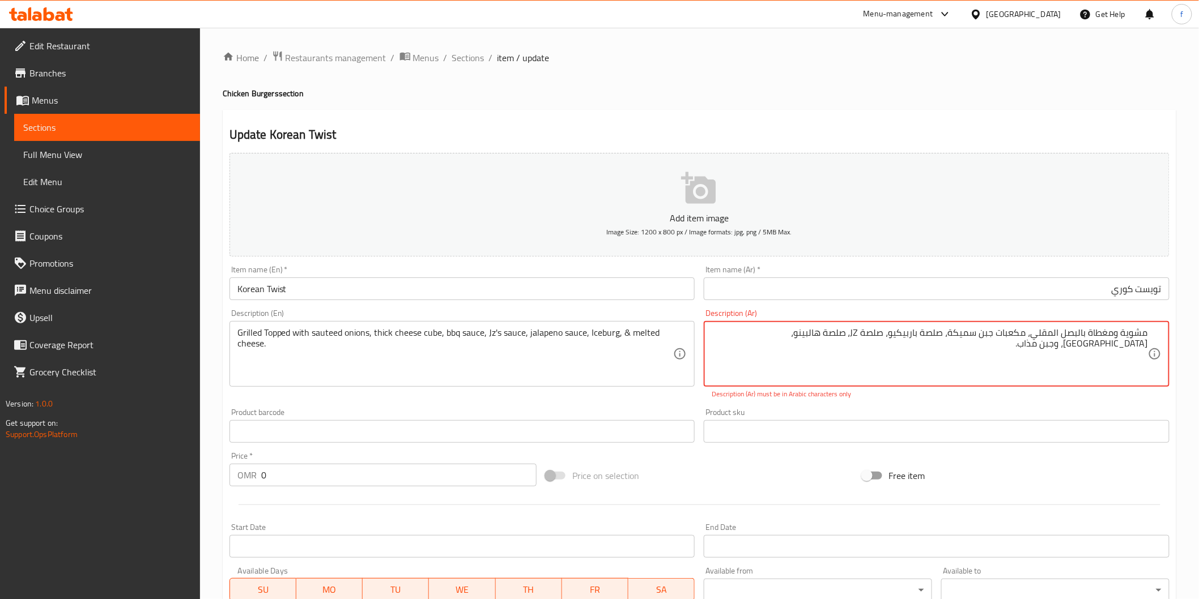
click at [1102, 333] on textarea "مشوية ومغطاة بالبصل المقلي، مكعبات جبن سميكة، صلصة باربيكيو، صلصة JZ، صلصة هالب…" at bounding box center [930, 354] width 436 height 54
click at [1075, 333] on textarea "مشوية ومغطاة بالبصل المقلي، مكعبات جبن سميكة، صلصة باربيكيو، صلصة JZ، صلصة هالب…" at bounding box center [930, 354] width 436 height 54
drag, startPoint x: 1045, startPoint y: 333, endPoint x: 1029, endPoint y: 335, distance: 16.0
click at [1044, 333] on textarea "مشوية ومغطاة بالبصل المقلي، مكعبات جبن سميكة، صلصة باربيكيو، صلصة JZ، صلصة هالب…" at bounding box center [930, 354] width 436 height 54
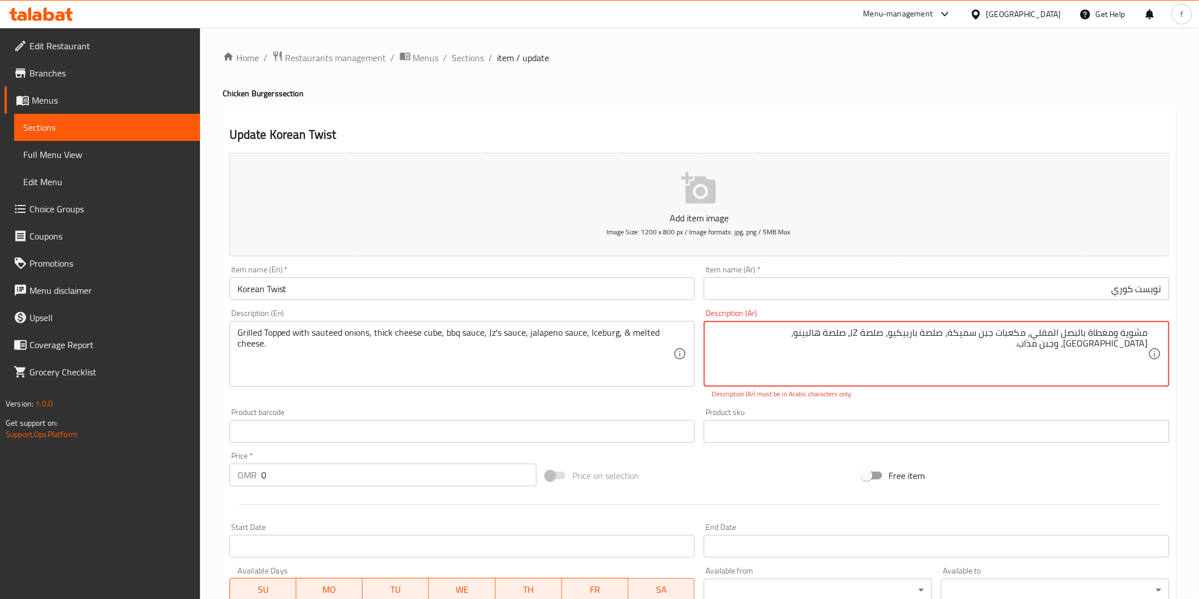
click at [984, 337] on textarea "مشوية ومغطاة بالبصل المقلي، مكعبات جبن سميكة، صلصة باربيكيو، صلصة JZ، صلصة هالب…" at bounding box center [930, 354] width 436 height 54
click at [941, 336] on textarea "مشوية ومغطاة بالبصل المقلي، مكعبات جبن سميكة، صلصة باربيكيو، صلصة JZ، صلصة هالب…" at bounding box center [930, 354] width 436 height 54
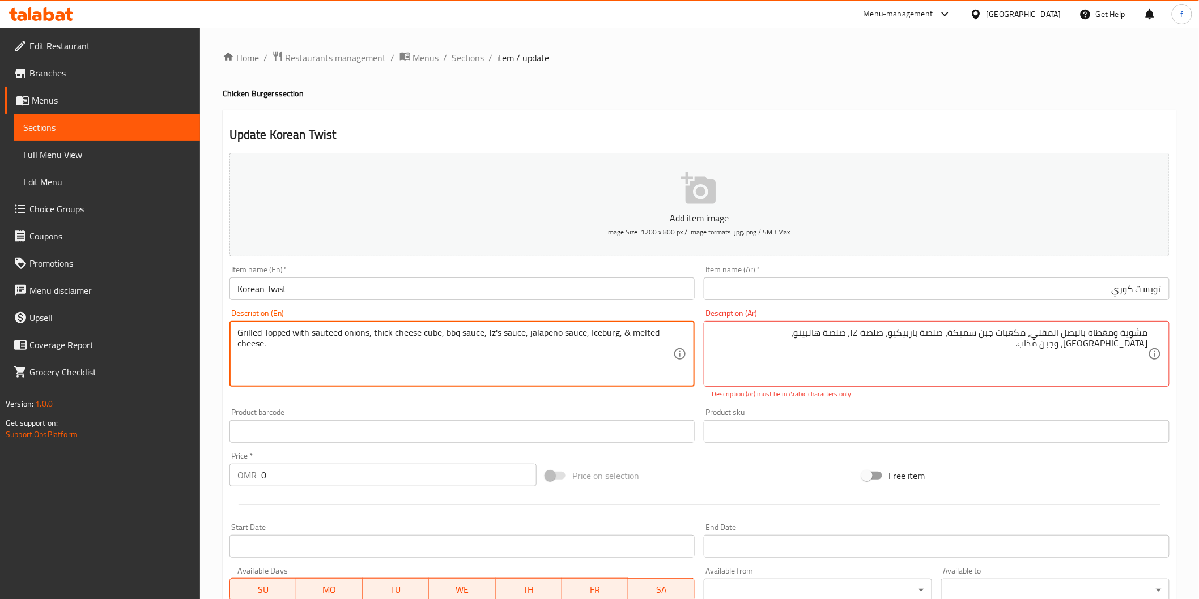
click at [599, 335] on textarea "Grilled Topped with sauteed onions, thick cheese cube, bbq sauce, Jz's sauce, j…" at bounding box center [455, 354] width 436 height 54
click at [575, 339] on textarea "Grilled Topped with sauteed onions, thick cheese cube, bbq sauce, Jz's sauce, j…" at bounding box center [455, 354] width 436 height 54
click at [561, 346] on textarea "Grilled Topped with sauteed onions, thick cheese cube, bbq sauce, Jz's sauce, j…" at bounding box center [455, 354] width 436 height 54
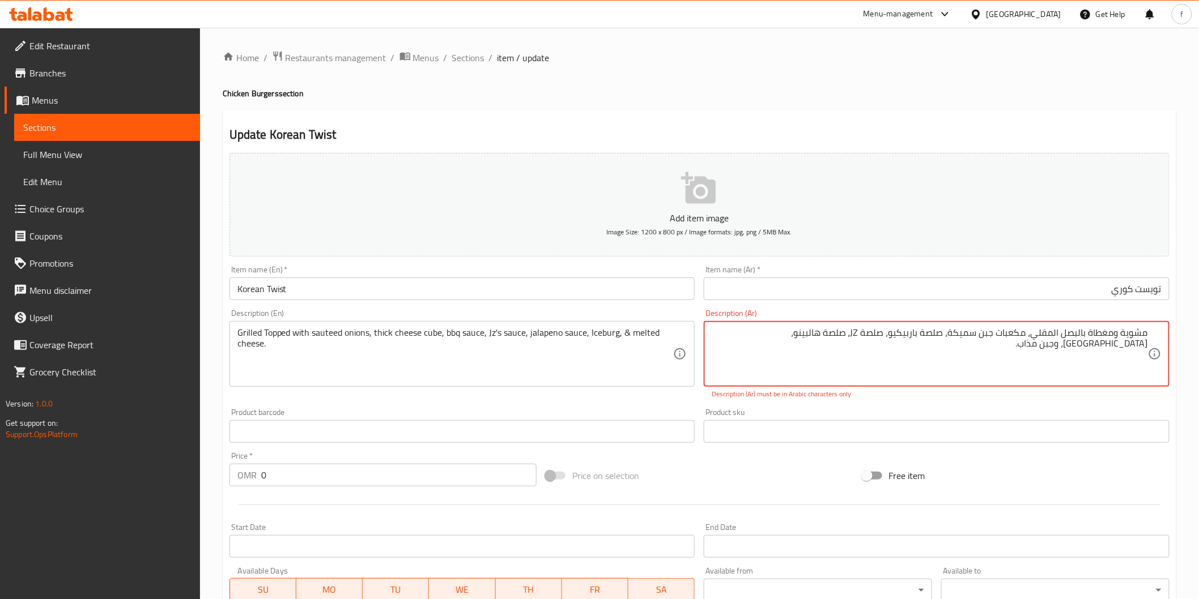
click at [1039, 335] on textarea "مشوية ومغطاة بالبصل المقلي، مكعبات جبن سميكة، صلصة باربيكيو، صلصة JZ، صلصة هالب…" at bounding box center [930, 354] width 436 height 54
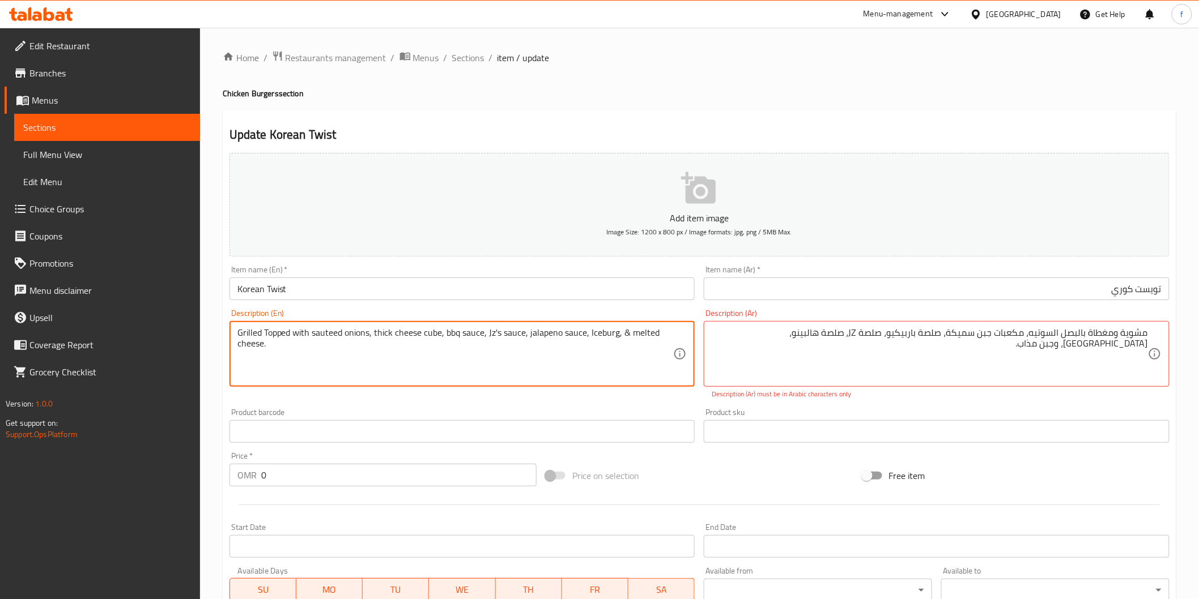
click at [433, 338] on textarea "Grilled Topped with sauteed onions, thick cheese cube, bbq sauce, Jz's sauce, j…" at bounding box center [455, 354] width 436 height 54
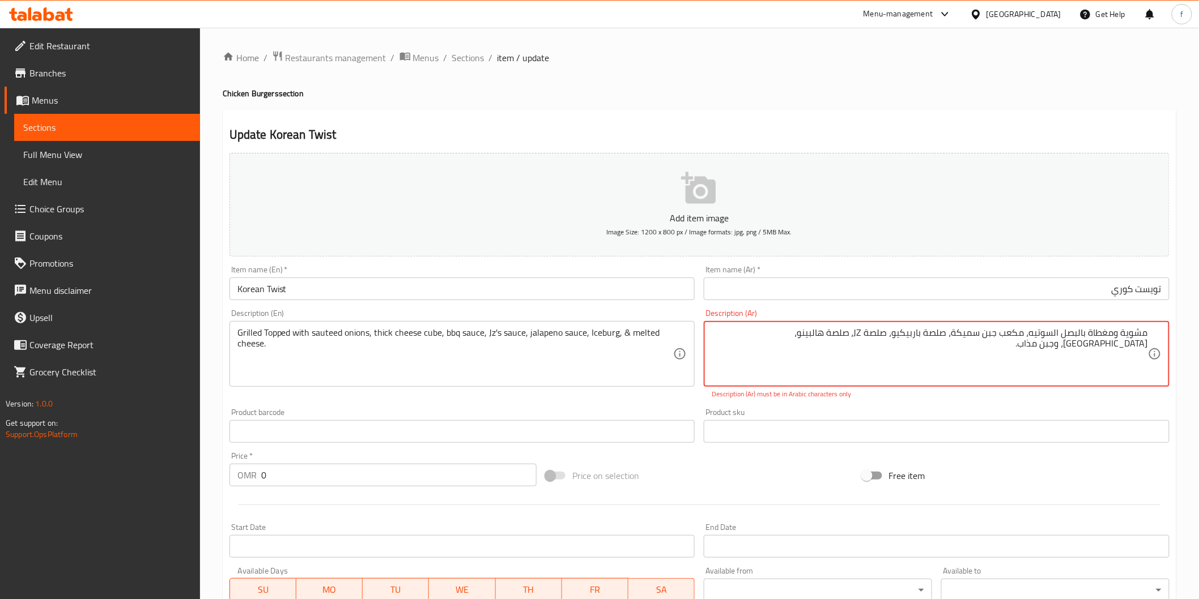
click at [984, 332] on textarea "مشوية ومغطاة بالبصل السوتيه، مكعب جبن سميكة، صلصة باربيكيو، صلصة JZ، صلصة هالبي…" at bounding box center [930, 354] width 436 height 54
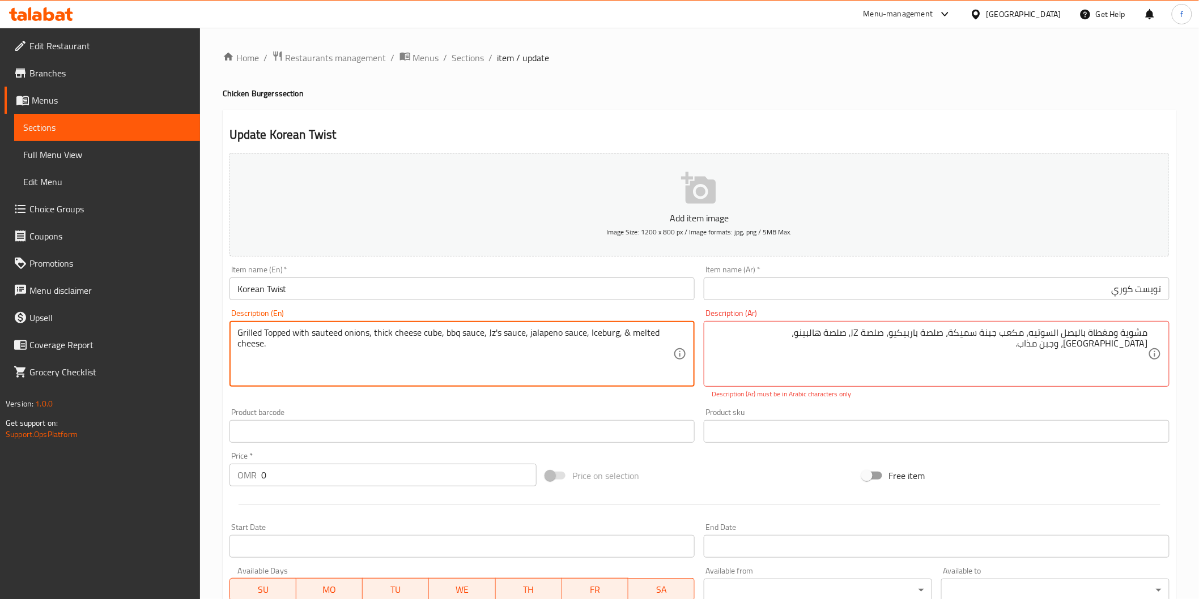
click at [495, 359] on textarea "Grilled Topped with sauteed onions, thick cheese cube, bbq sauce, Jz's sauce, j…" at bounding box center [455, 354] width 436 height 54
click at [450, 337] on textarea "Grilled Topped with sauteed onions, thick cheese cube, bbq sauce, Jz's sauce, j…" at bounding box center [455, 354] width 436 height 54
drag, startPoint x: 450, startPoint y: 337, endPoint x: 714, endPoint y: 418, distance: 275.8
click at [454, 341] on textarea "Grilled Topped with sauteed onions, thick cheese cube, bbq sauce, Jz's sauce, j…" at bounding box center [455, 354] width 436 height 54
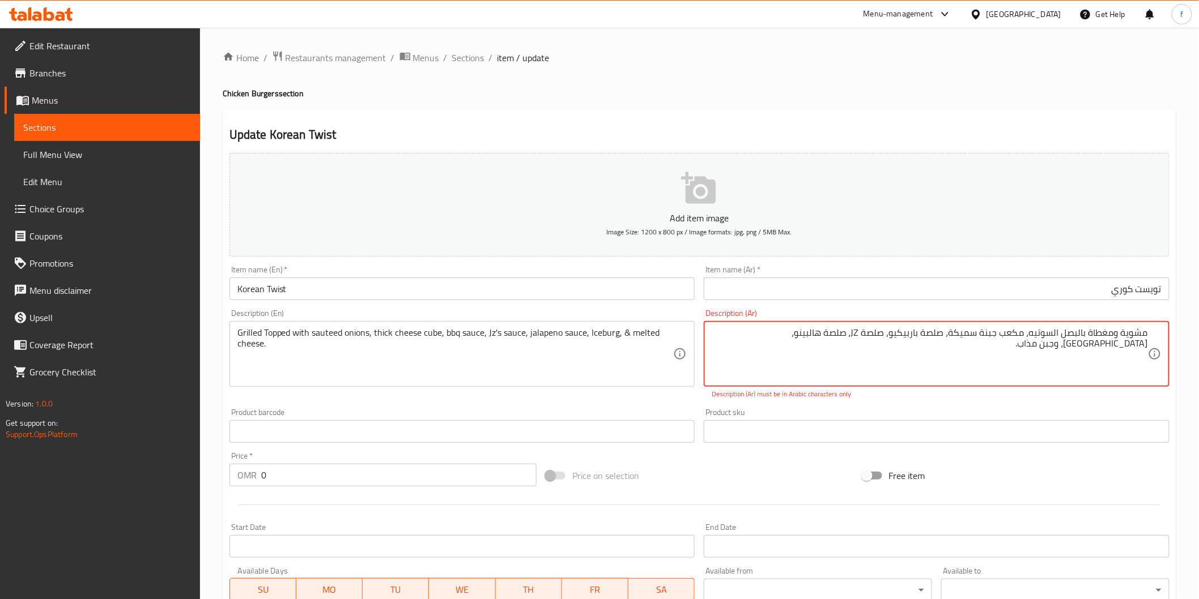
click at [926, 329] on textarea "مشوية ومغطاة بالبصل السوتيه، مكعب جبنة سميكة، صلصة باربيكيو، صلصة JZ، صلصة هالب…" at bounding box center [930, 354] width 436 height 54
click at [934, 335] on textarea "مشوية ومغطاة بالبصل السوتيه، مكعب جبنة سميكة، صلصة باربيكيو، صلصة JZ، صلصة هالب…" at bounding box center [930, 354] width 436 height 54
drag, startPoint x: 863, startPoint y: 331, endPoint x: 856, endPoint y: 330, distance: 6.8
click at [856, 330] on textarea "مشوية ومغطاة بالبصل السوتيه، مكعب جبنة سميكة، صوص باربيكيو، صلصة JZ، صلصة هالبي…" at bounding box center [930, 354] width 436 height 54
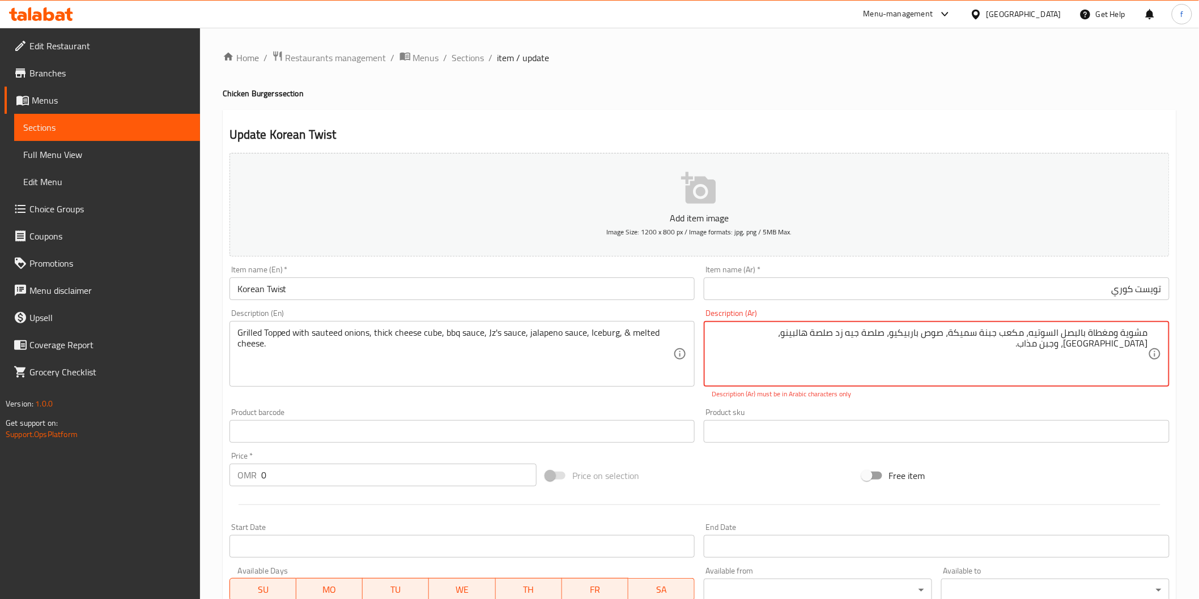
click at [828, 334] on textarea "مشوية ومغطاة بالبصل السوتيه، مكعب جبنة سميكة، صوص باربيكيو، صلصة جيه زد صلصة ها…" at bounding box center [930, 354] width 436 height 54
click at [772, 333] on textarea "مشوية ومغطاة بالبصل السوتيه، مكعب جبنة سميكة، صوص باربيكيو، صلصة جيه زد صوص هال…" at bounding box center [930, 354] width 436 height 54
click at [758, 333] on textarea "مشوية ومغطاة بالبصل السوتيه، مكعب جبنة سميكة، صوص باربيكيو، صلصة جيه زد صوص هال…" at bounding box center [930, 354] width 436 height 54
click at [754, 333] on textarea "مشوية ومغطاة بالبصل السوتيه، مكعب جبنة سميكة، صوص باربيكيو، صلصة جيه زد صوص هال…" at bounding box center [930, 354] width 436 height 54
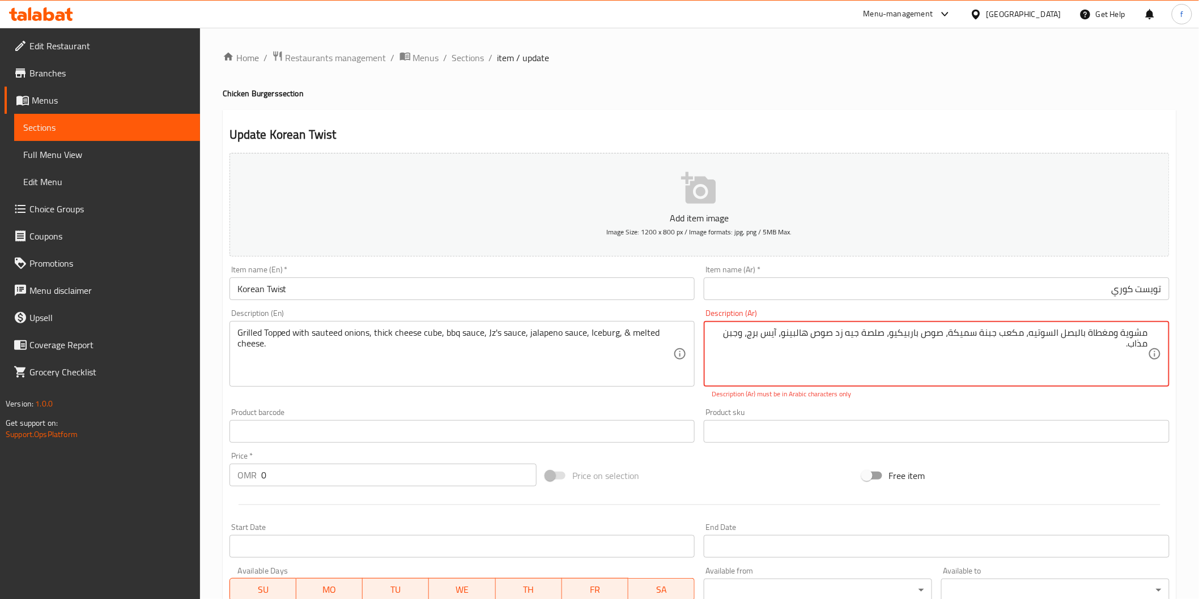
click at [731, 331] on textarea "مشوية ومغطاة بالبصل السوتيه، مكعب جبنة سميكة، صوص باربيكيو، صلصة جيه زد صوص هال…" at bounding box center [930, 354] width 436 height 54
click at [1109, 348] on textarea "مشوية ومغطاة بالبصل السوتيه، مكعب جبنة سميكة، صوص باربيكيو، صلصة جيه زد صوص هال…" at bounding box center [930, 354] width 436 height 54
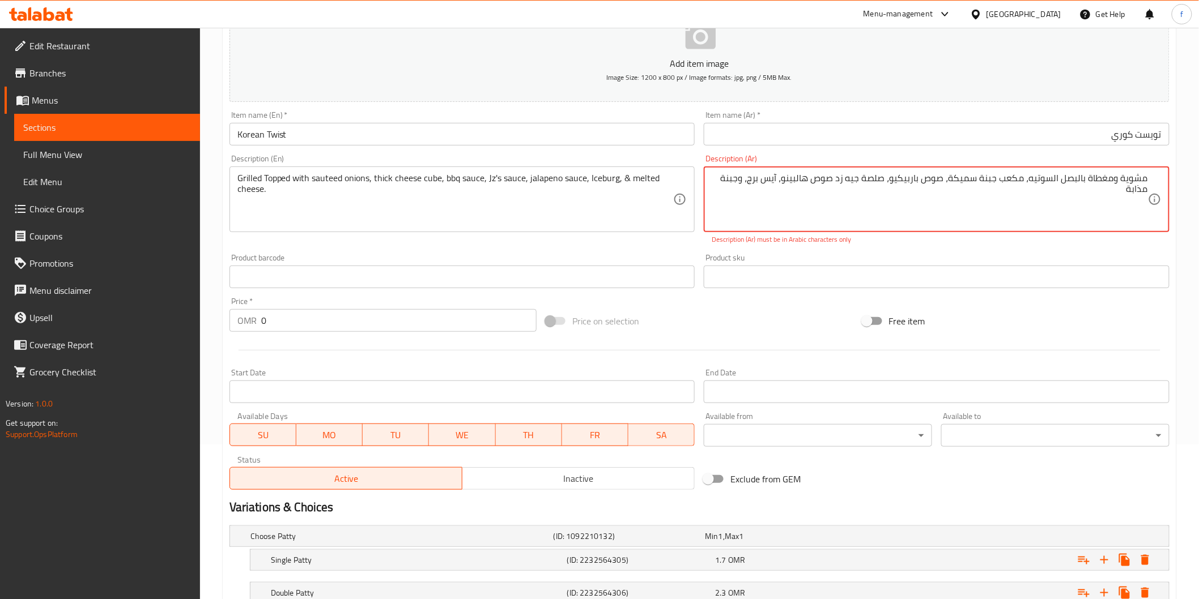
scroll to position [239, 0]
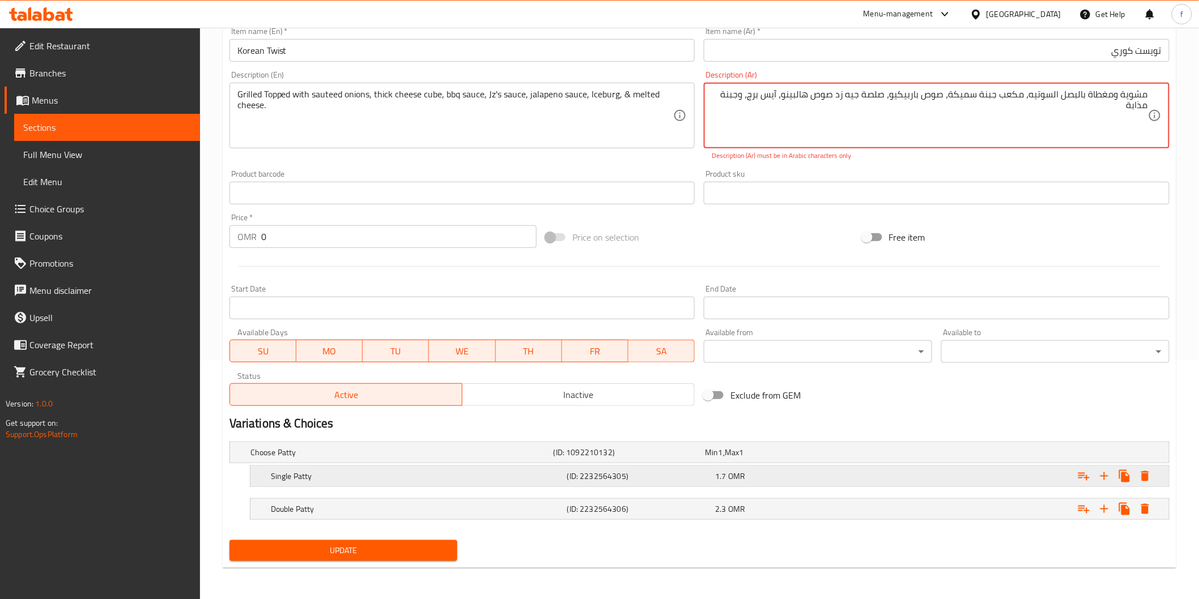
type textarea "مشوية ومغطاة بالبصل السوتيه، مكعب جبنة سميكة، صوص باربيكيو، صلصة جيه زد صوص هال…"
click at [691, 458] on h5 "(ID: 2232564305)" at bounding box center [627, 452] width 147 height 11
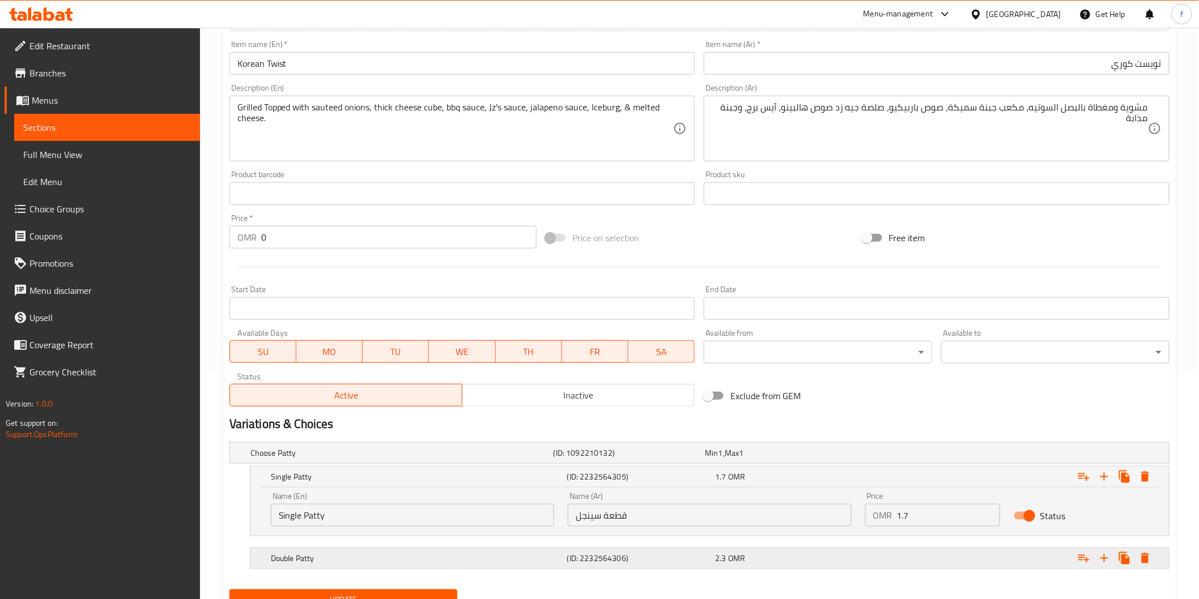
click at [812, 459] on div "2.3 OMR" at bounding box center [778, 453] width 147 height 11
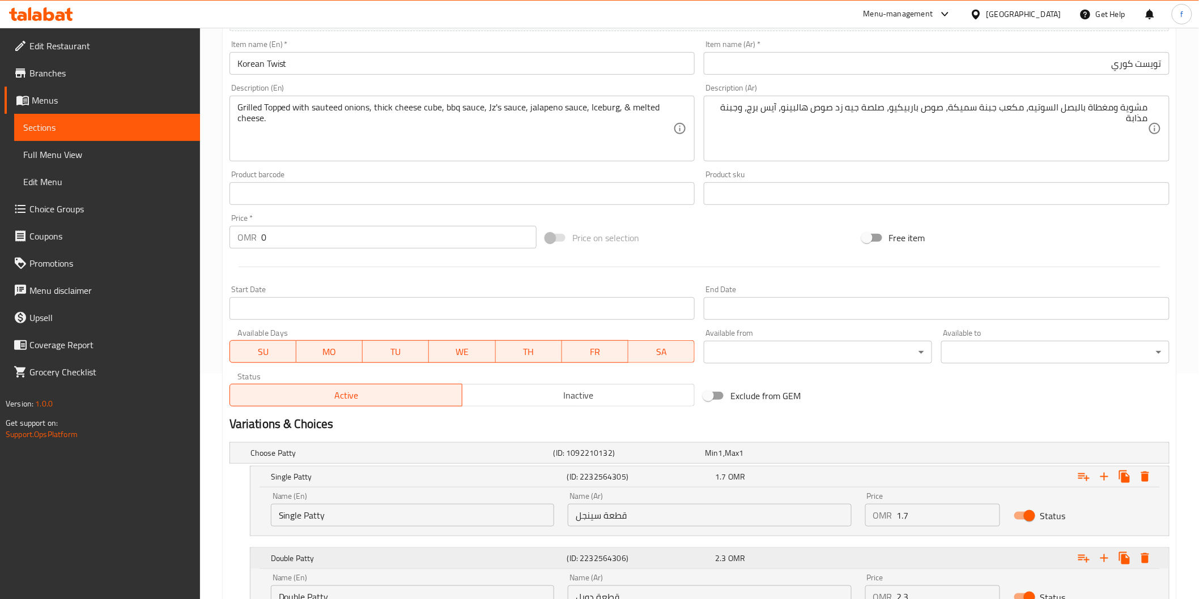
scroll to position [324, 0]
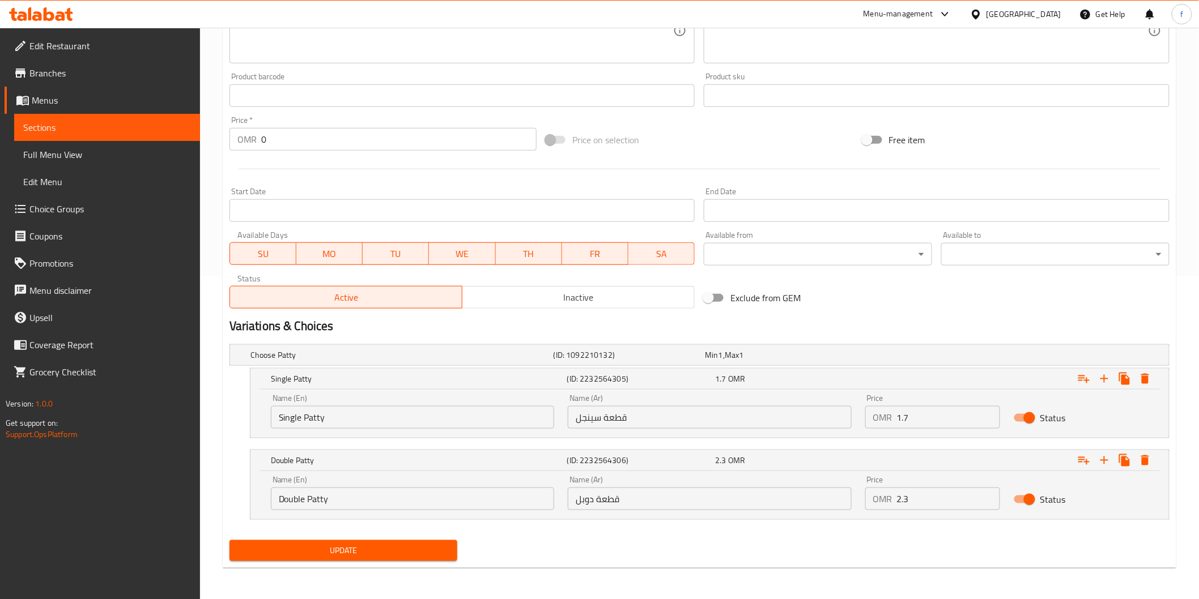
click at [412, 529] on nav at bounding box center [699, 526] width 940 height 9
click at [410, 544] on span "Update" at bounding box center [344, 551] width 210 height 14
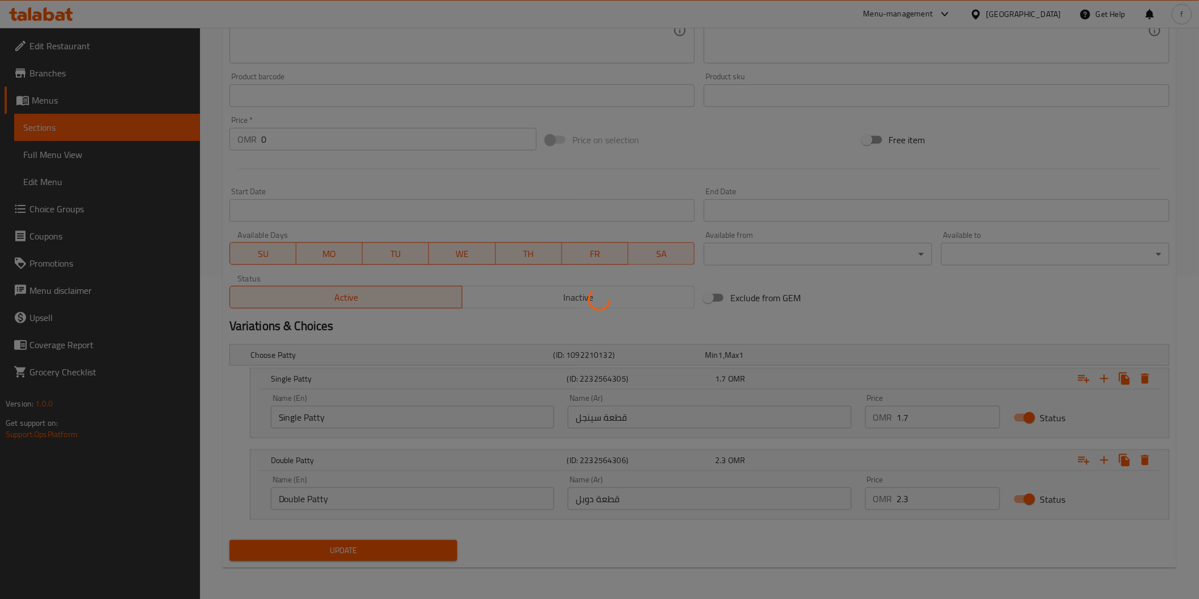
scroll to position [0, 0]
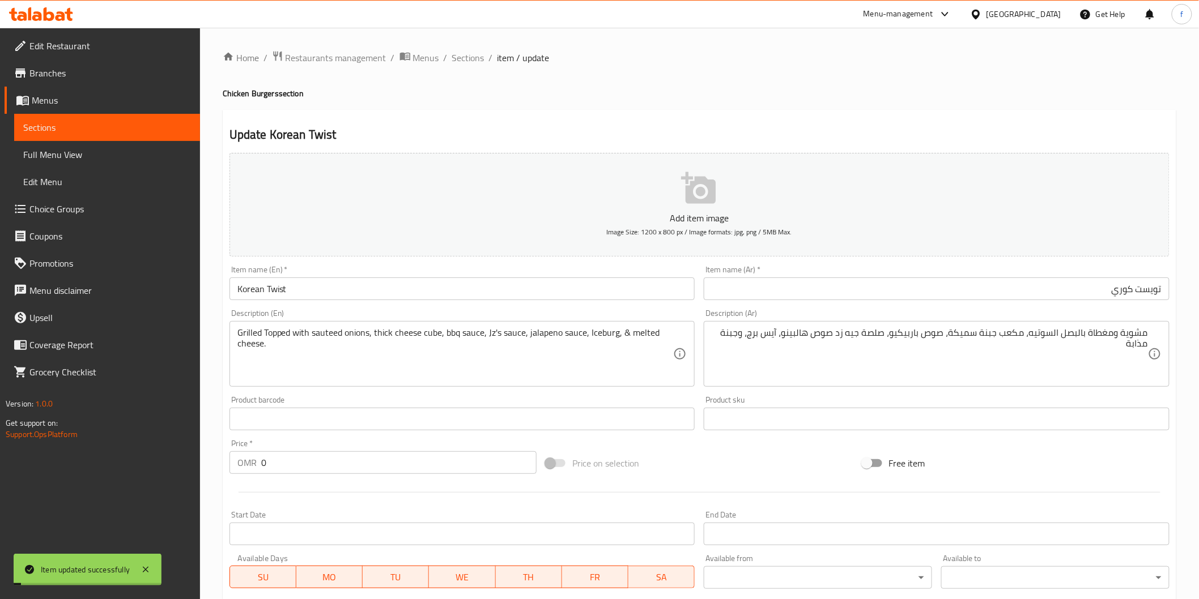
click at [473, 59] on span "Sections" at bounding box center [468, 58] width 32 height 14
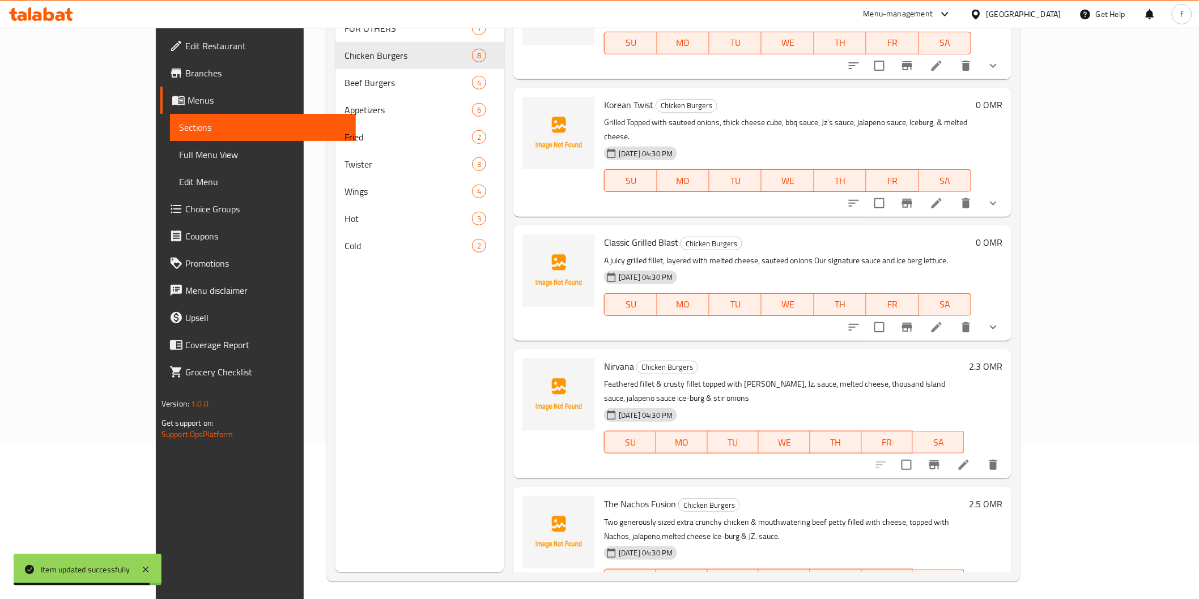
scroll to position [159, 0]
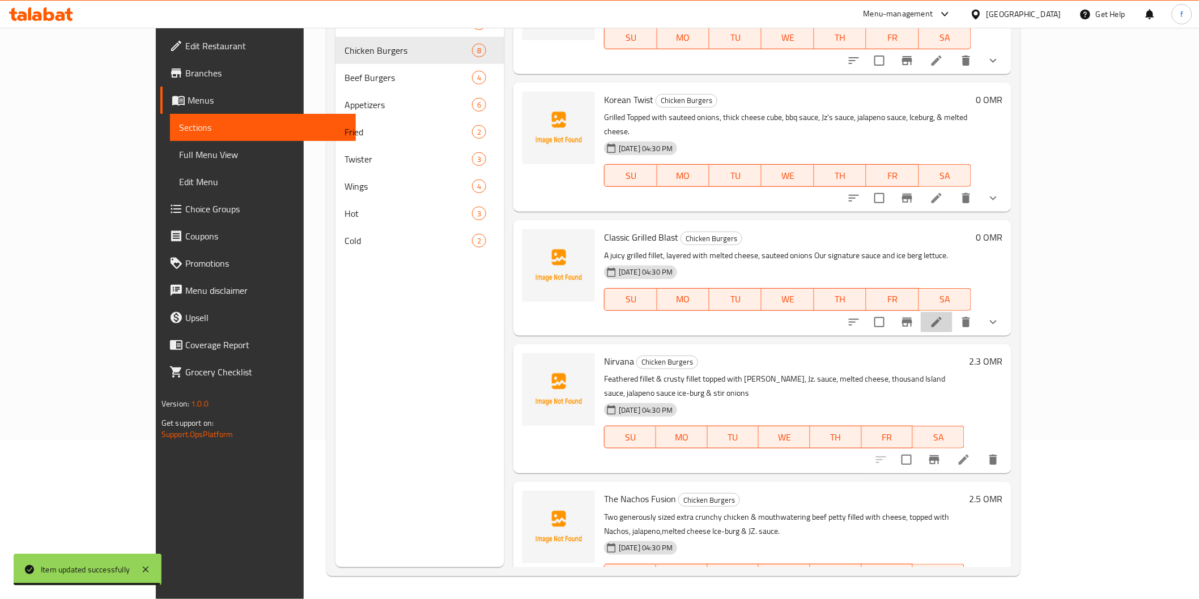
click at [952, 316] on li at bounding box center [937, 322] width 32 height 20
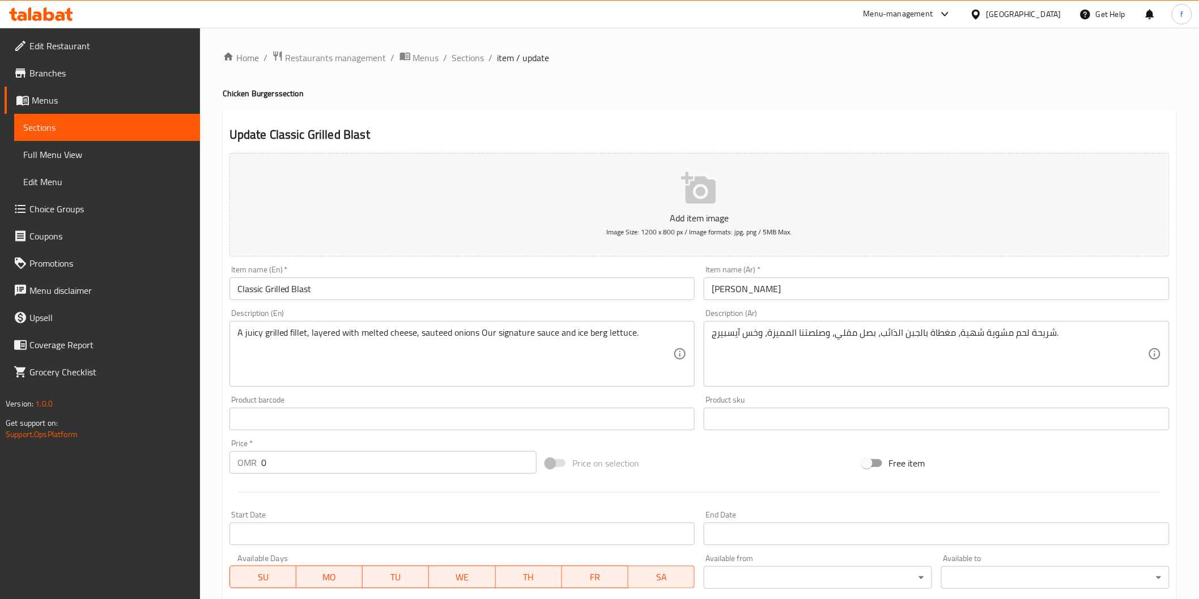
click at [836, 288] on input "شواء كلاسيكي" at bounding box center [937, 289] width 466 height 23
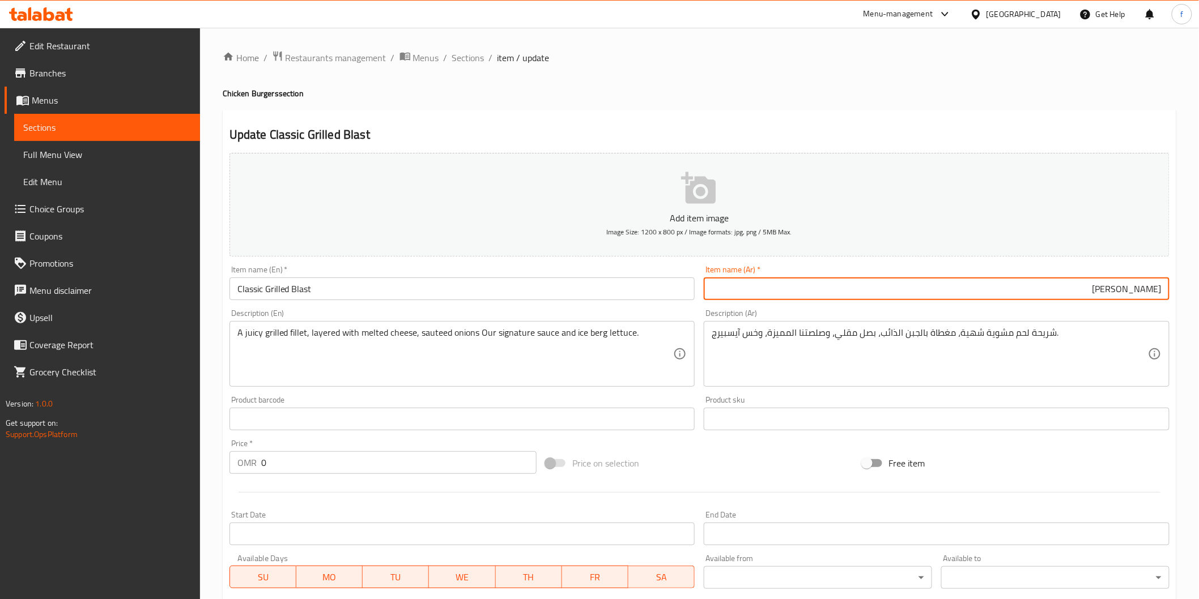
click at [296, 292] on input "Classic Grilled Blast" at bounding box center [462, 289] width 466 height 23
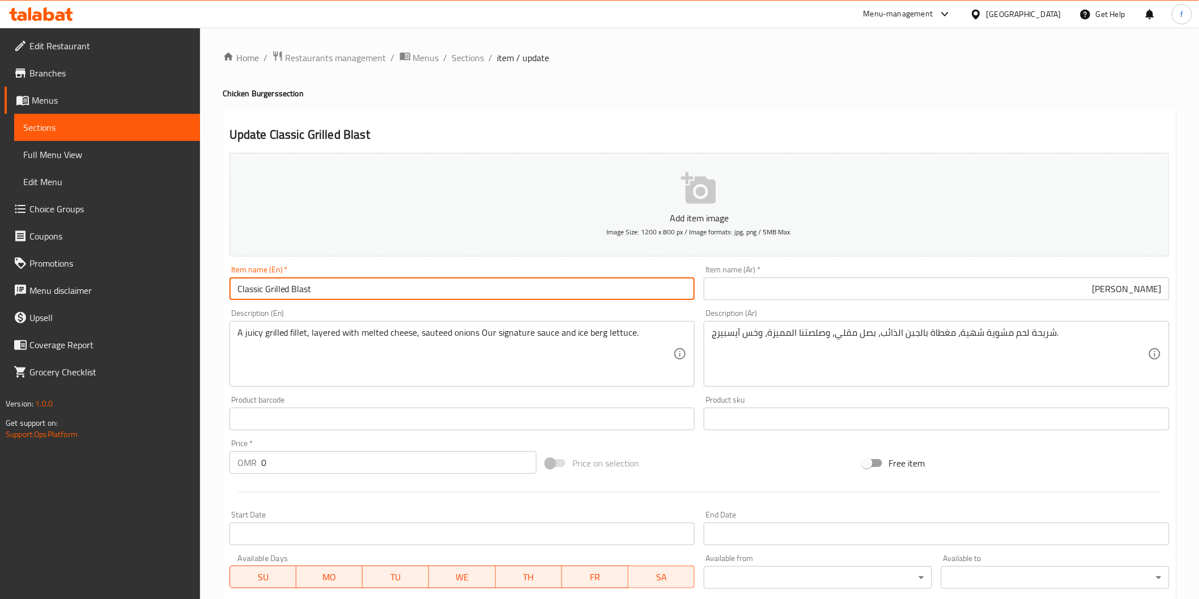
click at [296, 292] on input "Classic Grilled Blast" at bounding box center [462, 289] width 466 height 23
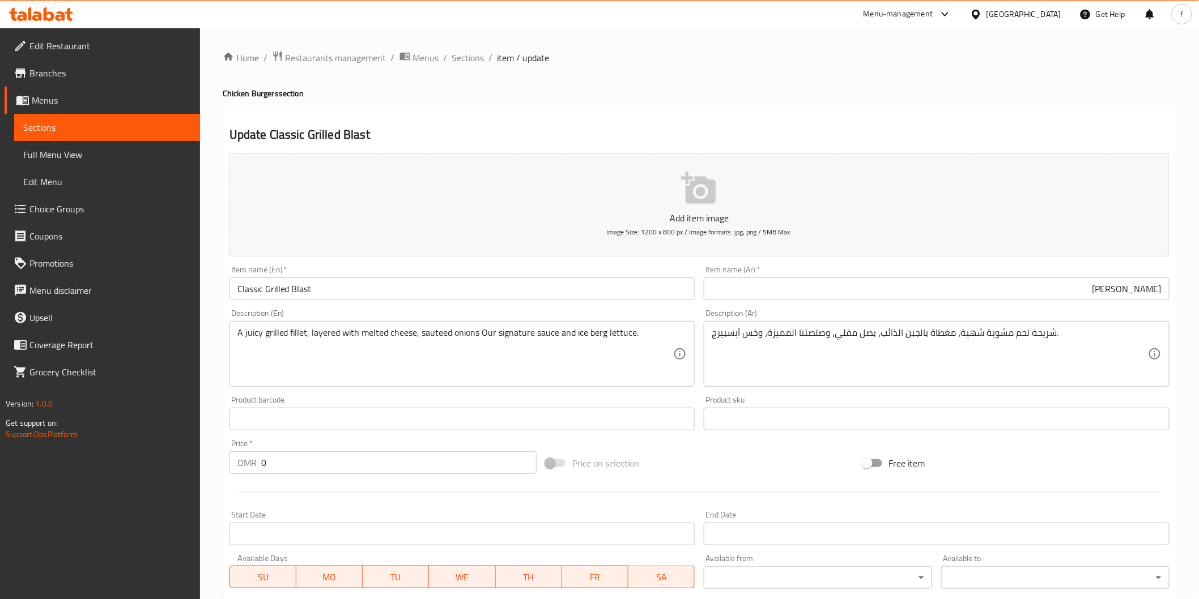
click at [286, 281] on input "Classic Grilled Blast" at bounding box center [462, 289] width 466 height 23
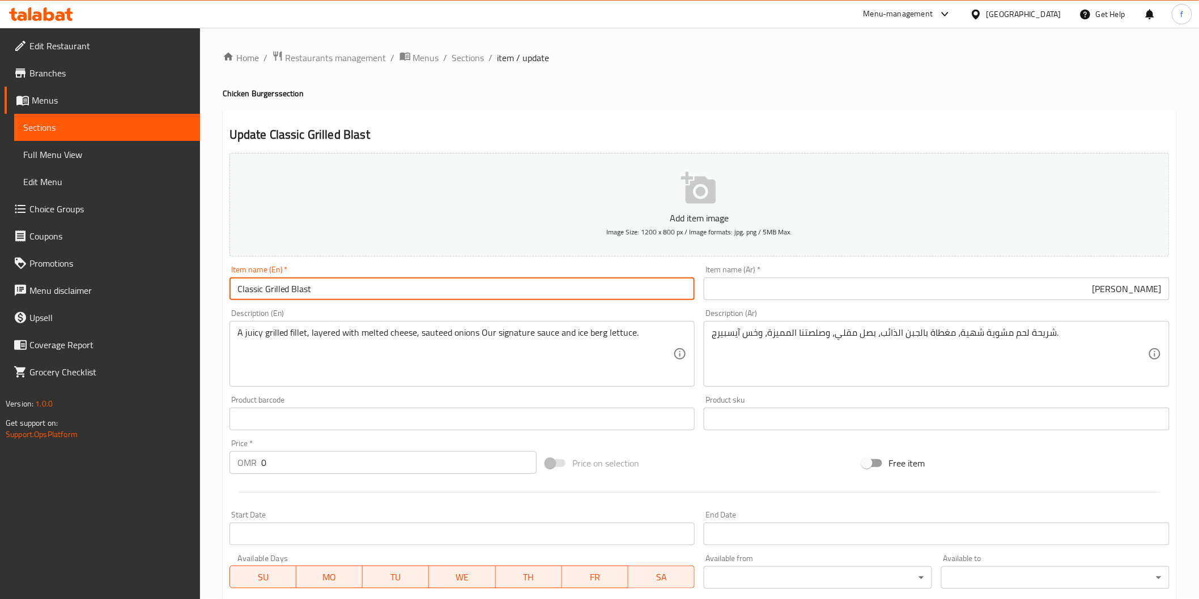
click at [286, 281] on input "Classic Grilled Blast" at bounding box center [462, 289] width 466 height 23
click at [285, 281] on input "Classic Grilled Blast" at bounding box center [462, 289] width 466 height 23
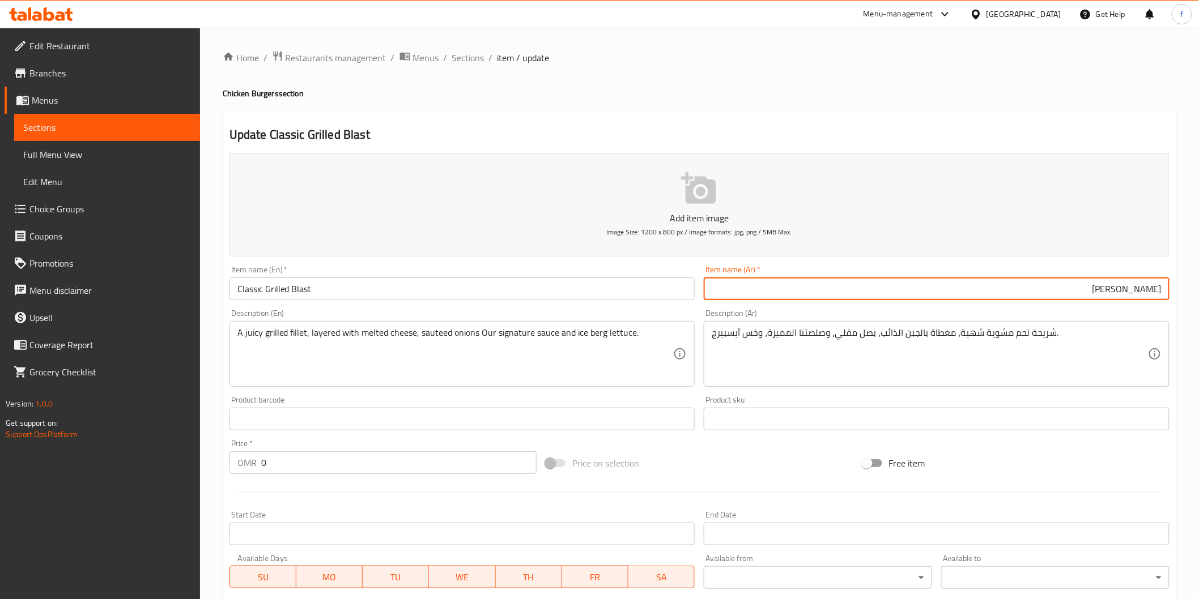
click at [1112, 291] on input "شواء كلاسيكي" at bounding box center [937, 289] width 466 height 23
type input "بلاست مشوي كلاسيكي"
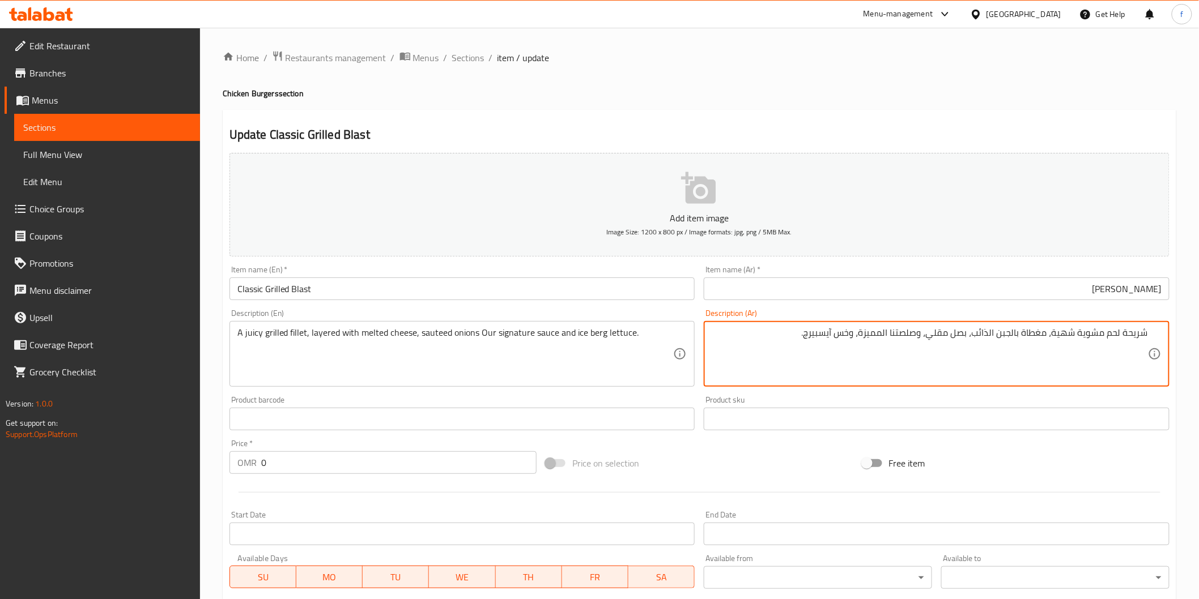
click at [1140, 335] on textarea "شريحة لحم مشوية شهية، مغطاة بالجبن الذائب، بصل مقلي، وصلصتنا المميزة، وخس آيسبي…" at bounding box center [930, 354] width 436 height 54
click at [1122, 335] on textarea "فيليه لحم مشوية شهية، مغطاة بالجبن الذائب، بصل مقلي، وصلصتنا المميزة، وخس آيسبي…" at bounding box center [930, 354] width 436 height 54
click at [1084, 335] on textarea "فيليه مشوي مشوية شهية، مغطاة بالجبن الذائب، بصل مقلي، وصلصتنا المميزة، وخس آيسب…" at bounding box center [930, 354] width 436 height 54
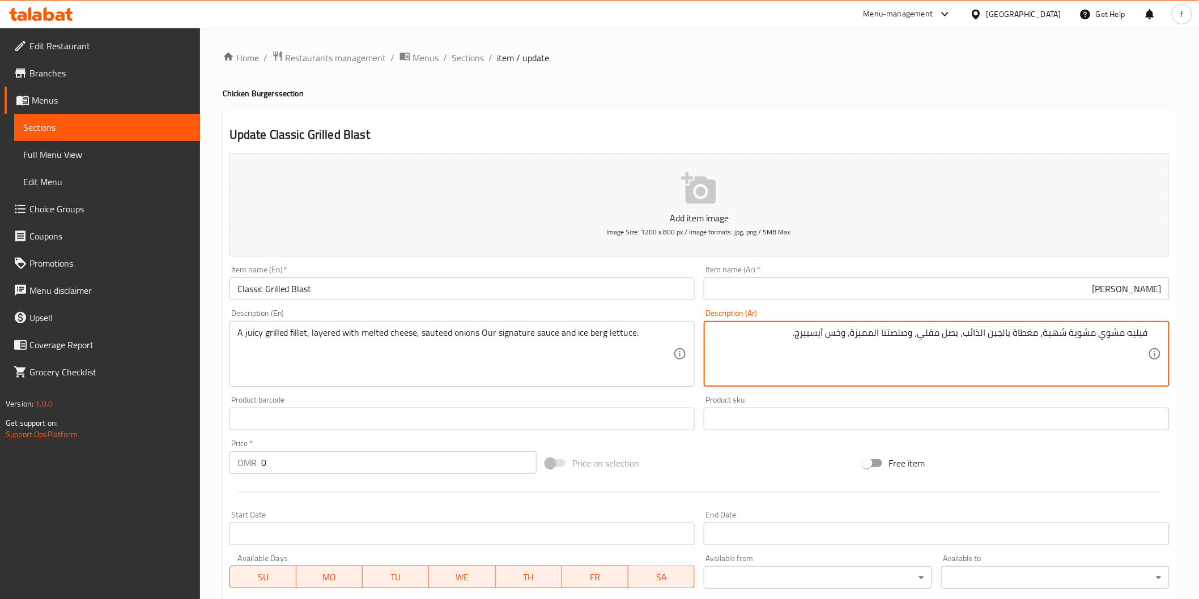
click at [1084, 335] on textarea "فيليه مشوي مشوية شهية، مغطاة بالجبن الذائب، بصل مقلي، وصلصتنا المميزة، وخس آيسب…" at bounding box center [930, 354] width 436 height 54
click at [1084, 334] on textarea "فيليه مشوي شهية، مغطاة بالجبن الذائب، بصل مقلي، وصلصتنا المميزة، وخس آيسبيرج." at bounding box center [930, 354] width 436 height 54
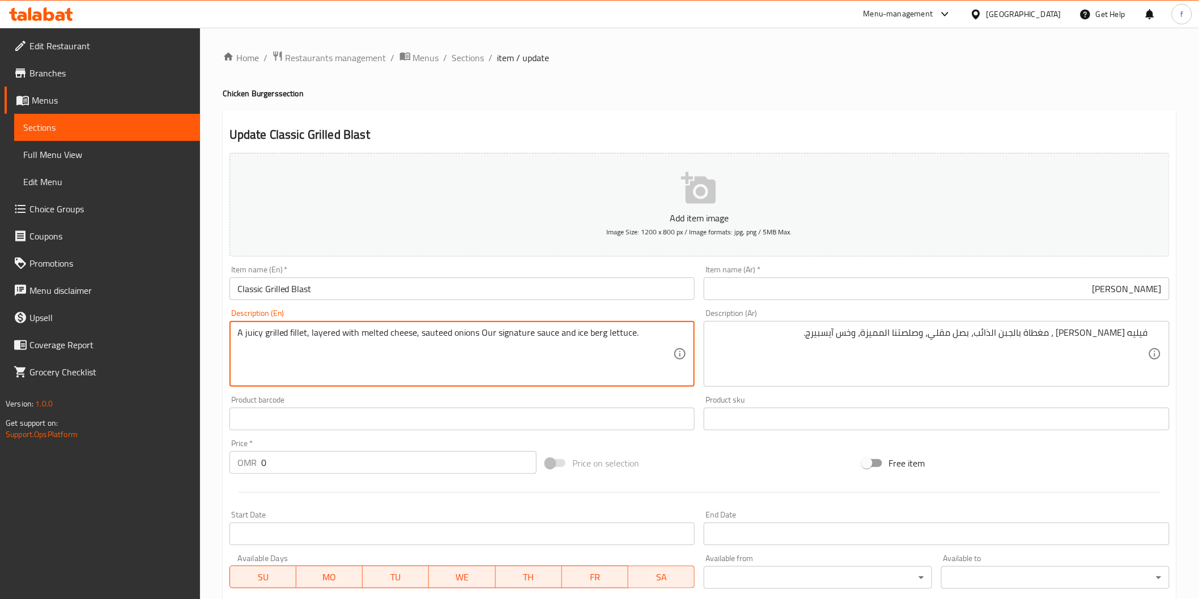
drag, startPoint x: 310, startPoint y: 329, endPoint x: 438, endPoint y: 338, distance: 127.8
drag, startPoint x: 308, startPoint y: 330, endPoint x: 414, endPoint y: 338, distance: 105.6
click at [414, 338] on textarea "A juicy grilled fillet, layered with melted cheese, sauteed onions Our signatur…" at bounding box center [455, 354] width 436 height 54
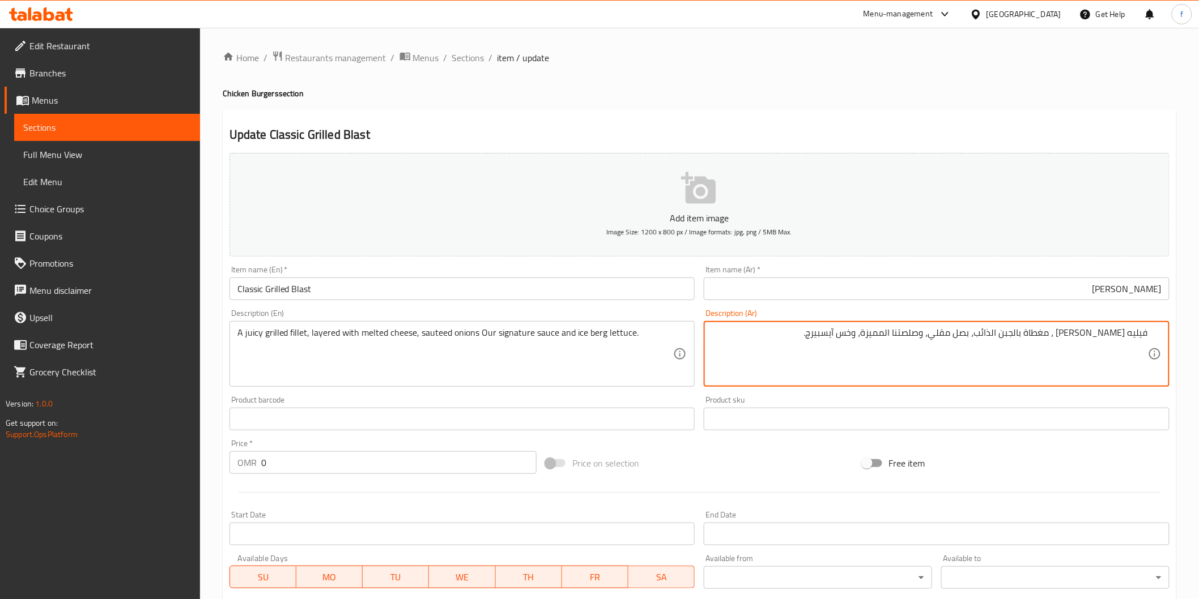
drag, startPoint x: 1063, startPoint y: 332, endPoint x: 993, endPoint y: 333, distance: 69.7
click at [950, 335] on textarea "فيليه مشوي جوسي ، طبقات من الجبنة الذائبة ، بصل مقلي، وصلصتنا المميزة، وخس آيسب…" at bounding box center [930, 354] width 436 height 54
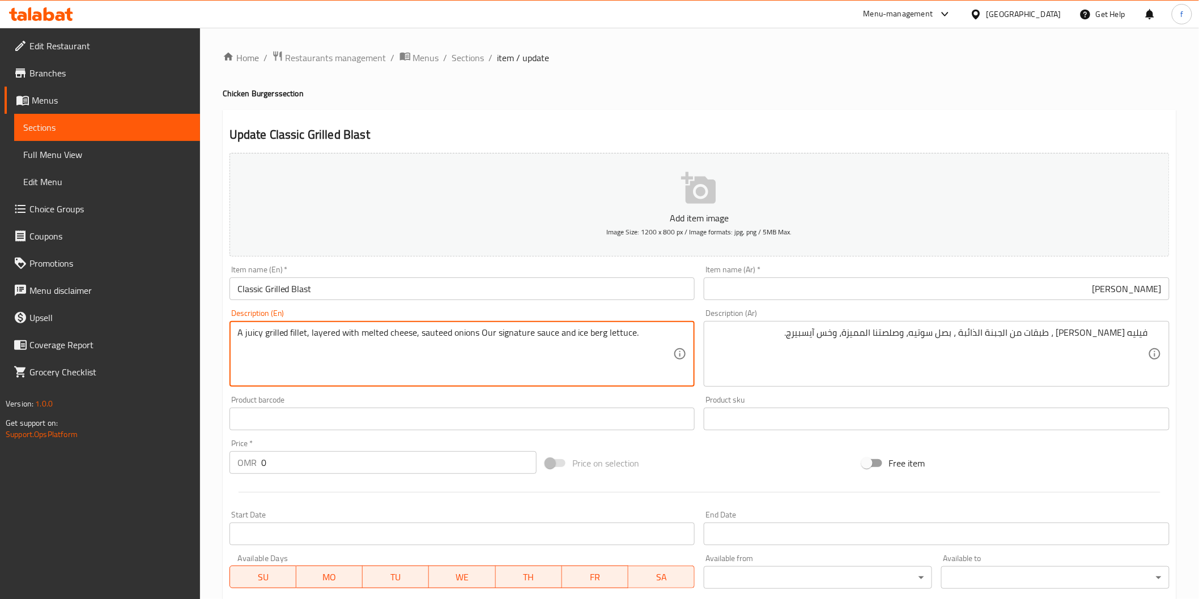
drag, startPoint x: 477, startPoint y: 331, endPoint x: 552, endPoint y: 335, distance: 75.5
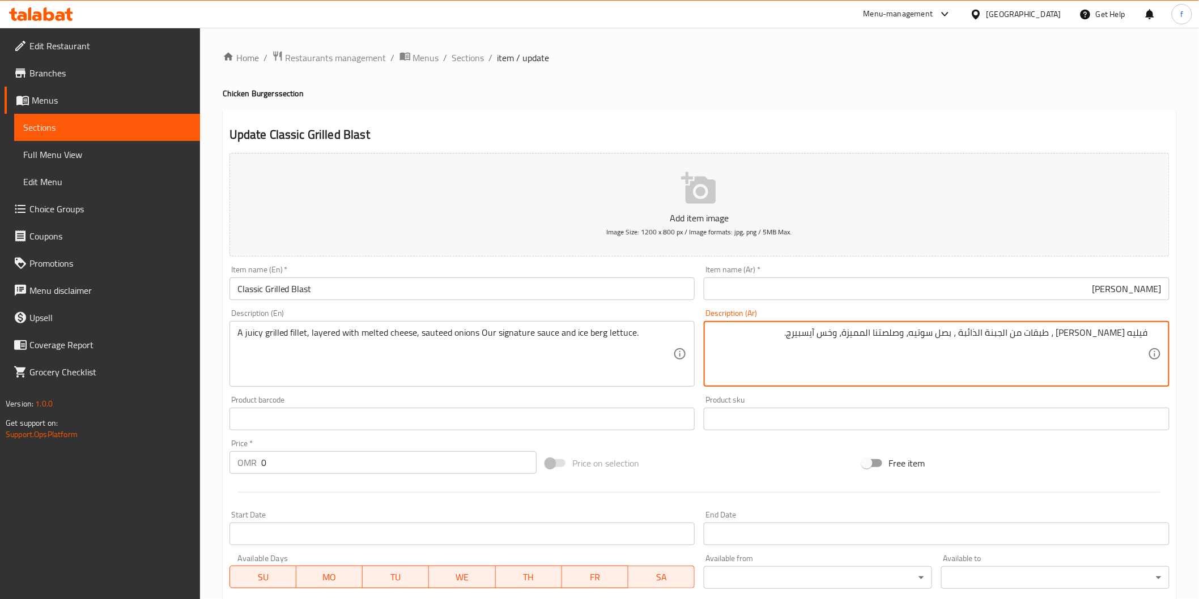
click at [903, 338] on textarea "فيليه مشوي جوسي ، طبقات من الجبنة الذائبة ، بصل سوتيه، وصلصتنا المميزة، وخس آيس…" at bounding box center [930, 354] width 436 height 54
click at [882, 336] on textarea "فيليه مشوي جوسي ، طبقات من الجبنة الذائبة ، بصل سوتيه، و صوص المميزة، وخس آيسبي…" at bounding box center [930, 354] width 436 height 54
type textarea "فيليه مشوي جوسي ، طبقات من الجبنة الذائبة ، بصل سوتيه، و صوص سجنتشر بنا، وخس آي…"
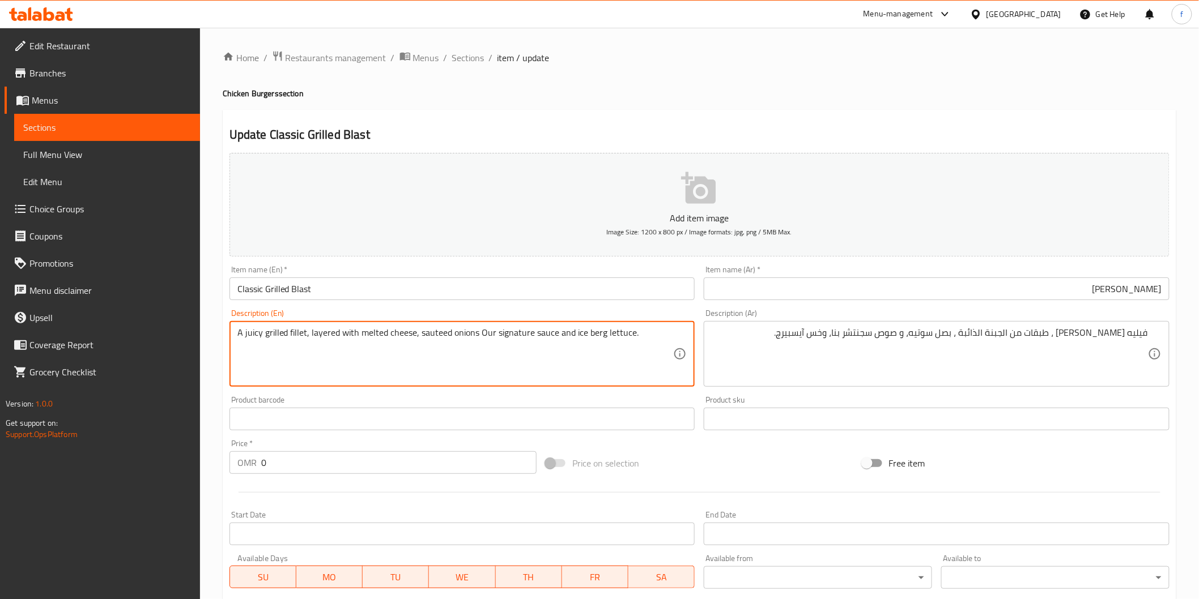
drag, startPoint x: 569, startPoint y: 332, endPoint x: 630, endPoint y: 335, distance: 60.7
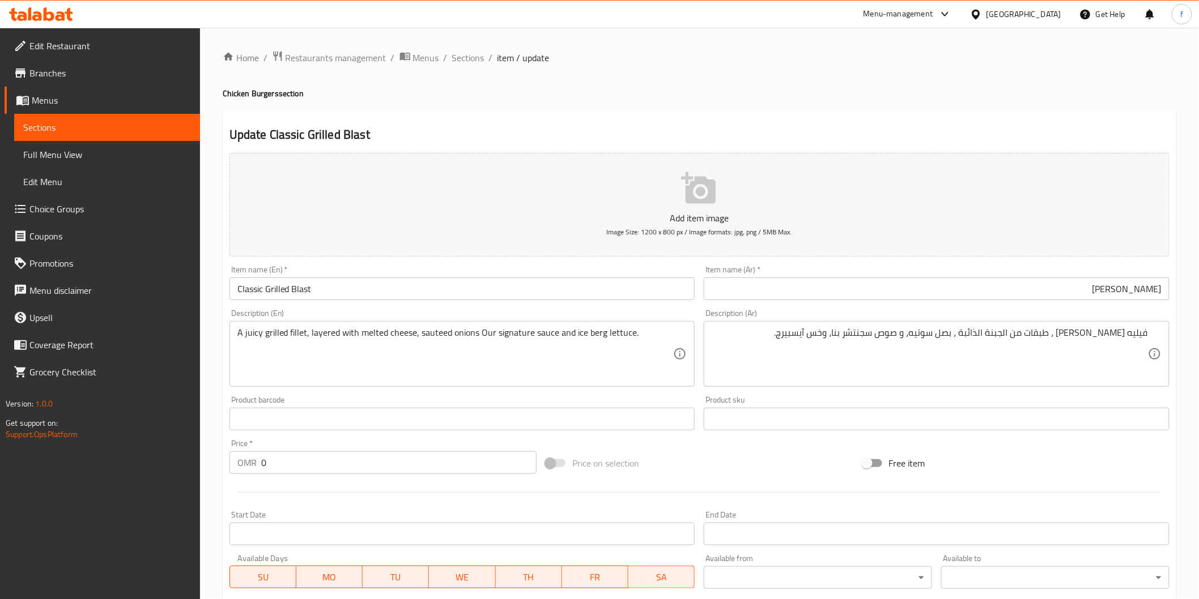
click at [603, 370] on textarea "A juicy grilled fillet, layered with melted cheese, sauteed onions Our signatur…" at bounding box center [455, 354] width 436 height 54
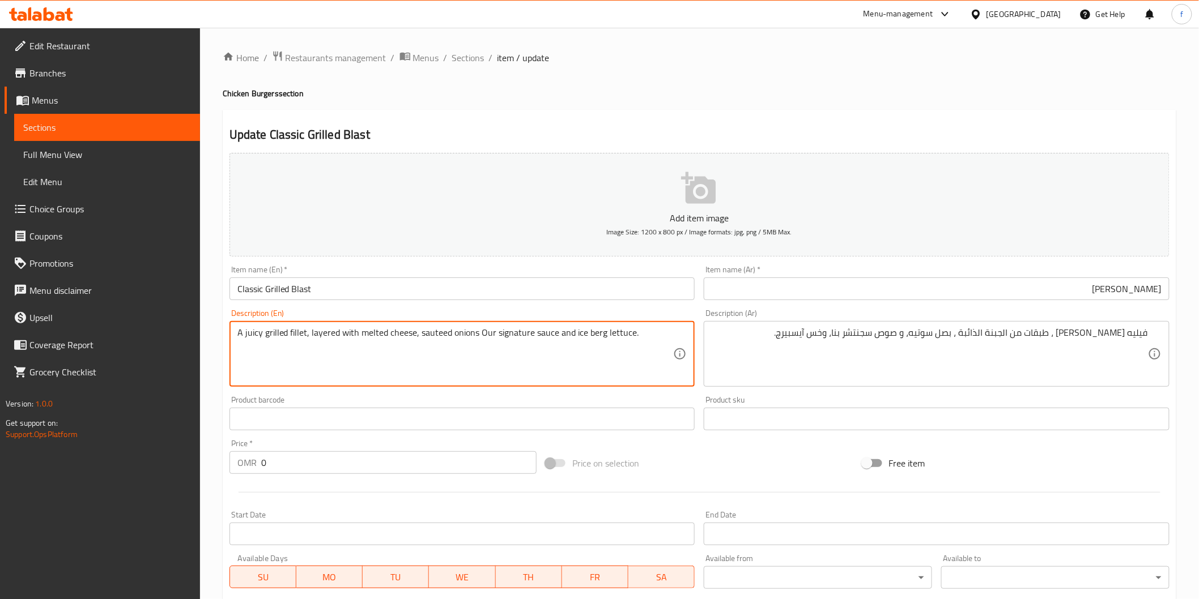
click at [646, 339] on textarea "A juicy grilled fillet, layered with melted cheese, sauteed onions Our signatur…" at bounding box center [455, 354] width 436 height 54
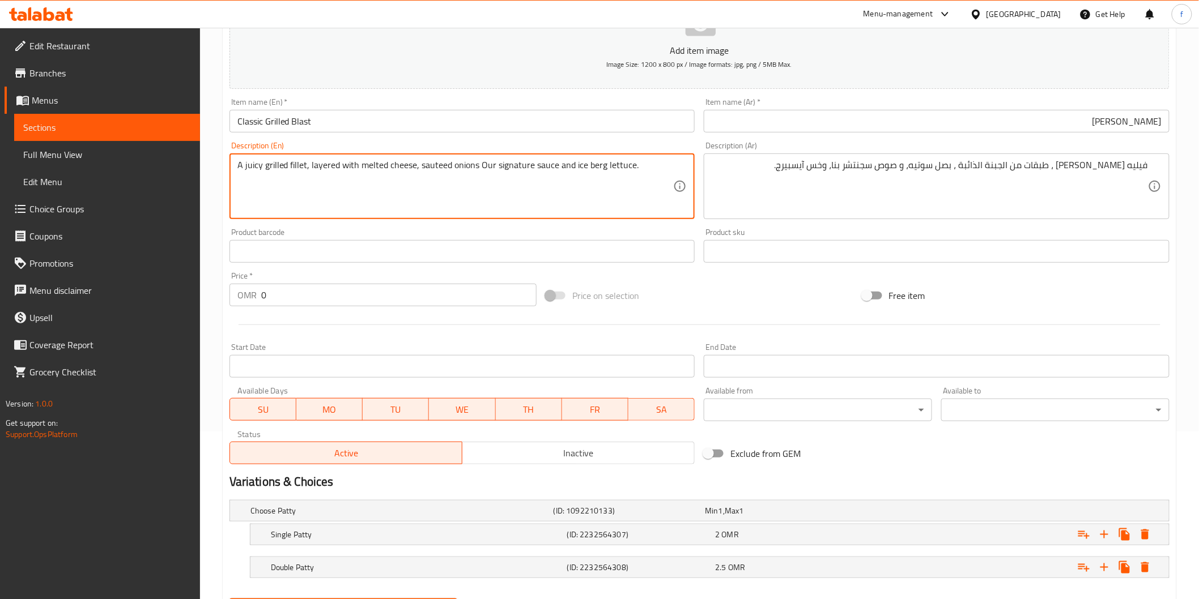
scroll to position [225, 0]
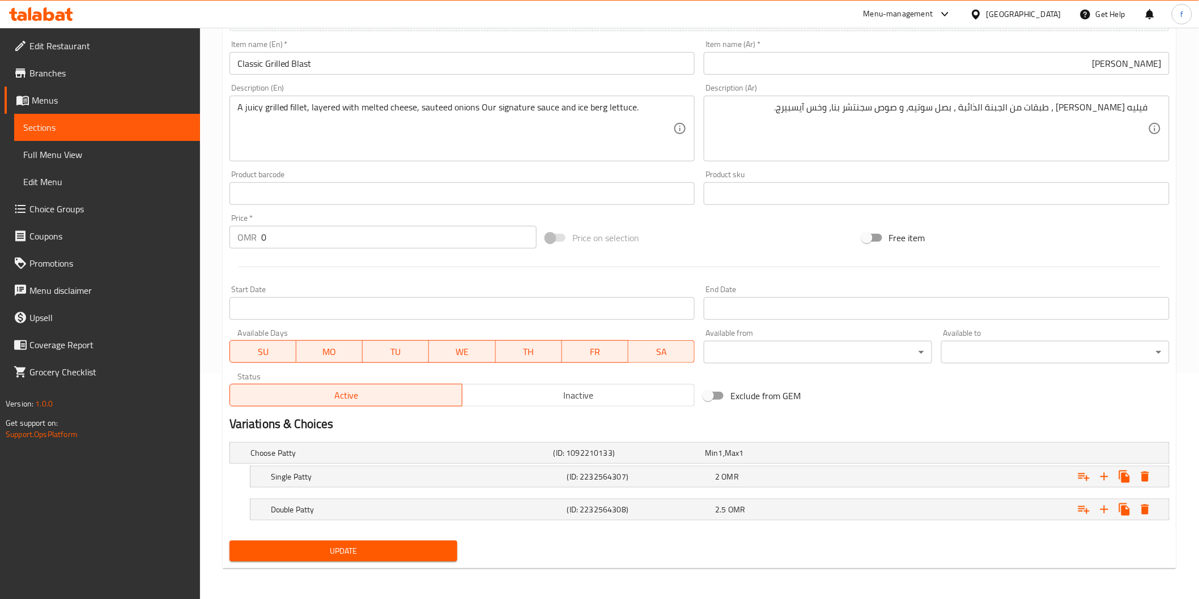
drag, startPoint x: 439, startPoint y: 548, endPoint x: 460, endPoint y: 542, distance: 21.9
click at [439, 548] on span "Update" at bounding box center [344, 551] width 210 height 14
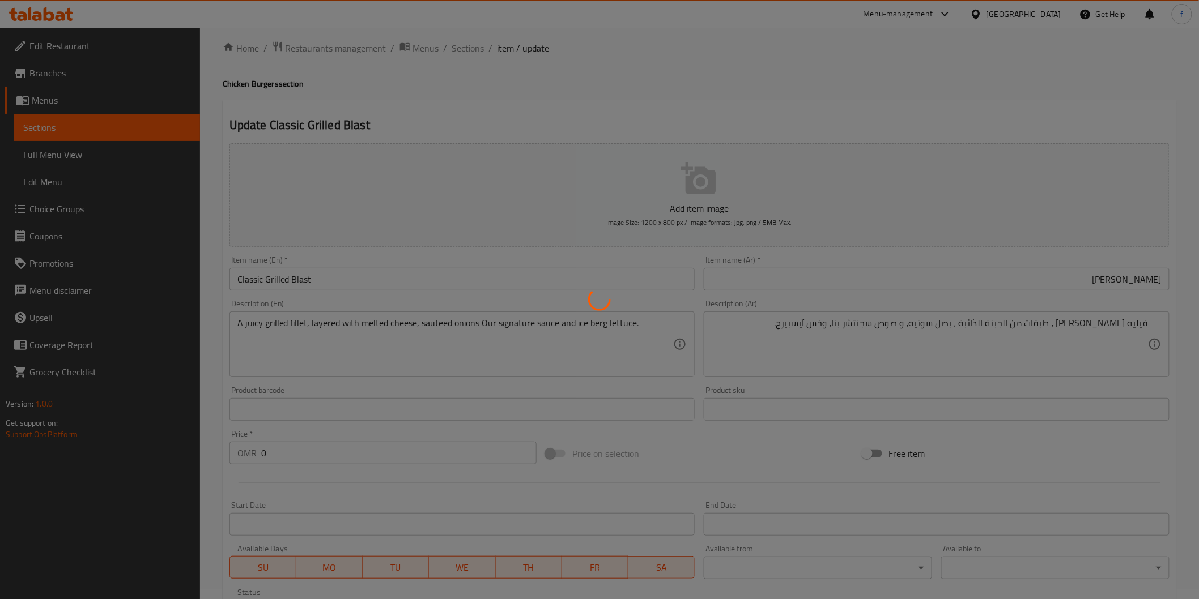
scroll to position [0, 0]
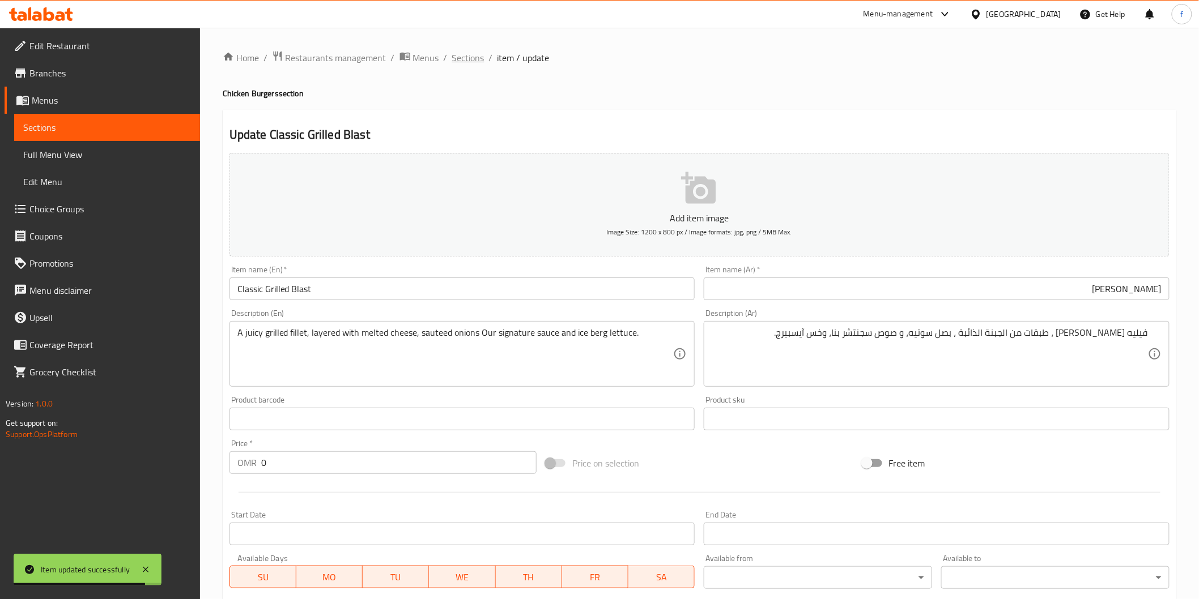
click at [473, 58] on span "Sections" at bounding box center [468, 58] width 32 height 14
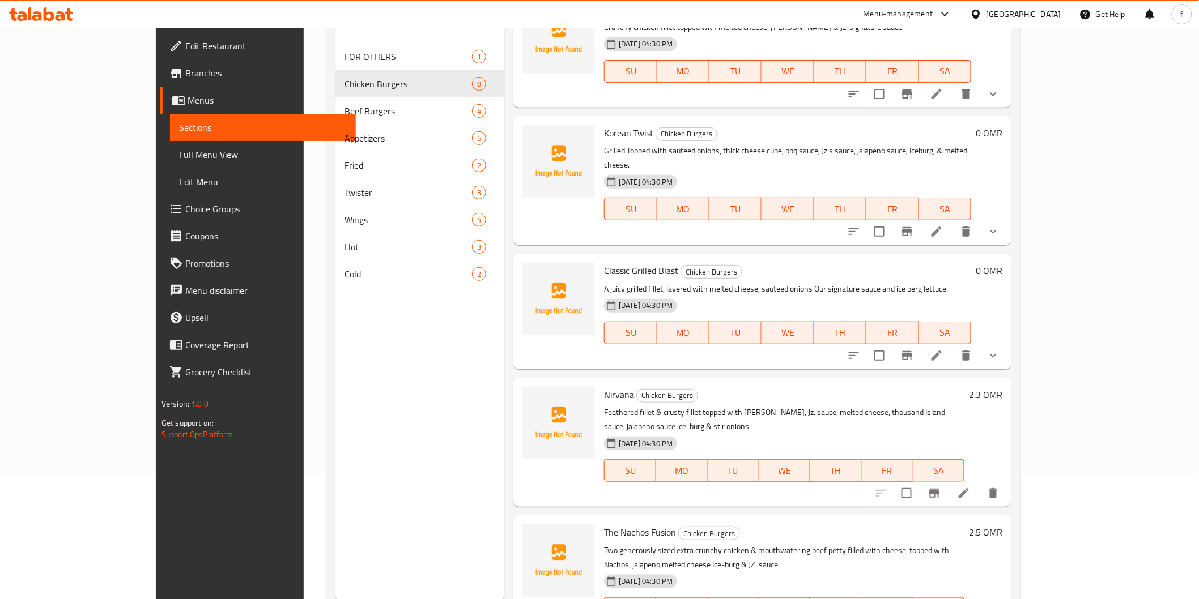
scroll to position [159, 0]
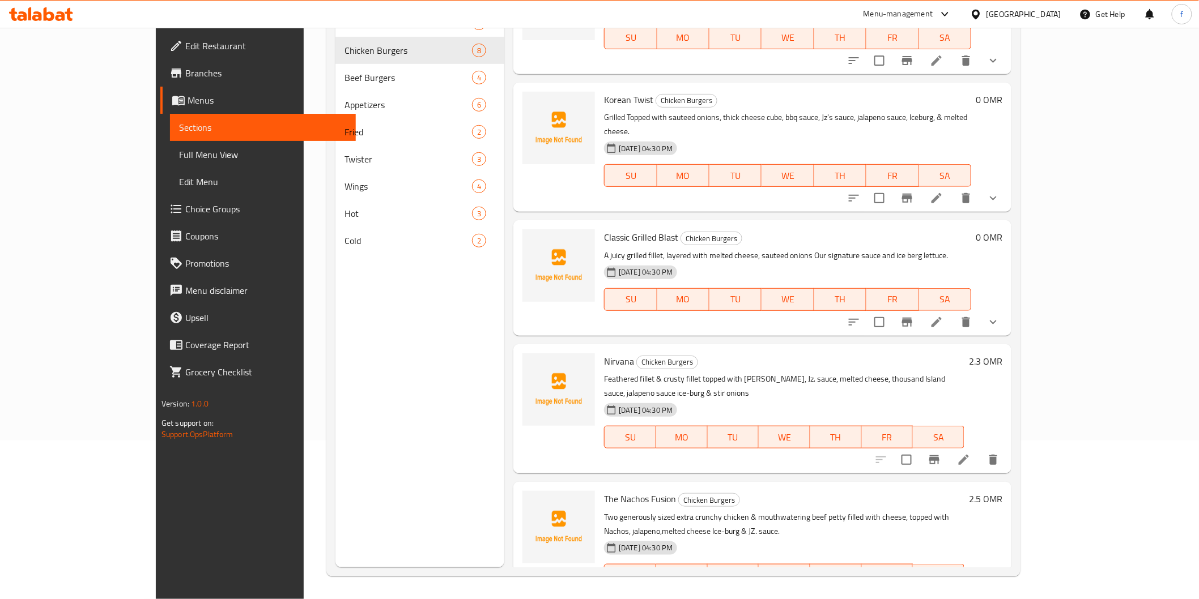
click at [942, 317] on icon at bounding box center [936, 322] width 10 height 10
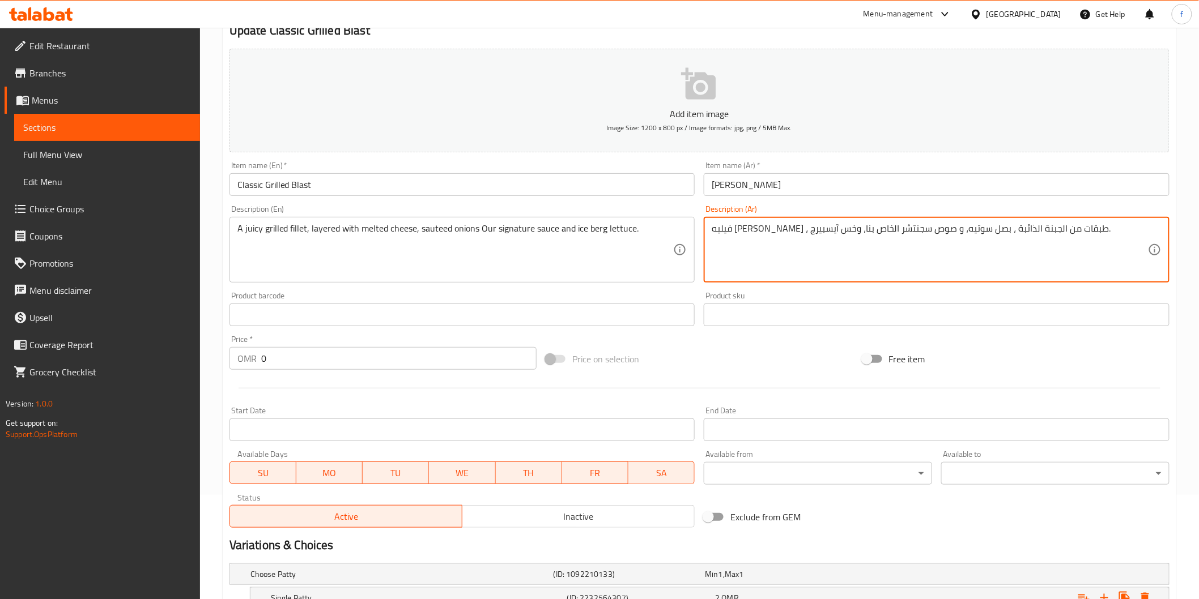
scroll to position [225, 0]
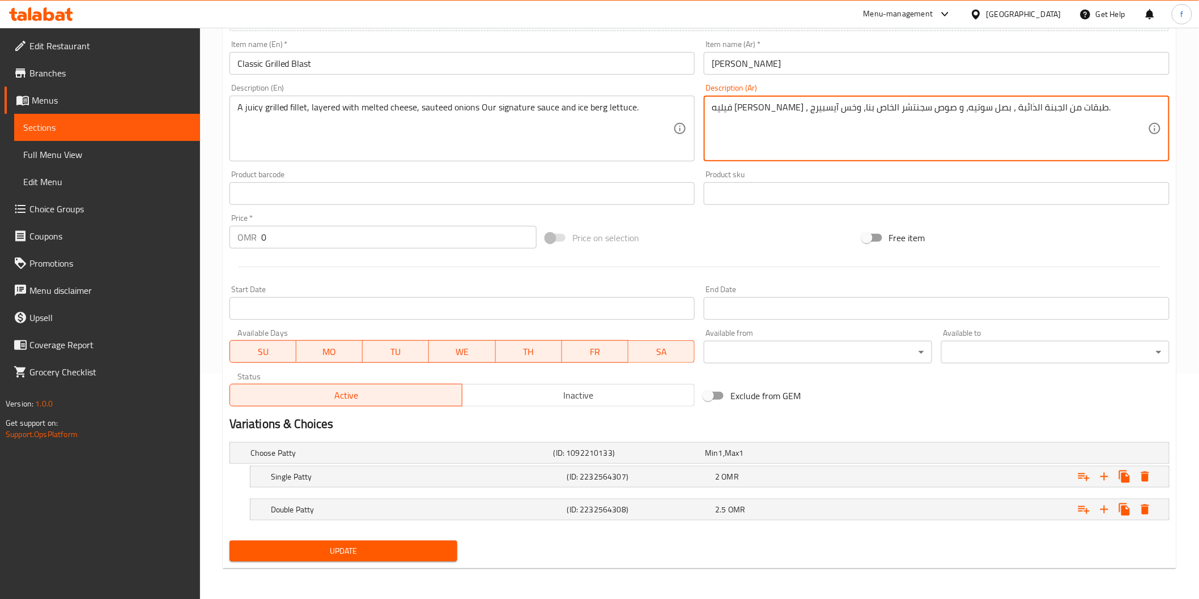
type textarea "فيليه مشوي جوسي ، طبقات من الجبنة الذائبة ، بصل سوتيه، و صوص سجنتشر الخاص بنا، …"
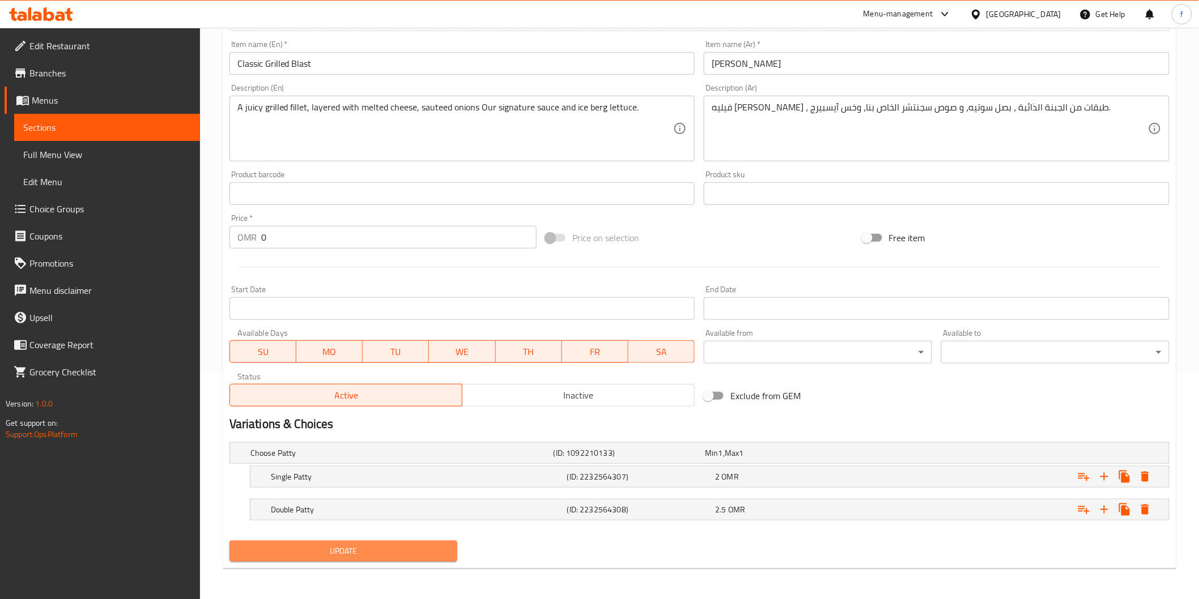
drag, startPoint x: 425, startPoint y: 545, endPoint x: 517, endPoint y: 538, distance: 92.6
click at [425, 546] on span "Update" at bounding box center [344, 551] width 210 height 14
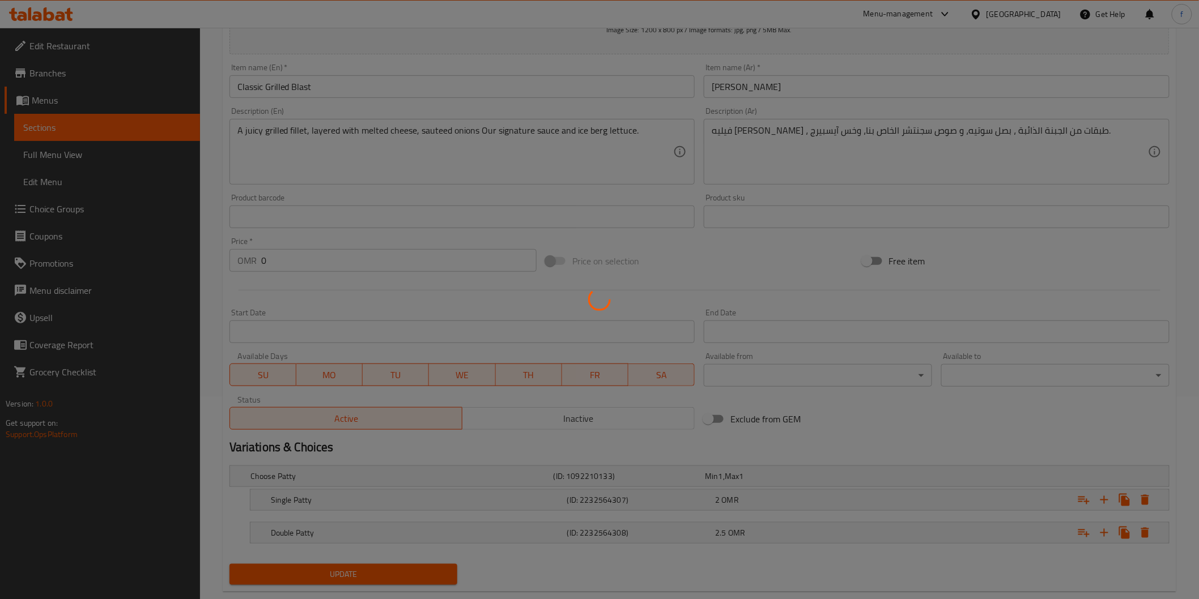
scroll to position [0, 0]
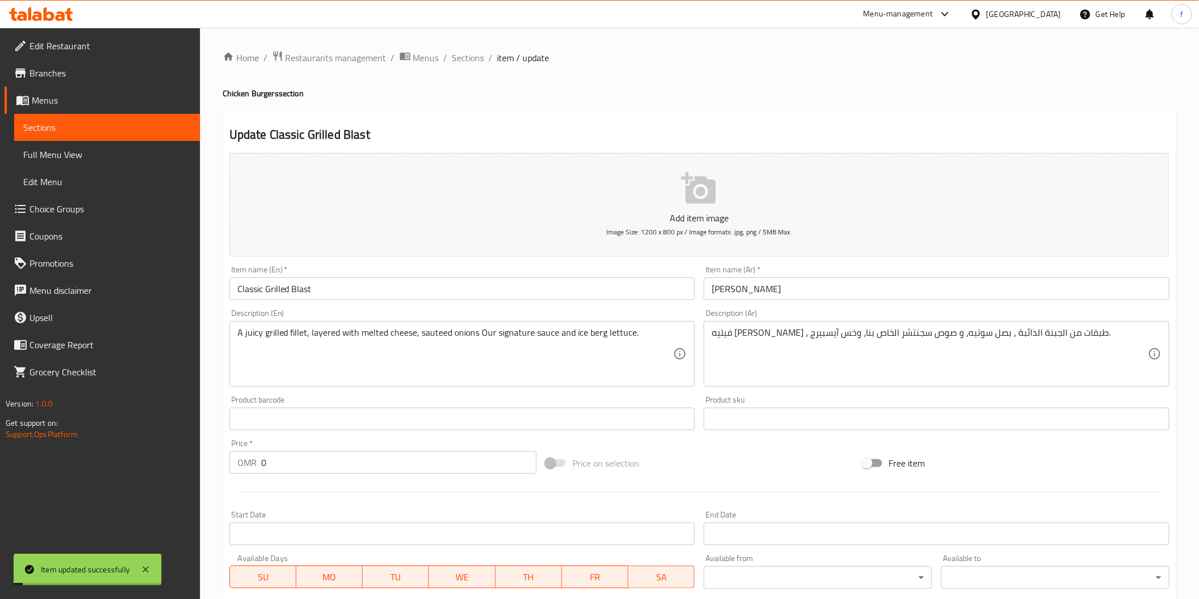
click at [470, 58] on span "Sections" at bounding box center [468, 58] width 32 height 14
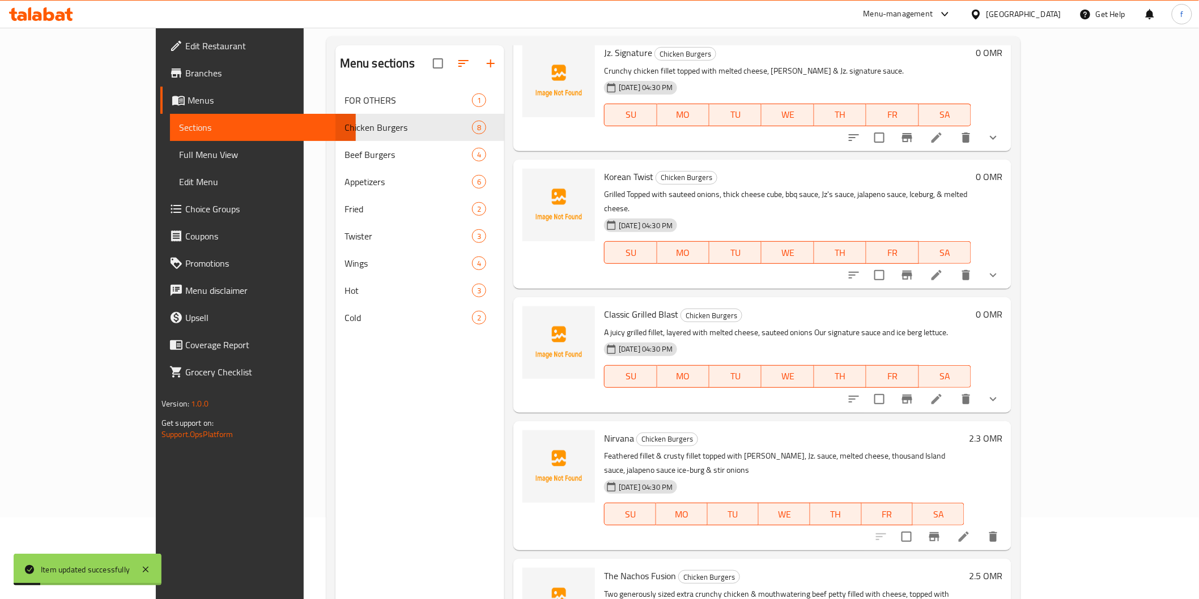
scroll to position [159, 0]
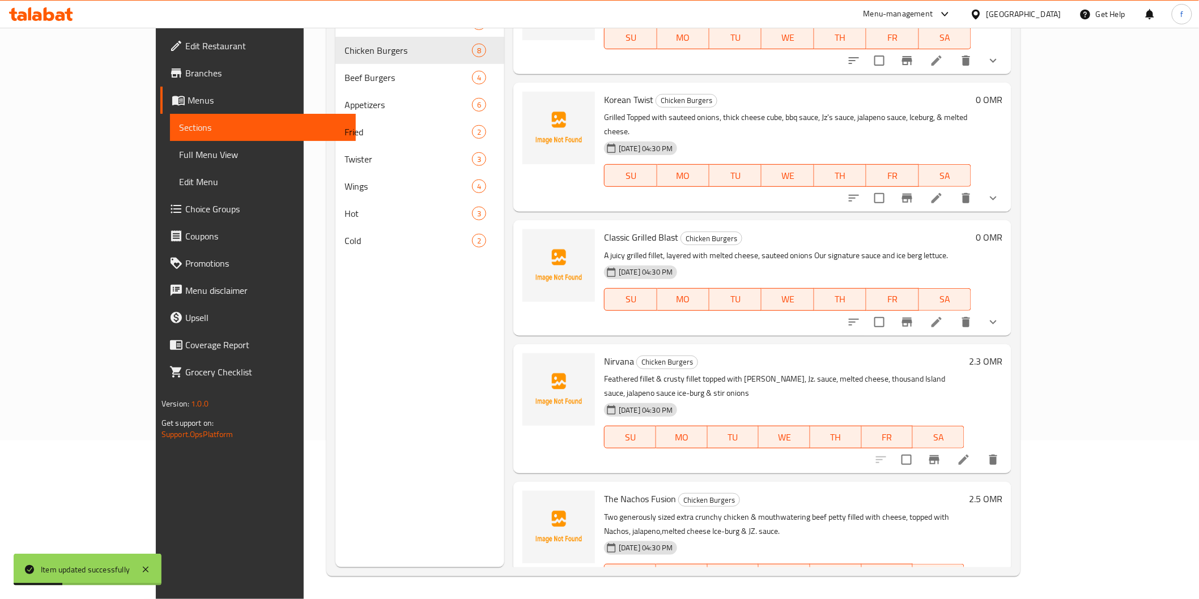
click at [971, 453] on icon at bounding box center [964, 460] width 14 height 14
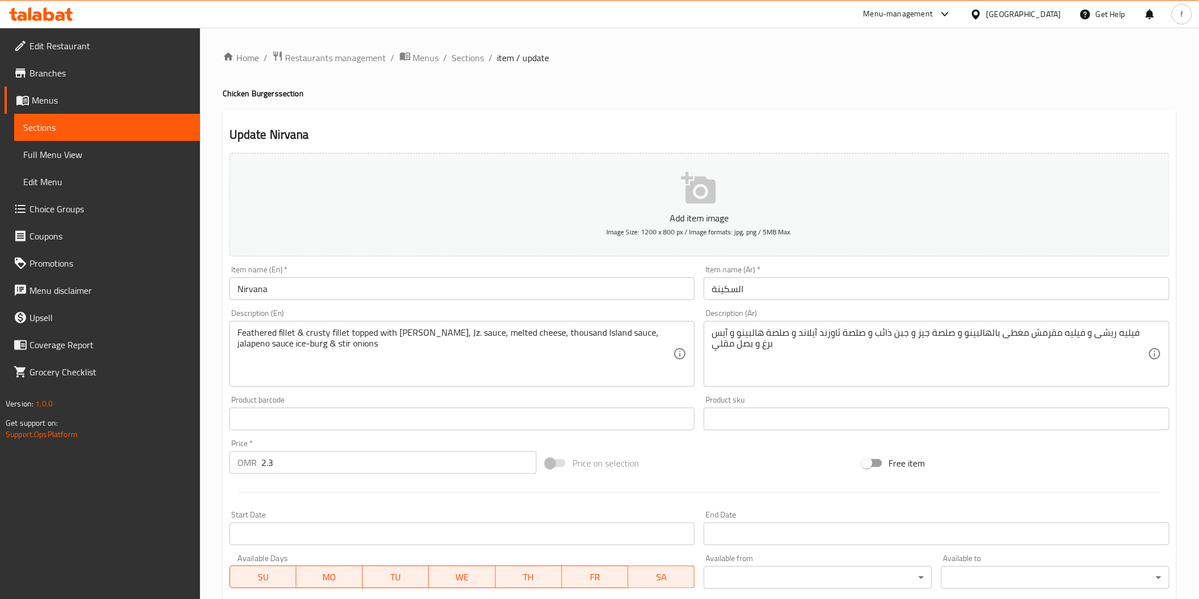
click at [750, 291] on input "السكينة" at bounding box center [937, 289] width 466 height 23
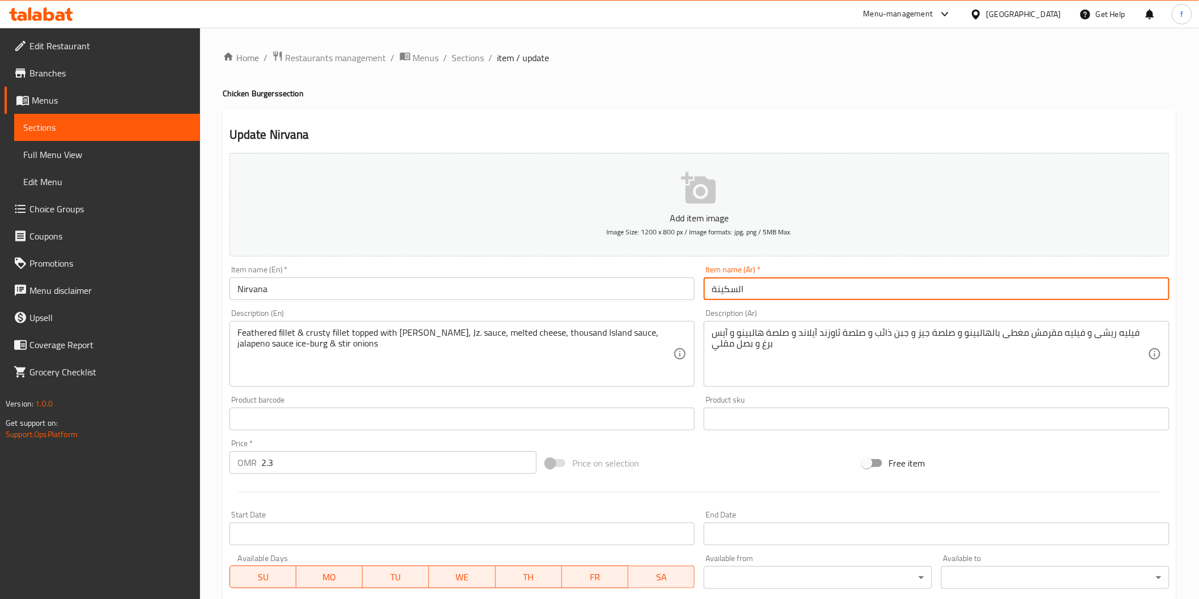
click at [750, 291] on input "السكينة" at bounding box center [937, 289] width 466 height 23
paste input "نيرفانا"
type input "نيرفانا"
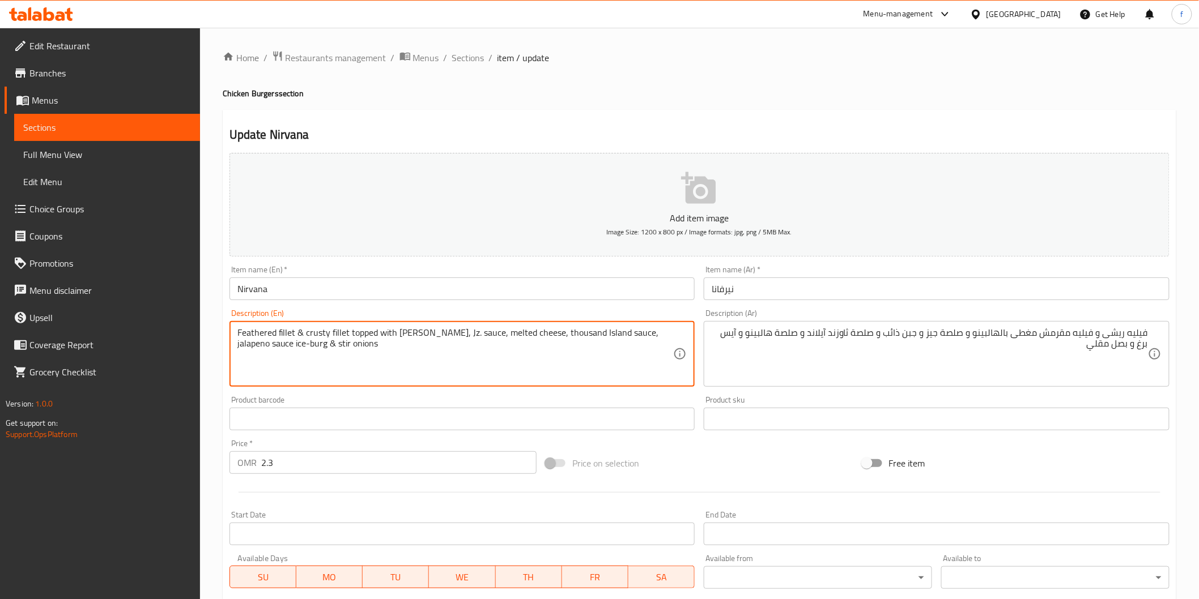
click at [252, 335] on textarea "Feathered fillet & crusty fillet topped with Jalapenos, Jz. sauce, melted chees…" at bounding box center [455, 354] width 436 height 54
click at [265, 333] on textarea "Feathered fillet & crusty fillet topped with Jalapenos, Jz. sauce, melted chees…" at bounding box center [455, 354] width 436 height 54
drag, startPoint x: 236, startPoint y: 333, endPoint x: 301, endPoint y: 339, distance: 64.8
click at [296, 331] on textarea "Feathered fillet & crusty fillet topped with Jalapenos, Jz. sauce, melted chees…" at bounding box center [455, 354] width 436 height 54
click at [400, 341] on textarea "Feathered fillet & crusty fillet topped with Jalapenos, Jz. sauce, melted chees…" at bounding box center [455, 354] width 436 height 54
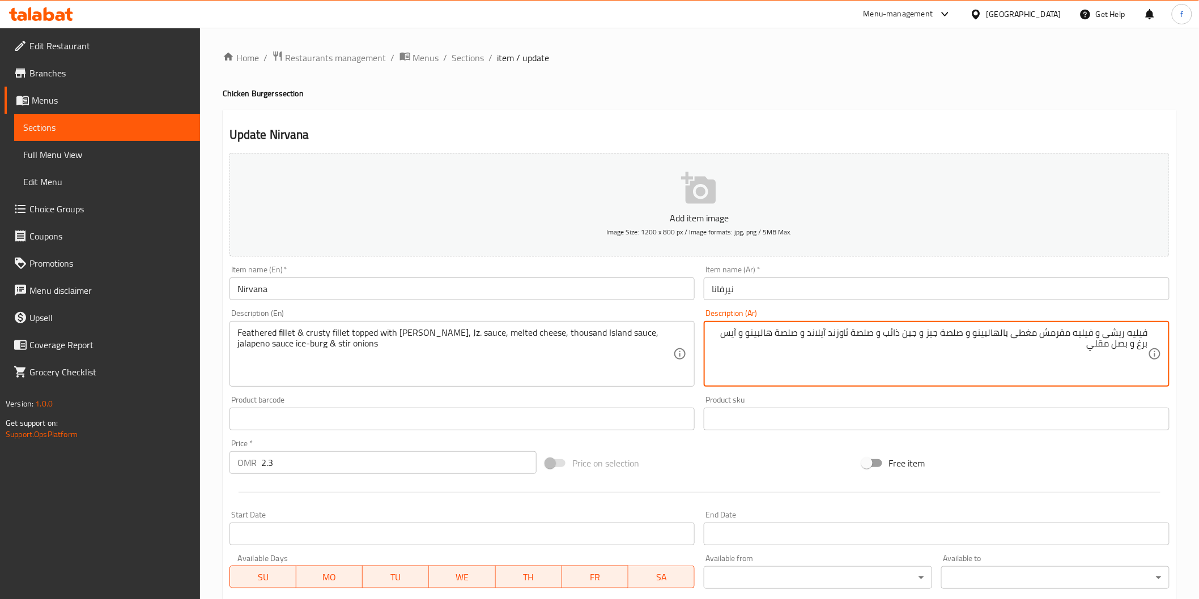
click at [1118, 333] on textarea "فيليه ريشى و فيليه مقرمش مغطى بالهالبينو و صلصة جيز و جبن ذائب و صلصة ثاوزند آي…" at bounding box center [930, 354] width 436 height 54
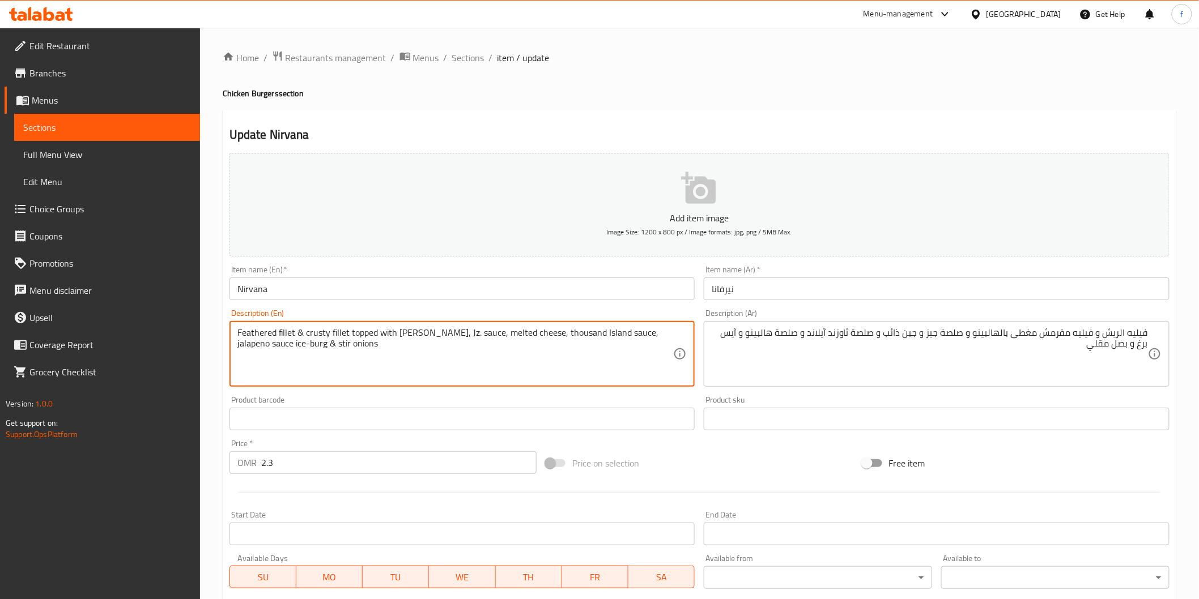
click at [314, 332] on textarea "Feathered fillet & crusty fillet topped with Jalapenos, Jz. sauce, melted chees…" at bounding box center [455, 354] width 436 height 54
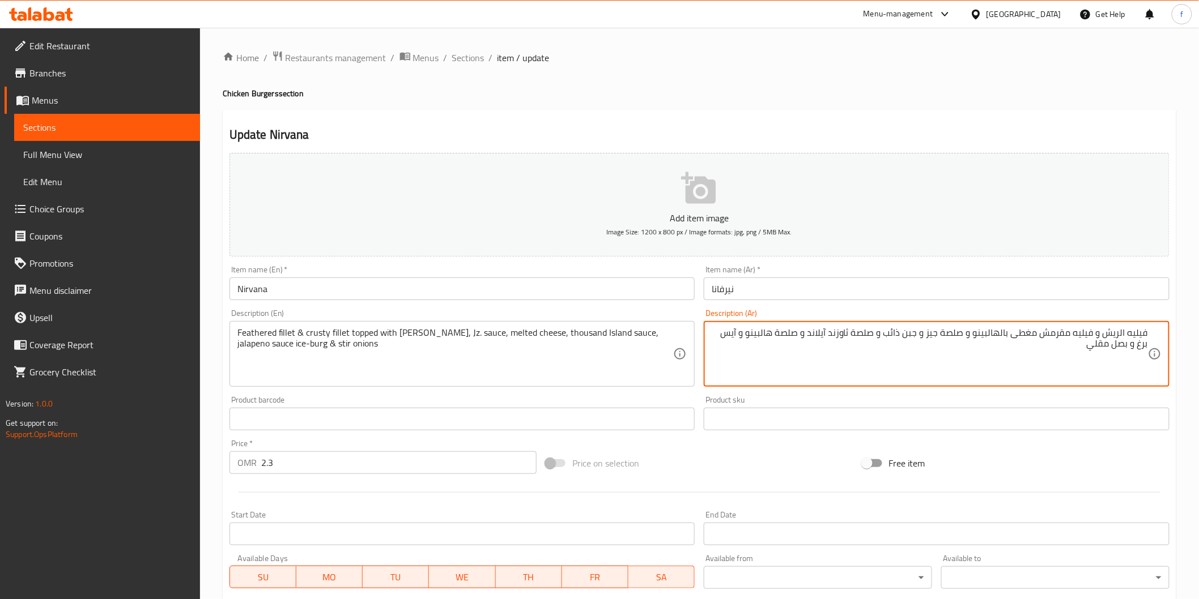
click at [1068, 333] on textarea "فيليه الريش و فيليه مقرمش مغطى بالهالبينو و صلصة جيز و جبن ذائب و صلصة ثاوزند آ…" at bounding box center [930, 354] width 436 height 54
click at [959, 342] on textarea "فيليه الريش و فيليه كرستي مغطى بالهالبينو و صلصة جيز و جبن ذائب و صلصة ثاوزند آ…" at bounding box center [930, 354] width 436 height 54
click at [964, 332] on textarea "فيليه الريش و فيليه كرستي مغطى بالهالبينو و صلصة جيز و جبن ذائب و صلصة ثاوزند آ…" at bounding box center [930, 354] width 436 height 54
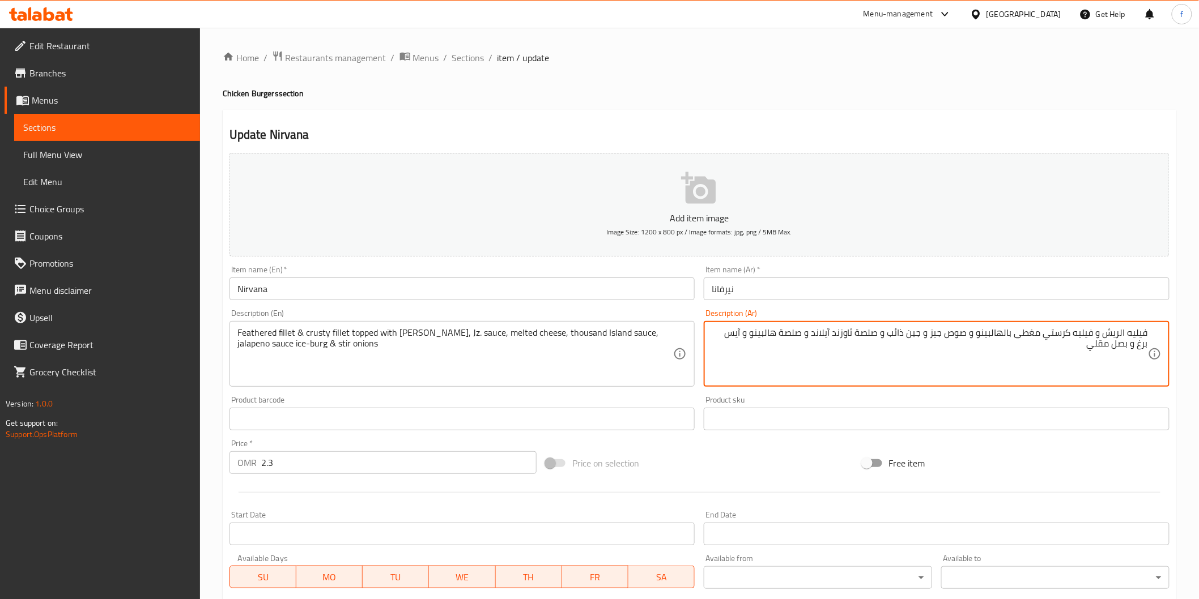
click at [933, 329] on textarea "فيليه الريش و فيليه كرستي مغطى بالهالبينو و صوص جيز و جبن ذائب و صلصة ثاوزند آي…" at bounding box center [930, 354] width 436 height 54
click at [900, 333] on textarea "فيليه الريش و فيليه كرستي مغطى بالهالبينو و صوص جيه زد و جبن ذائب و صلصة ثاوزند…" at bounding box center [930, 354] width 436 height 54
click at [875, 331] on textarea "فيليه الريش و فيليه كرستي مغطى بالهالبينو و صوص جيه زد و جبنة ذائب و صلصة ثاوزن…" at bounding box center [930, 354] width 436 height 54
click at [783, 338] on textarea "فيليه الريش و فيليه كرستي مغطى بالهالبينو و صوص جيه زد و جبنة ذائبة و صلصة ثاوز…" at bounding box center [930, 354] width 436 height 54
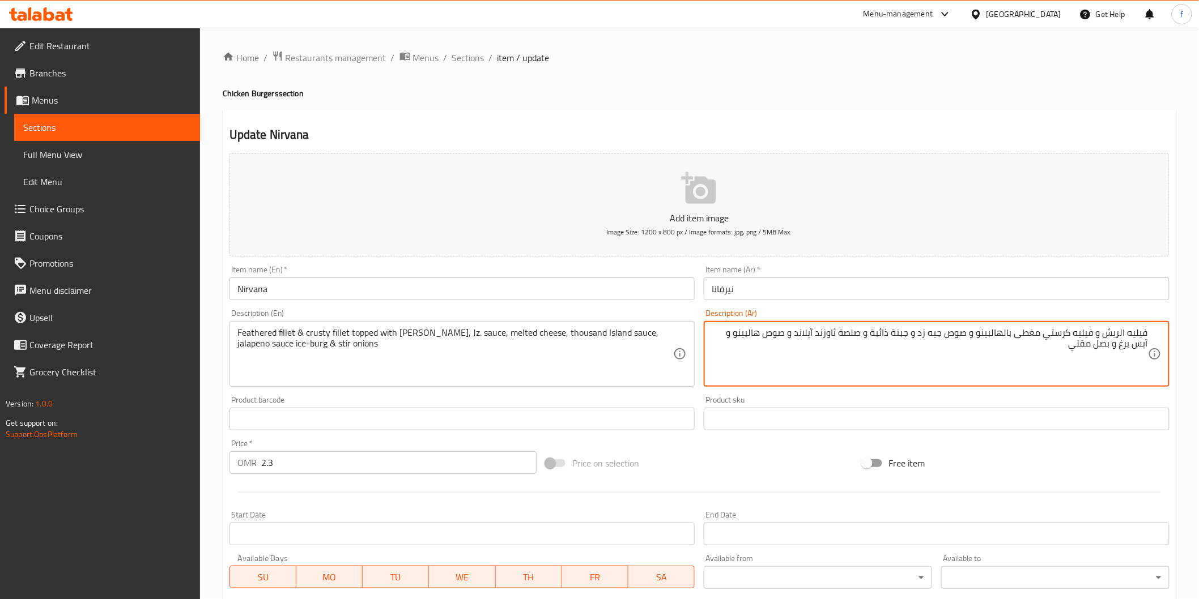
click at [1137, 346] on textarea "فيليه الريش و فيليه كرستي مغطى بالهالبينو و صوص جيه زد و جبنة ذائبة و صلصة ثاوز…" at bounding box center [930, 354] width 436 height 54
click at [306, 346] on textarea "Feathered fillet & crusty fillet topped with Jalapenos, Jz. sauce, melted chees…" at bounding box center [455, 354] width 436 height 54
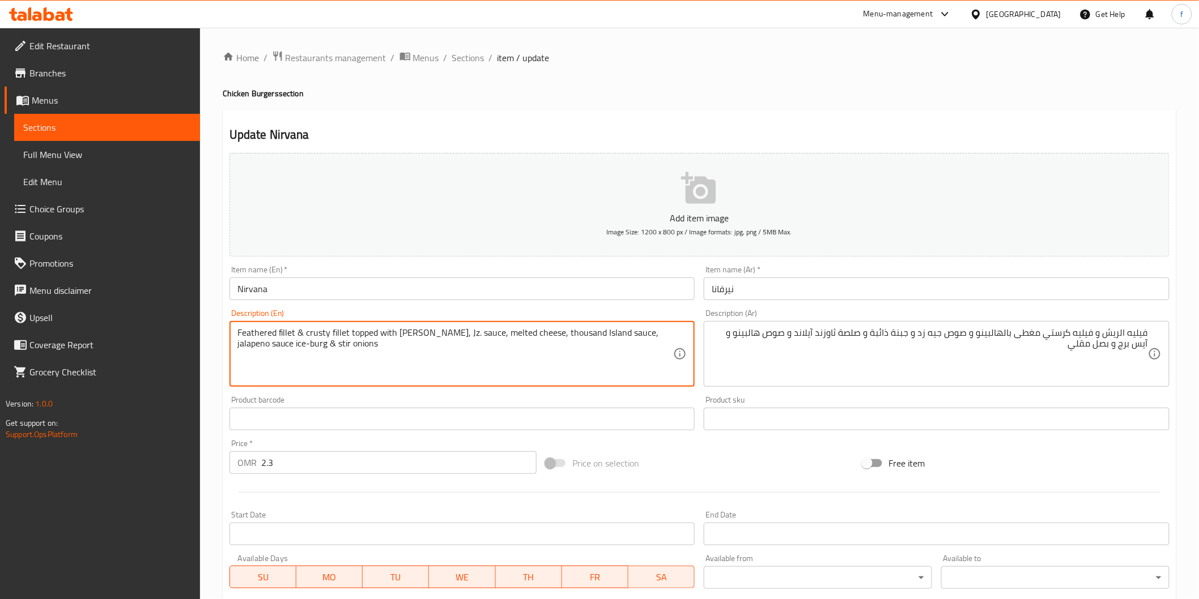
click at [303, 342] on textarea "Feathered fillet & crusty fillet topped with Jalapenos, Jz. sauce, melted chees…" at bounding box center [455, 354] width 436 height 54
drag, startPoint x: 343, startPoint y: 346, endPoint x: 319, endPoint y: 346, distance: 24.4
click at [314, 344] on textarea "Feathered fillet & crusty fillet topped with Jalapenos, Jz. sauce, melted chees…" at bounding box center [455, 354] width 436 height 54
click at [355, 360] on textarea "Feathered fillet & crusty fillet topped with Jalapenos, Jz. sauce, melted chees…" at bounding box center [455, 354] width 436 height 54
drag, startPoint x: 303, startPoint y: 343, endPoint x: 349, endPoint y: 348, distance: 46.7
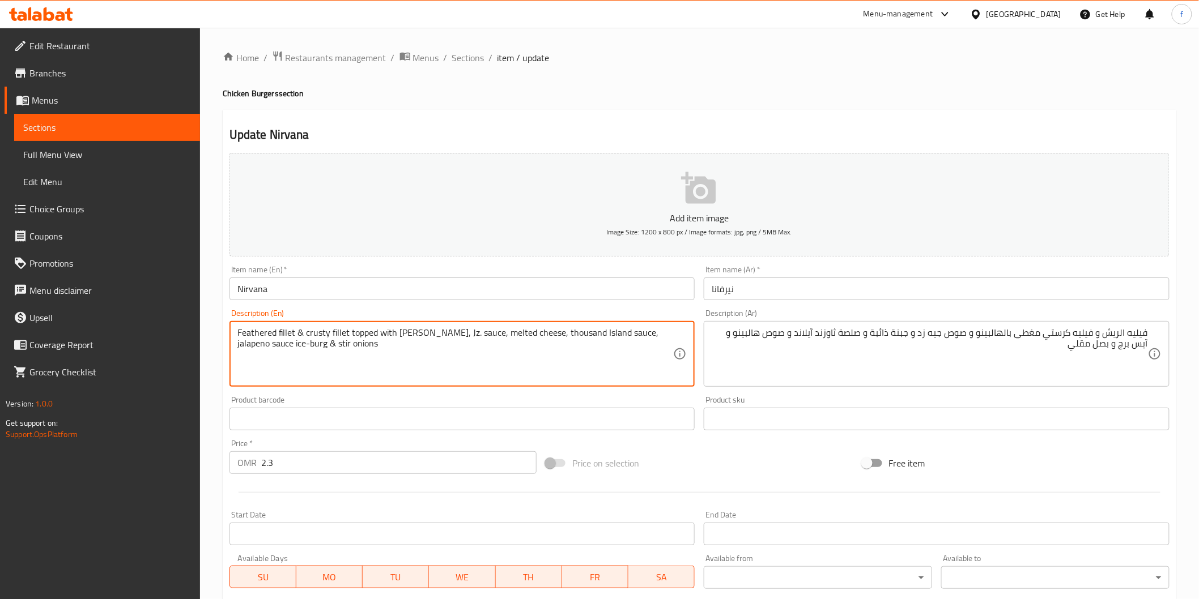
click at [349, 348] on textarea "Feathered fillet & crusty fillet topped with Jalapenos, Jz. sauce, melted chees…" at bounding box center [455, 354] width 436 height 54
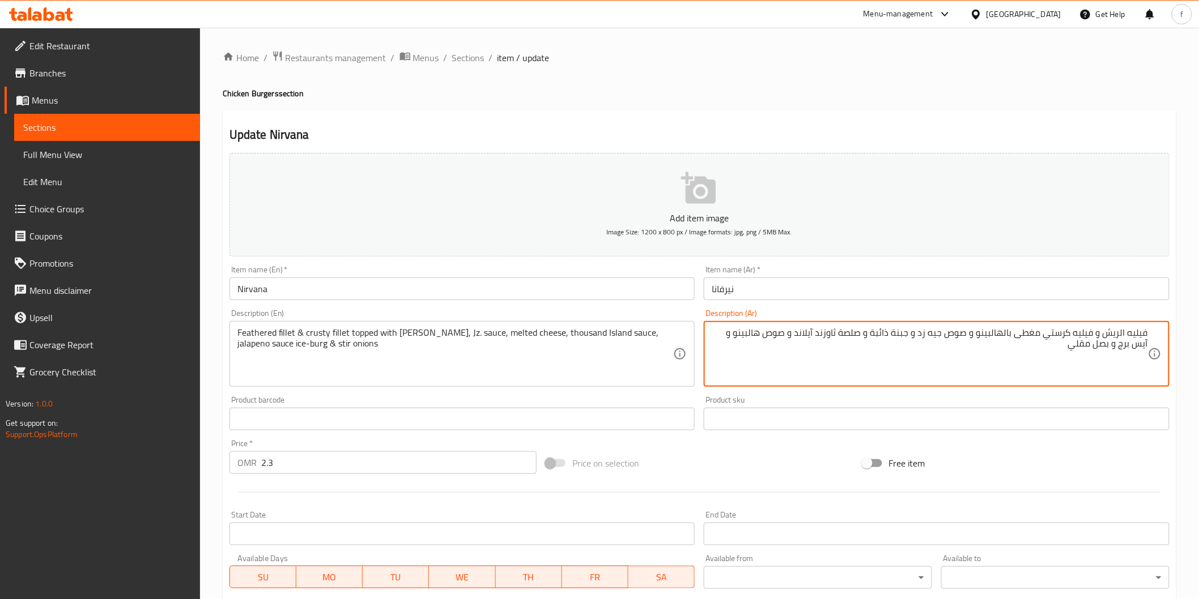
click at [1103, 344] on textarea "فيليه الريش و فيليه كرستي مغطى بالهالبينو و صوص جيه زد و جبنة ذائبة و صلصة ثاوز…" at bounding box center [930, 354] width 436 height 54
type textarea "فيليه الريش و فيليه كرستي مغطى بالهالبينو و صوص جيه زد و جبنة ذائبة و صلصة ثاوز…"
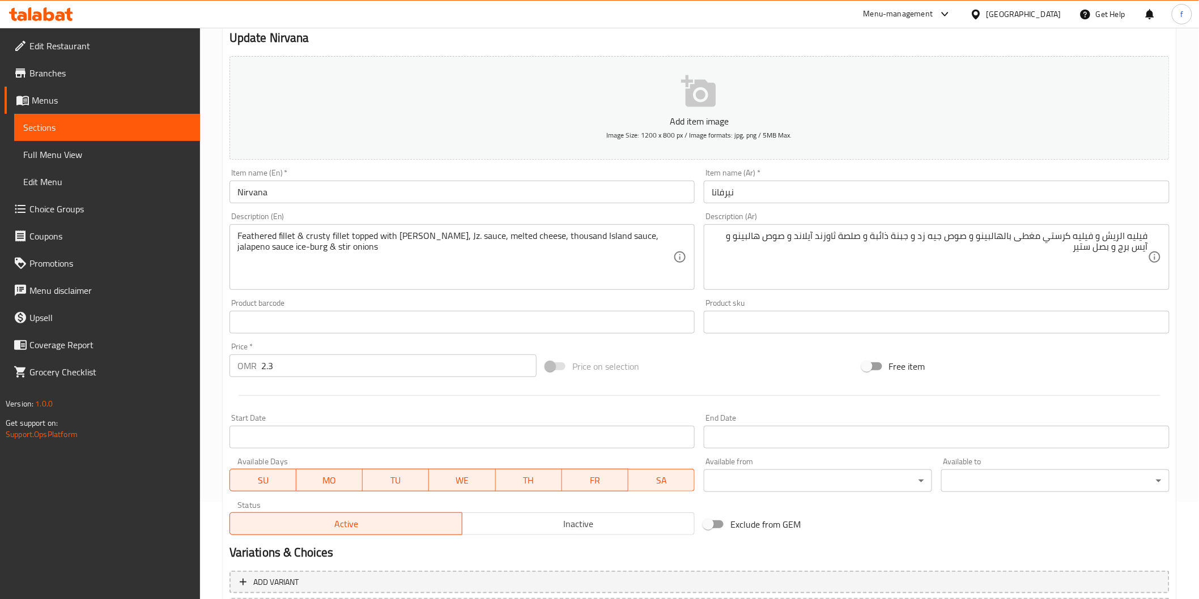
scroll to position [199, 0]
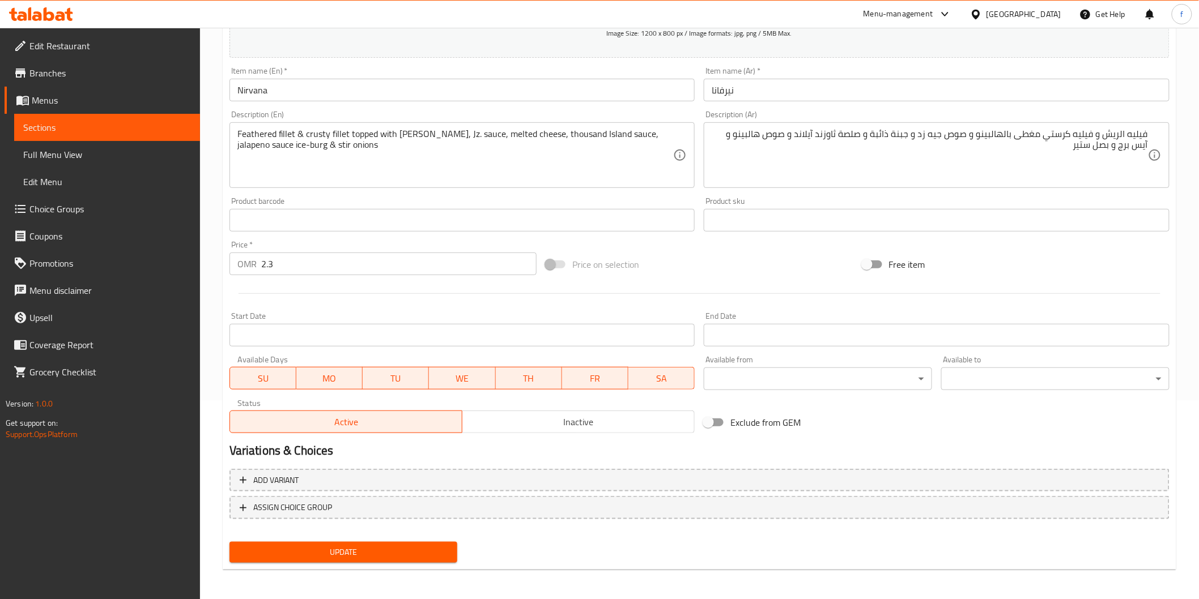
click at [354, 548] on span "Update" at bounding box center [344, 553] width 210 height 14
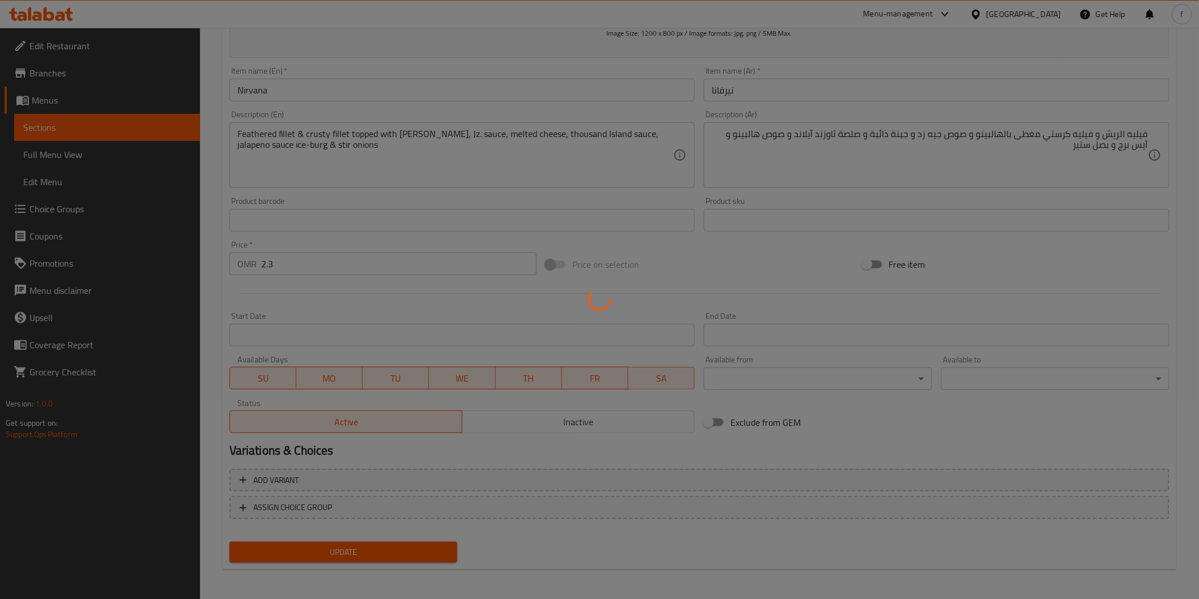
scroll to position [0, 0]
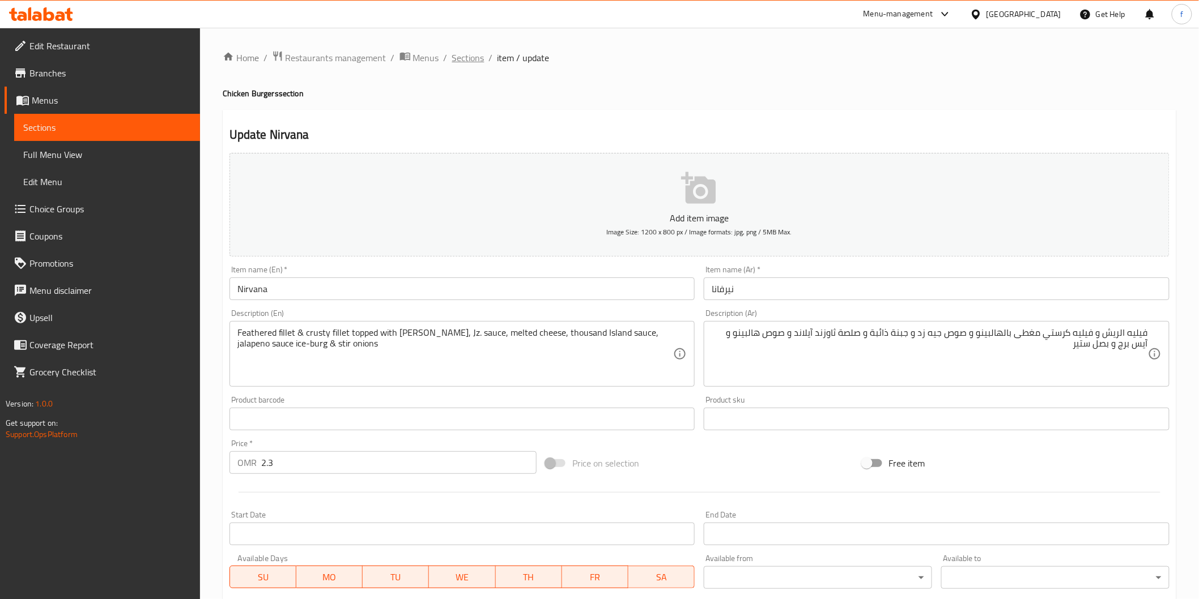
click at [462, 61] on span "Sections" at bounding box center [468, 58] width 32 height 14
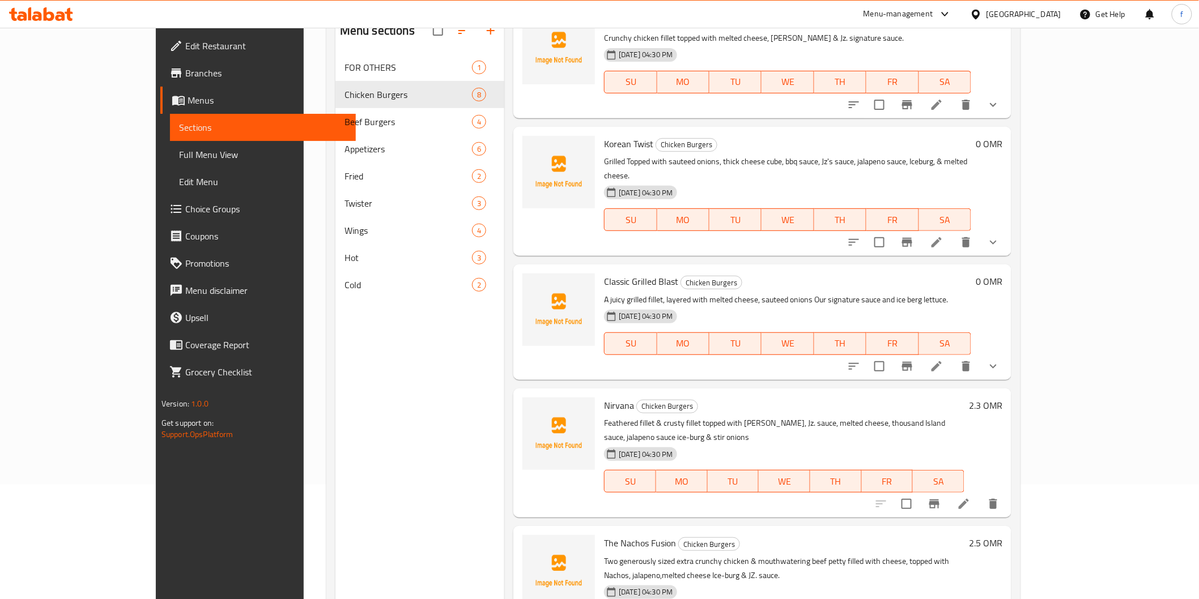
scroll to position [159, 0]
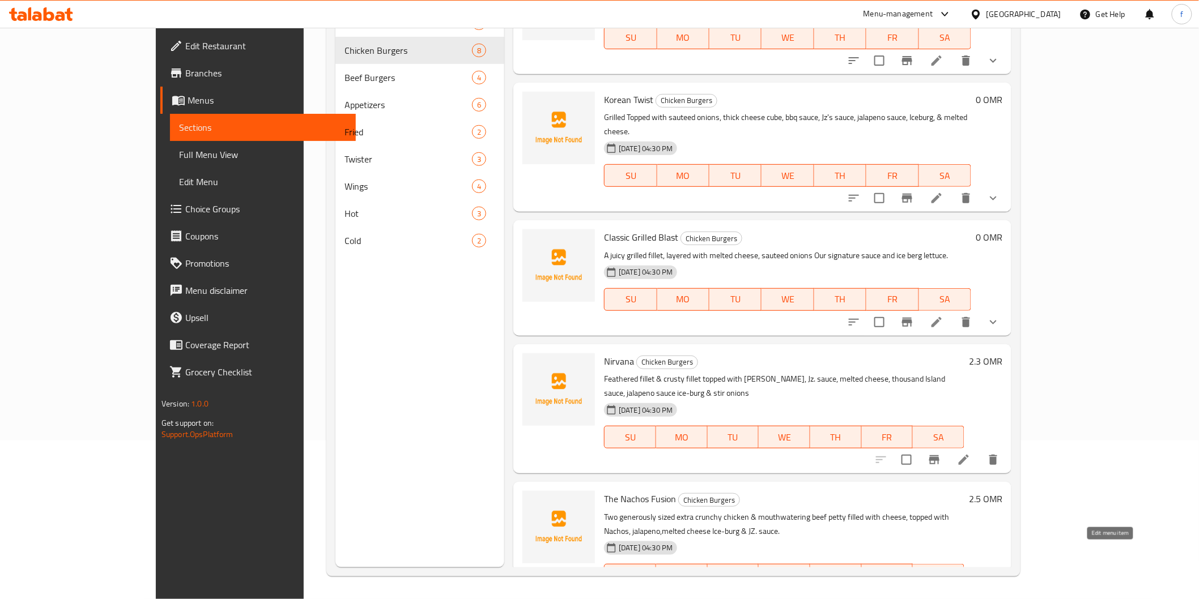
click at [969, 593] on icon at bounding box center [964, 598] width 10 height 10
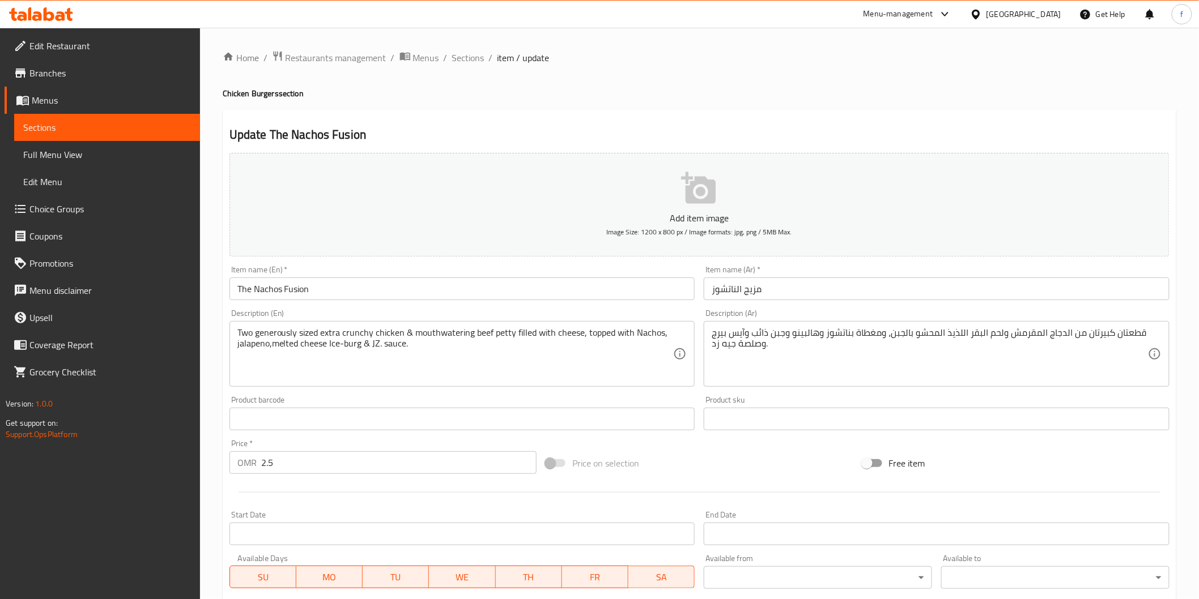
click at [275, 291] on input "The Nachos Fusion" at bounding box center [462, 289] width 466 height 23
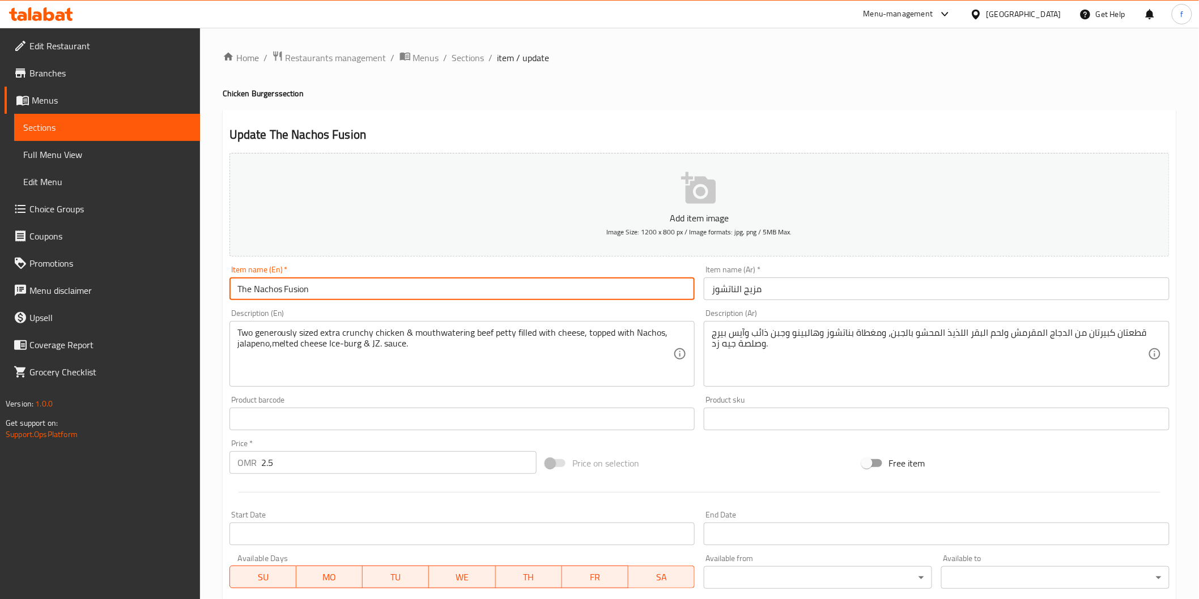
click at [275, 291] on input "The Nachos Fusion" at bounding box center [462, 289] width 466 height 23
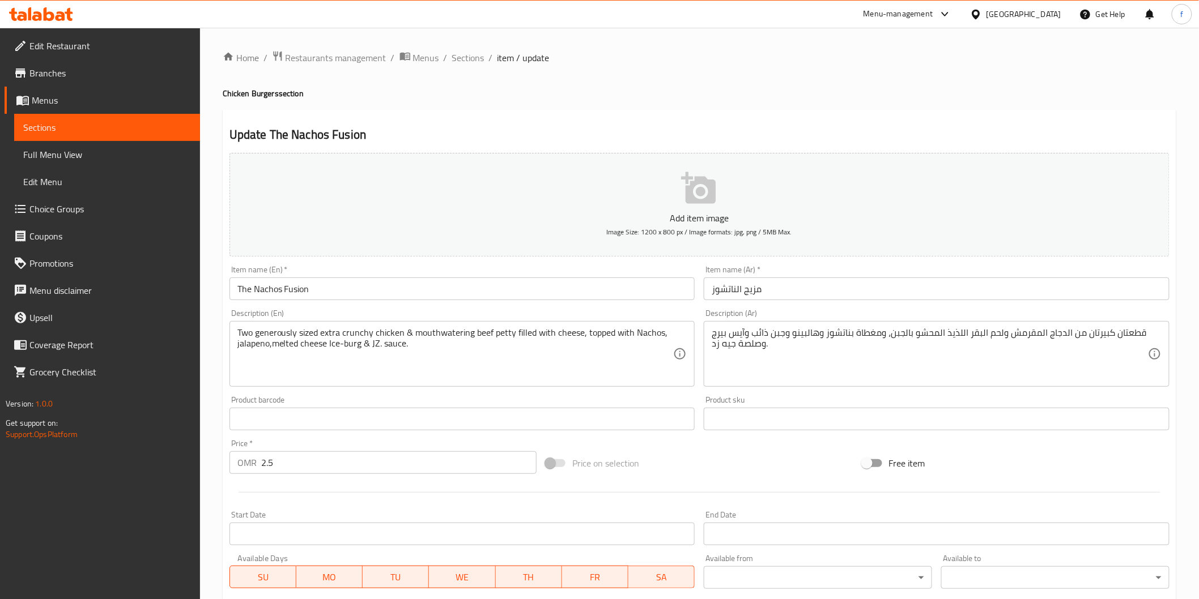
click at [303, 293] on input "The Nachos Fusion" at bounding box center [462, 289] width 466 height 23
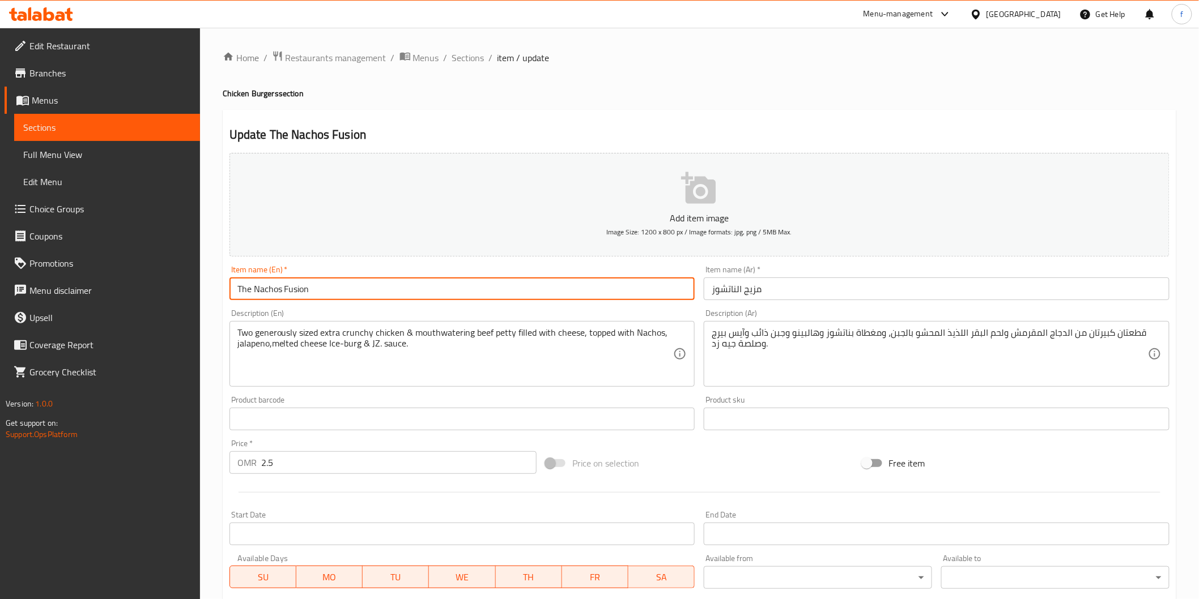
click at [303, 293] on input "The Nachos Fusion" at bounding box center [462, 289] width 466 height 23
click at [246, 290] on input "The Nachos Fusion" at bounding box center [462, 289] width 466 height 23
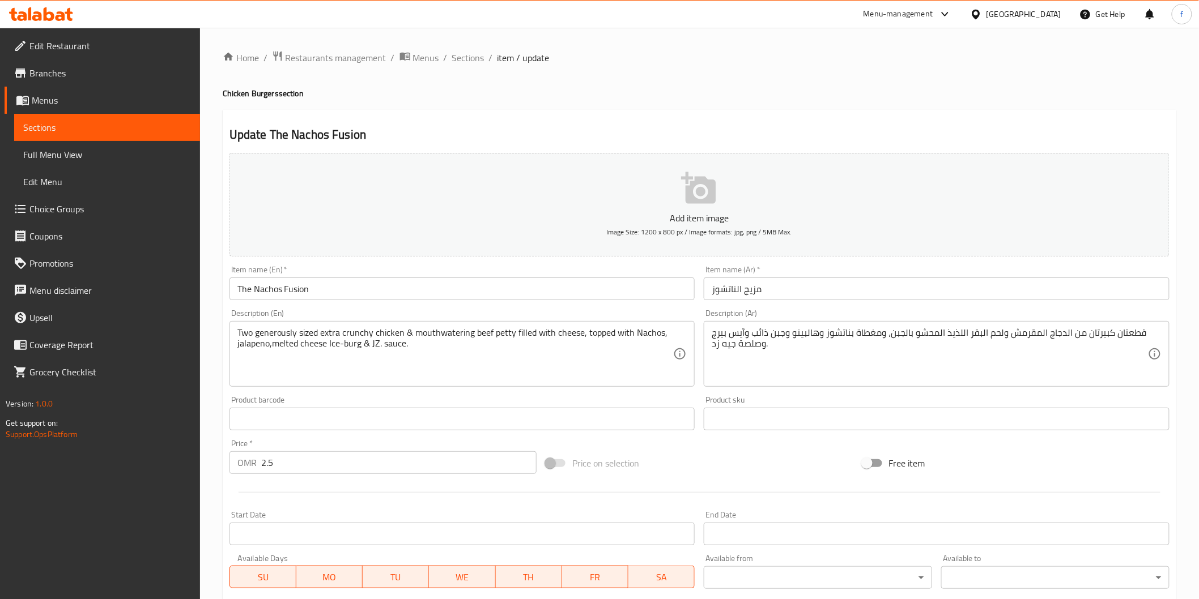
click at [822, 291] on input "مزيج الناتشوز" at bounding box center [937, 289] width 466 height 23
click at [1127, 290] on input "مزيج الناتشوز" at bounding box center [937, 289] width 466 height 23
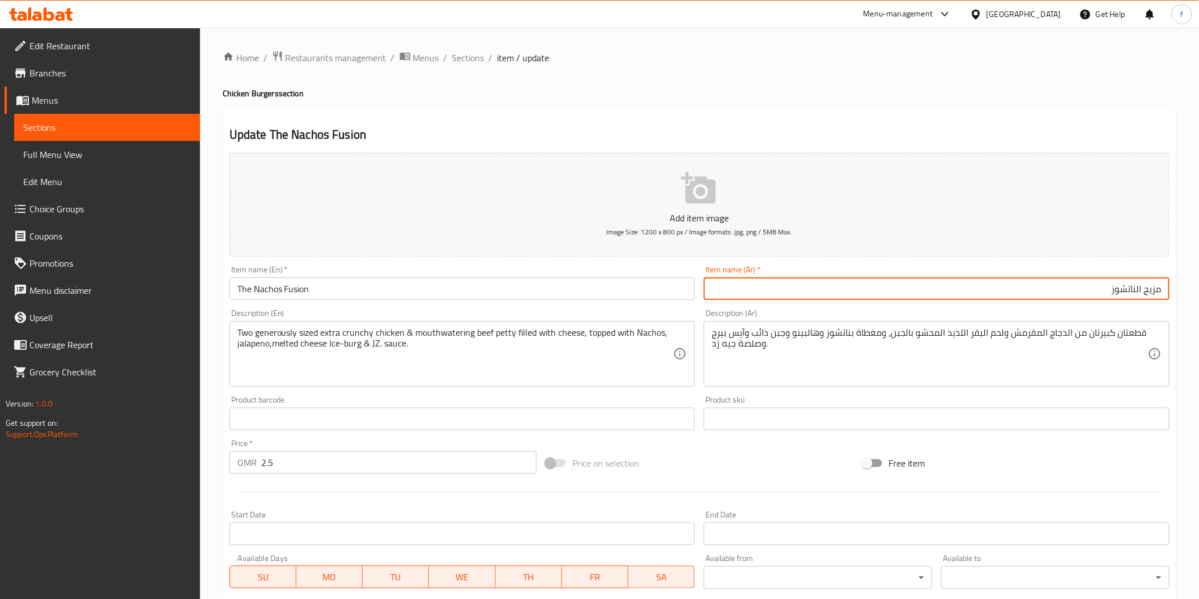
click at [1127, 290] on input "مزيج الناتشوز" at bounding box center [937, 289] width 466 height 23
paste input "اتشوز فيوجن"
type input "ذا ناتشوز فيوجن"
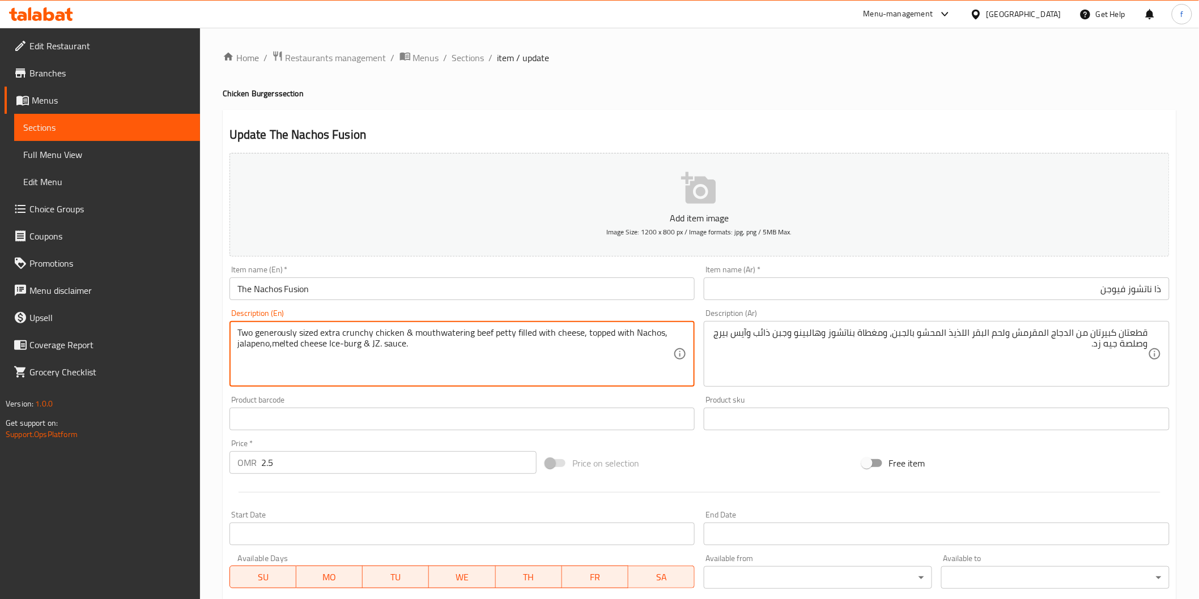
click at [279, 334] on textarea "Two generously sized extra crunchy chicken & mouthwatering beef petty filled wi…" at bounding box center [455, 354] width 436 height 54
click at [283, 336] on textarea "Two generously sized extra crunchy chicken & mouthwatering beef petty filled wi…" at bounding box center [455, 354] width 436 height 54
drag, startPoint x: 240, startPoint y: 327, endPoint x: 324, endPoint y: 329, distance: 83.3
click at [324, 329] on textarea "Two generously sized extra crunchy chicken & mouthwatering beef petty filled wi…" at bounding box center [455, 354] width 436 height 54
drag, startPoint x: 238, startPoint y: 332, endPoint x: 320, endPoint y: 334, distance: 82.2
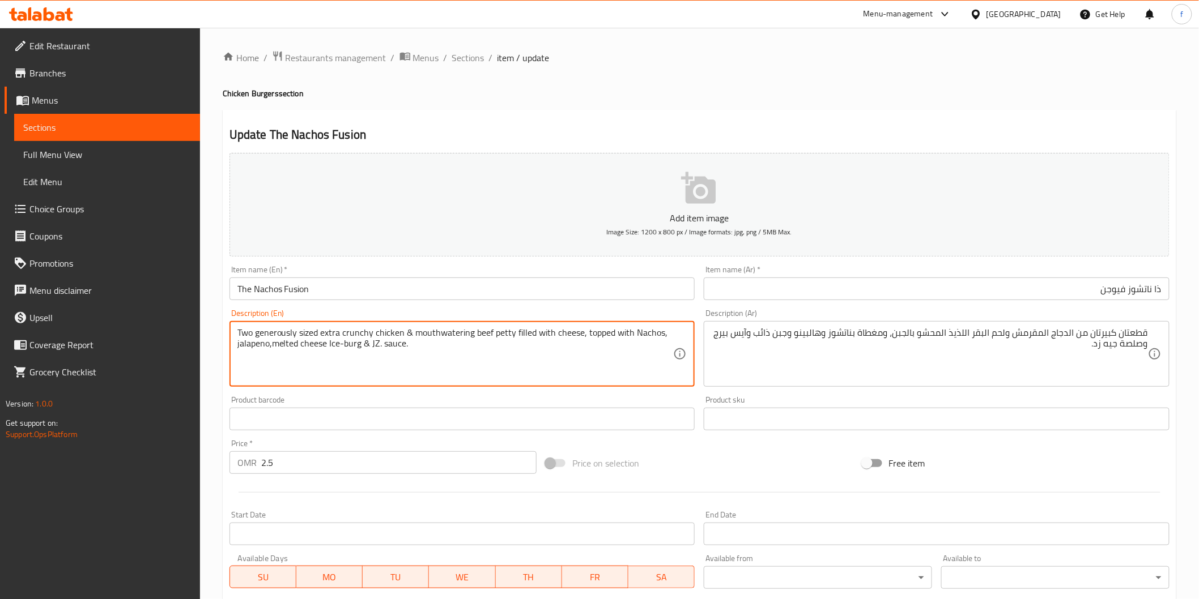
click at [320, 334] on textarea "Two generously sized extra crunchy chicken & mouthwatering beef petty filled wi…" at bounding box center [455, 354] width 436 height 54
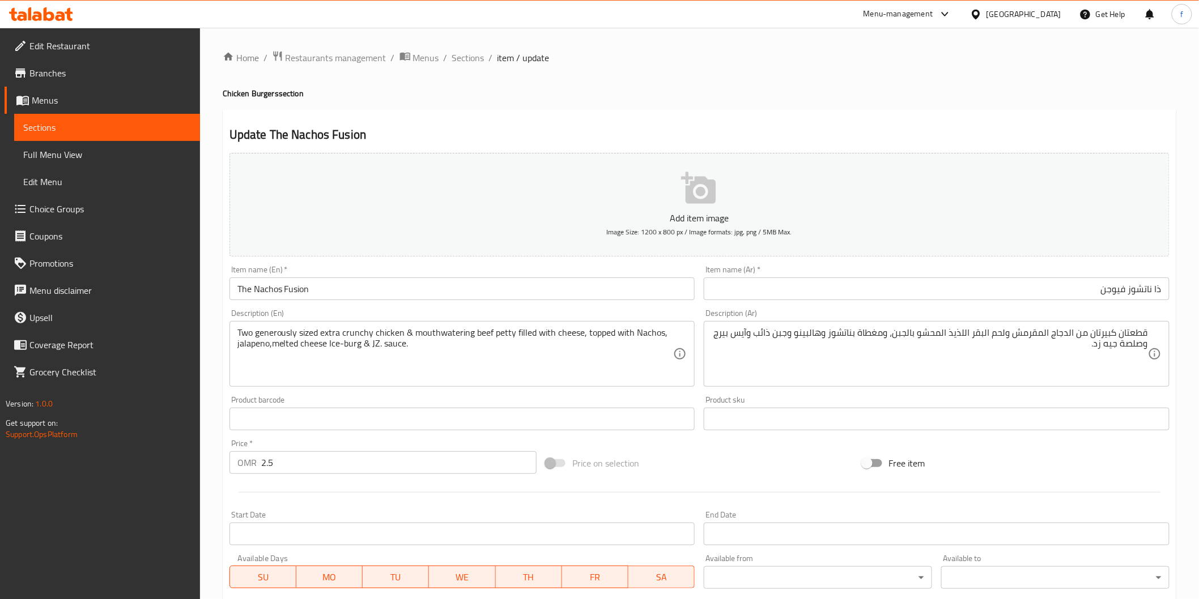
click at [1103, 333] on textarea "قطعتان كبيرتان من الدجاج المقرمش ولحم البقر اللذيذ المحشو بالجبن، ومغطاة بناتشو…" at bounding box center [930, 354] width 436 height 54
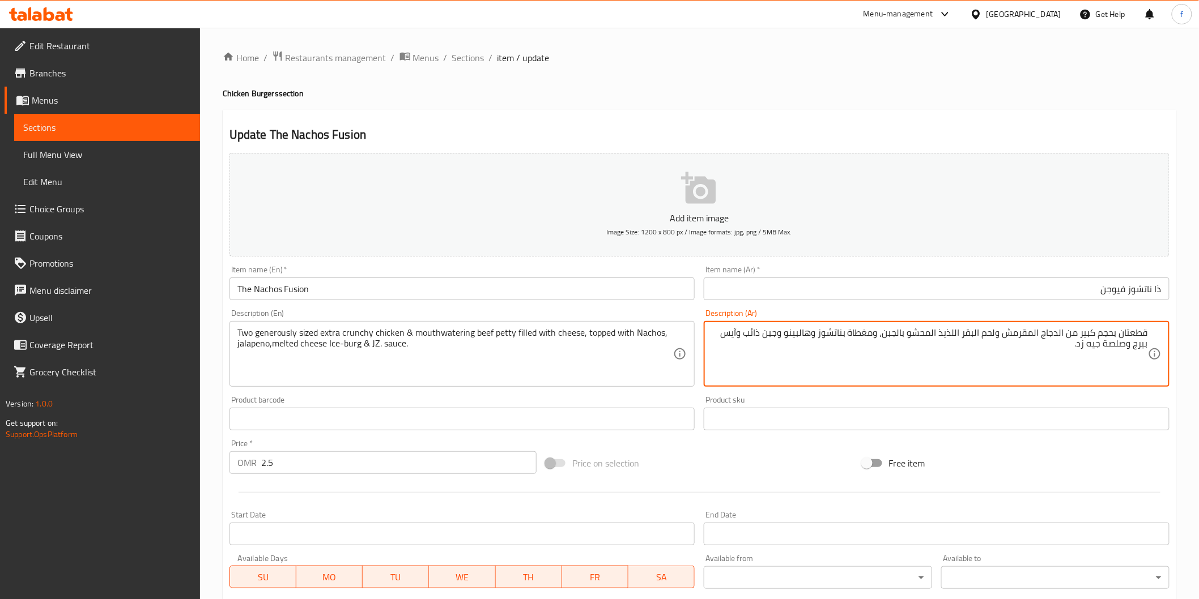
click at [1071, 337] on textarea "قطعتان بحجم كبير من الدجاج المقرمش ولحم البقر اللذيذ المحشو بالجبن، ومغطاة بنات…" at bounding box center [930, 354] width 436 height 54
click at [1006, 327] on textarea "قطعتان بحجم كبير اكسترا الدجاج المقرمش ولحم البقر اللذيذ المحشو بالجبن، ومغطاة …" at bounding box center [930, 354] width 436 height 54
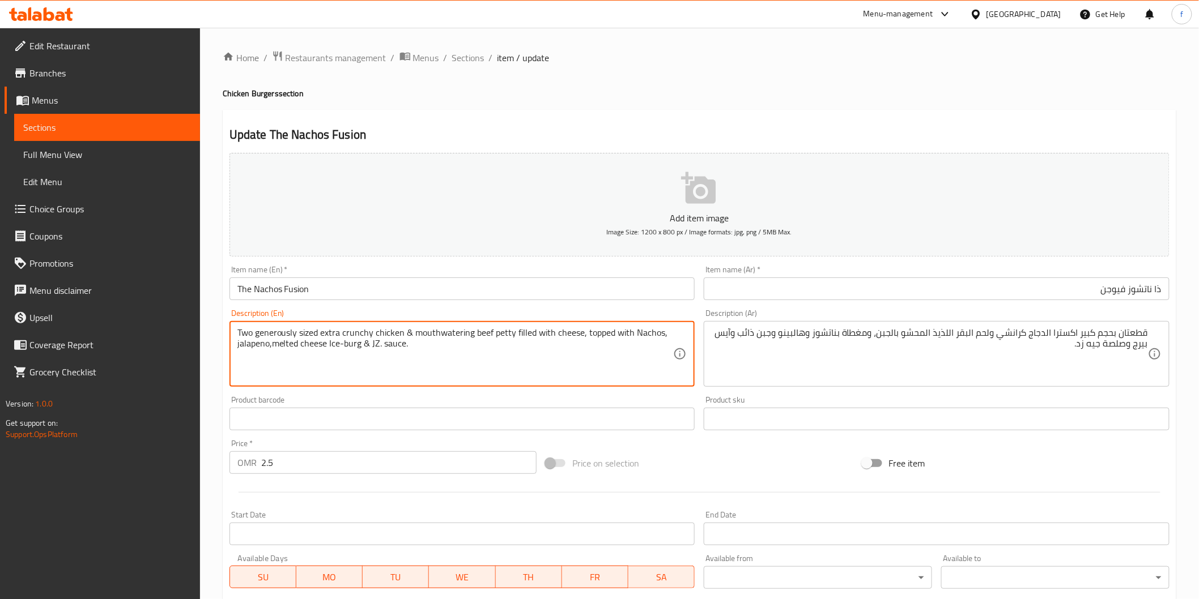
drag, startPoint x: 411, startPoint y: 332, endPoint x: 467, endPoint y: 329, distance: 56.2
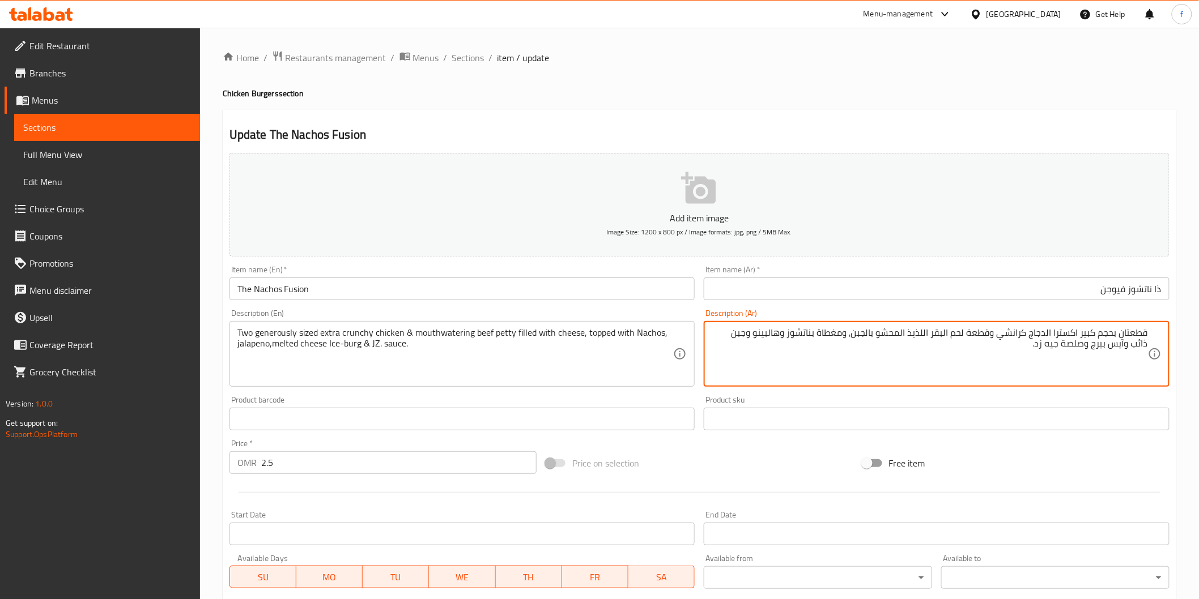
click at [935, 335] on textarea "قطعتان بحجم كبير اكسترا الدجاج كرانشي وقطعة لحم البقر اللذيذ المحشو بالجبن، ومغ…" at bounding box center [930, 354] width 436 height 54
click at [935, 333] on textarea "قطعتان بحجم كبير اكسترا الدجاج كرانشي وقطعة لحم بقرر اللذيذ المحشو بالجبن، ومغط…" at bounding box center [930, 354] width 436 height 54
click at [918, 337] on textarea "قطعتان بحجم كبير اكسترا الدجاج كرانشي وقطعة لحم بقري اللذيذ المحشو بالجبن، ومغط…" at bounding box center [930, 354] width 436 height 54
click at [756, 332] on textarea "قطعتان بحجم كبير اكسترا الدجاج كرانشي وقطعة لحم بقري لذيذ المحشو بالجبن، ومغطاة…" at bounding box center [930, 354] width 436 height 54
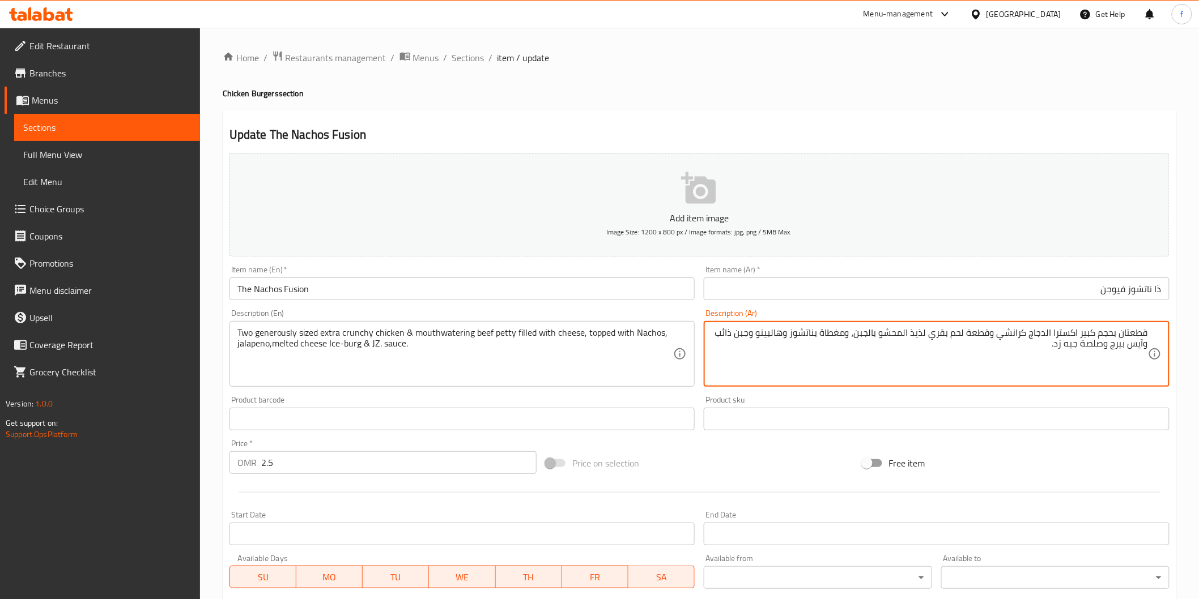
click at [754, 333] on textarea "قطعتان بحجم كبير اكسترا الدجاج كرانشي وقطعة لحم بقري لذيذ المحشو بالجبن، ومغطاة…" at bounding box center [930, 354] width 436 height 54
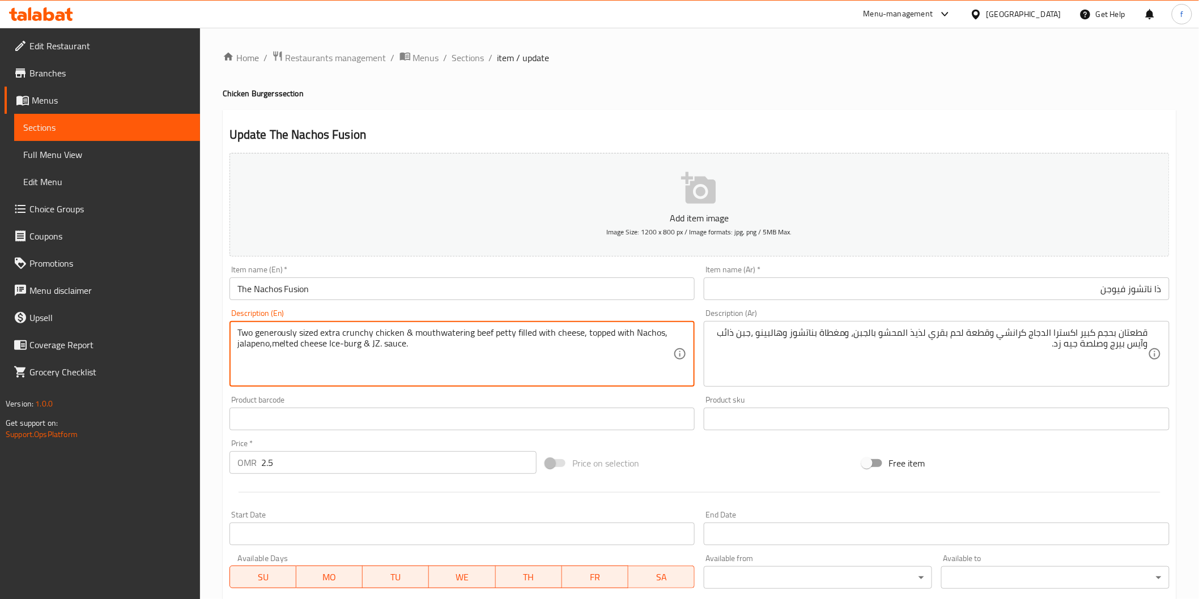
drag, startPoint x: 327, startPoint y: 341, endPoint x: 392, endPoint y: 344, distance: 65.2
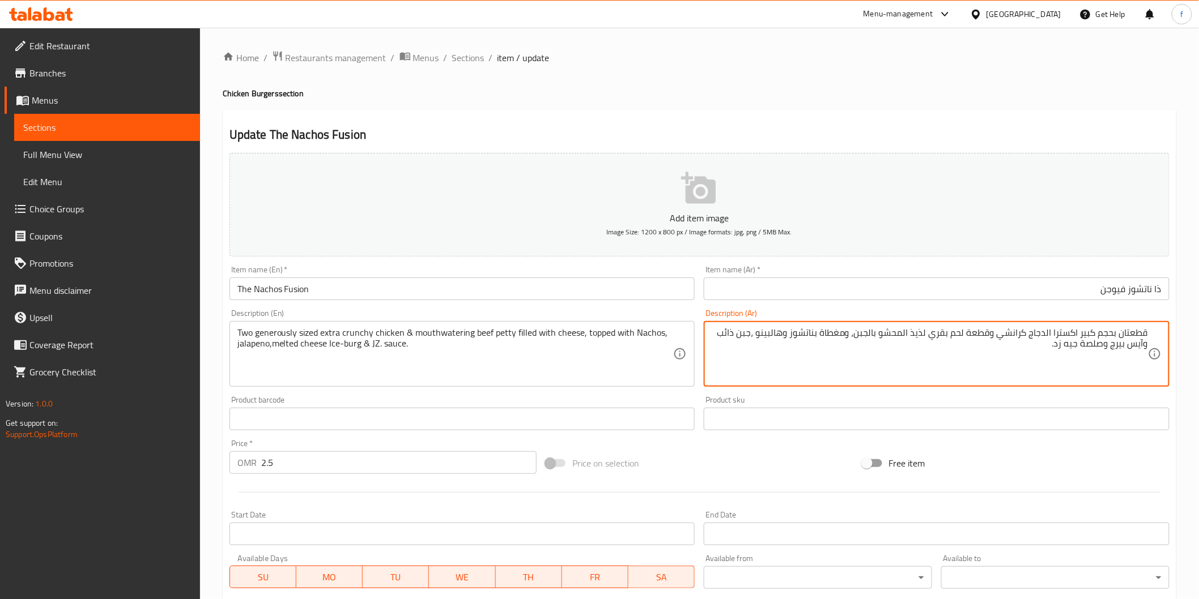
click at [1096, 349] on textarea "قطعتان بحجم كبير اكسترا الدجاج كرانشي وقطعة لحم بقري لذيذ المحشو بالجبن، ومغطاة…" at bounding box center [930, 354] width 436 height 54
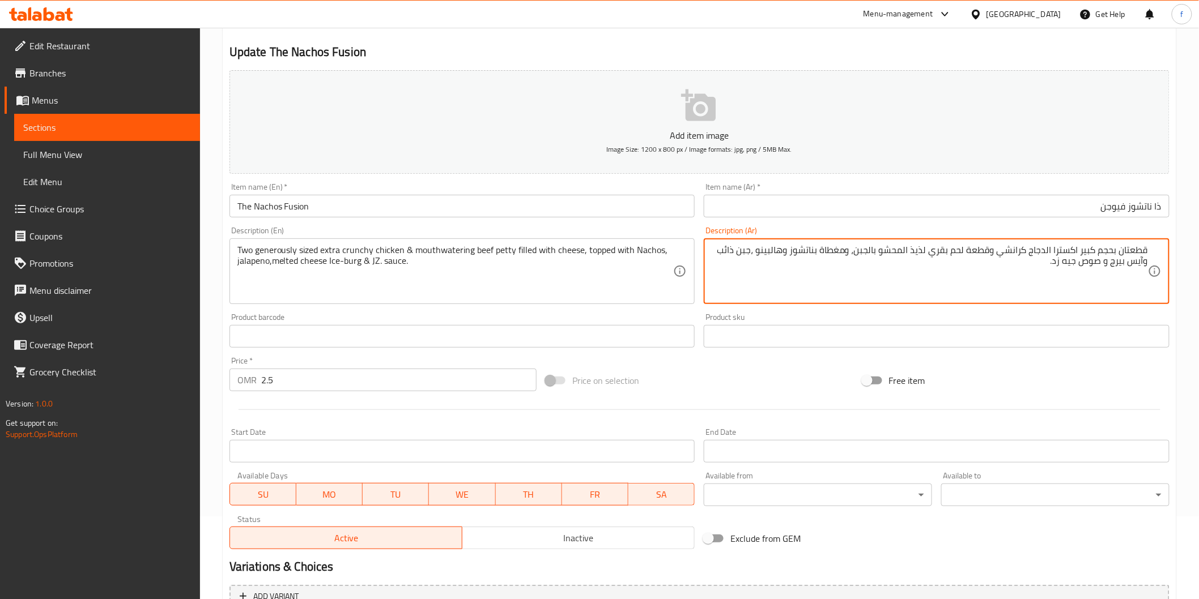
scroll to position [199, 0]
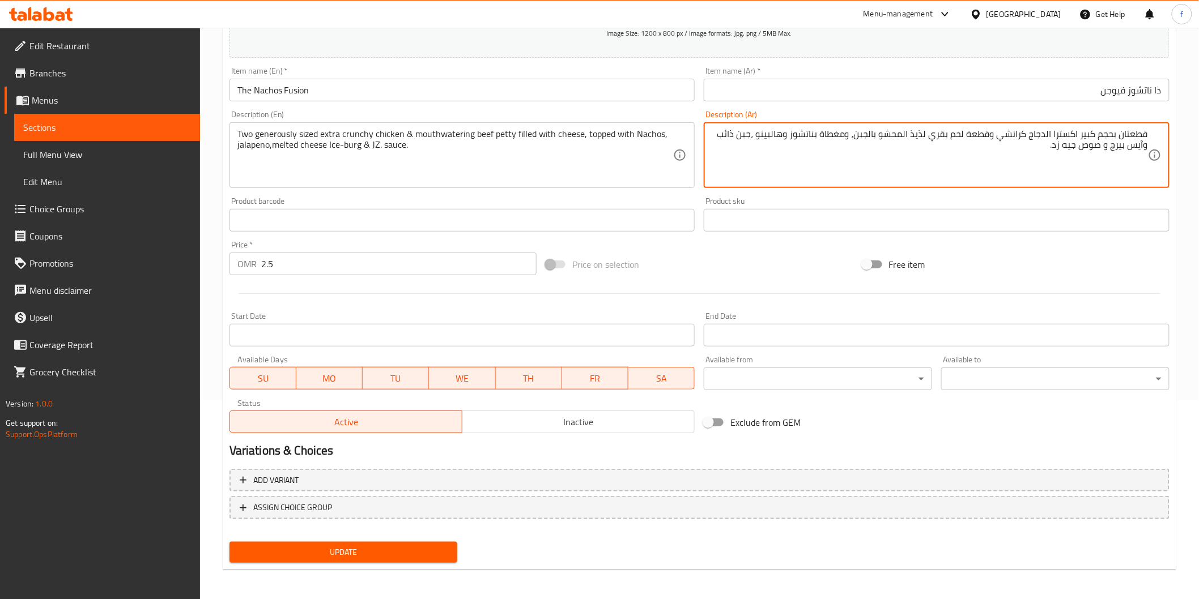
type textarea "قطعتان بحجم كبير اكسترا الدجاج كرانشي وقطعة لحم بقري لذيذ المحشو بالجبن، ومغطاة…"
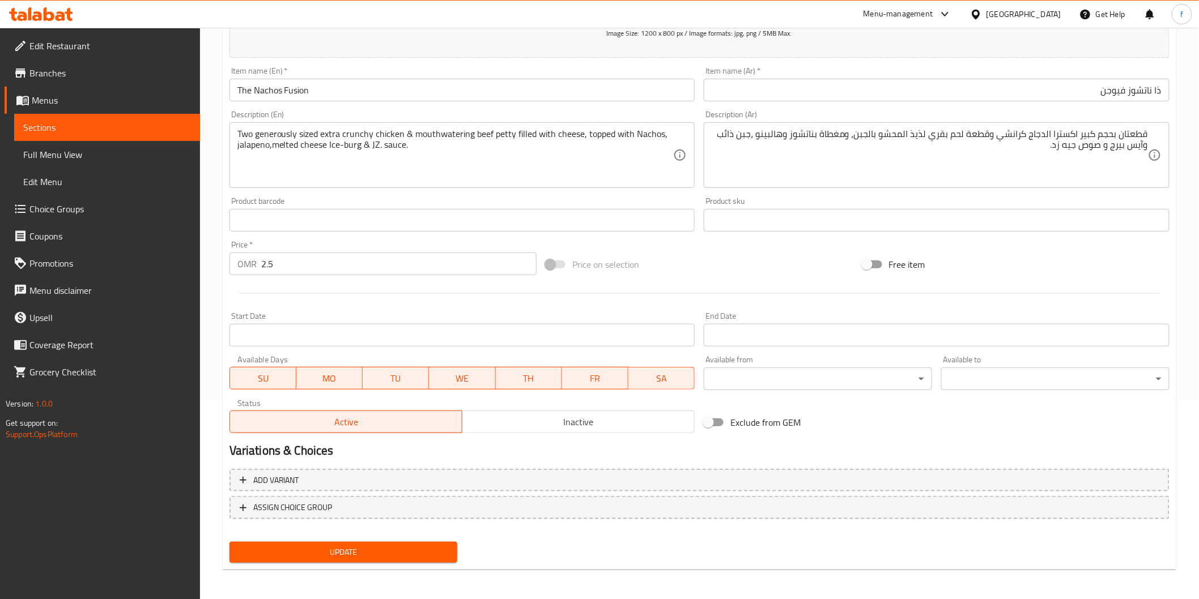
click at [365, 557] on span "Update" at bounding box center [344, 553] width 210 height 14
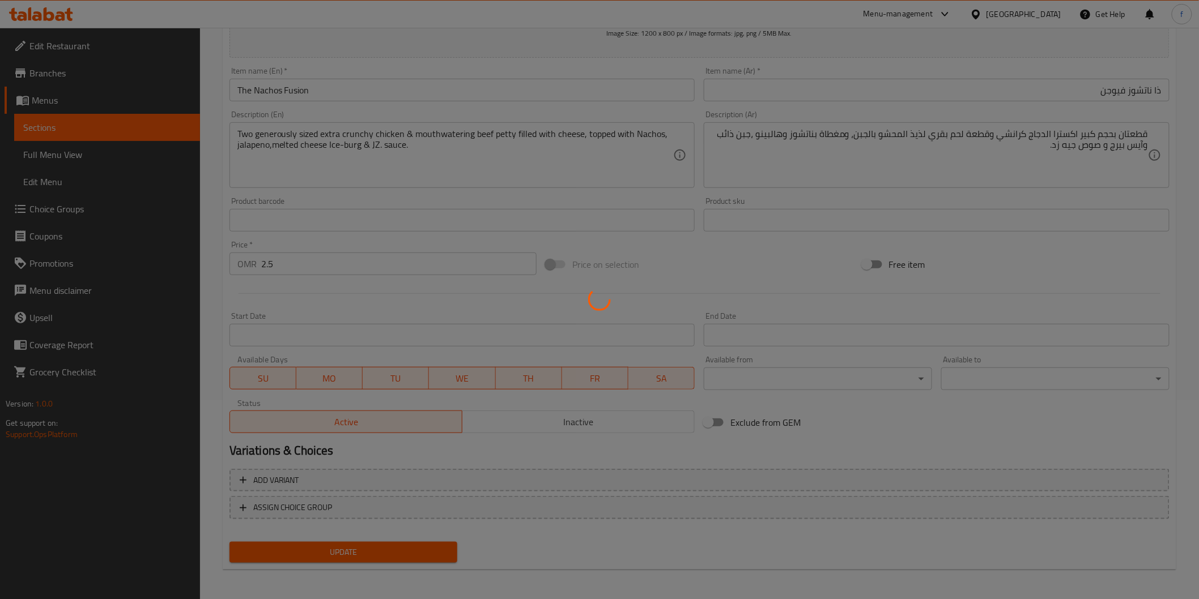
scroll to position [0, 0]
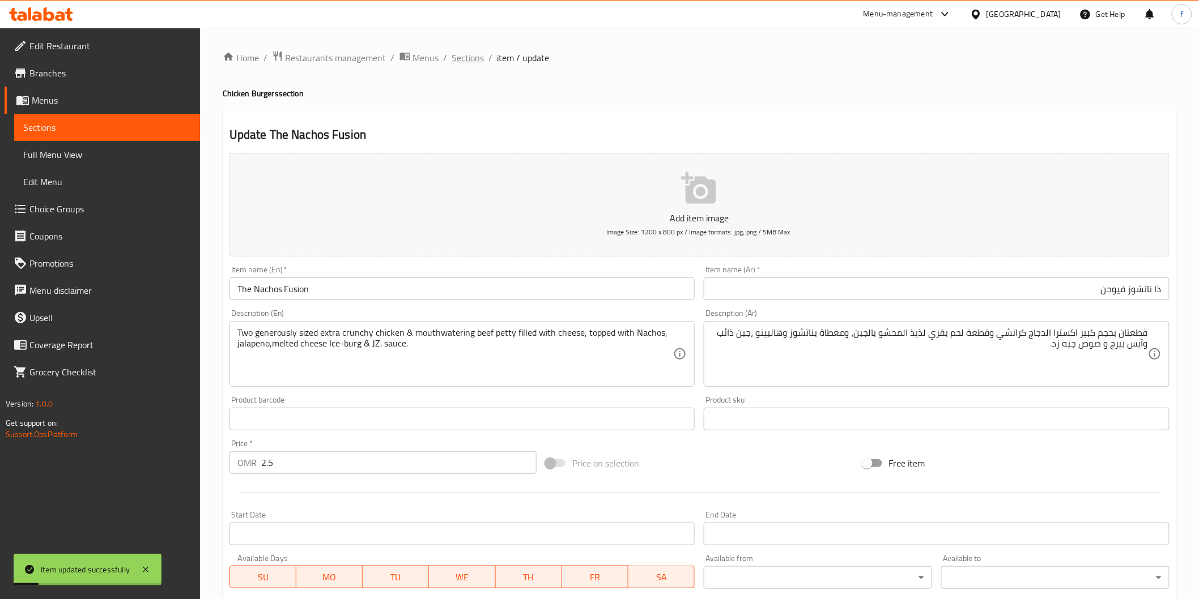
click at [474, 52] on span "Sections" at bounding box center [468, 58] width 32 height 14
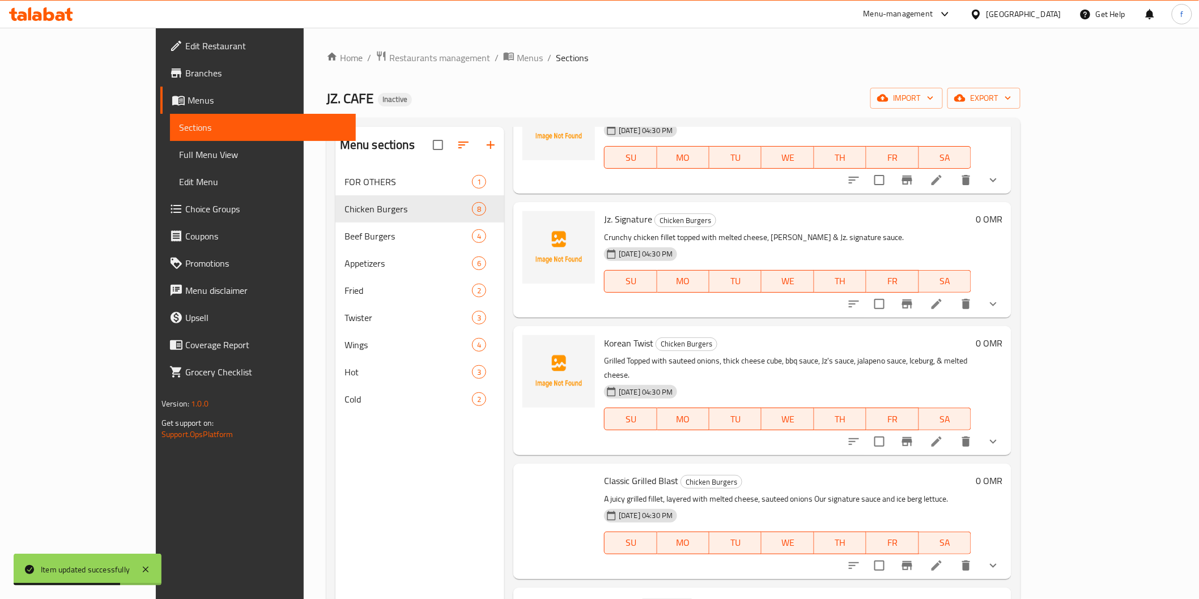
scroll to position [418, 0]
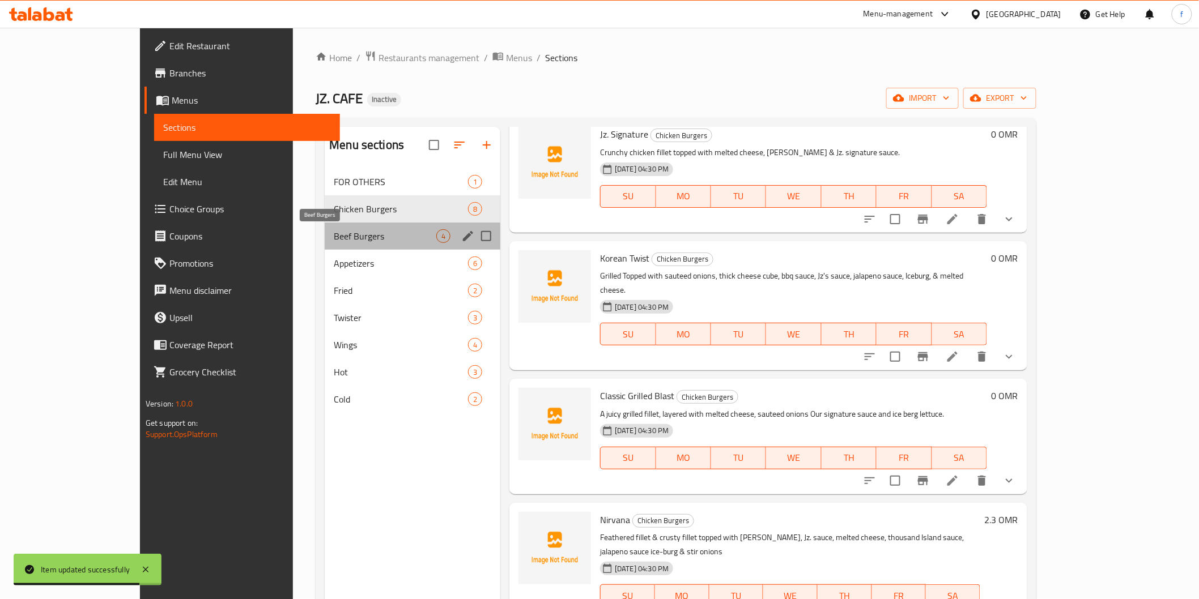
drag, startPoint x: 270, startPoint y: 236, endPoint x: 285, endPoint y: 235, distance: 14.8
click at [334, 237] on span "Beef Burgers" at bounding box center [385, 236] width 103 height 14
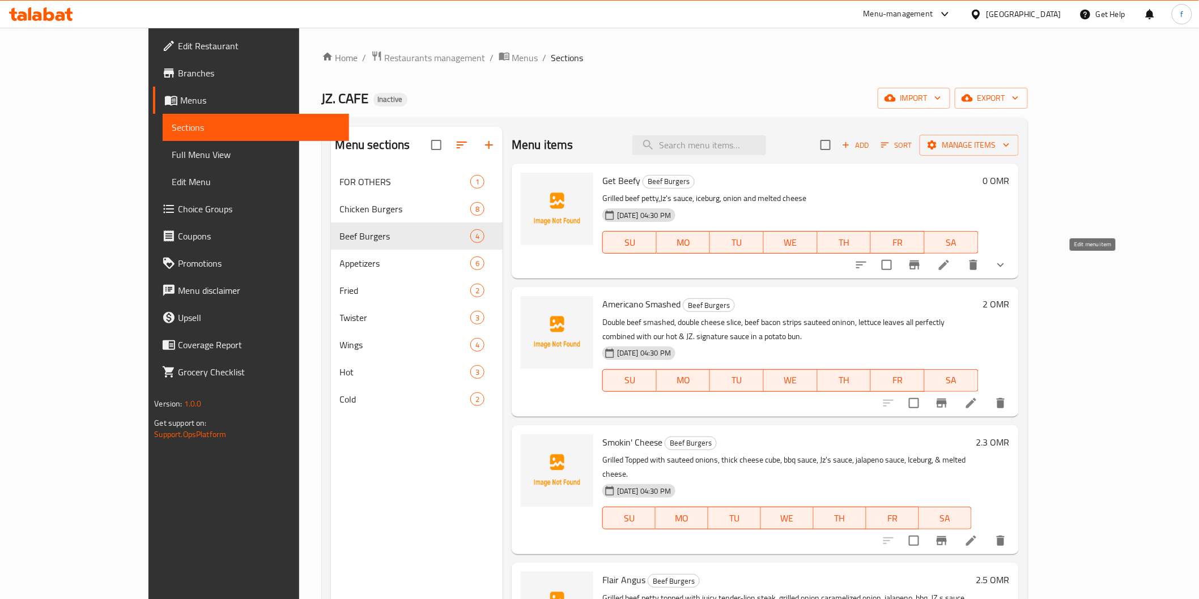
click at [951, 267] on icon at bounding box center [944, 265] width 14 height 14
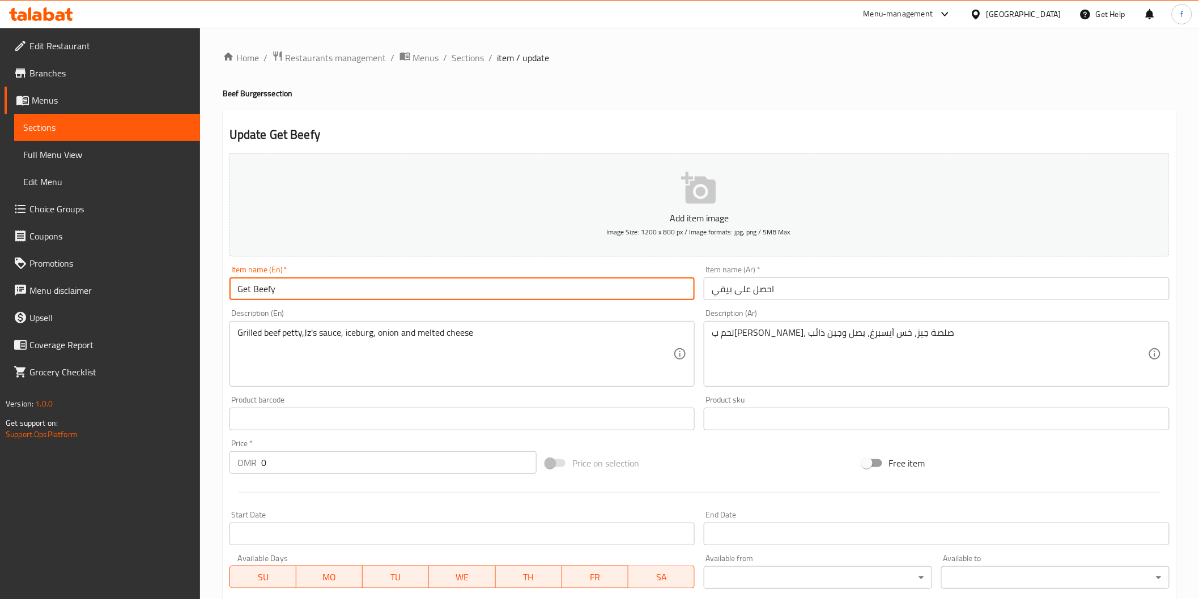
click at [266, 297] on input "Get Beefy" at bounding box center [462, 289] width 466 height 23
click at [265, 297] on input "Get Beefy" at bounding box center [462, 289] width 466 height 23
click at [452, 289] on input "Get Beefy" at bounding box center [462, 289] width 466 height 23
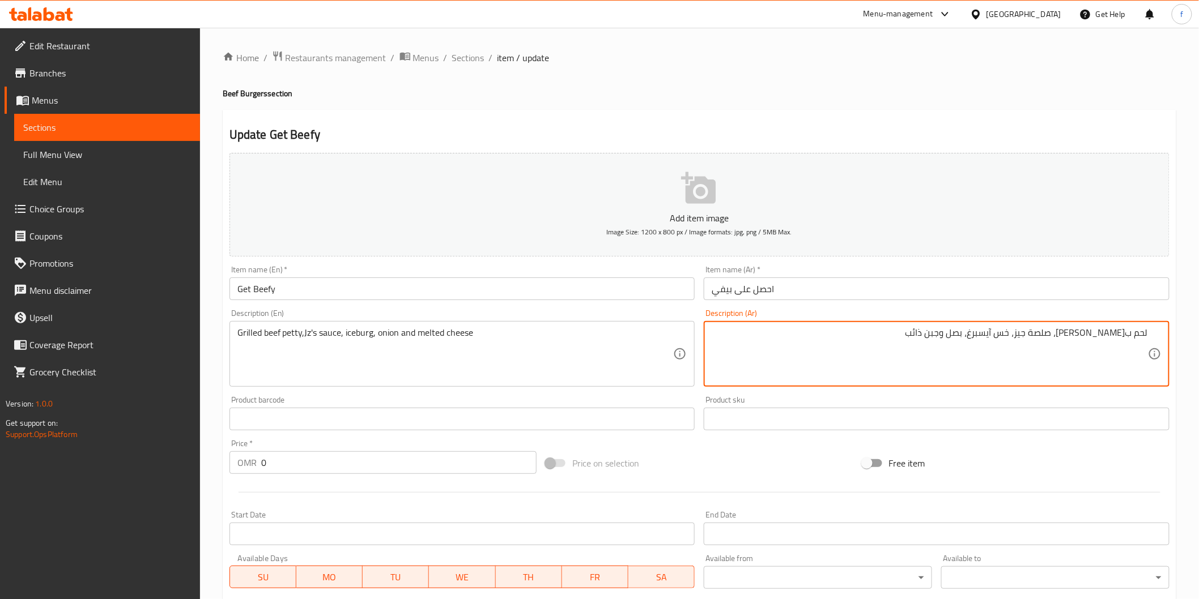
click at [1153, 334] on div "لحم بقري مشوي، صلصة جيز، خس آيسبرغ، بصل وجبن ذائب Description (Ar)" at bounding box center [937, 354] width 466 height 66
click at [1022, 333] on textarea "قطعة لحم بقري مشوي، صلصة جيز، خس آيسبرغ، بصل وجبن ذائب" at bounding box center [930, 354] width 436 height 54
click at [1005, 333] on textarea "قطعة لحم بقري مشوي، صلصة جيه زد، خس آيسبرغ، بصل وجبن ذائب" at bounding box center [930, 354] width 436 height 54
click at [996, 331] on textarea "قطعة لحم بقري مشوي، صلصة جيه زد، خس آيسبرغ، بصل وجبن ذائب" at bounding box center [930, 354] width 436 height 54
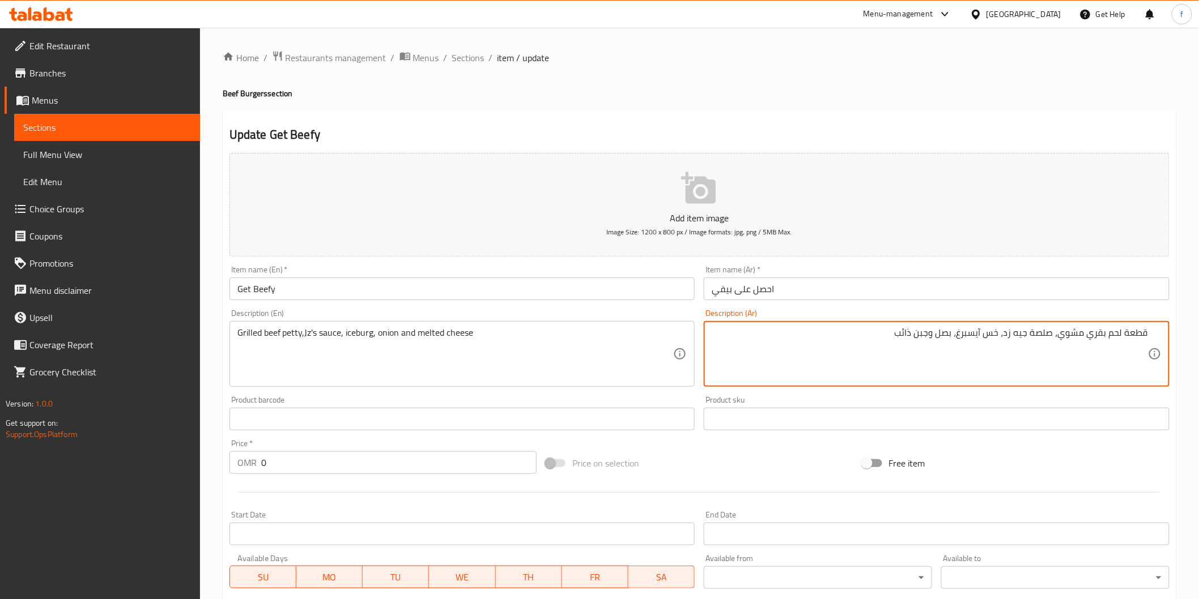
click at [996, 331] on textarea "قطعة لحم بقري مشوي، صلصة جيه زد، خس آيسبرغ، بصل وجبن ذائب" at bounding box center [930, 354] width 436 height 54
click at [976, 331] on textarea "قطعة لحم بقري مشوي، صلصة جيه زد، آيسبرغ، بصل وجبن ذائب" at bounding box center [930, 354] width 436 height 54
click at [981, 332] on textarea "قطعة لحم بقري مشوي، صلصة جيه زد، آيسبرغ، بصل وجبن ذائب" at bounding box center [930, 354] width 436 height 54
click at [977, 331] on textarea "قطعة لحم بقري مشوي، صلصة جيه زد، آيسبرغ، بصل وجبن ذائب" at bounding box center [930, 354] width 436 height 54
drag, startPoint x: 937, startPoint y: 333, endPoint x: 945, endPoint y: 338, distance: 9.4
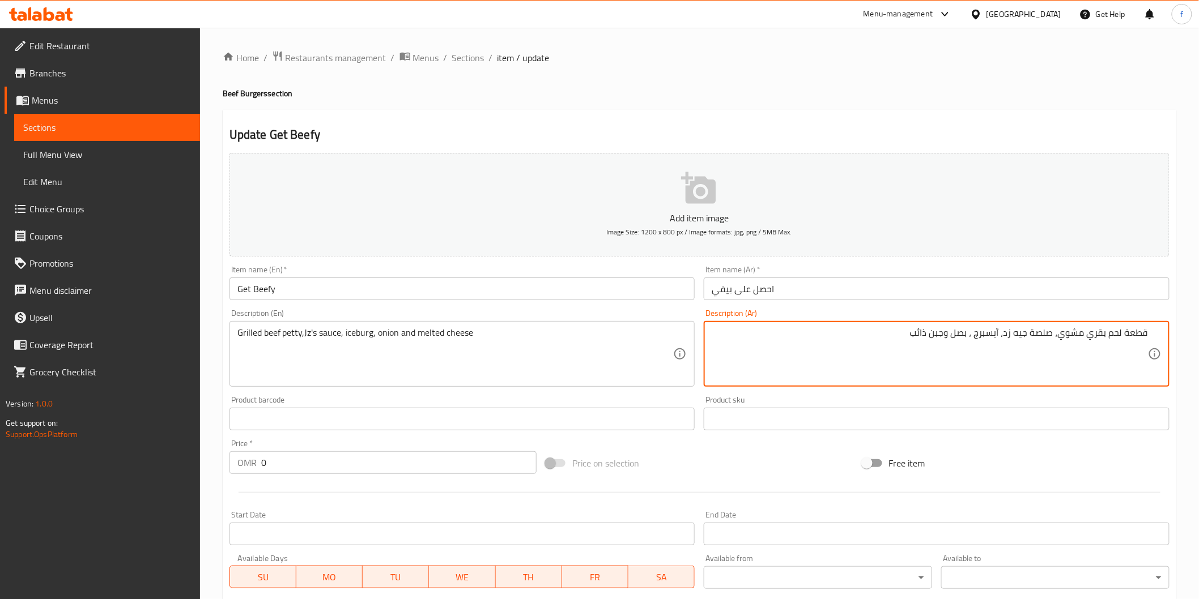
click at [939, 335] on textarea "قطعة لحم بقري مشوي، صلصة جيه زد، آيسبرج ، بصل وجبن ذائب" at bounding box center [930, 354] width 436 height 54
click at [936, 335] on textarea "قطعة لحم بقري مشوي، صلصة جيه زد، آيسبرج ، بصل وجبن ذائب" at bounding box center [930, 354] width 436 height 54
click at [901, 325] on div "قطعة لحم بقري مشوي، صلصة جيه زد، آيسبرج ، بصل وجبنة ذائب Description (Ar)" at bounding box center [937, 354] width 466 height 66
drag, startPoint x: 909, startPoint y: 335, endPoint x: 958, endPoint y: 349, distance: 50.0
click at [909, 336] on textarea "قطعة لحم بقري مشوي، صلصة جيه زد، آيسبرج ، بصل وجبنة ذائب" at bounding box center [930, 354] width 436 height 54
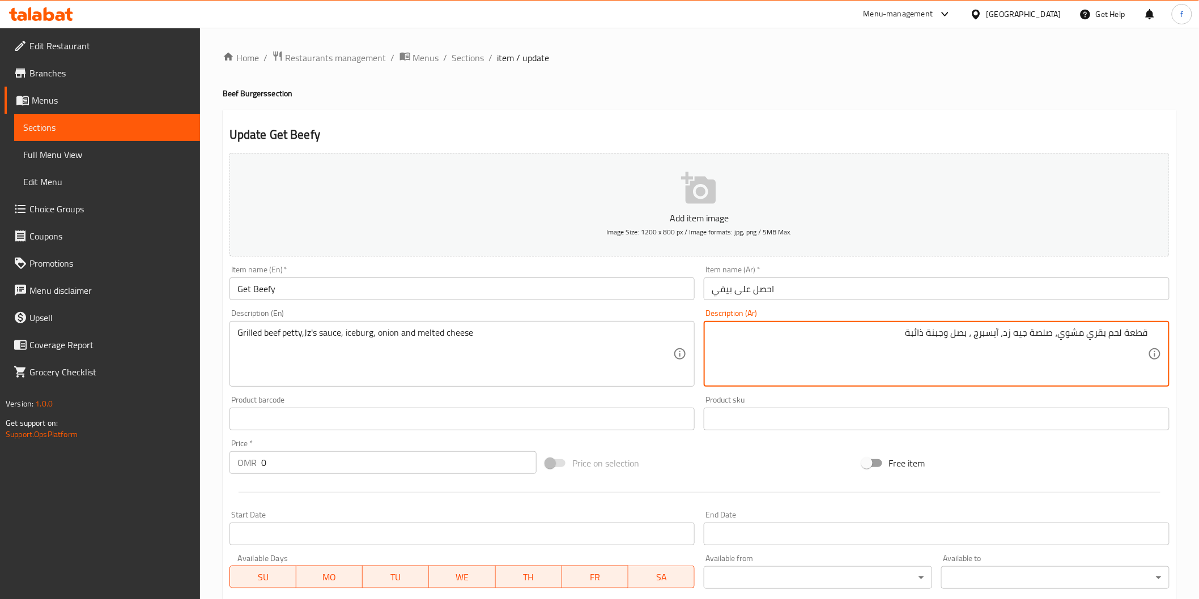
click at [1006, 332] on textarea "قطعة لحم بقري مشوي، صلصة جيه زد، آيسبرج ، بصل وجبنة ذائبة" at bounding box center [930, 354] width 436 height 54
drag, startPoint x: 975, startPoint y: 338, endPoint x: 994, endPoint y: 350, distance: 22.5
click at [976, 338] on textarea "قطعة لحم بقري مشوي، صلصة جيه زد، آيسبرج ، بصل وجبنة ذائبة" at bounding box center [930, 354] width 436 height 54
click at [841, 343] on textarea "قطعة لحم بقري مشوي، صلصة جيه زد، آيسبرج، بصل وجبنة ذائبة" at bounding box center [930, 354] width 436 height 54
type textarea "قطعة لحم بقري مشوي، صلصة جيه زد، آيسبرج، بصل وجبنة ذائبة"
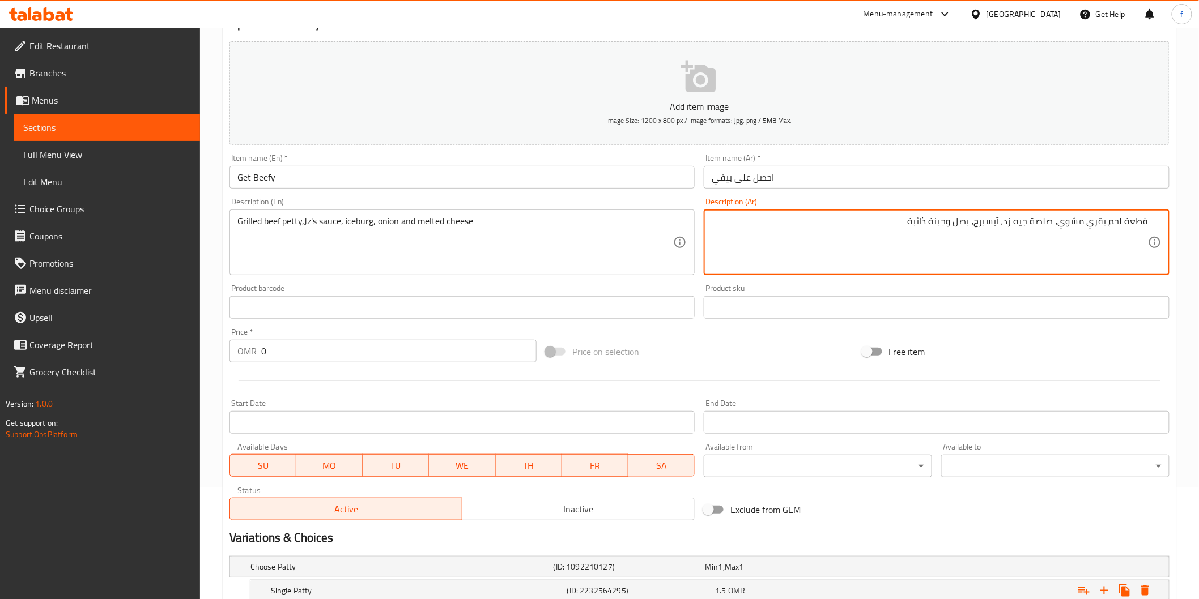
scroll to position [225, 0]
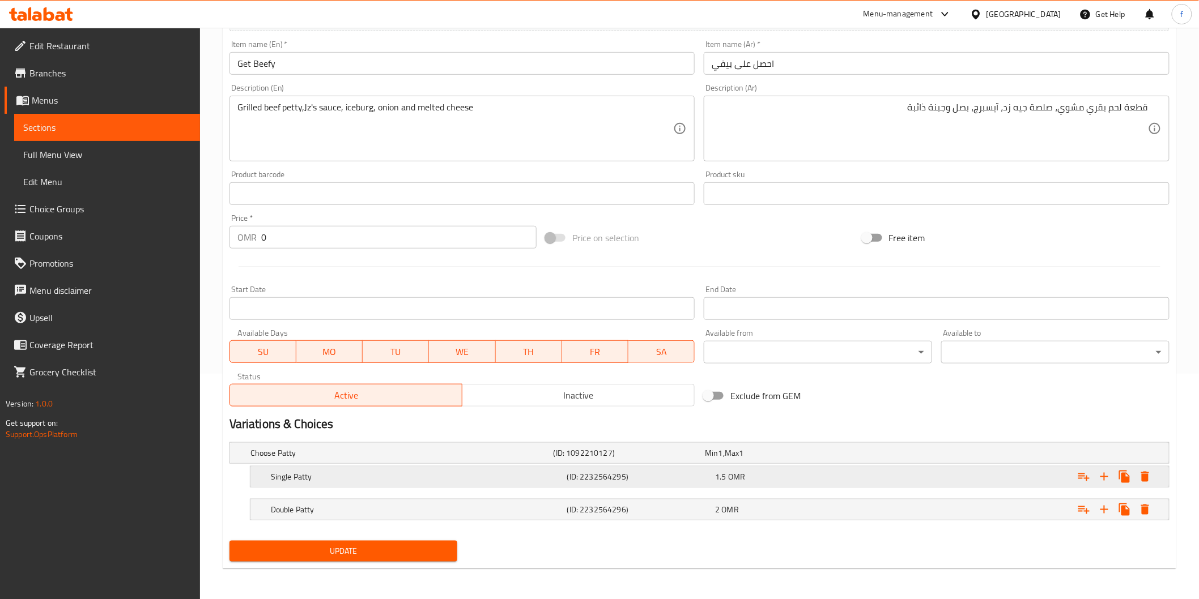
click at [384, 459] on h5 "Single Patty" at bounding box center [399, 453] width 299 height 11
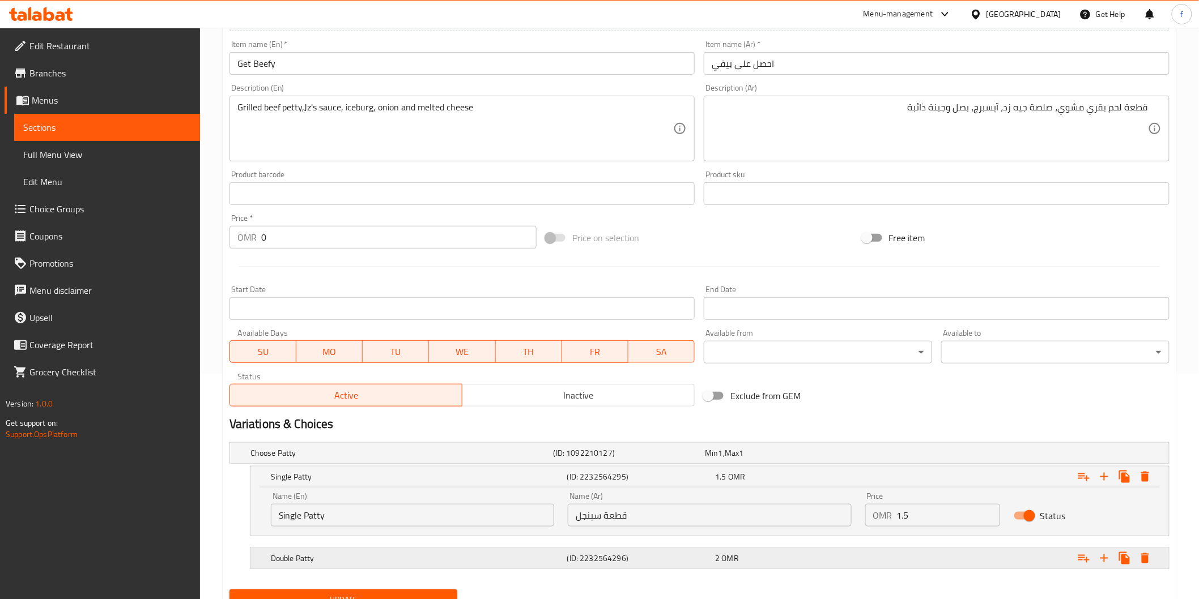
click at [414, 459] on h5 "Double Patty" at bounding box center [399, 453] width 299 height 11
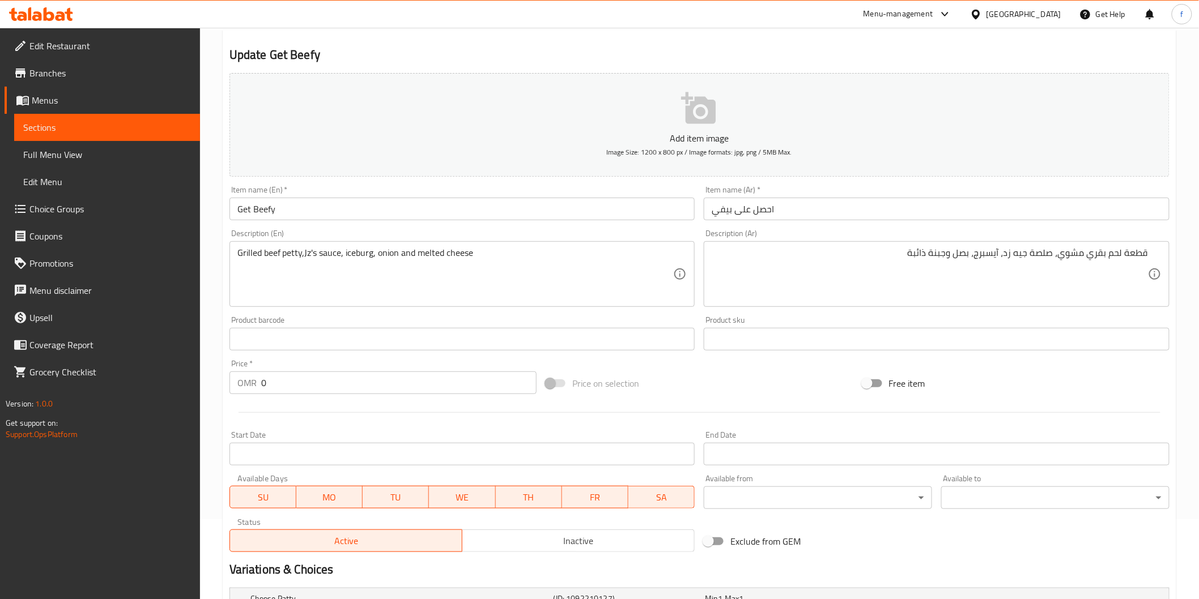
scroll to position [0, 0]
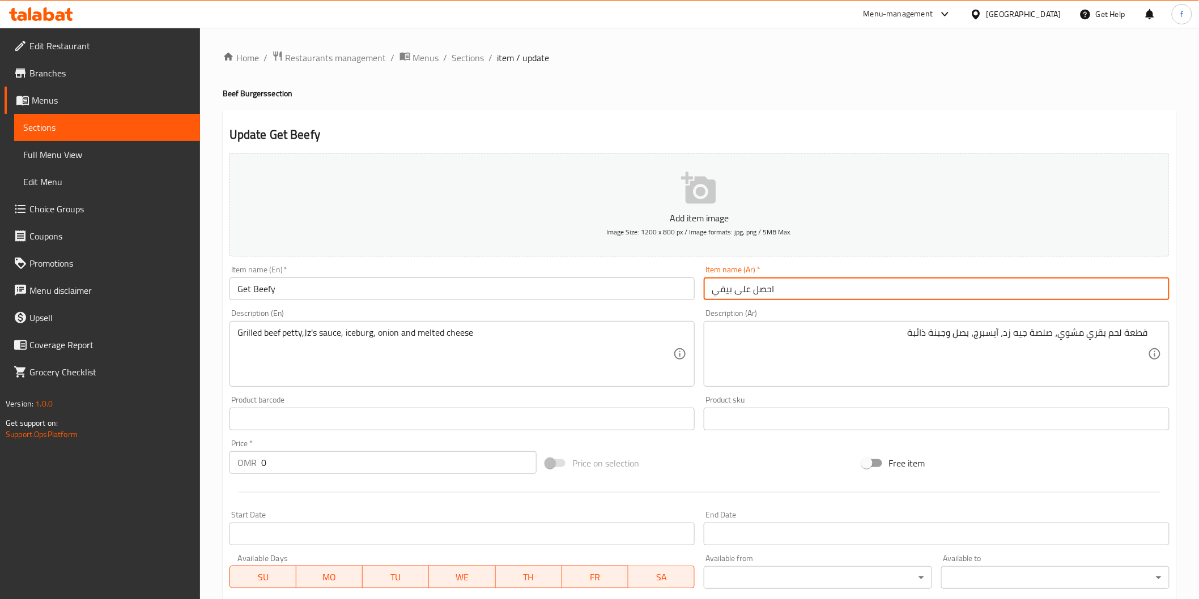
click at [815, 290] on input "احصل على بيفي" at bounding box center [937, 289] width 466 height 23
click at [410, 284] on input "Get Beefy" at bounding box center [462, 289] width 466 height 23
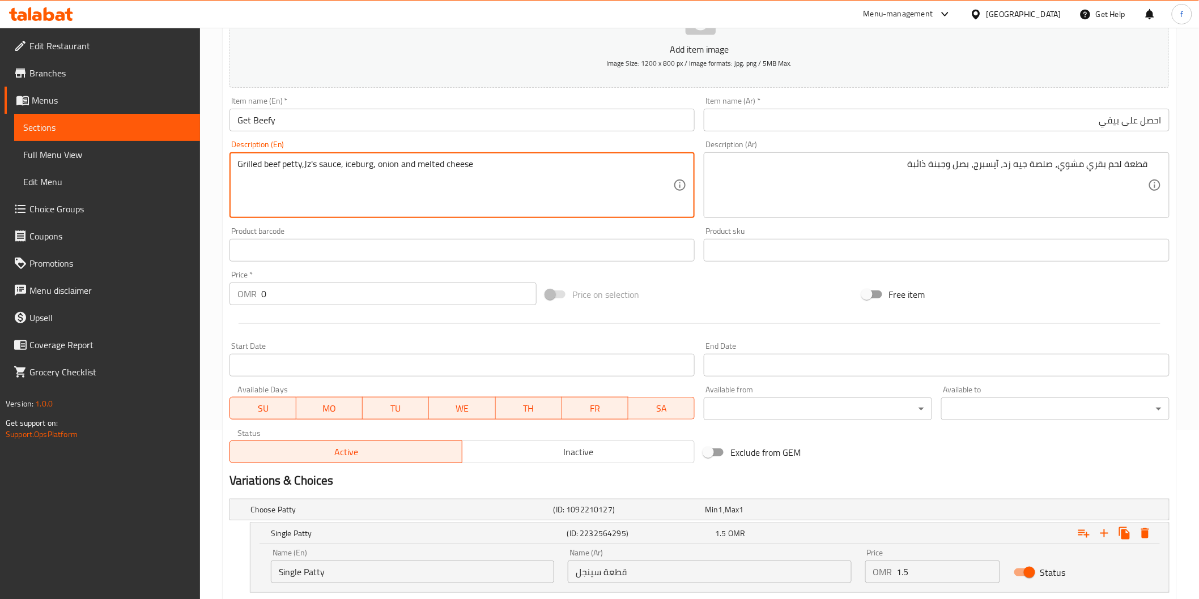
scroll to position [324, 0]
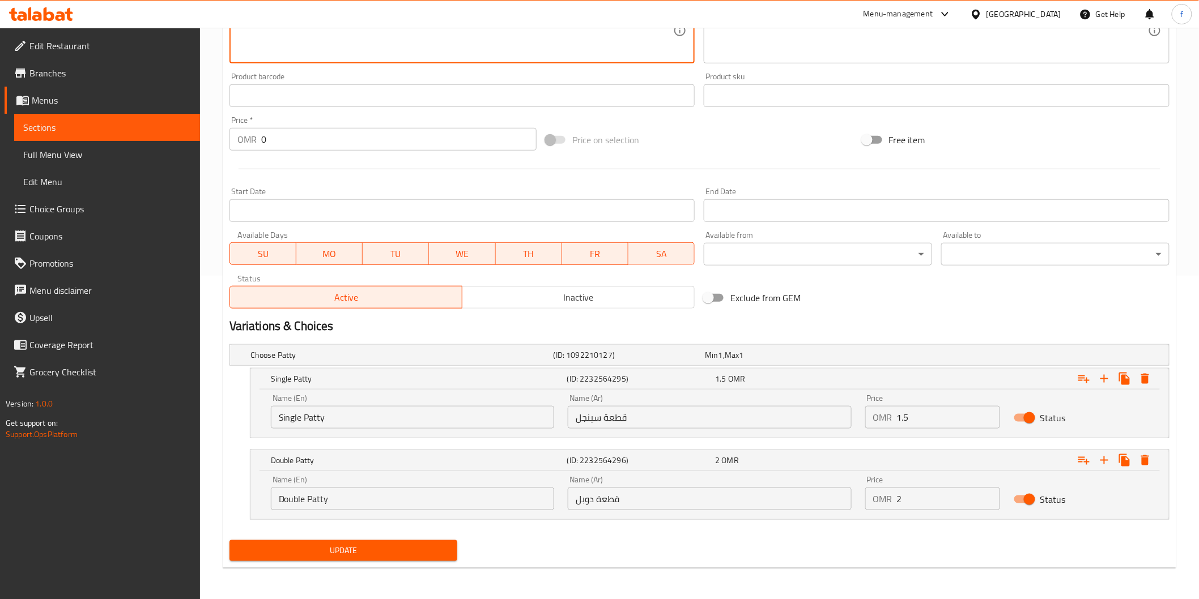
click at [429, 552] on span "Update" at bounding box center [344, 551] width 210 height 14
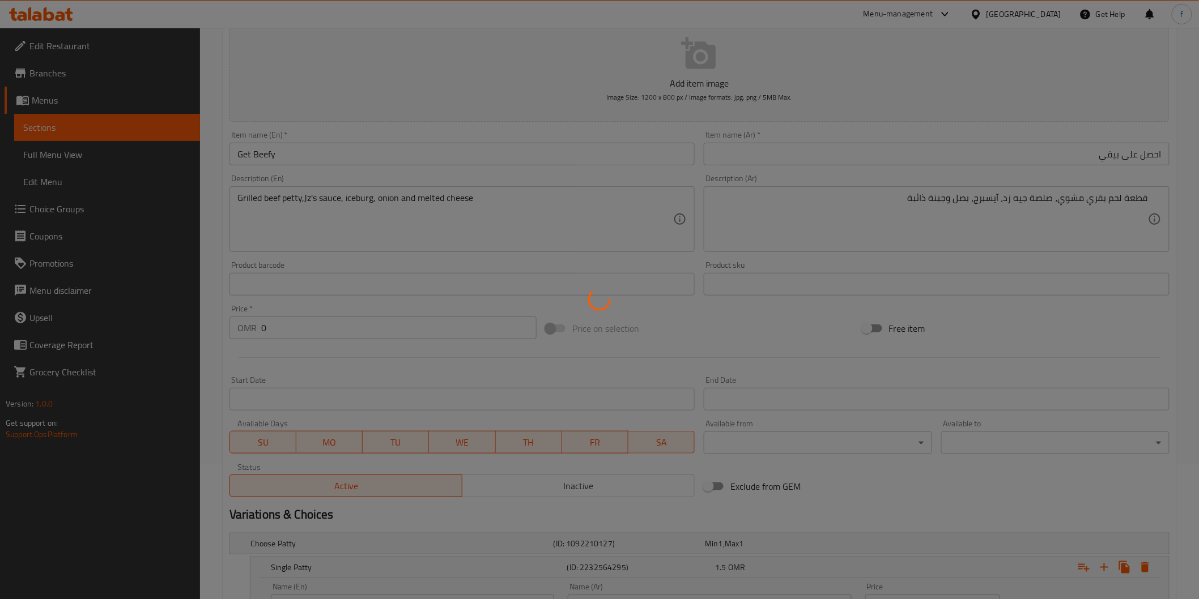
scroll to position [0, 0]
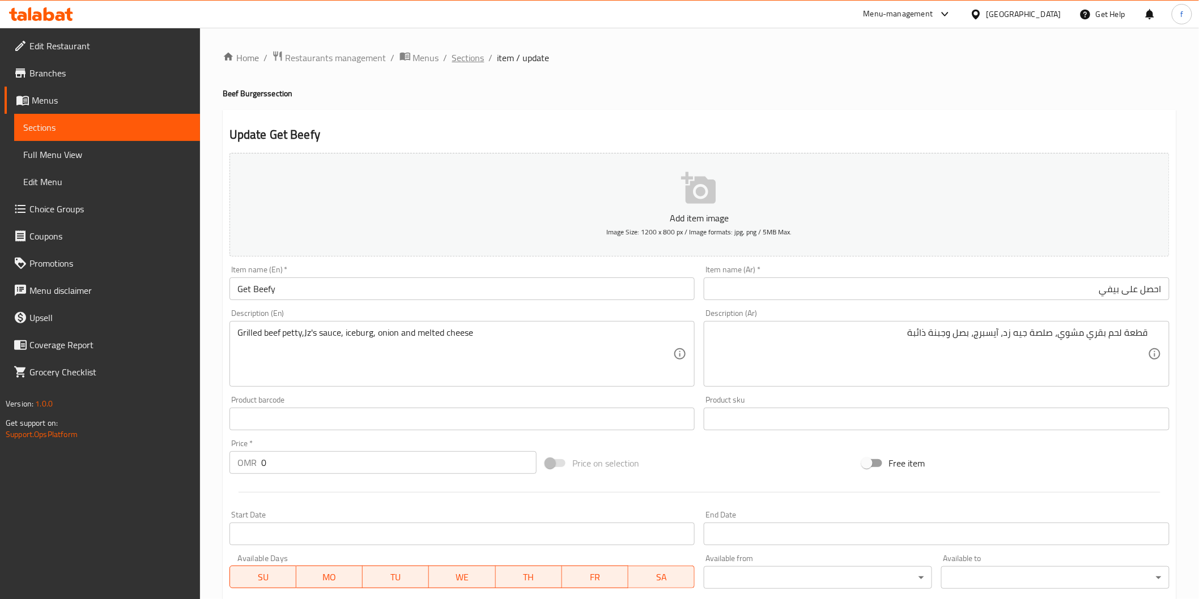
click at [469, 63] on span "Sections" at bounding box center [468, 58] width 32 height 14
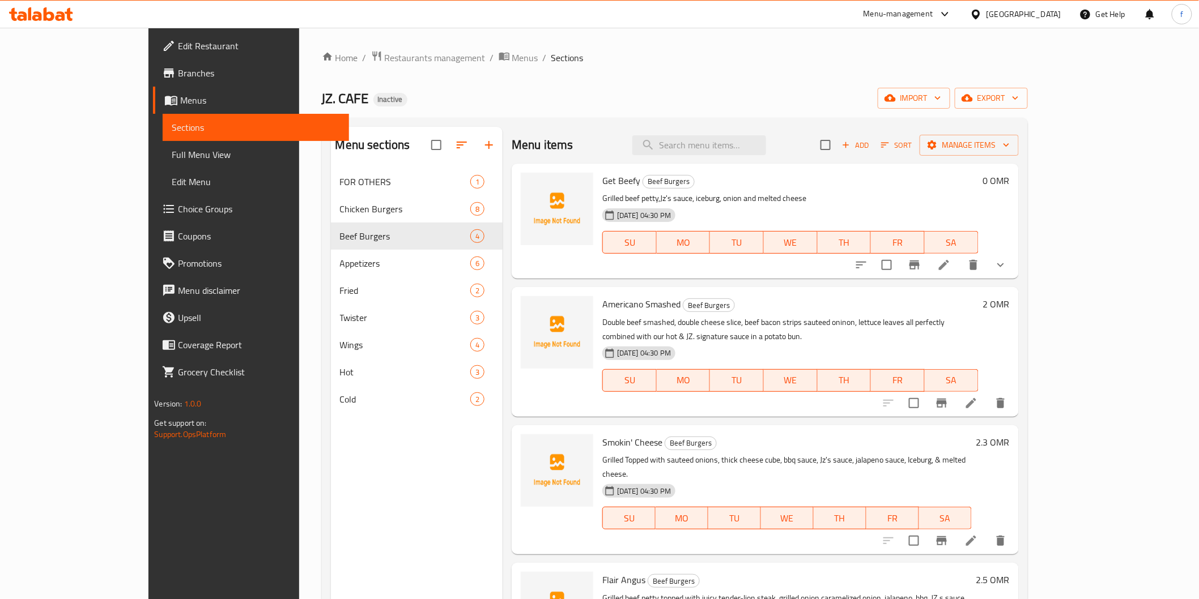
click at [976, 398] on icon at bounding box center [971, 403] width 10 height 10
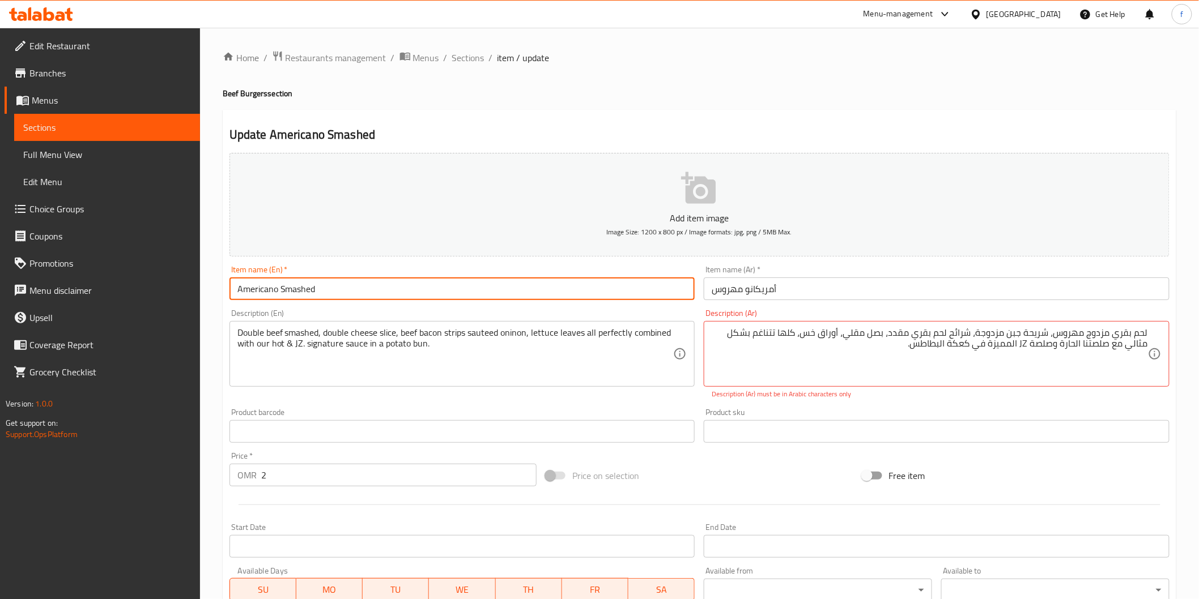
click at [282, 292] on input "Americano Smashed" at bounding box center [462, 289] width 466 height 23
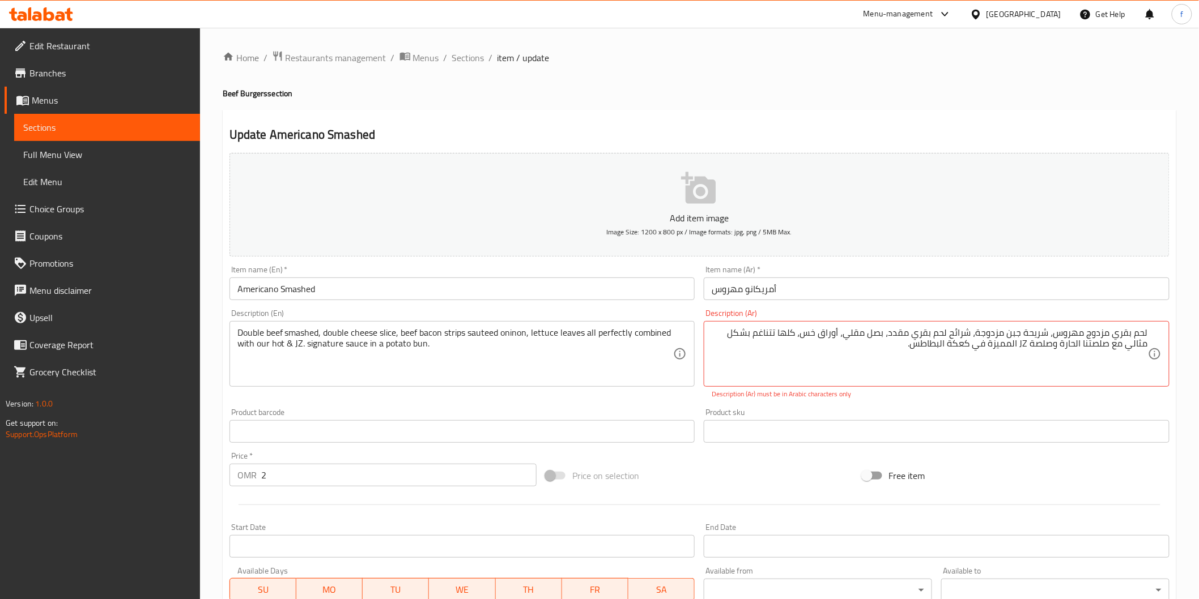
click at [951, 286] on input "أمريكانو مهروس" at bounding box center [937, 289] width 466 height 23
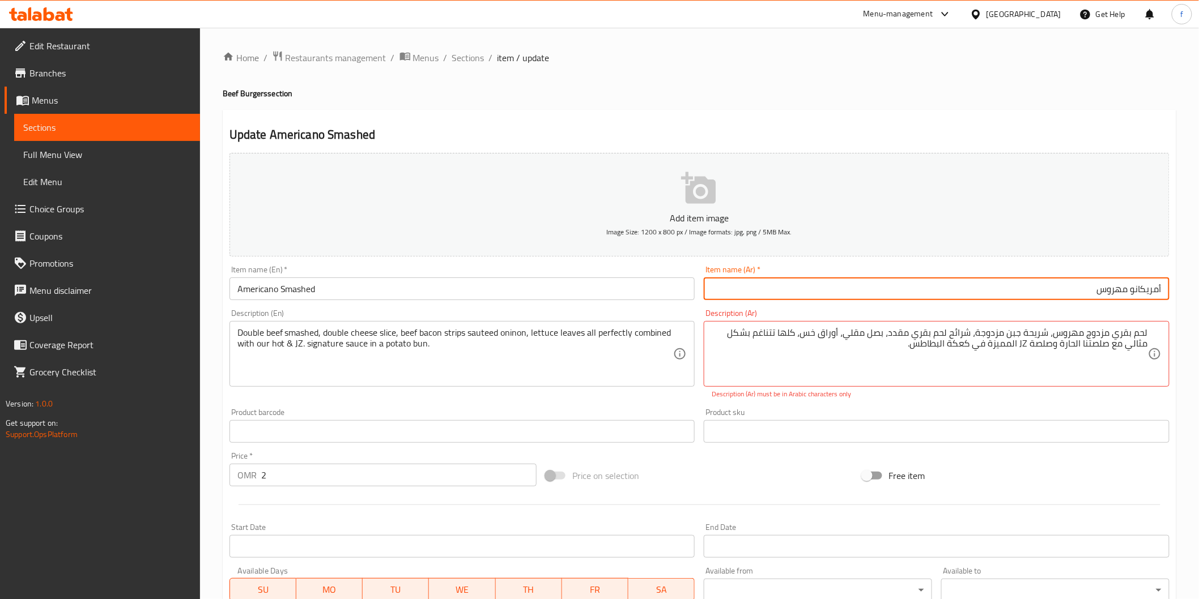
click at [1103, 291] on input "أمريكانو مهروس" at bounding box center [937, 289] width 466 height 23
type input "أمريكانو سماشد"
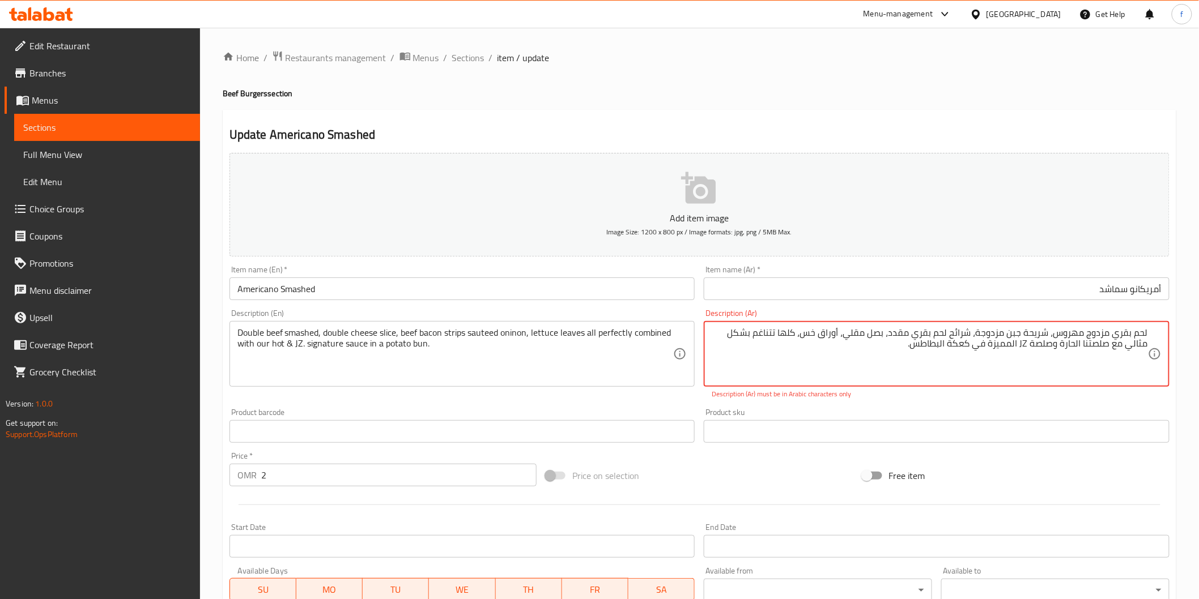
click at [1101, 335] on textarea "لحم بقري مزدوج مهروس، شريحة جبن مزدوجة، شرائح لحم بقري مقدد، بصل مقلي، أوراق خس…" at bounding box center [930, 354] width 436 height 54
click at [1062, 335] on textarea "لحم بقري دوبل مهروس، شريحة جبن مزدوجة، شرائح لحم بقري مقدد، بصل مقلي، أوراق خس،…" at bounding box center [930, 354] width 436 height 54
click at [1078, 330] on textarea "لحم بقري دوبل مهروس، شريحة جبن مزدوجة، شرائح لحم بقري مقدد، بصل مقلي، أوراق خس،…" at bounding box center [930, 354] width 436 height 54
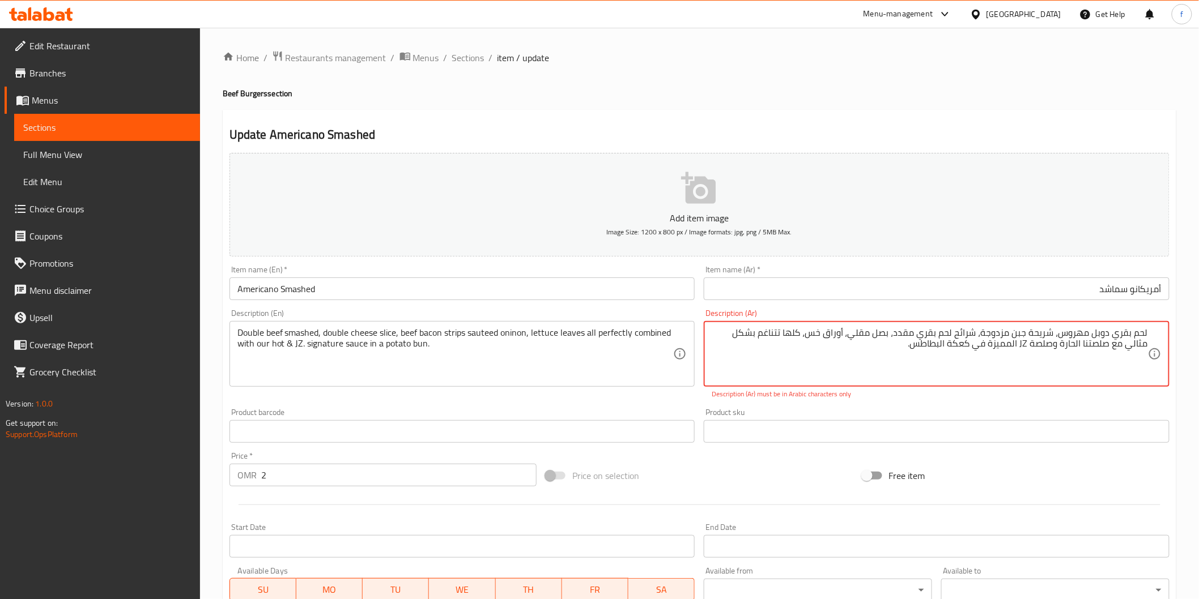
click at [1078, 331] on textarea "لحم بقري دوبل مهروس، شريحة جبن مزدوجة، شرائح لحم بقري مقدد، بصل مقلي، أوراق خس،…" at bounding box center [930, 354] width 436 height 54
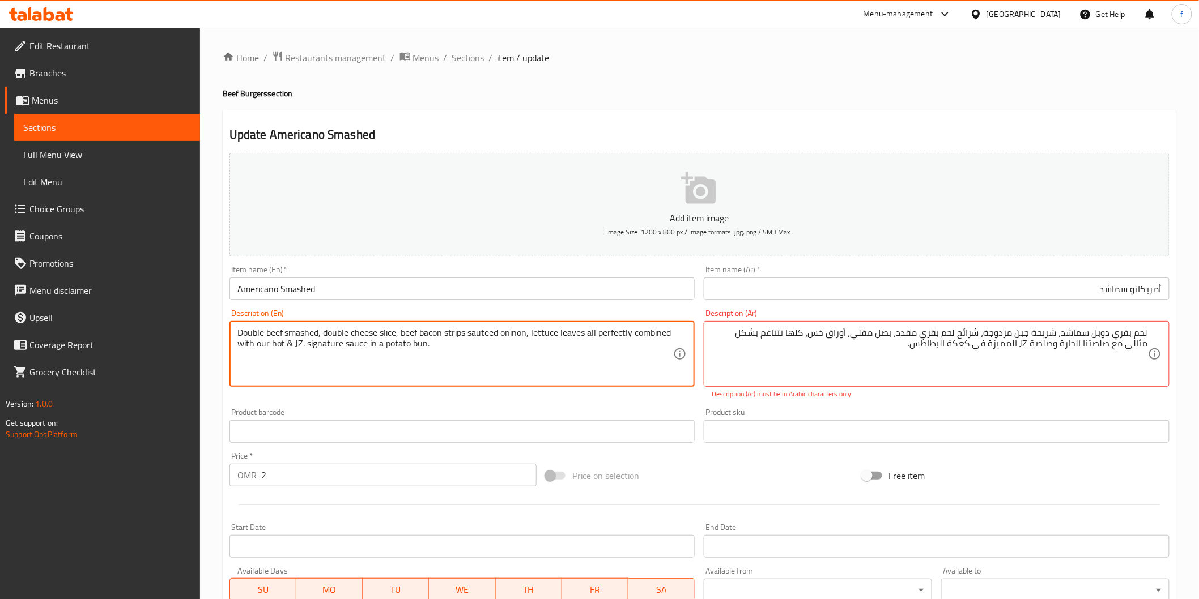
click at [393, 333] on textarea "Double beef smashed, double cheese slice, beef bacon strips sauteed oninon, let…" at bounding box center [455, 354] width 436 height 54
drag, startPoint x: 325, startPoint y: 332, endPoint x: 397, endPoint y: 335, distance: 71.4
click at [397, 335] on textarea "Double beef smashed, double cheese slice, beef bacon strips sauteed oninon, let…" at bounding box center [455, 354] width 436 height 54
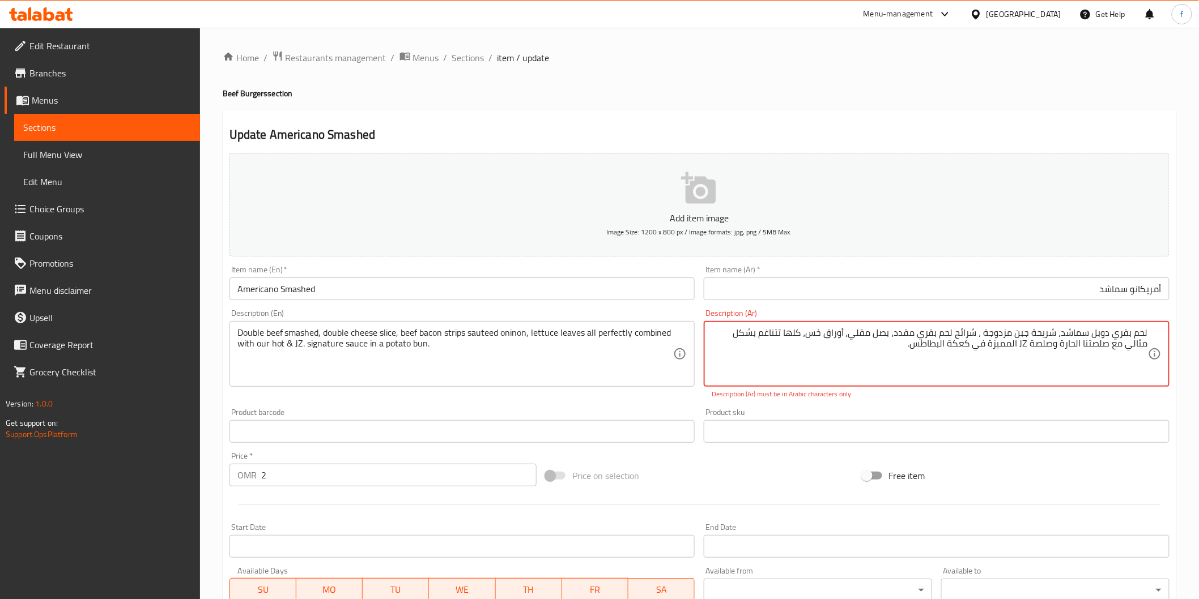
click at [999, 332] on textarea "لحم بقري دوبل سماشد، شريحة جبن مزدوجة ، شرائح لحم بقري مقدد، بصل مقلي، أوراق خس…" at bounding box center [930, 354] width 436 height 54
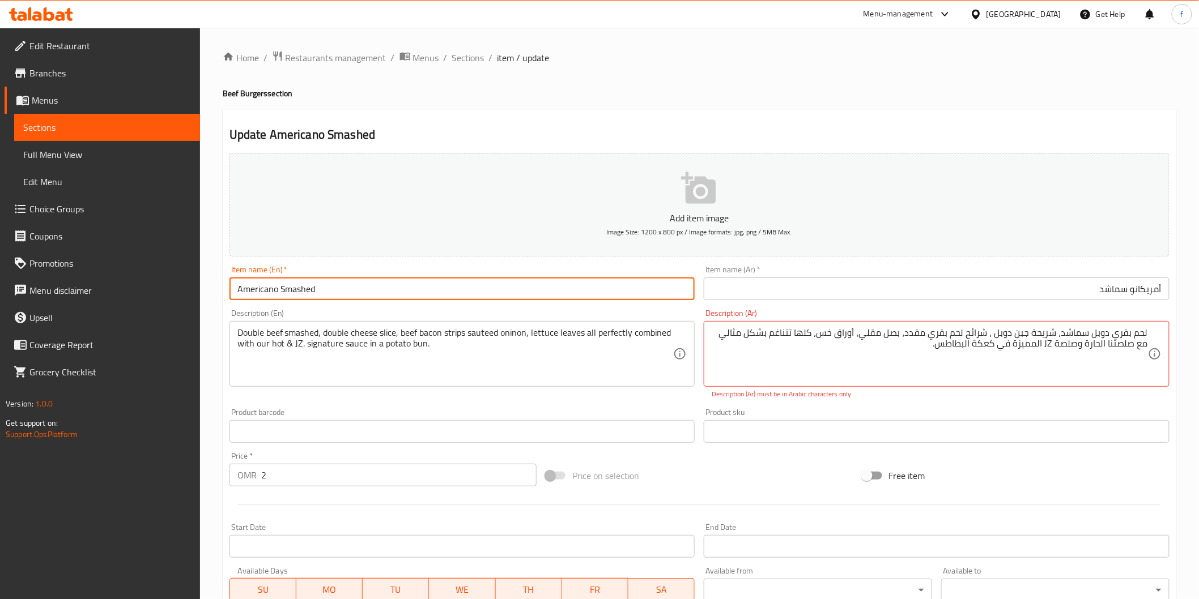
click at [342, 289] on input "Americano Smashed" at bounding box center [462, 289] width 466 height 23
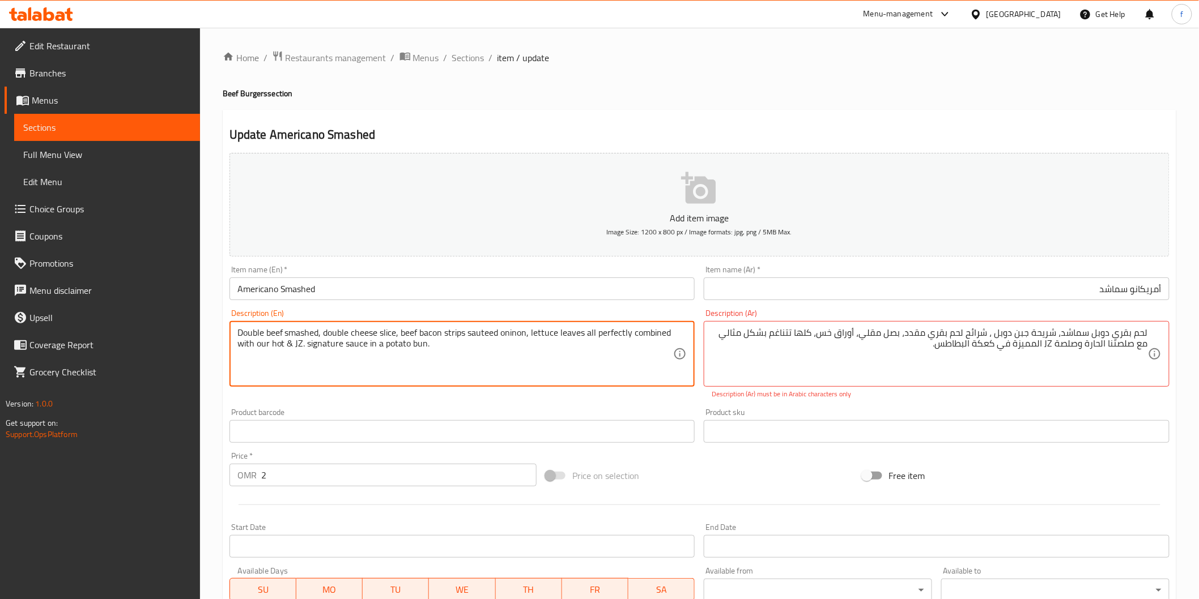
drag, startPoint x: 401, startPoint y: 330, endPoint x: 442, endPoint y: 333, distance: 42.0
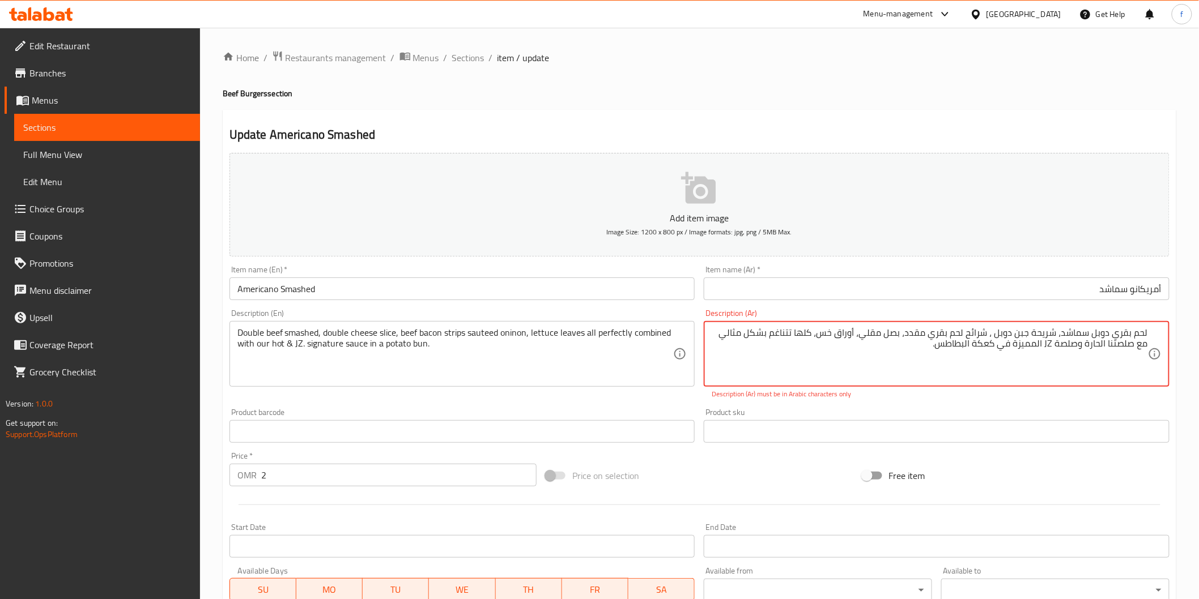
click at [983, 331] on textarea "لحم بقري دوبل سماشد، شريحة جبن دوبل ، شرائح لحم بقري مقدد، بصل مقلي، أوراق خس، …" at bounding box center [930, 354] width 436 height 54
click at [890, 336] on textarea "لحم بقري دوبل سماشد، شريحة جبن دوبل ، لحم بقري مقدد، بصل مقلي، أوراق خس، كلها ت…" at bounding box center [930, 354] width 436 height 54
click at [900, 338] on textarea "لحم بقري دوبل سماشد، شريحة جبن دوبل ، لحم بقري مقدد، بصل مقلي، أوراق خس، كلها ت…" at bounding box center [930, 354] width 436 height 54
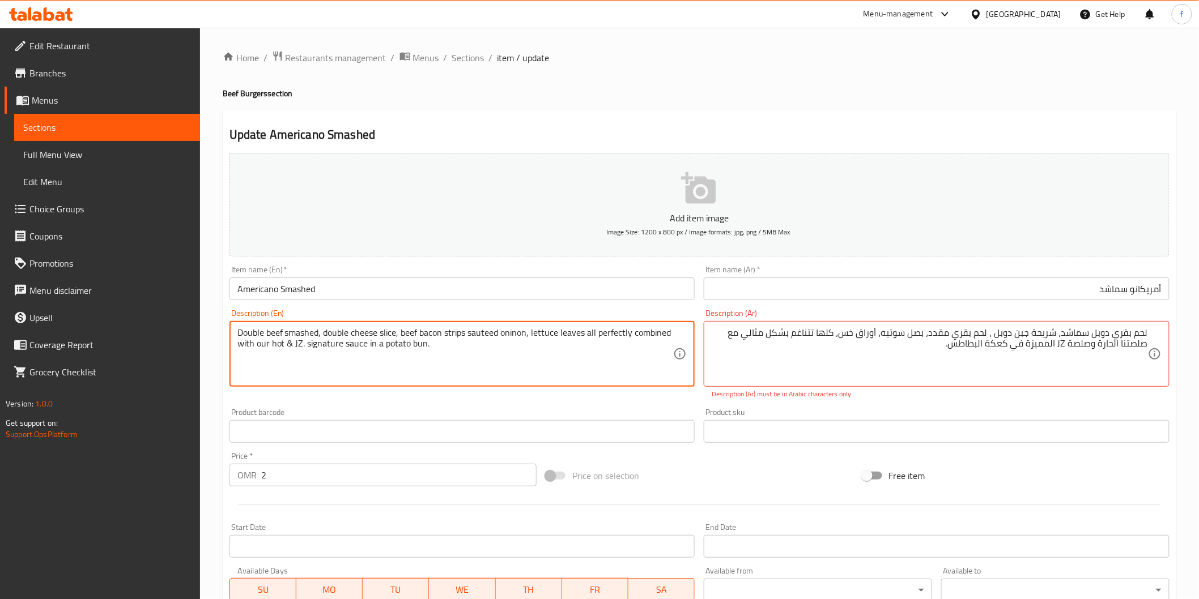
drag, startPoint x: 586, startPoint y: 332, endPoint x: 673, endPoint y: 336, distance: 86.8
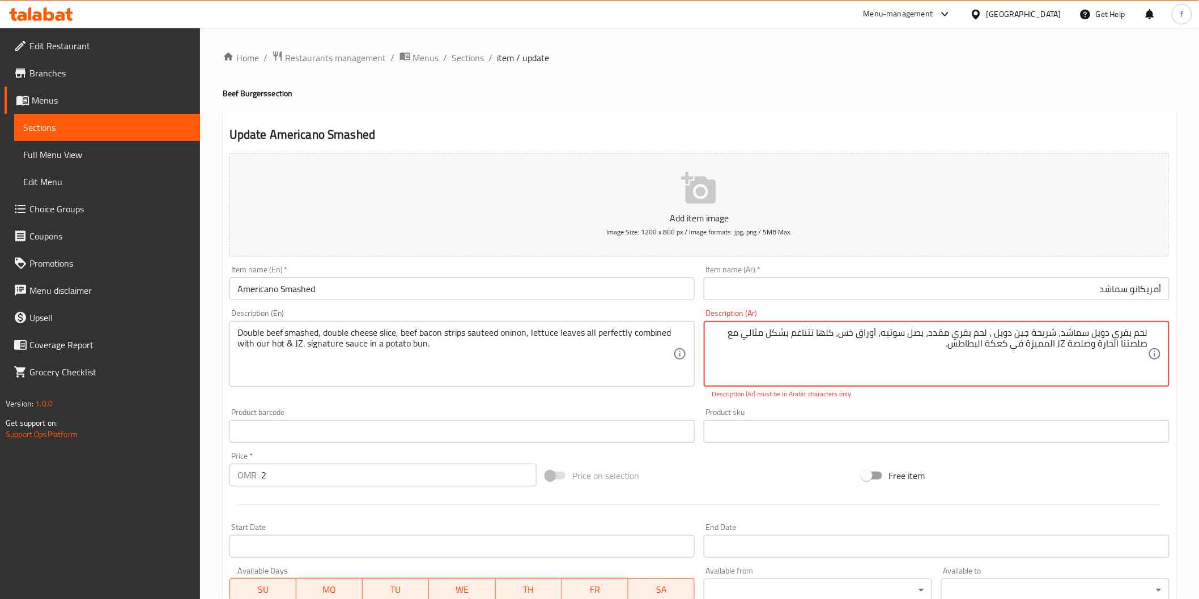
click at [812, 333] on textarea "لحم بقري دوبل سماشد، شريحة جبن دوبل ، لحم بقري مقدد، بصل سوتيه، أوراق خس، كلها …" at bounding box center [930, 354] width 436 height 54
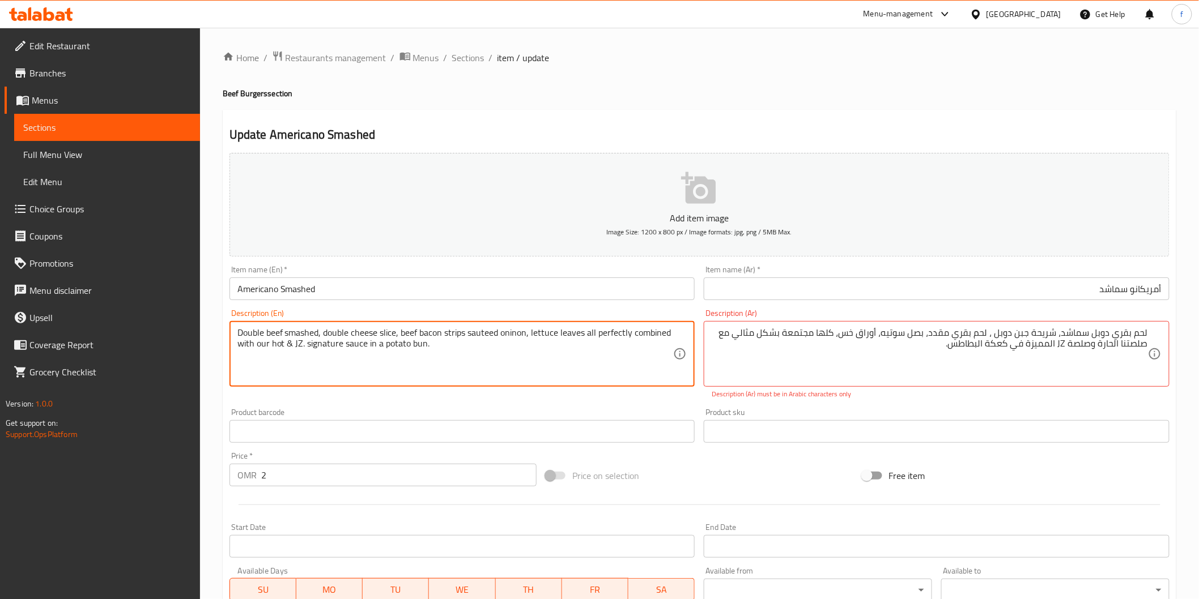
drag, startPoint x: 531, startPoint y: 333, endPoint x: 285, endPoint y: 347, distance: 246.8
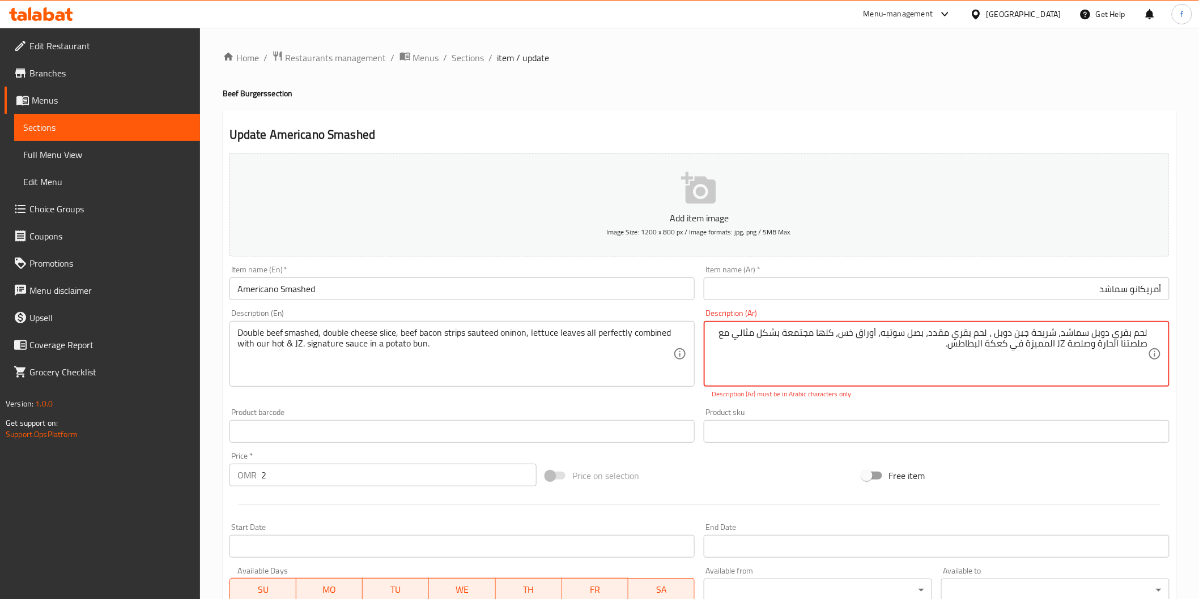
drag, startPoint x: 1147, startPoint y: 346, endPoint x: 1100, endPoint y: 347, distance: 46.5
click at [1083, 347] on textarea "لحم بقري دوبل سماشد، شريحة جبن دوبل ، لحم بقري مقدد، بصل سوتيه، أوراق خس، كلها …" at bounding box center [930, 354] width 436 height 54
click at [1083, 346] on textarea "لحم بقري دوبل سماشد، شريحة جبن دوبل ، لحم بقري مقدد، بصل سوتيه، أوراق خس، كلها …" at bounding box center [930, 354] width 436 height 54
click at [1058, 343] on textarea "لحم بقري دوبل سماشد، شريحة جبن دوبل ، لحم بقري مقدد، بصل سوتيه، أوراق خس، كلها …" at bounding box center [930, 354] width 436 height 54
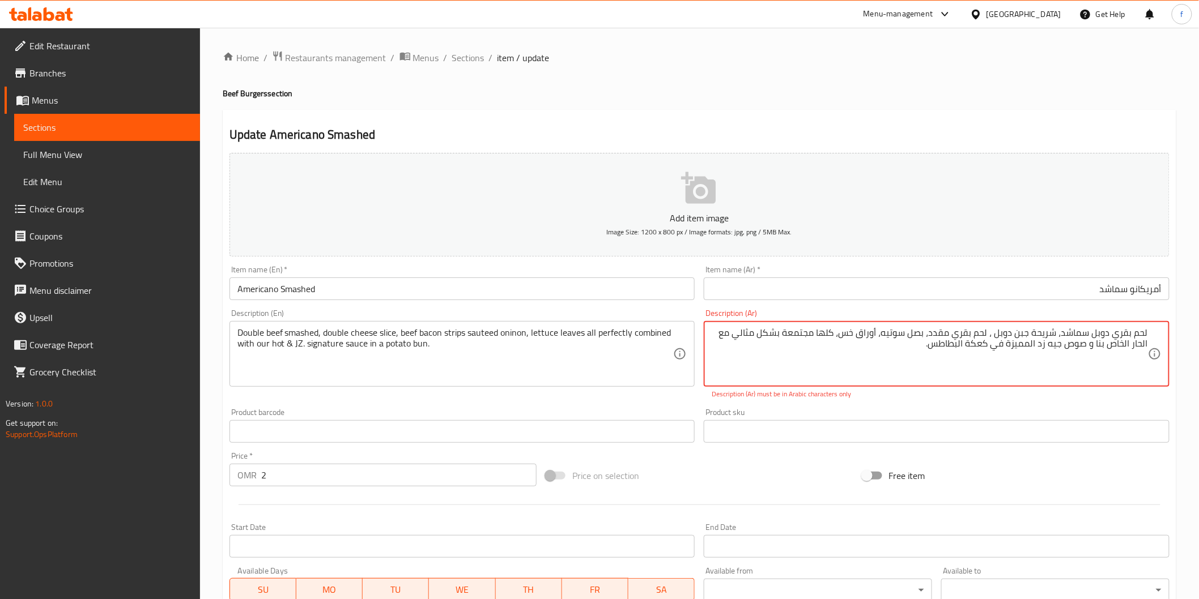
click at [1024, 346] on textarea "لحم بقري دوبل سماشد، شريحة جبن دوبل ، لحم بقري مقدد، بصل سوتيه، أوراق خس، كلها …" at bounding box center [930, 354] width 436 height 54
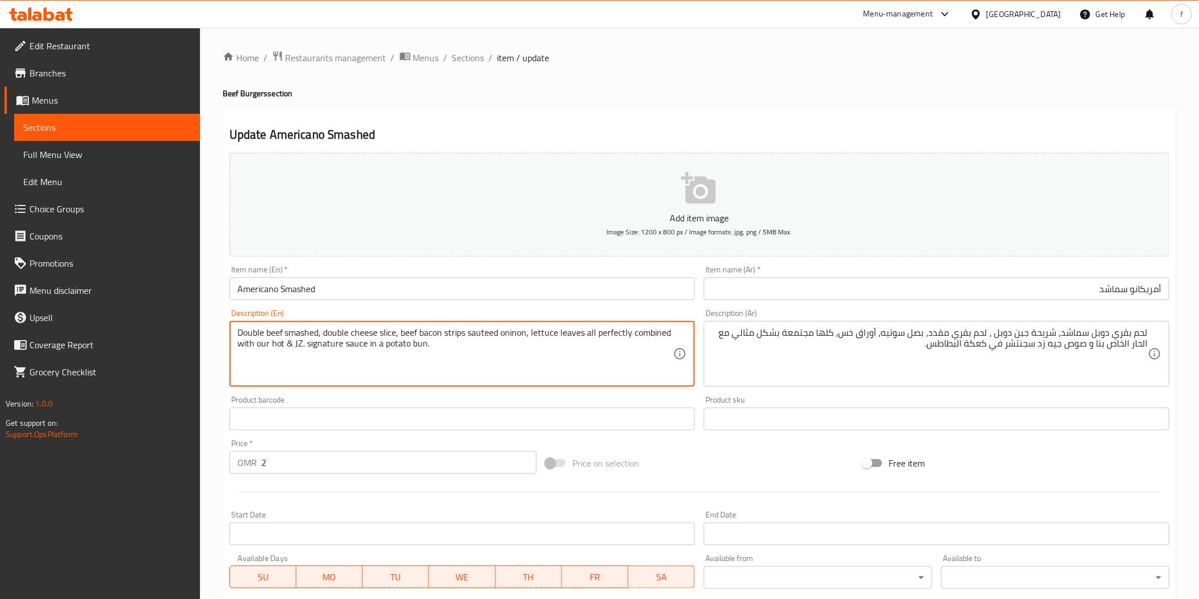
click at [415, 344] on textarea "Double beef smashed, double cheese slice, beef bacon strips sauteed oninon, let…" at bounding box center [455, 354] width 436 height 54
drag, startPoint x: 381, startPoint y: 341, endPoint x: 397, endPoint y: 346, distance: 17.2
click at [397, 346] on textarea "Double beef smashed, double cheese slice, beef bacon strips sauteed oninon, let…" at bounding box center [455, 354] width 436 height 54
drag, startPoint x: 384, startPoint y: 343, endPoint x: 433, endPoint y: 348, distance: 50.1
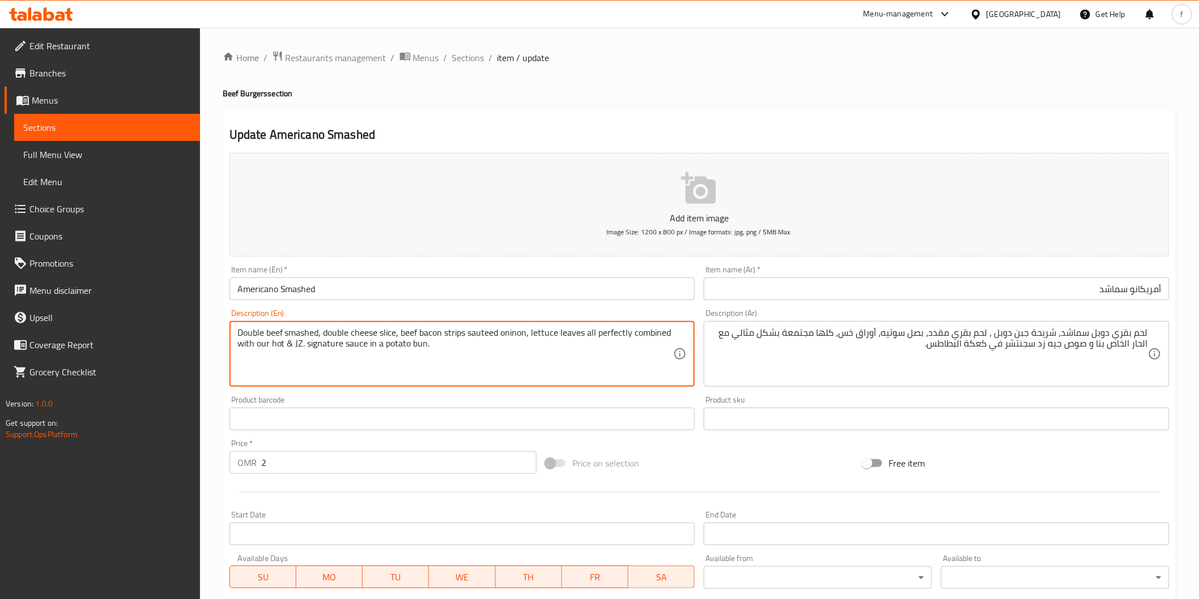
click at [433, 348] on textarea "Double beef smashed, double cheese slice, beef bacon strips sauteed oninon, let…" at bounding box center [455, 354] width 436 height 54
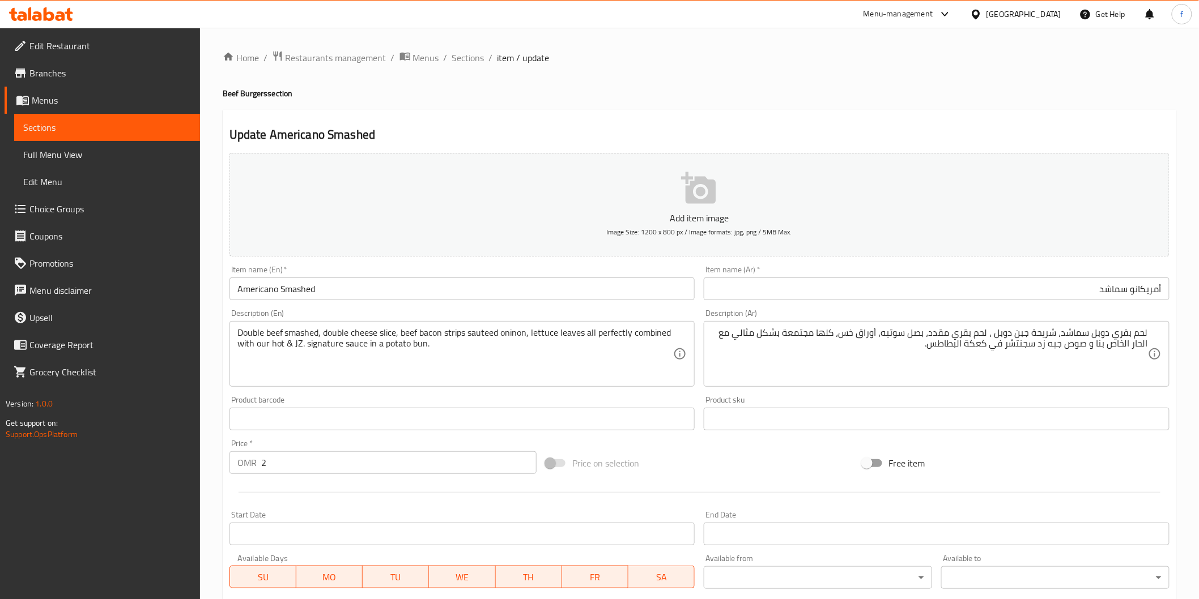
click at [949, 382] on div "لحم بقري دوبل سماشد، شريحة جبن دوبل ، لحم بقري مقدد، بصل سوتيه، أوراق خس، كلها …" at bounding box center [937, 354] width 466 height 66
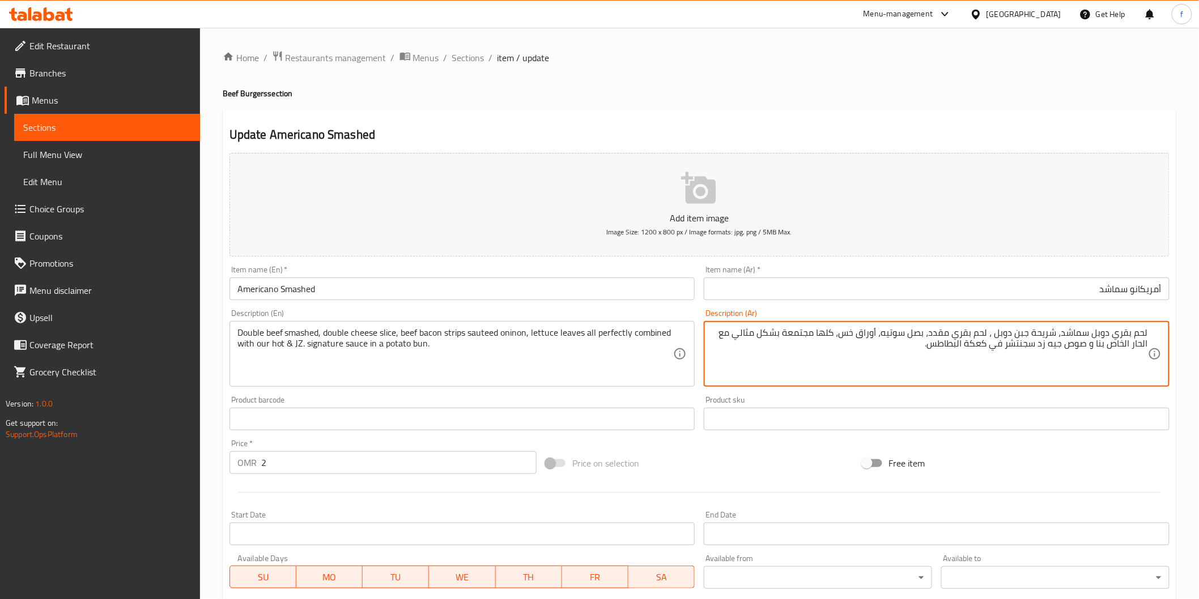
click at [983, 343] on textarea "لحم بقري دوبل سماشد، شريحة جبن دوبل ، لحم بقري مقدد، بصل سوتيه، أوراق خس، كلها …" at bounding box center [930, 354] width 436 height 54
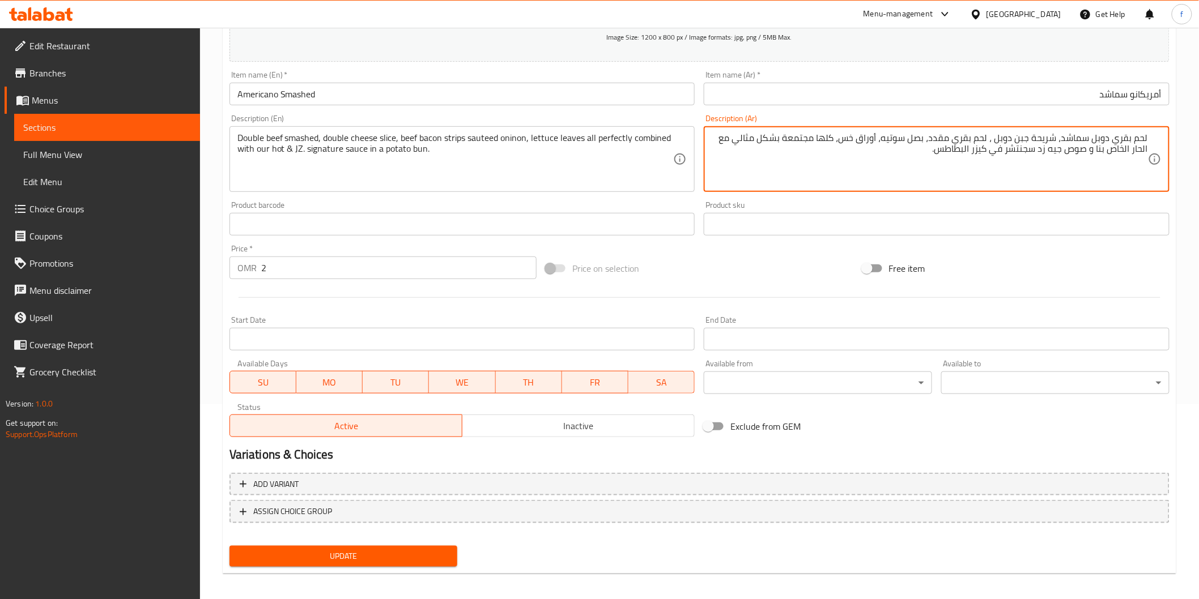
scroll to position [199, 0]
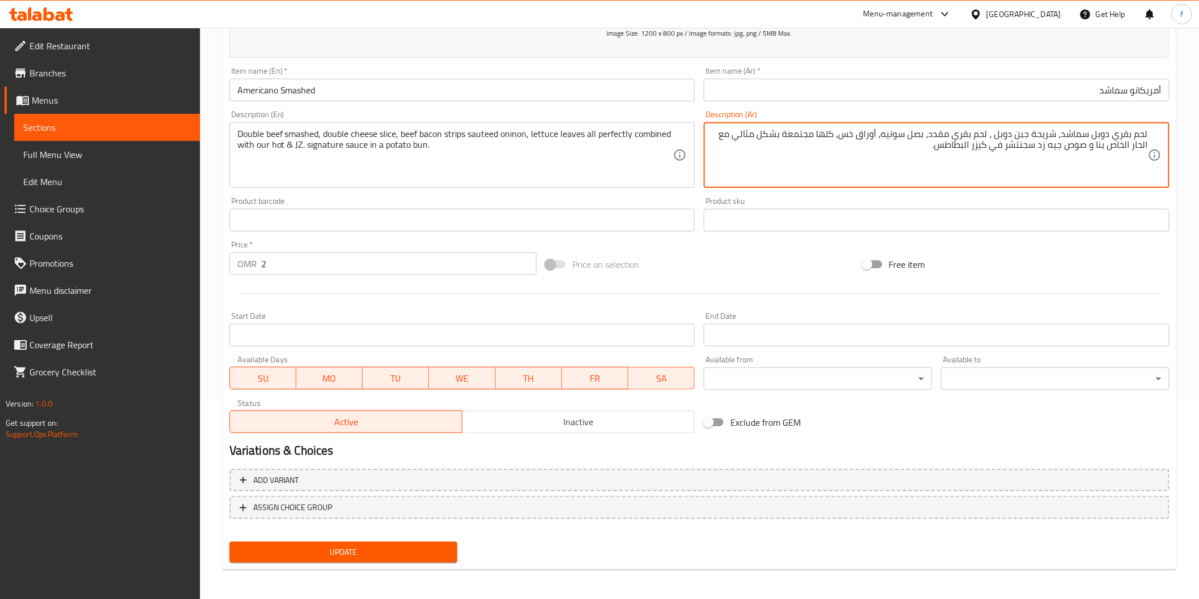
type textarea "لحم بقري دوبل سماشد، شريحة جبن دوبل ، لحم بقري مقدد، بصل سوتيه، أوراق خس، كلها …"
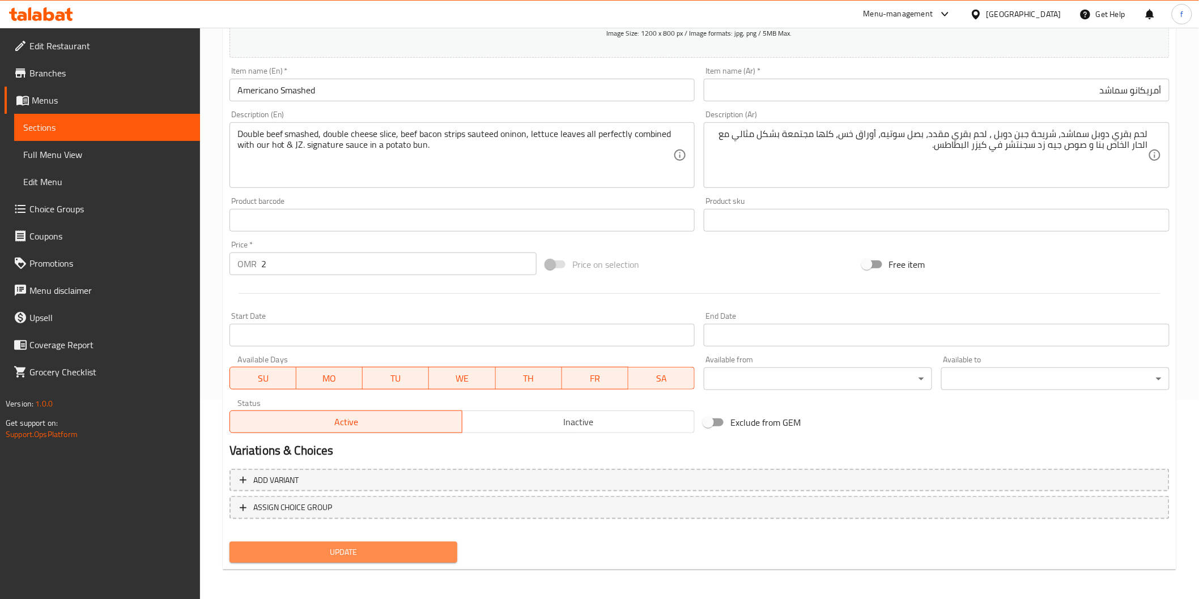
click at [320, 554] on span "Update" at bounding box center [344, 553] width 210 height 14
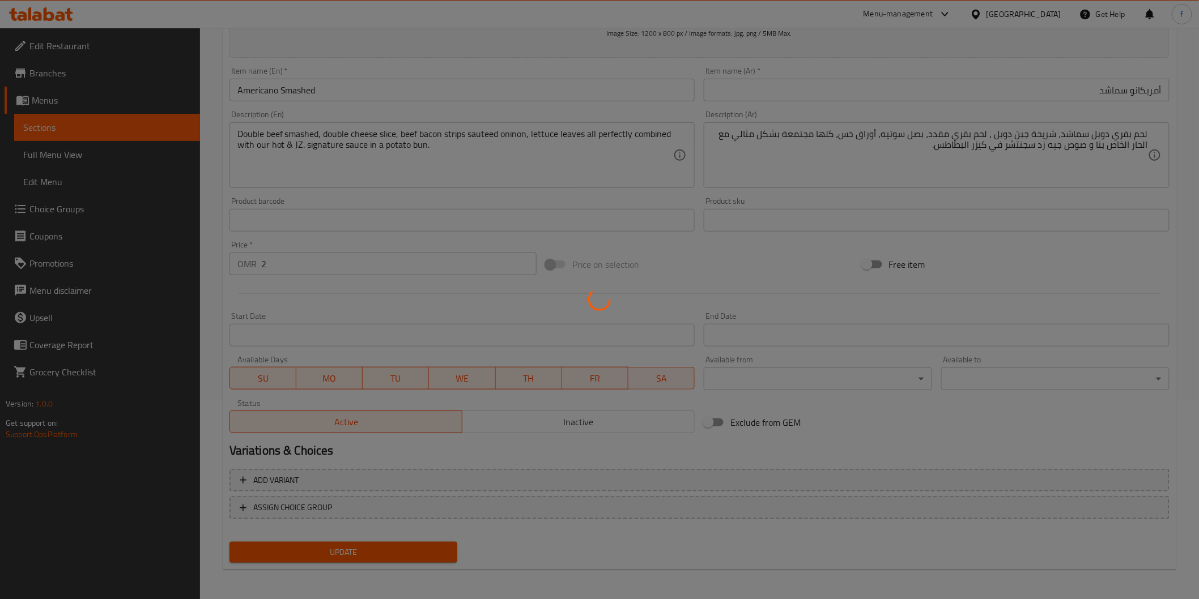
scroll to position [0, 0]
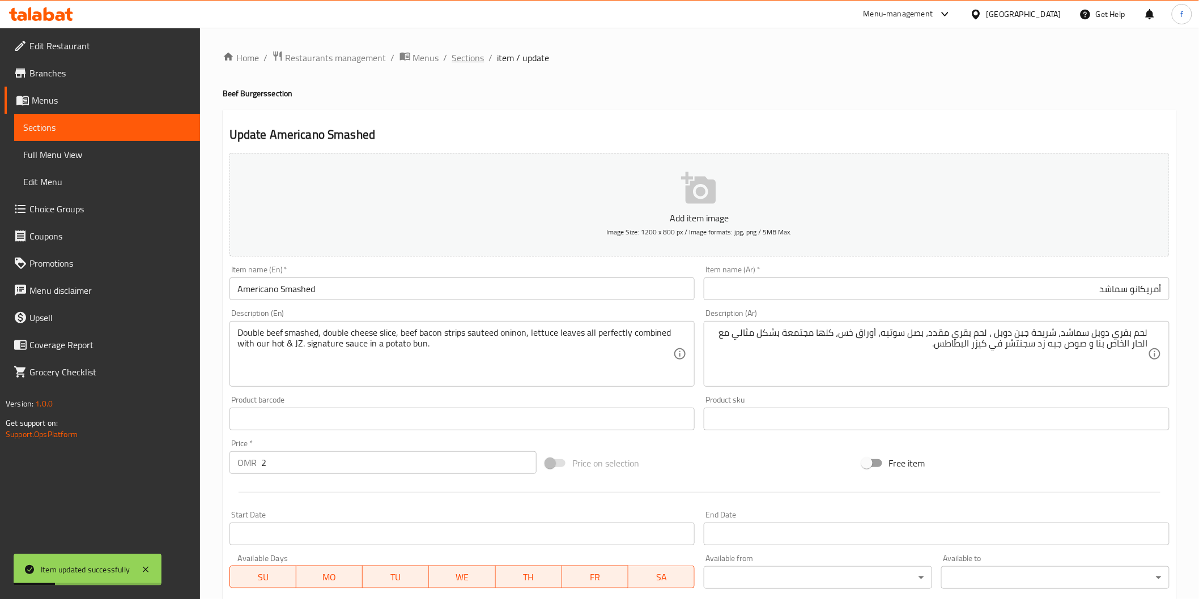
click at [477, 63] on span "Sections" at bounding box center [468, 58] width 32 height 14
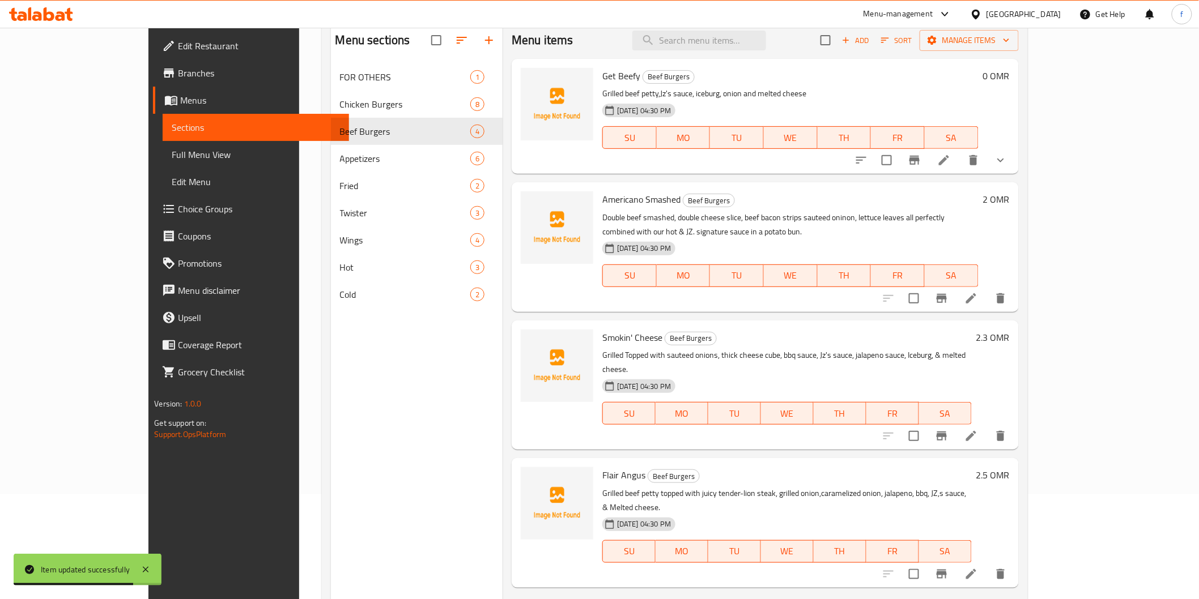
scroll to position [159, 0]
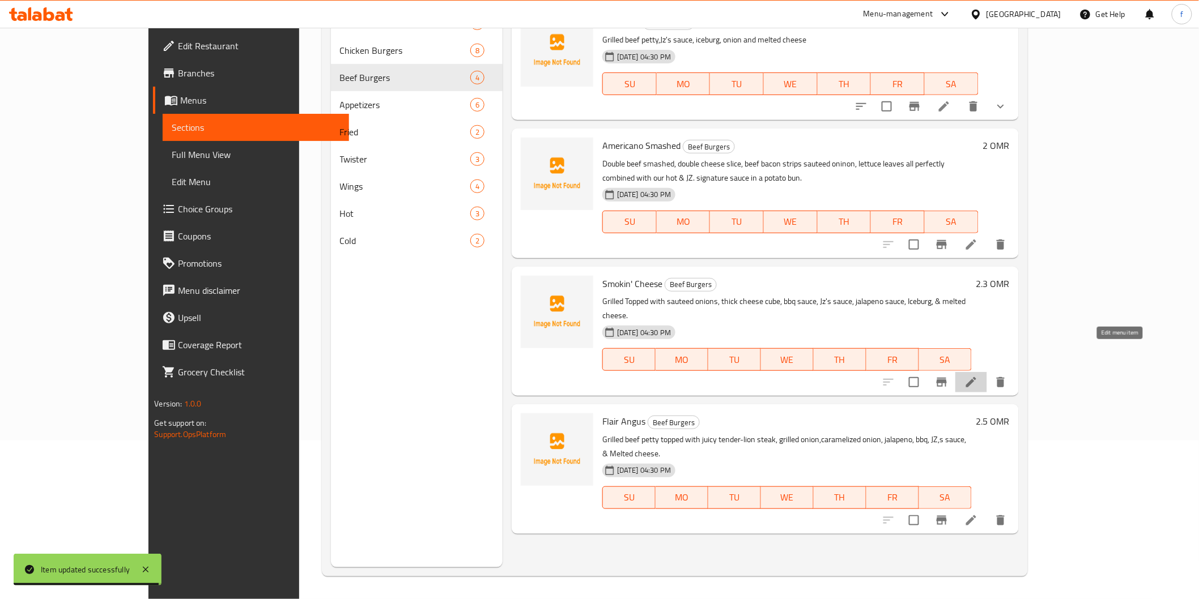
click at [978, 376] on icon at bounding box center [971, 383] width 14 height 14
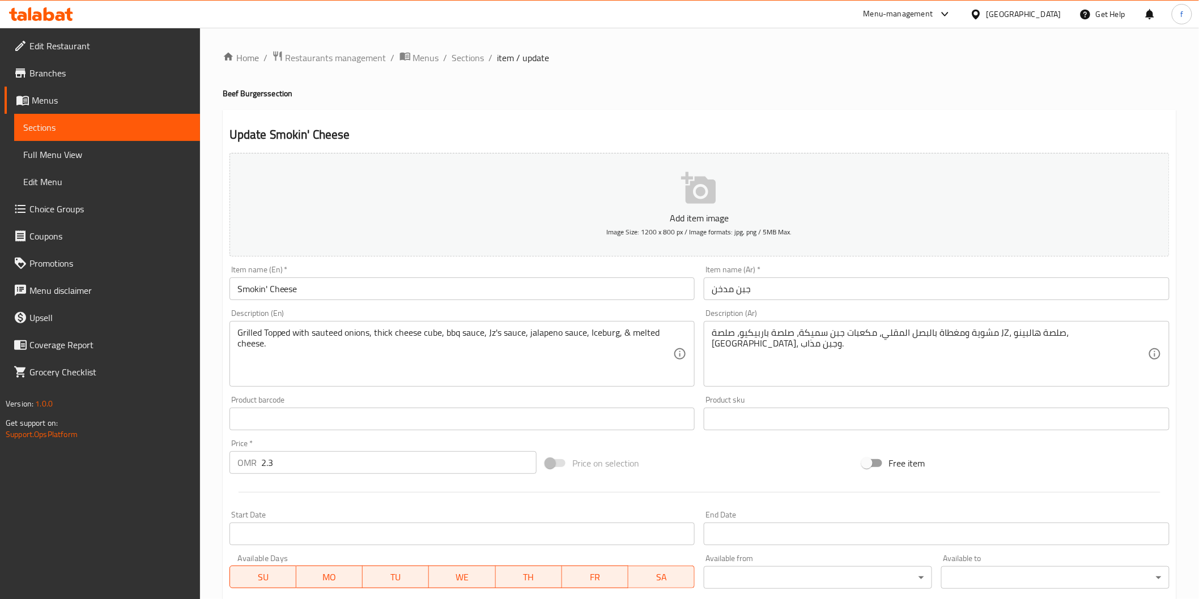
click at [310, 291] on input "Smokin' Cheese" at bounding box center [462, 289] width 466 height 23
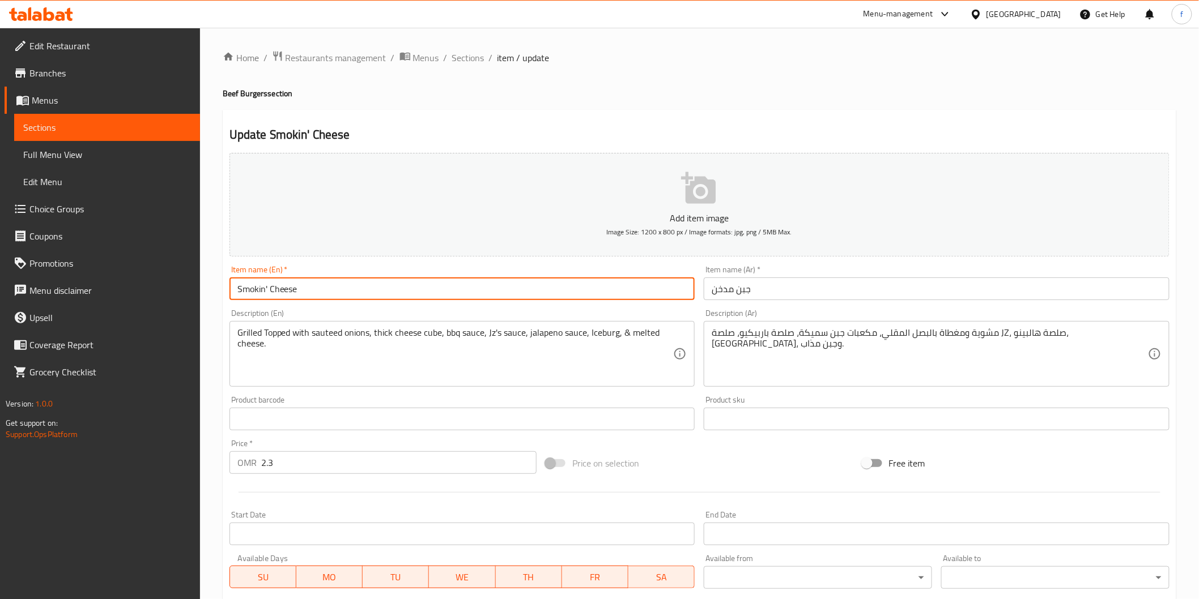
click at [310, 291] on input "Smokin' Cheese" at bounding box center [462, 289] width 466 height 23
click at [278, 291] on input "Smokin' Cheese" at bounding box center [462, 289] width 466 height 23
click at [293, 292] on input "Smokin' Cheese" at bounding box center [462, 289] width 466 height 23
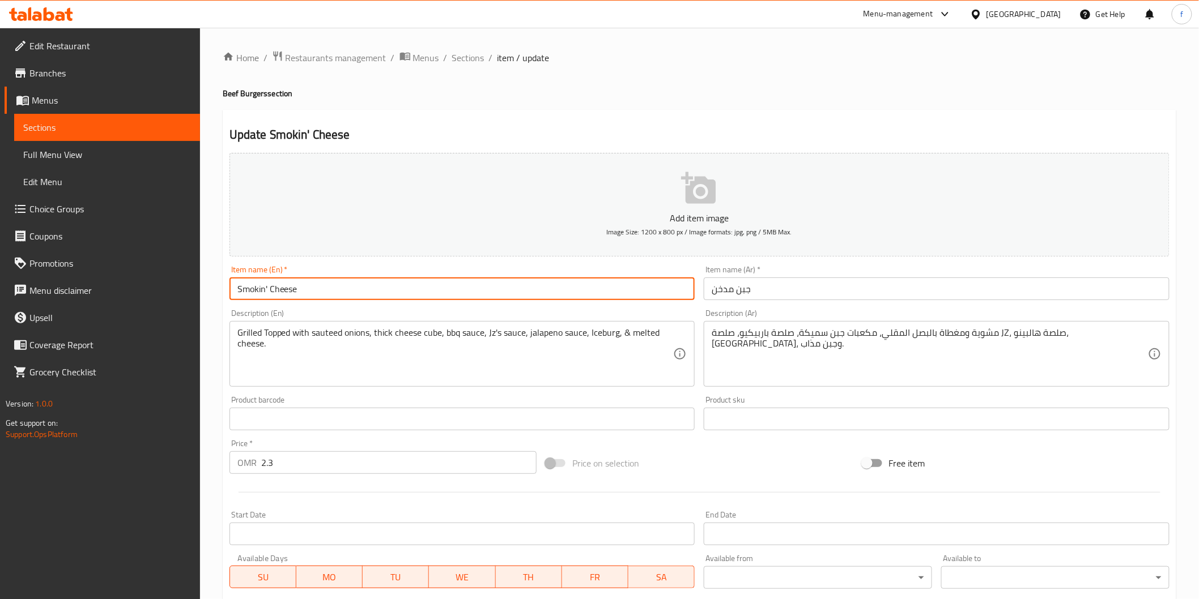
click at [293, 292] on input "Smokin' Cheese" at bounding box center [462, 289] width 466 height 23
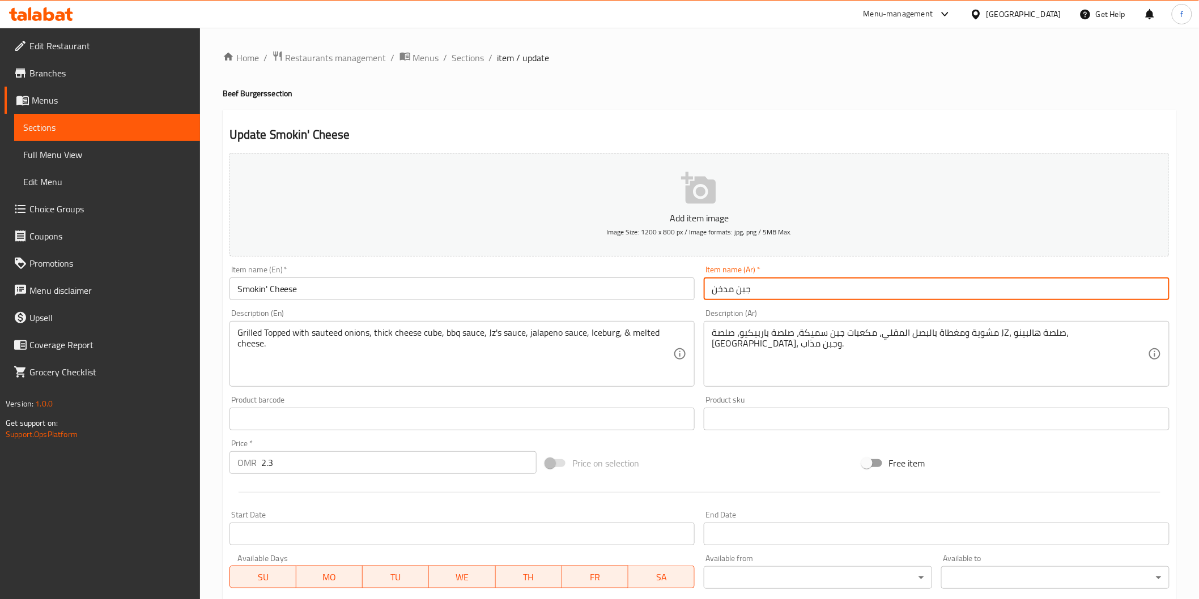
click at [887, 292] on input "جبن مدخن" at bounding box center [937, 289] width 466 height 23
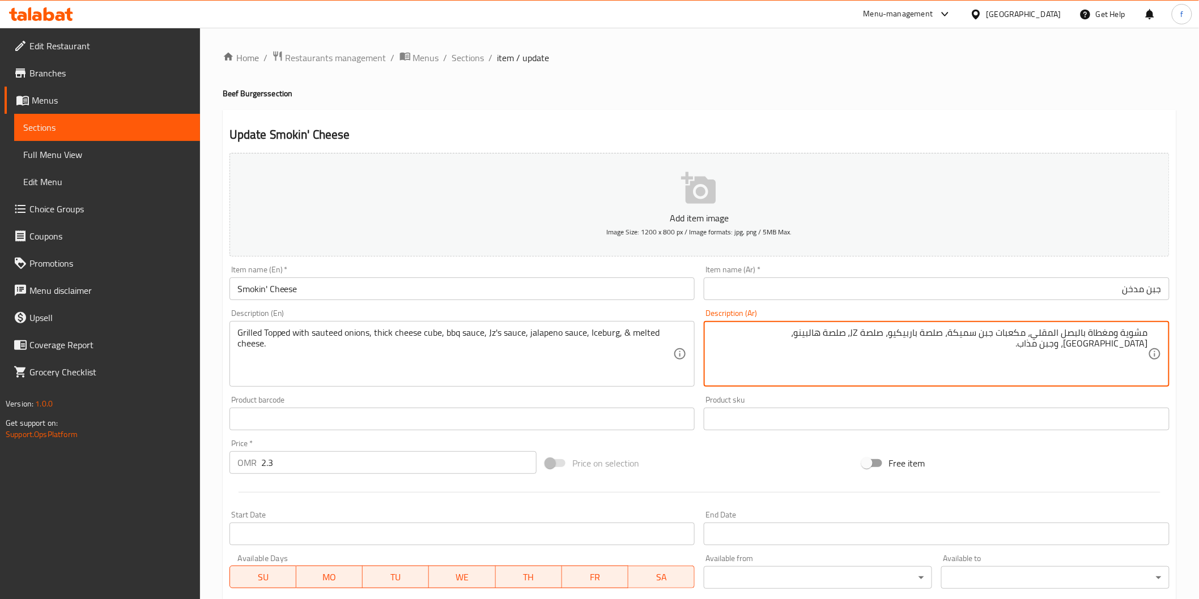
click at [1048, 330] on textarea "مشوية ومغطاة بالبصل المقلي، مكعبات جبن سميكة، صلصة باربيكيو، صلصة JZ، صلصة هالب…" at bounding box center [930, 354] width 436 height 54
click at [1073, 332] on textarea "مشوية ومغطاة بالبصل المقلي، مكعبات جبن سميكة، صلصة باربيكيو، صلصة JZ، صلصة هالب…" at bounding box center [930, 354] width 436 height 54
click at [1052, 335] on textarea "مشوية ومغطاة بالبصل المقلي، مكعبات جبن سميكة، صلصة باربيكيو، صلصة JZ، صلصة هالب…" at bounding box center [930, 354] width 436 height 54
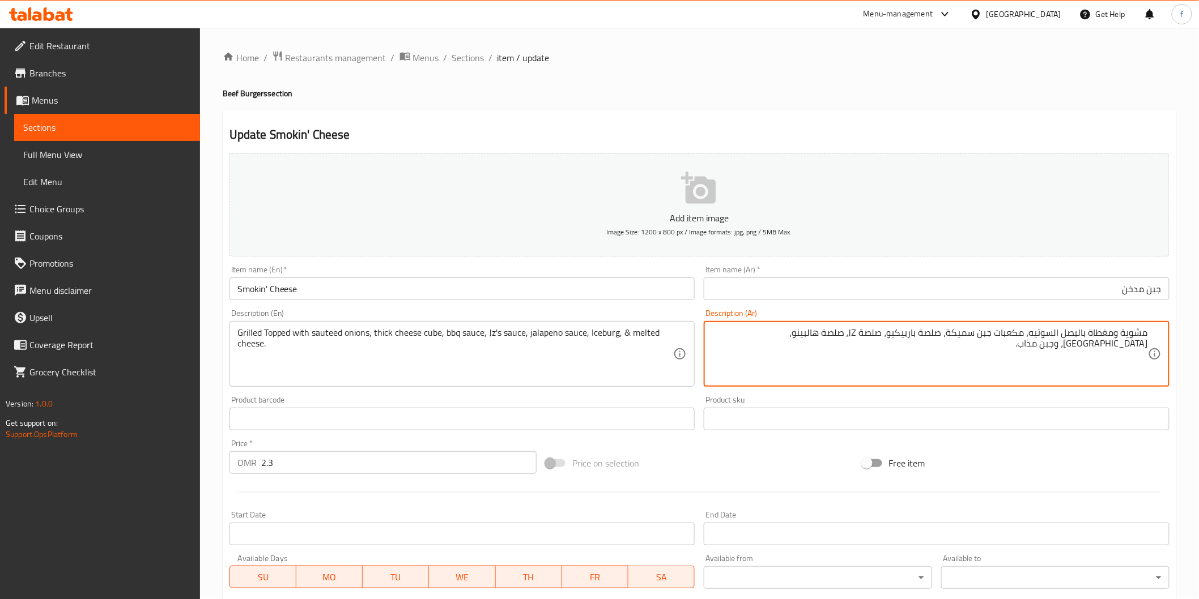
click at [980, 331] on textarea "مشوية ومغطاة بالبصل السوتيه، مكعبات جبن سميكة، صلصة باربيكيو، صلصة JZ، صلصة هال…" at bounding box center [930, 354] width 436 height 54
click at [931, 331] on textarea "مشوية ومغطاة بالبصل السوتيه، مكعبات جبنة سميكة، صلصة باربيكيو، صلصة JZ، صلصة ها…" at bounding box center [930, 354] width 436 height 54
click at [857, 330] on textarea "مشوية ومغطاة بالبصل السوتيه، مكعبات جبنة سميكة، صوص باربيكيو، صلصة JZ، صلصة هال…" at bounding box center [930, 354] width 436 height 54
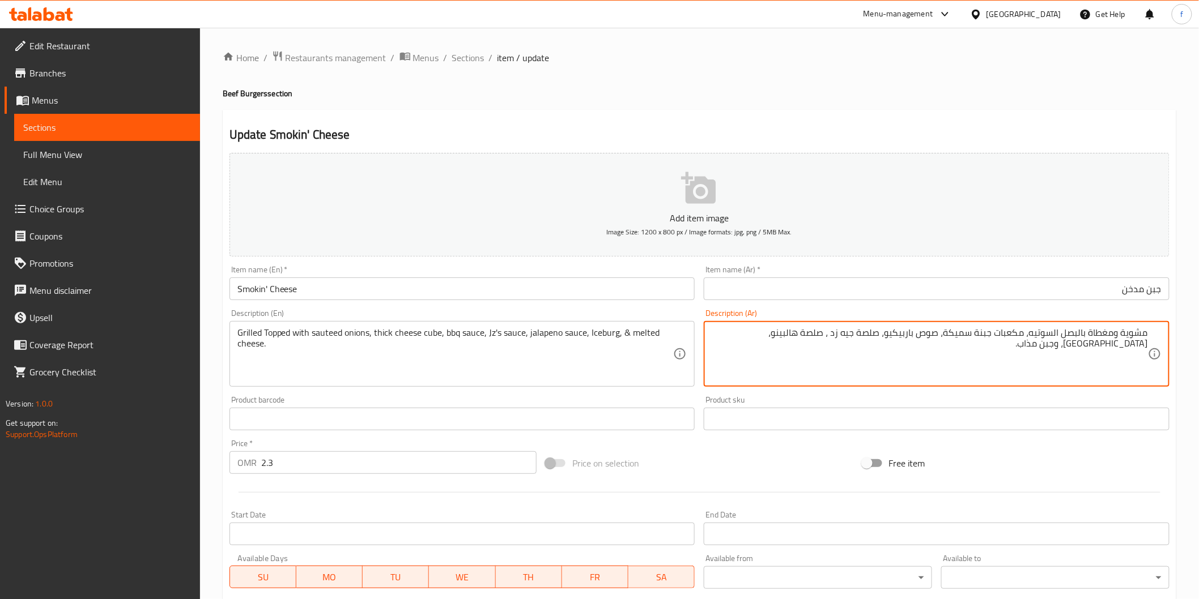
click at [871, 331] on textarea "مشوية ومغطاة بالبصل السوتيه، مكعبات جبنة سميكة، صوص باربيكيو، صلصة جيه زد ، صلص…" at bounding box center [930, 354] width 436 height 54
click at [823, 331] on textarea "مشوية ومغطاة بالبصل السوتيه، مكعبات جبنة سميكة، صوص باربيكيو، صوص جيه زد ، صلصة…" at bounding box center [930, 354] width 436 height 54
click at [751, 334] on textarea "مشوية ومغطاة بالبصل السوتيه، مكعبات جبنة سميكة، صوص باربيكيو، صوص جيه زد ، صوص …" at bounding box center [930, 354] width 436 height 54
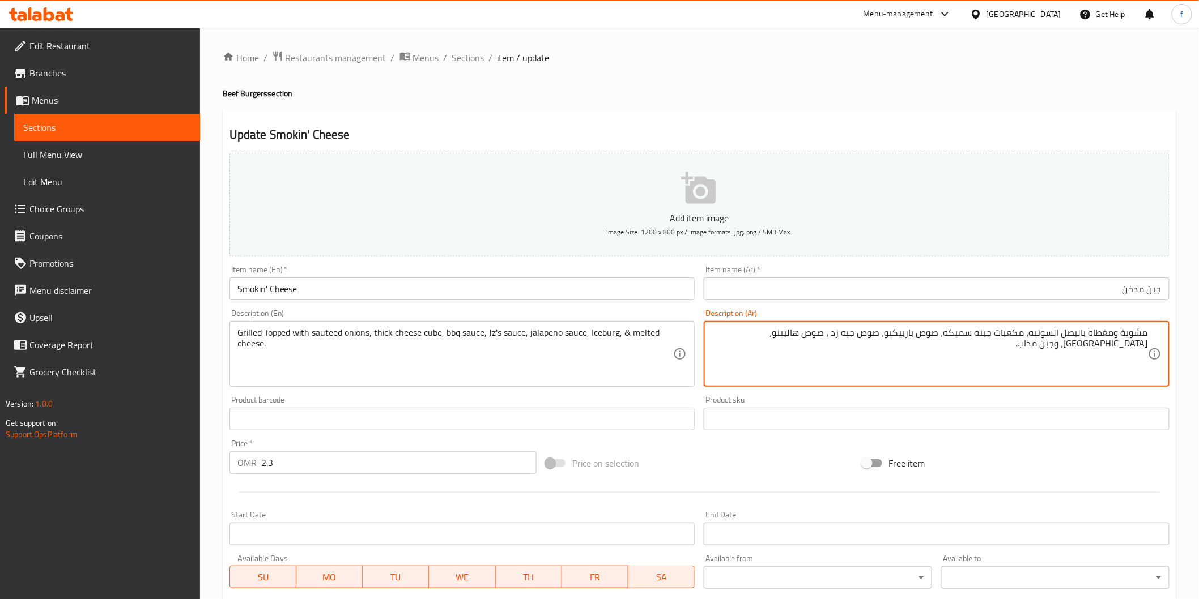
click at [731, 336] on textarea "مشوية ومغطاة بالبصل السوتيه، مكعبات جبنة سميكة، صوص باربيكيو، صوص جيه زد ، صوص …" at bounding box center [930, 354] width 436 height 54
click at [723, 332] on textarea "مشوية ومغطاة بالبصل السوتيه، مكعبات جبنة سميكة، صوص باربيكيو، صوص جيه زد ، صوص …" at bounding box center [930, 354] width 436 height 54
click at [1094, 359] on textarea "مشوية ومغطاة بالبصل السوتيه، مكعبات جبنة سميكة، صوص باربيكيو، صوص جيه زد ، صوص …" at bounding box center [930, 354] width 436 height 54
type textarea "مشوية ومغطاة بالبصل السوتيه، مكعبات جبنة سميكة، صوص باربيكيو، صوص جيه زد ، صوص …"
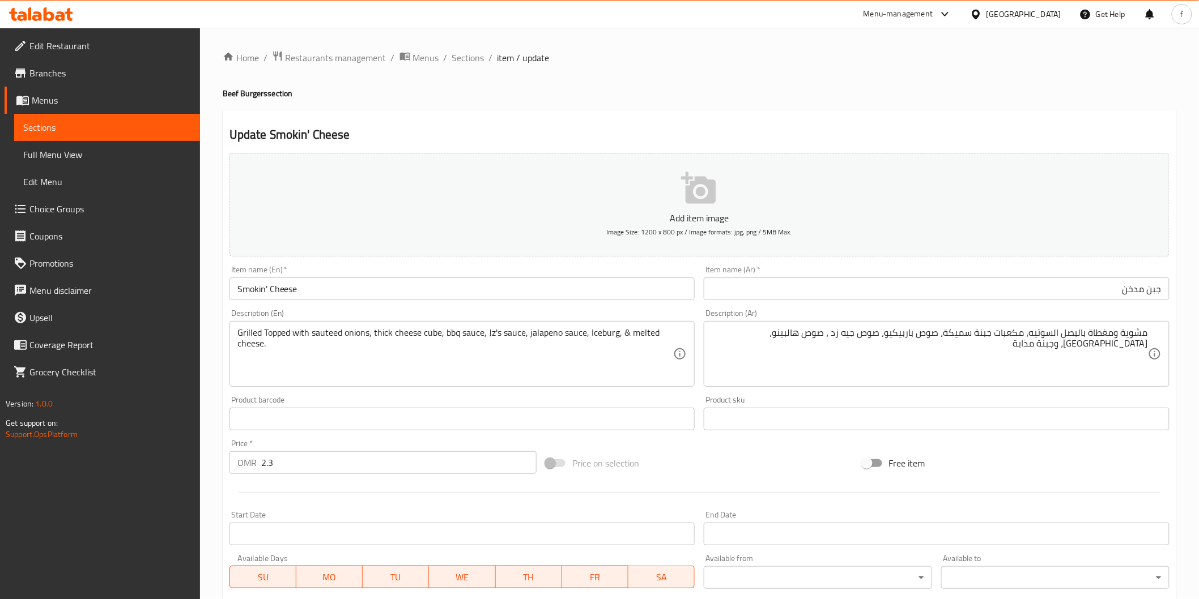
click at [682, 428] on input "text" at bounding box center [462, 419] width 466 height 23
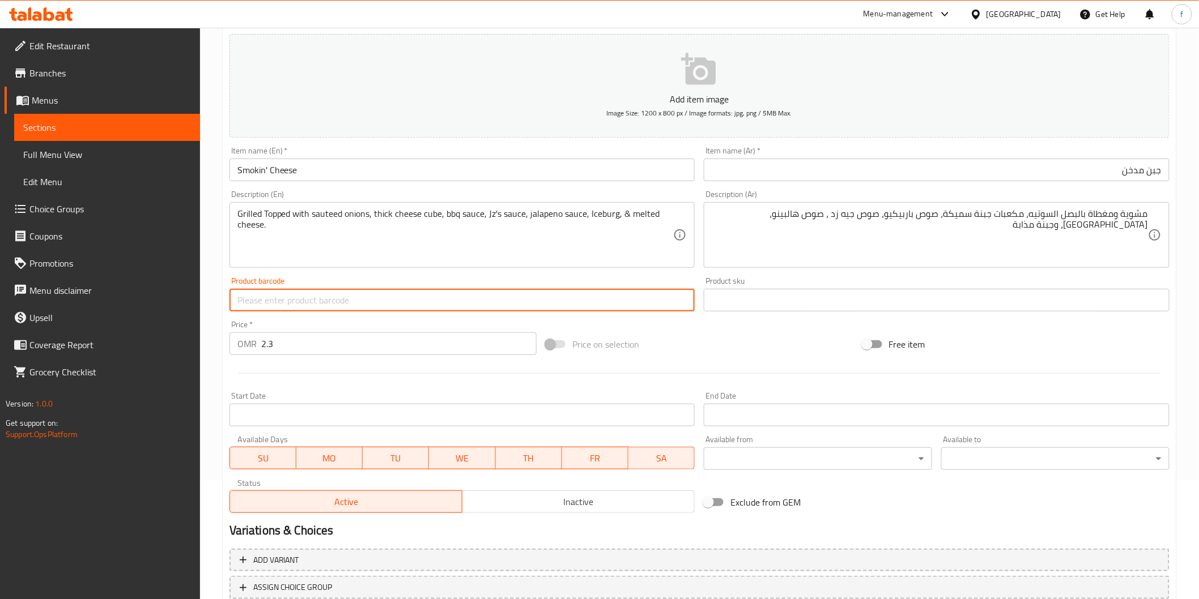
scroll to position [199, 0]
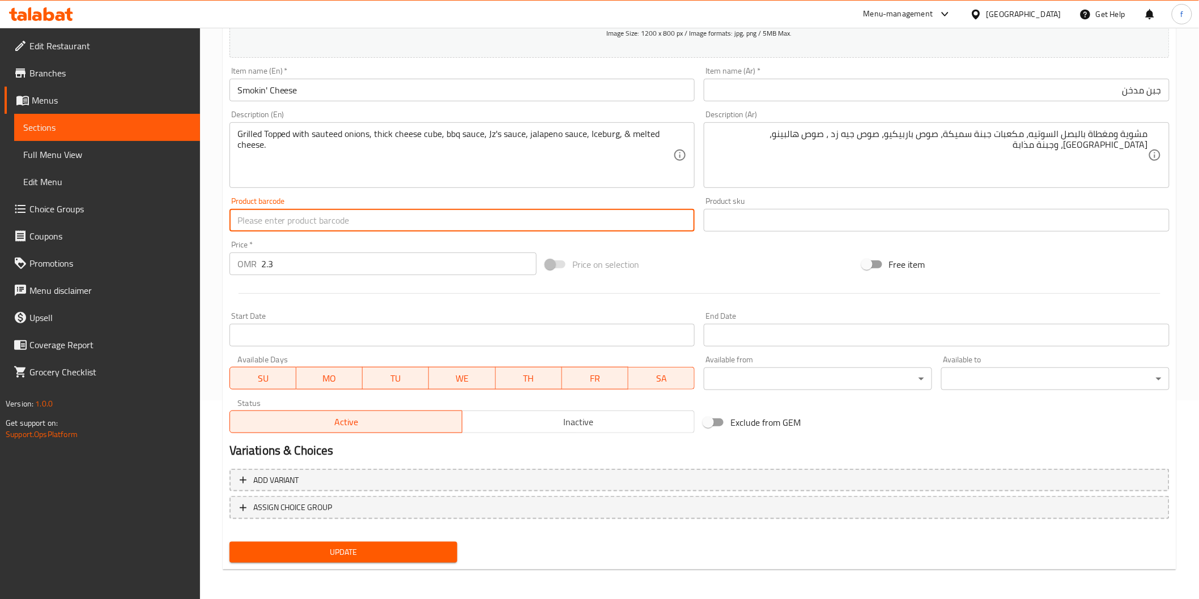
click at [398, 546] on span "Update" at bounding box center [344, 553] width 210 height 14
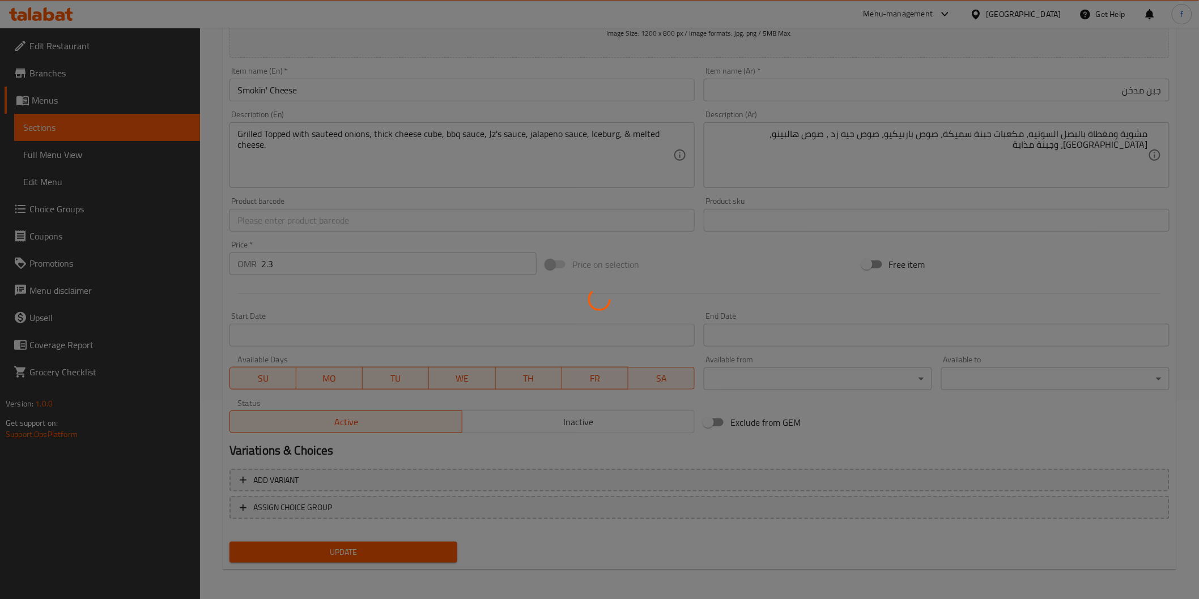
scroll to position [0, 0]
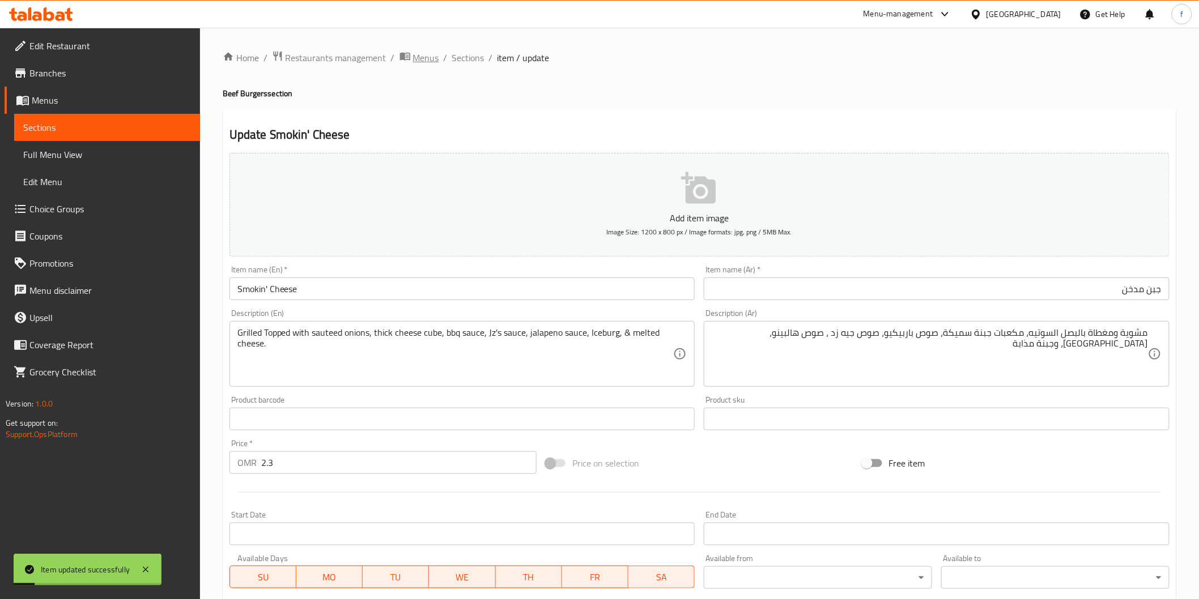
click at [429, 58] on span "Menus" at bounding box center [426, 58] width 26 height 14
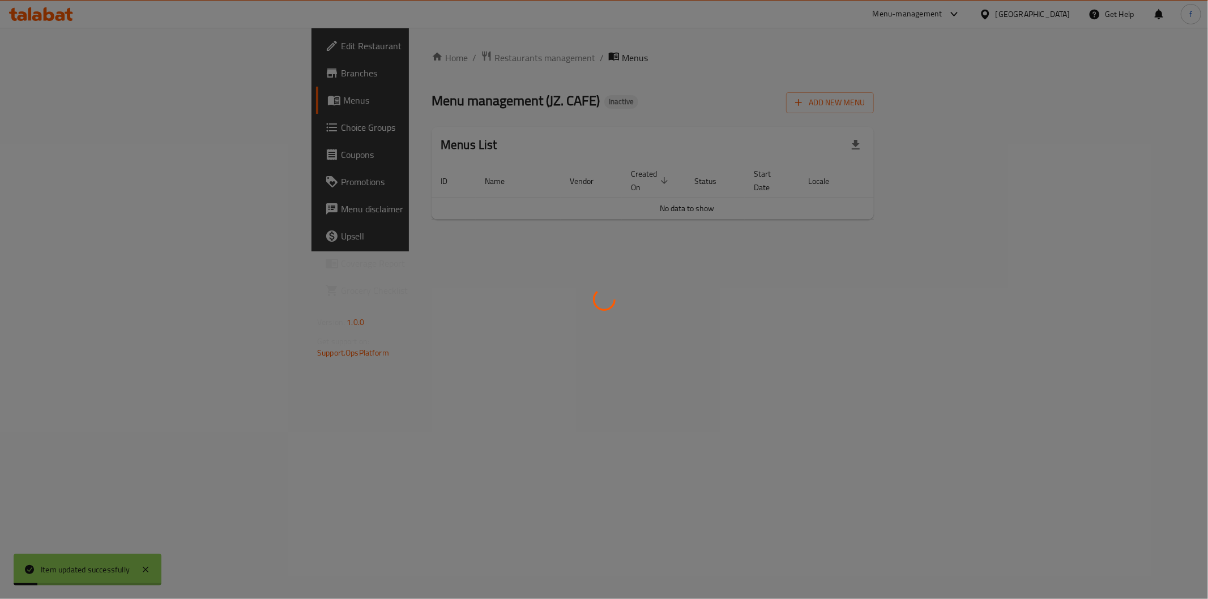
click at [480, 52] on div at bounding box center [604, 299] width 1208 height 599
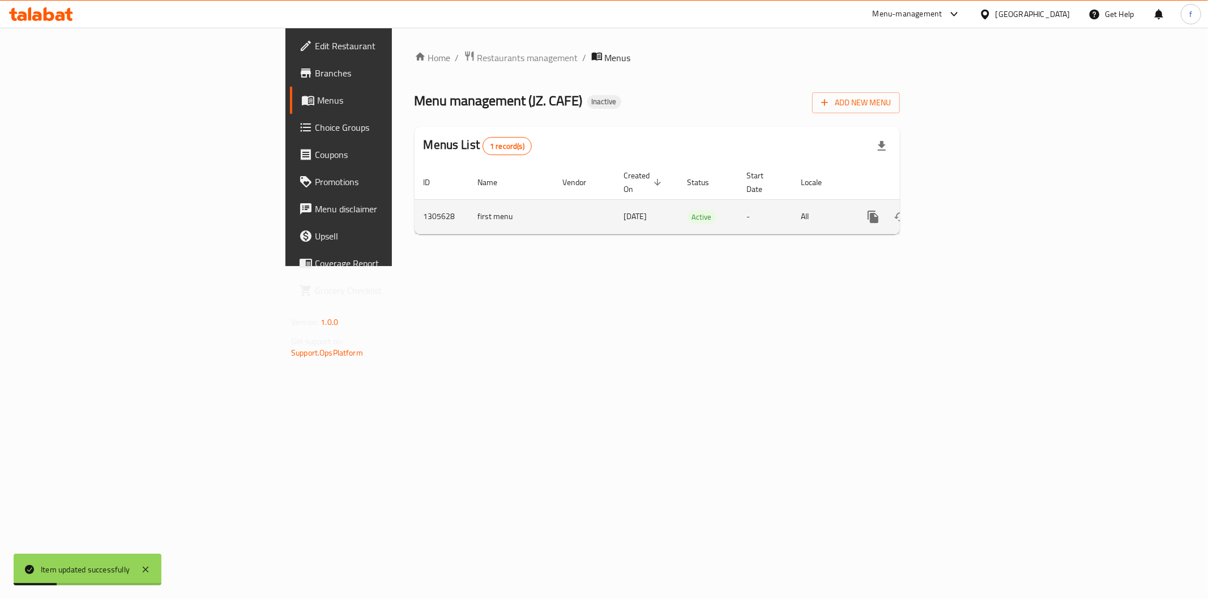
click at [962, 210] on icon "enhanced table" at bounding box center [955, 217] width 14 height 14
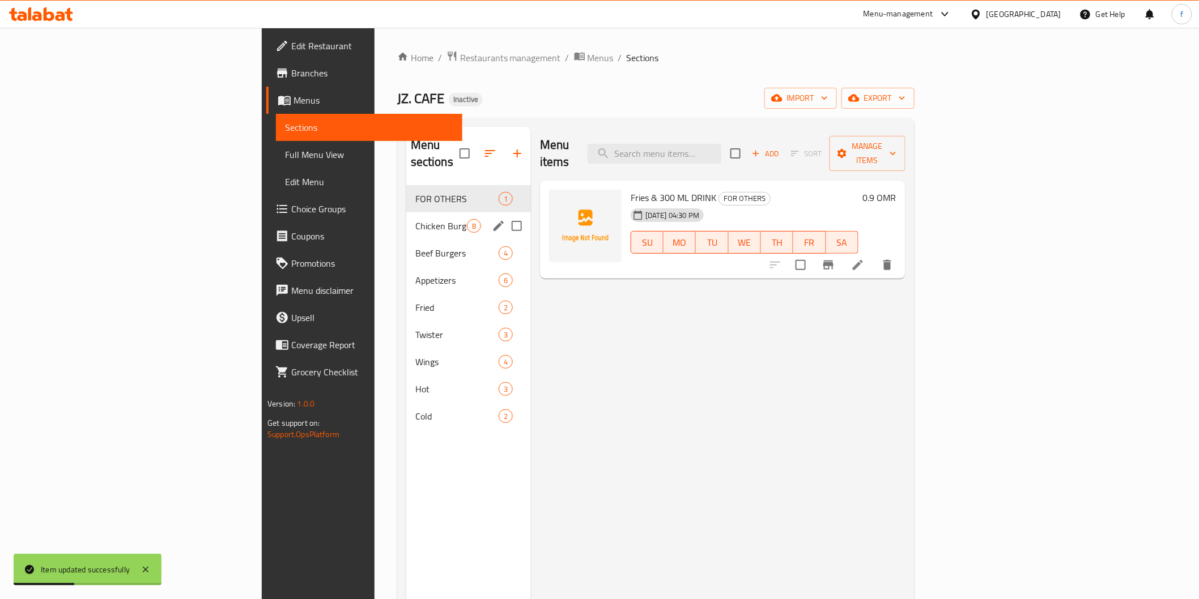
click at [406, 217] on div "Chicken Burgers 8" at bounding box center [468, 225] width 125 height 27
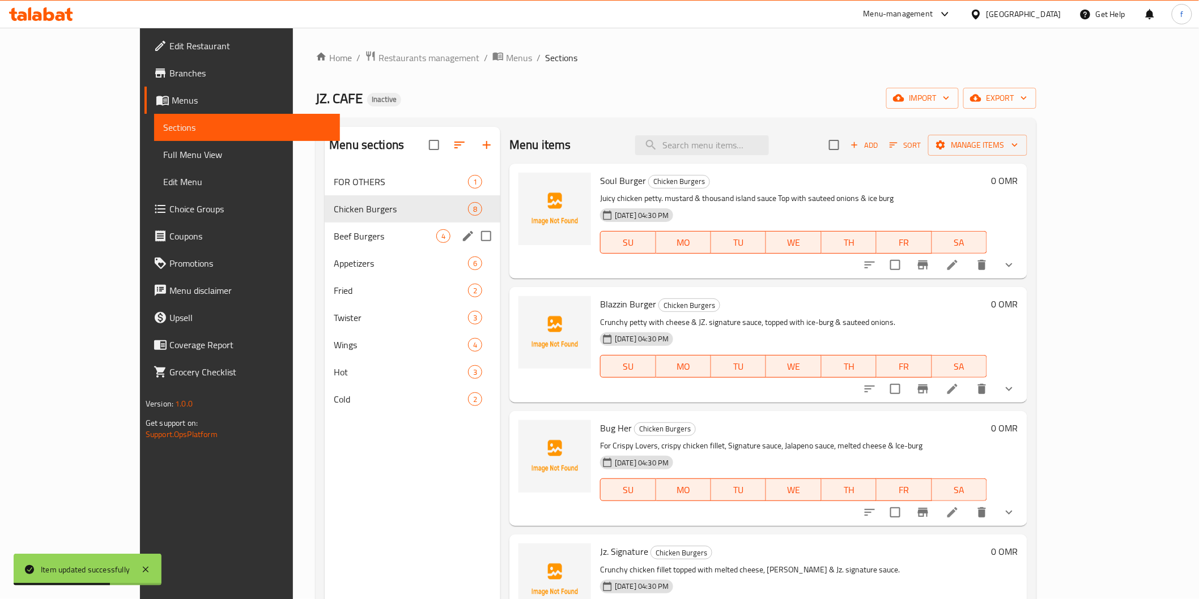
click at [325, 227] on div "Beef Burgers 4" at bounding box center [413, 236] width 176 height 27
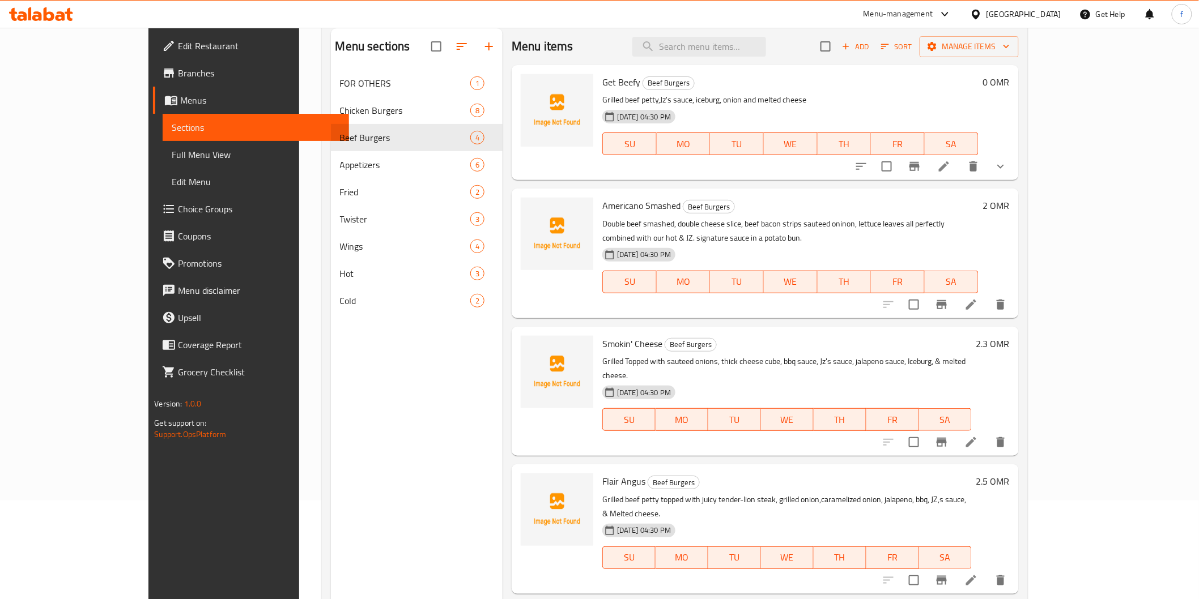
scroll to position [159, 0]
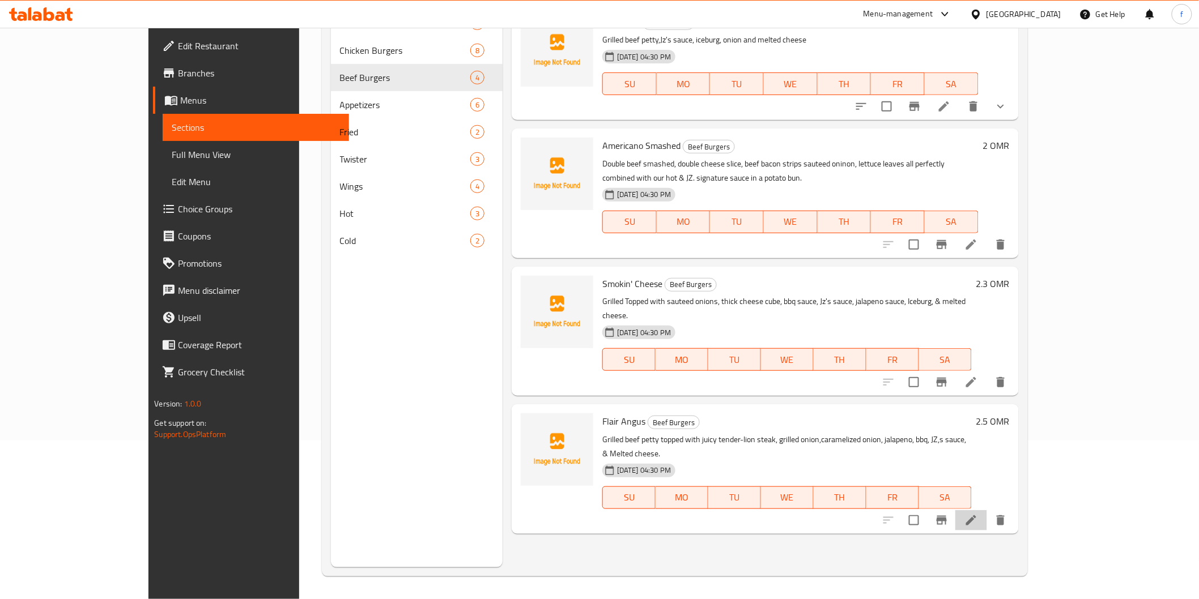
click at [987, 510] on li at bounding box center [971, 520] width 32 height 20
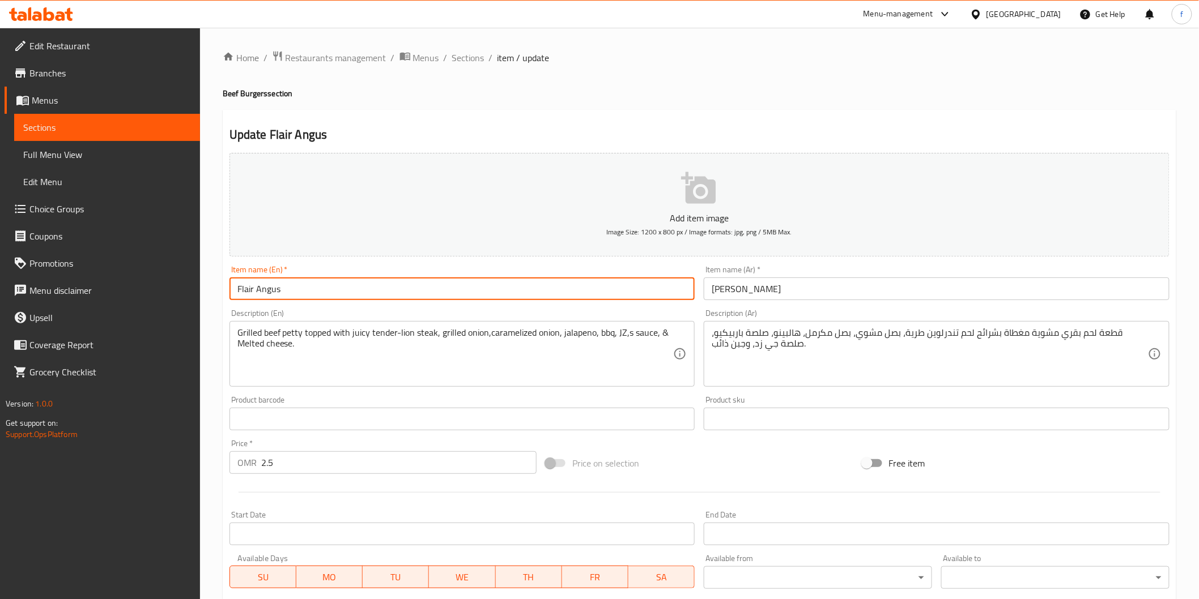
click at [241, 293] on input "Flair Angus" at bounding box center [462, 289] width 466 height 23
click at [242, 293] on input "Flair Angus" at bounding box center [462, 289] width 466 height 23
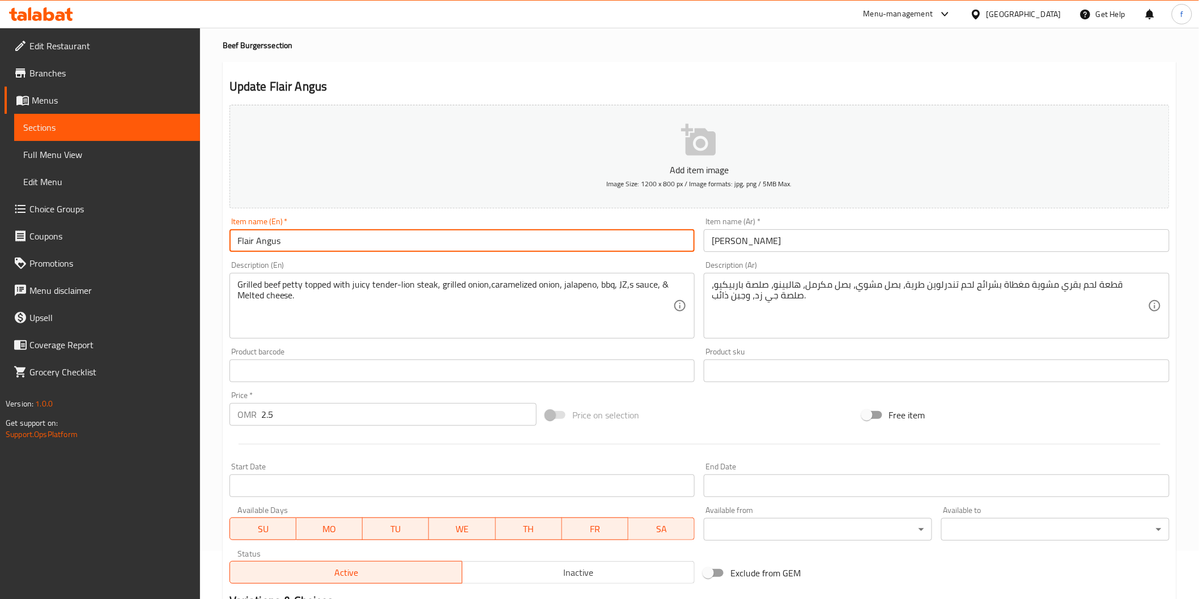
scroll to position [63, 0]
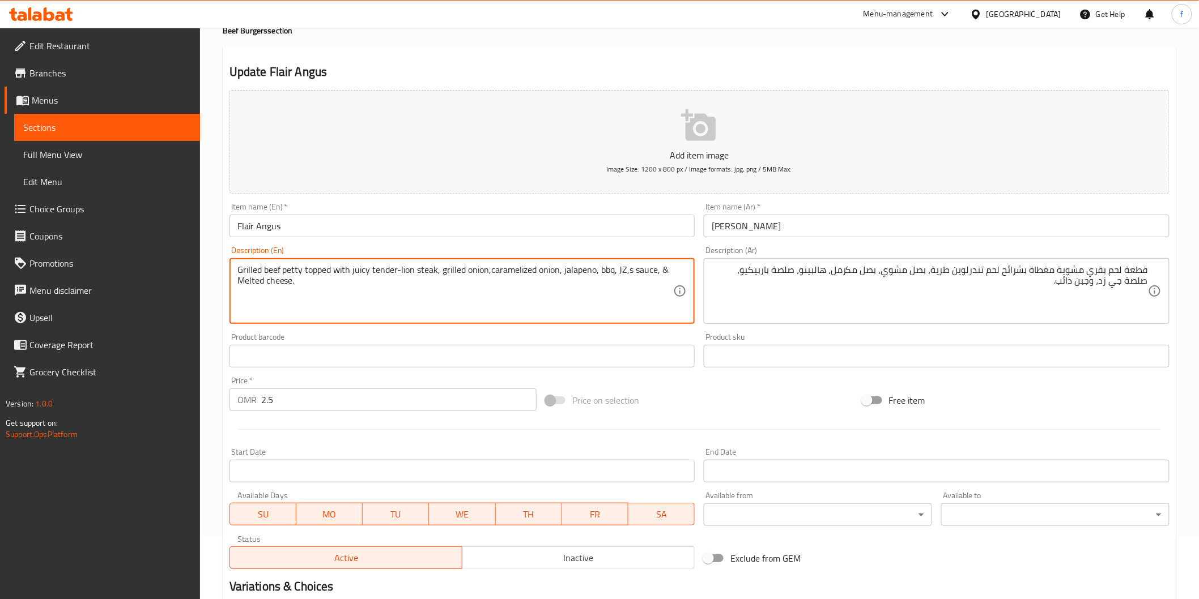
drag, startPoint x: 240, startPoint y: 269, endPoint x: 304, endPoint y: 276, distance: 64.9
click at [374, 276] on textarea "Grilled beef petty topped with juicy tender-lion steak, grilled onion,carameliz…" at bounding box center [455, 292] width 436 height 54
click at [408, 271] on textarea "Grilled beef petty topped with juicy tender-lion steak, grilled onion,carameliz…" at bounding box center [455, 292] width 436 height 54
click at [415, 273] on textarea "Grilled beef petty topped with juicy tender-lion steak, grilled onion,carameliz…" at bounding box center [455, 292] width 436 height 54
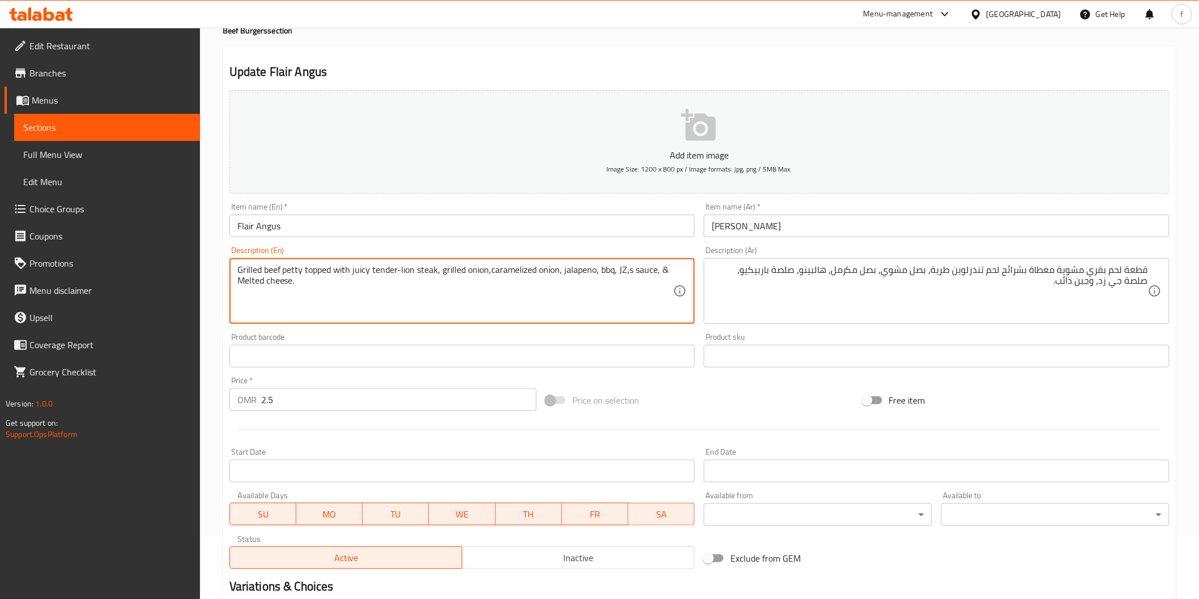
drag, startPoint x: 399, startPoint y: 269, endPoint x: 435, endPoint y: 270, distance: 35.7
click at [435, 270] on textarea "Grilled beef petty topped with juicy tender-lion steak, grilled onion,carameliz…" at bounding box center [455, 292] width 436 height 54
drag, startPoint x: 237, startPoint y: 265, endPoint x: 304, endPoint y: 269, distance: 66.9
click at [304, 269] on textarea "Grilled beef petty topped with juicy tender-lion steak, grilled onion,carameliz…" at bounding box center [455, 292] width 436 height 54
click at [320, 273] on textarea "Grilled beef petty topped with juicy tender-lion steak, grilled onion,carameliz…" at bounding box center [455, 292] width 436 height 54
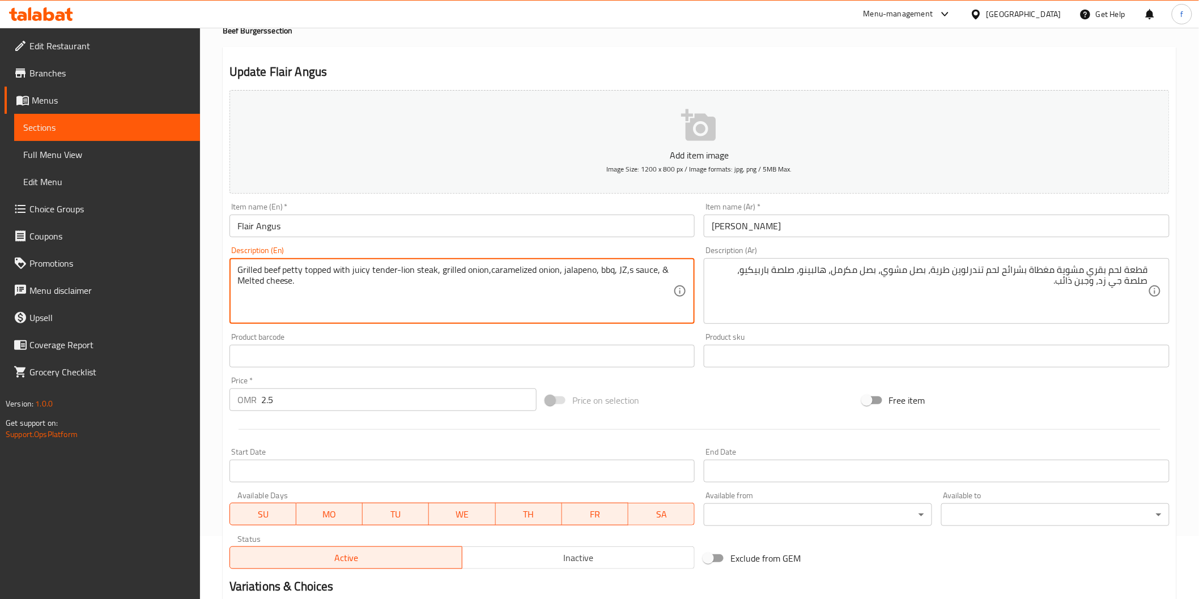
click at [320, 273] on textarea "Grilled beef petty topped with juicy tender-lion steak, grilled onion,carameliz…" at bounding box center [455, 292] width 436 height 54
click at [346, 271] on textarea "Grilled beef petty topped with juicy tender-lion steak, grilled onion,carameliz…" at bounding box center [455, 292] width 436 height 54
click at [360, 273] on textarea "Grilled beef petty topped with juicy tender-lion steak, grilled onion,carameliz…" at bounding box center [455, 292] width 436 height 54
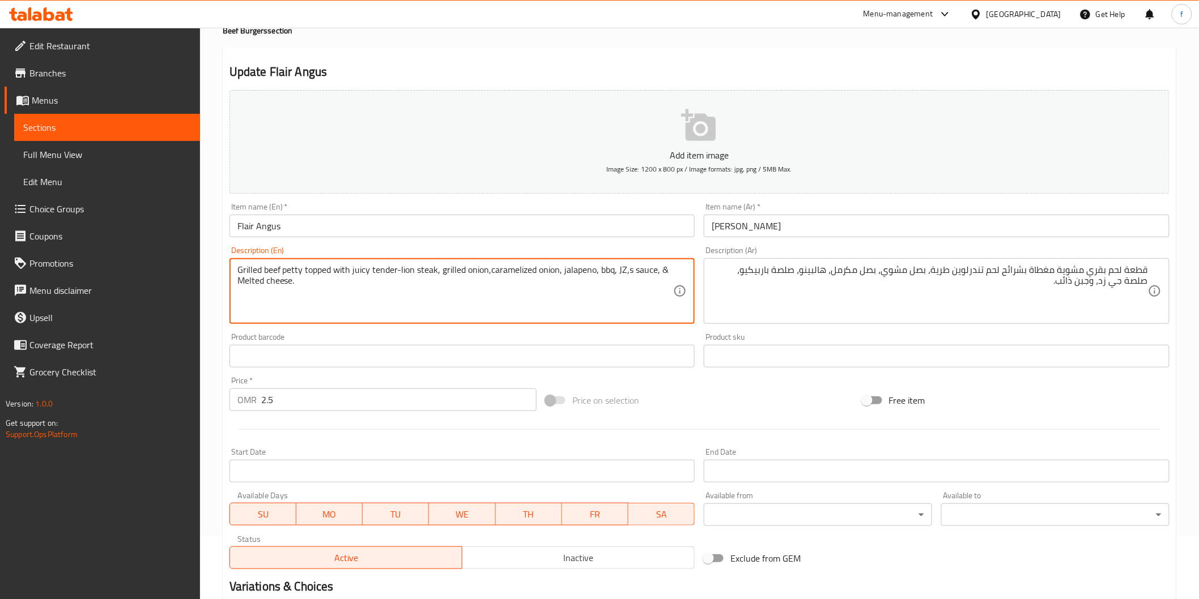
click at [380, 273] on textarea "Grilled beef petty topped with juicy tender-lion steak, grilled onion,carameliz…" at bounding box center [455, 292] width 436 height 54
drag, startPoint x: 380, startPoint y: 273, endPoint x: 414, endPoint y: 269, distance: 34.2
click at [381, 273] on textarea "Grilled beef petty topped with juicy tender-lion steak, grilled onion,carameliz…" at bounding box center [455, 292] width 436 height 54
click at [414, 269] on textarea "Grilled beef petty topped with juicy tender-lion steak, grilled onion,carameliz…" at bounding box center [455, 292] width 436 height 54
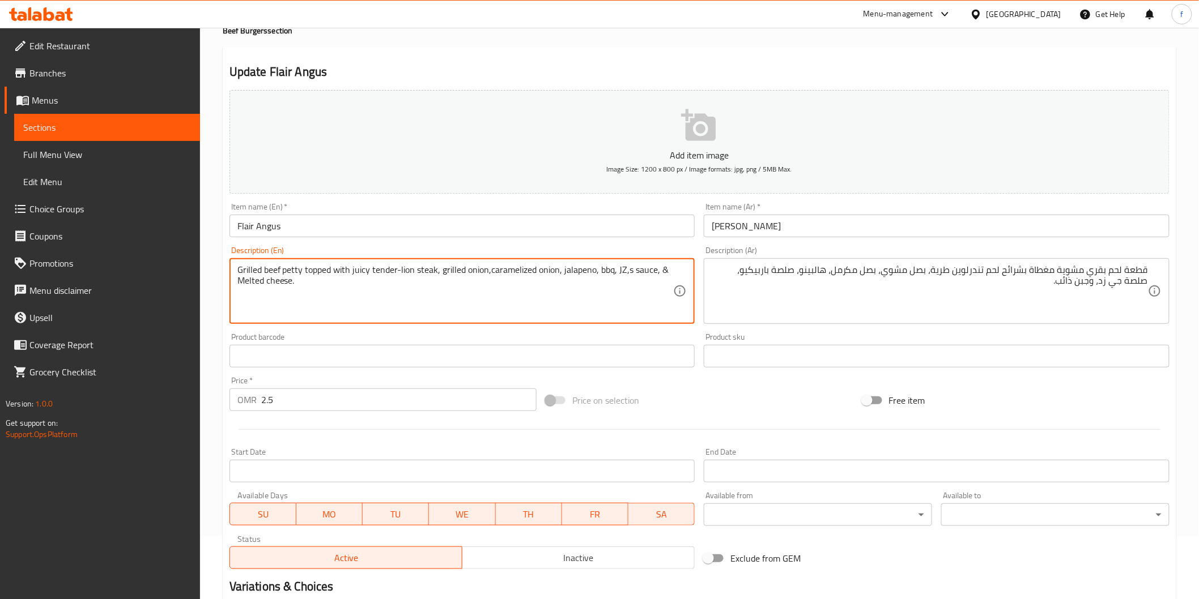
click at [425, 268] on textarea "Grilled beef petty topped with juicy tender-lion steak, grilled onion,carameliz…" at bounding box center [455, 292] width 436 height 54
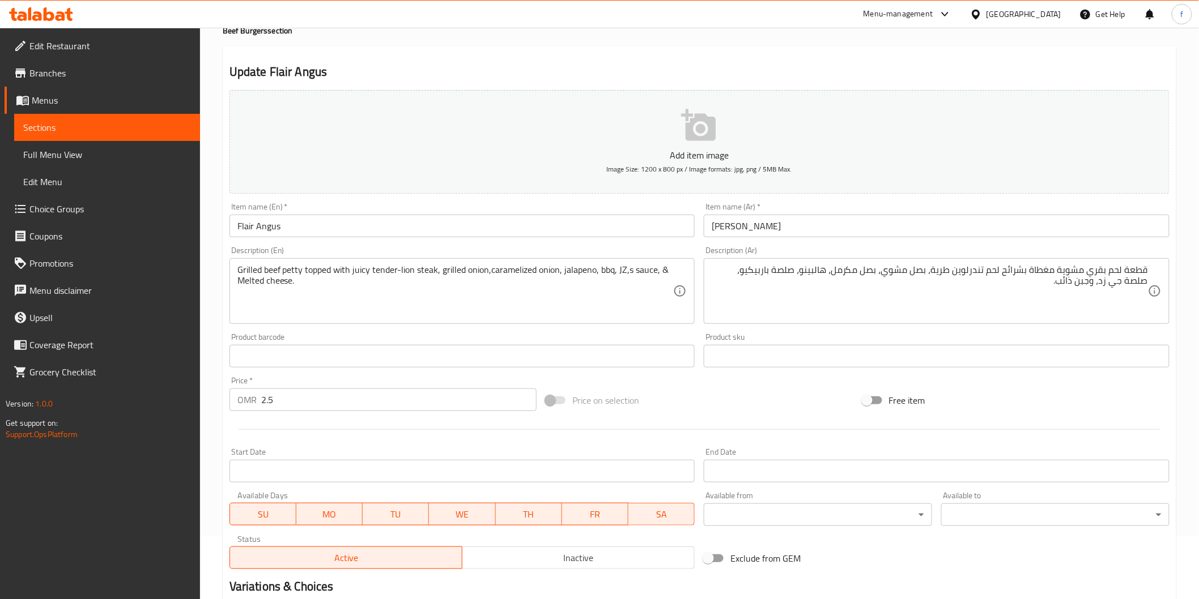
drag, startPoint x: 1150, startPoint y: 271, endPoint x: 1064, endPoint y: 267, distance: 86.2
click at [1064, 267] on div "قطعة لحم بقري مشوية مغطاة بشرائح لحم تندرلوين طرية، بصل مشوي، بصل مكرمل، هالبين…" at bounding box center [937, 291] width 466 height 66
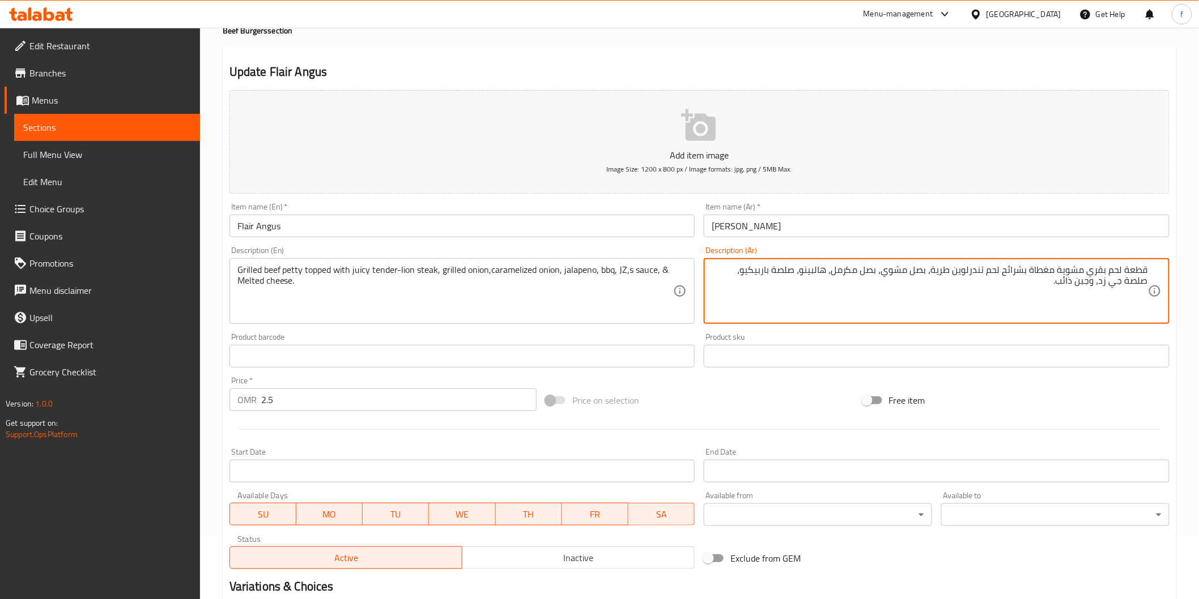
drag, startPoint x: 1147, startPoint y: 271, endPoint x: 1032, endPoint y: 269, distance: 115.0
click at [1032, 269] on textarea "قطعة لحم بقري مشوية مغطاة بشرائح لحم تندرلوين طرية، بصل مشوي، بصل مكرمل، هالبين…" at bounding box center [930, 292] width 436 height 54
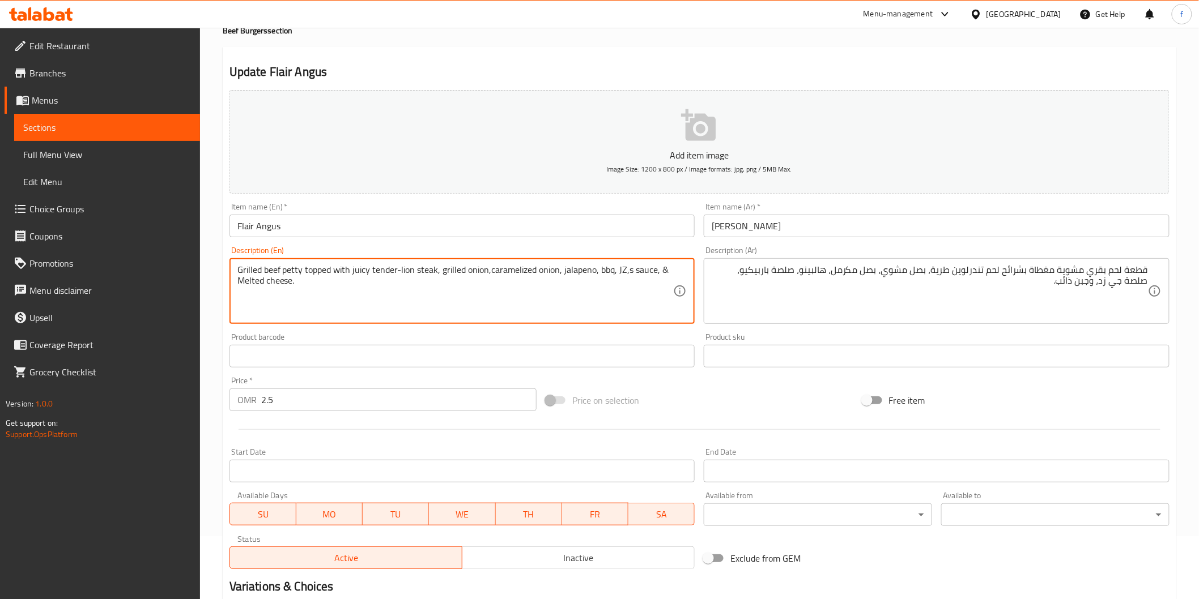
drag, startPoint x: 307, startPoint y: 268, endPoint x: 433, endPoint y: 274, distance: 127.1
click at [388, 273] on textarea "Grilled beef petty topped with juicy tender-lion steak, grilled onion,carameliz…" at bounding box center [455, 292] width 436 height 54
click at [361, 274] on textarea "Grilled beef petty topped with juicy tender-lion steak, grilled onion,carameliz…" at bounding box center [455, 292] width 436 height 54
click at [332, 271] on textarea "Grilled beef petty topped with juicy tender-lion steak, grilled onion,carameliz…" at bounding box center [455, 292] width 436 height 54
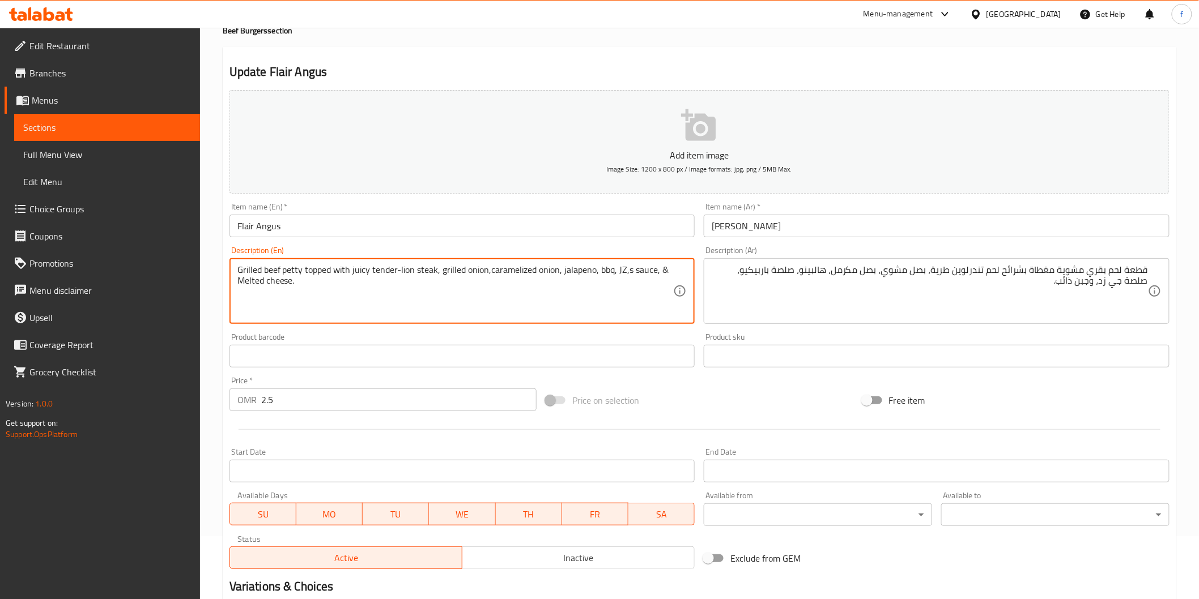
click at [332, 271] on textarea "Grilled beef petty topped with juicy tender-lion steak, grilled onion,carameliz…" at bounding box center [455, 292] width 436 height 54
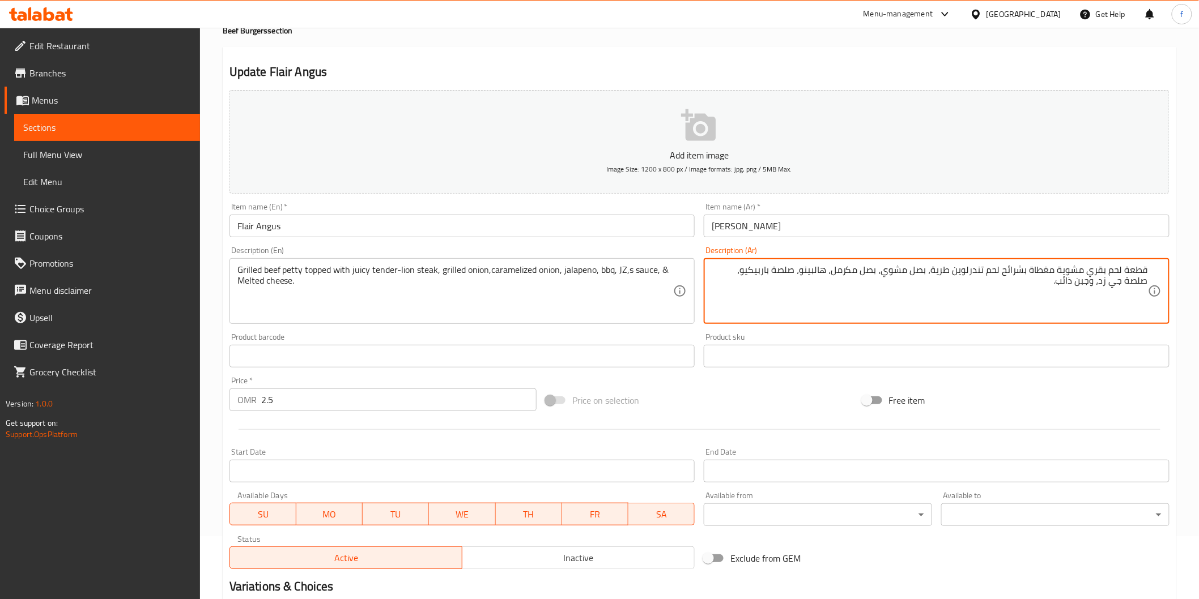
click at [1018, 273] on textarea "قطعة لحم بقري مشوية مغطاة بشرائح لحم تندرلوين طرية، بصل مشوي، بصل مكرمل، هالبين…" at bounding box center [930, 292] width 436 height 54
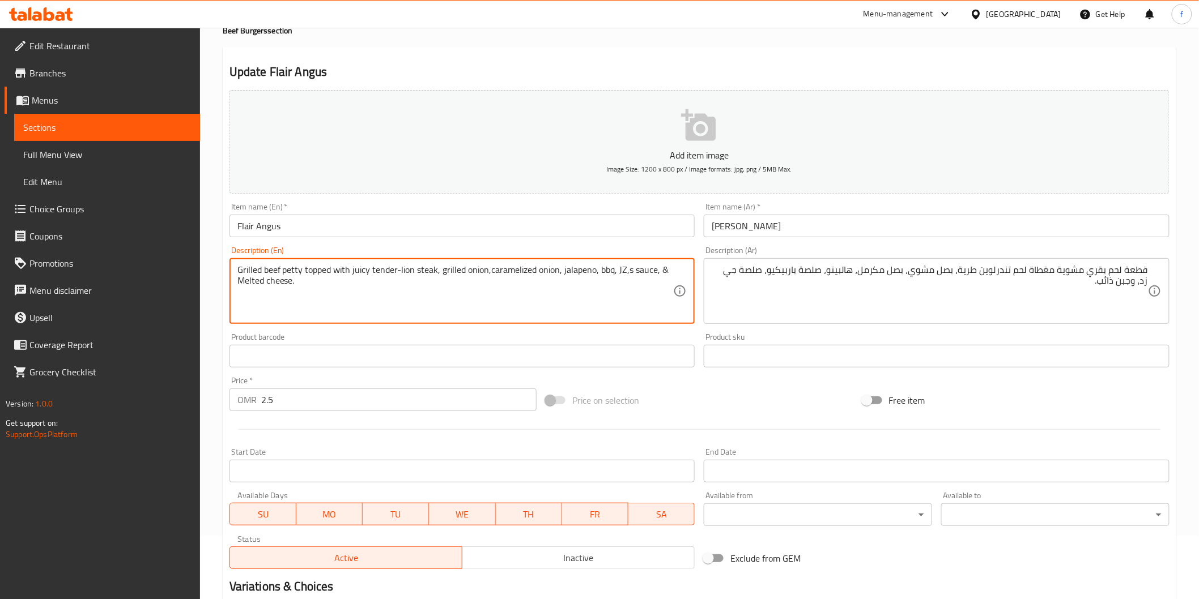
click at [423, 278] on textarea "Grilled beef petty topped with juicy tender-lion steak, grilled onion,carameliz…" at bounding box center [455, 292] width 436 height 54
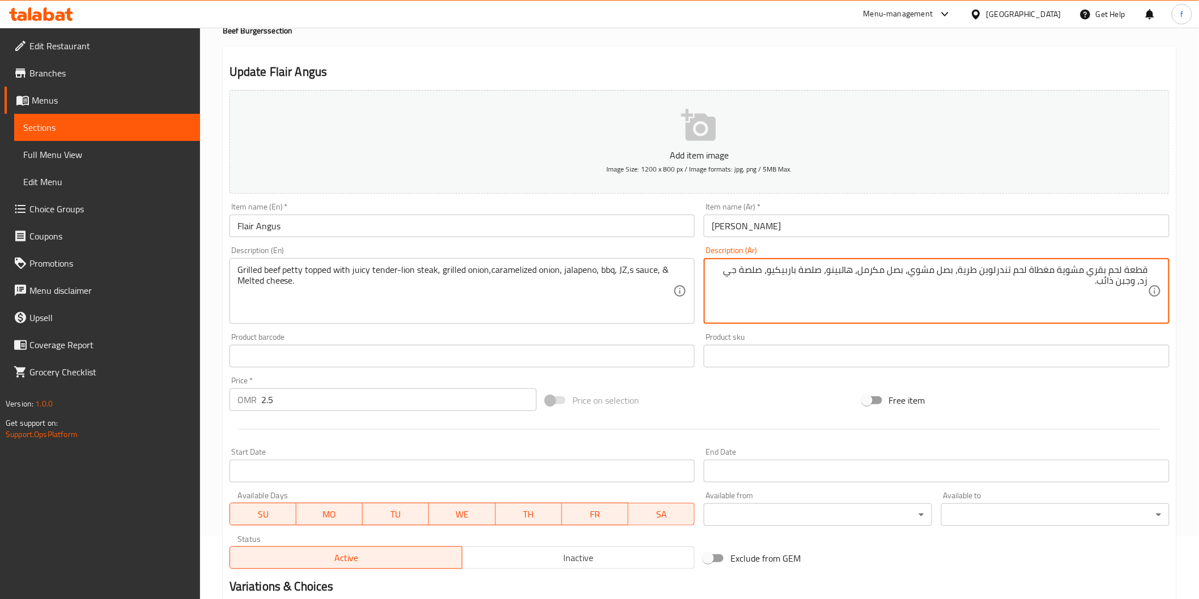
click at [1020, 274] on textarea "قطعة لحم بقري مشوية مغطاة لحم تندرلوين طرية، بصل مشوي، بصل مكرمل، هالبينو، صلصة…" at bounding box center [930, 292] width 436 height 54
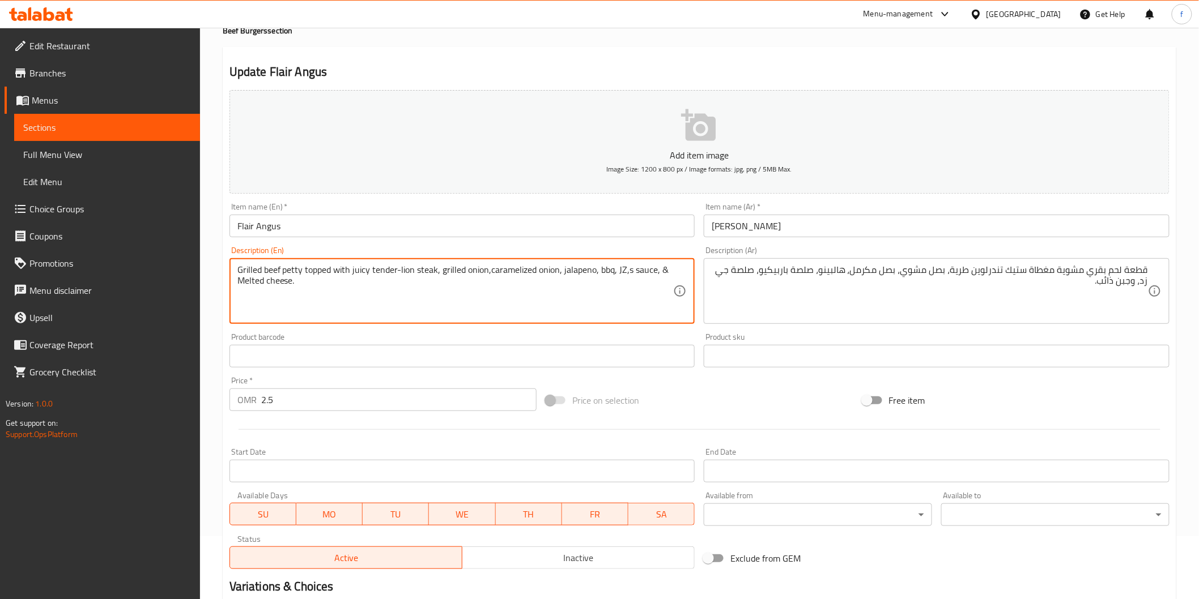
drag, startPoint x: 351, startPoint y: 271, endPoint x: 442, endPoint y: 271, distance: 91.2
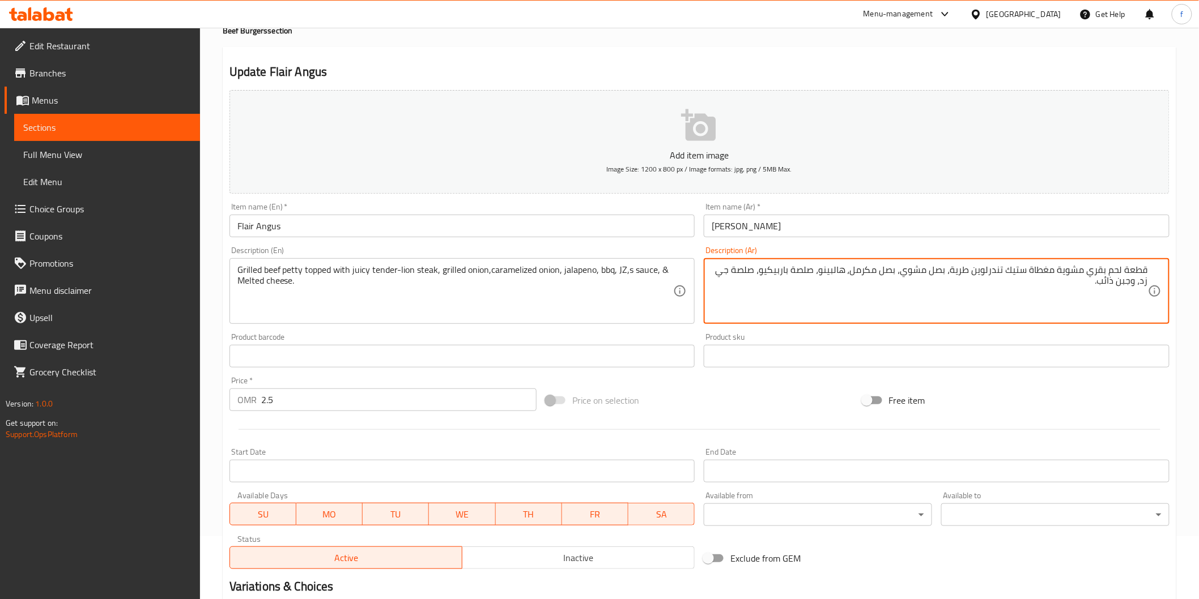
click at [1013, 276] on textarea "قطعة لحم بقري مشوية مغطاة ستيك تندرلوين طرية، بصل مشوي، بصل مكرمل، هالبينو، صلص…" at bounding box center [930, 292] width 436 height 54
click at [1018, 270] on textarea "قطعة لحم بقري مشوية مغطاة ستيك تندرلوين طرية، بصل مشوي، بصل مكرمل، هالبينو، صلص…" at bounding box center [930, 292] width 436 height 54
drag, startPoint x: 975, startPoint y: 270, endPoint x: 1028, endPoint y: 272, distance: 53.3
click at [1028, 272] on textarea "قطعة لحم بقري مشوية مغطاة ستيك تندرلوين طرية، بصل مشوي، بصل مكرمل، هالبينو، صلص…" at bounding box center [930, 292] width 436 height 54
paste textarea
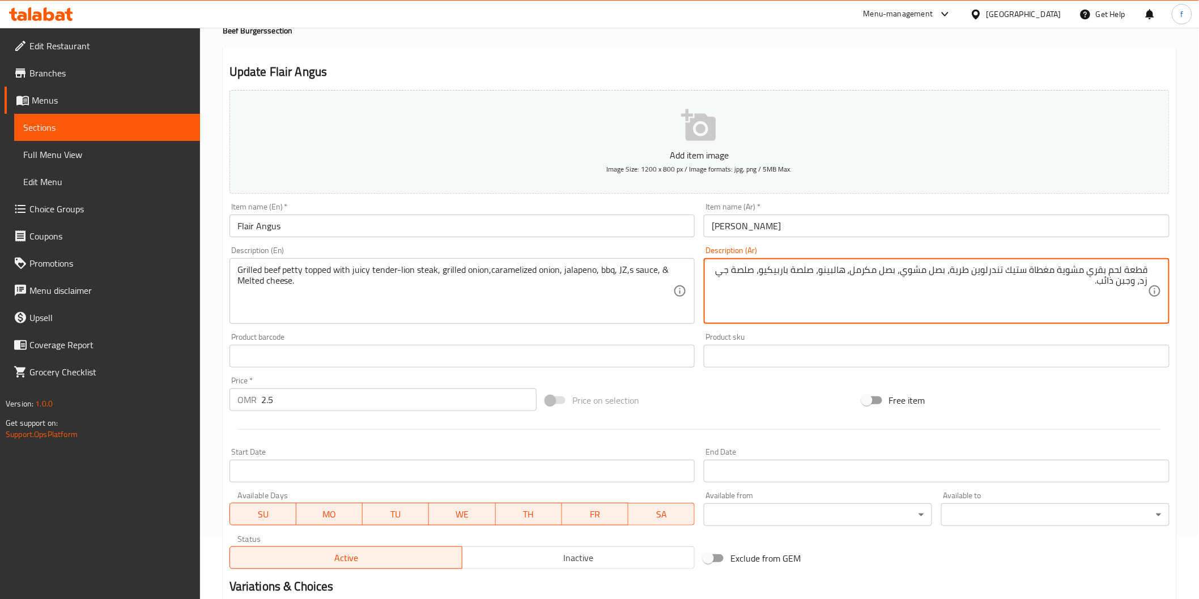
click at [1030, 274] on textarea "قطعة لحم بقري مشوية مغطاة ستيك تندرلوين طرية، بصل مشوي، بصل مكرمل، هالبينو، صلص…" at bounding box center [930, 292] width 436 height 54
click at [929, 276] on textarea "قطعة لحم بقري مشوية مغطاة بجوسي ستيك تندرلوين طرية، بصل مشوي، بصل مكرمل، هالبين…" at bounding box center [930, 292] width 436 height 54
type textarea "قطعة لحم بقري مشوية مغطاة بجوسي ستيك تندرلوين ، بصل مشوي، بصل مكرمل، هالبينو، ص…"
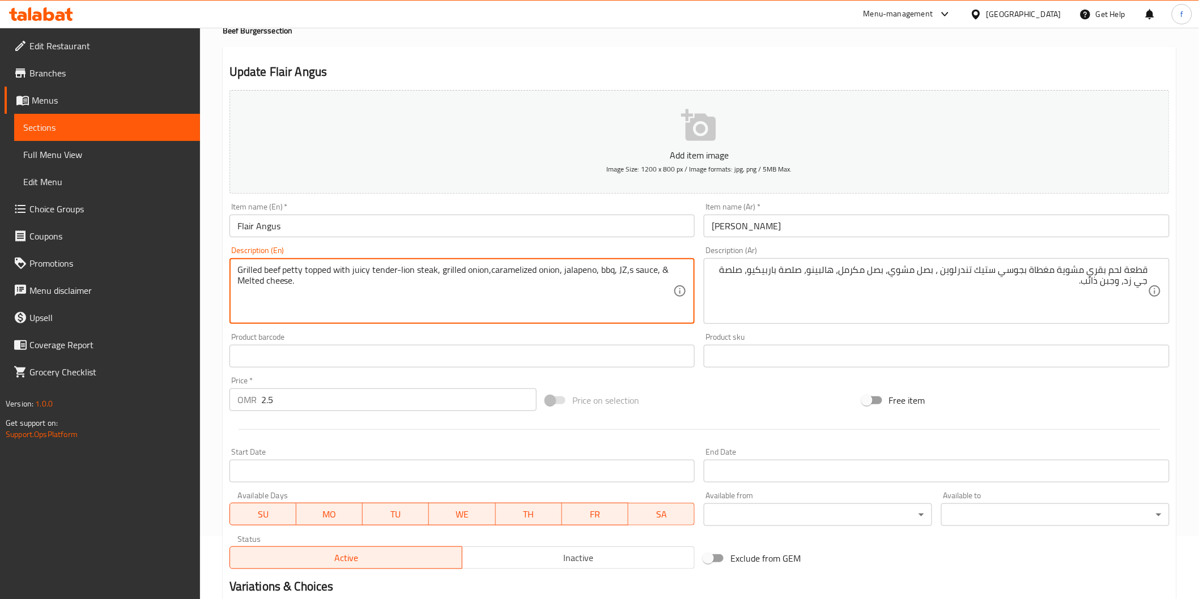
drag, startPoint x: 436, startPoint y: 274, endPoint x: 428, endPoint y: 278, distance: 8.9
click at [435, 276] on textarea "Grilled beef petty topped with juicy tender-lion steak, grilled onion,carameliz…" at bounding box center [455, 292] width 436 height 54
drag, startPoint x: 404, startPoint y: 275, endPoint x: 432, endPoint y: 278, distance: 28.4
click at [404, 276] on textarea "Grilled beef petty topped with juicy tender-lion steak, grilled onion,carameliz…" at bounding box center [455, 292] width 436 height 54
click at [449, 275] on textarea "Grilled beef petty topped with juicy tender-lion steak, grilled onion,carameliz…" at bounding box center [455, 292] width 436 height 54
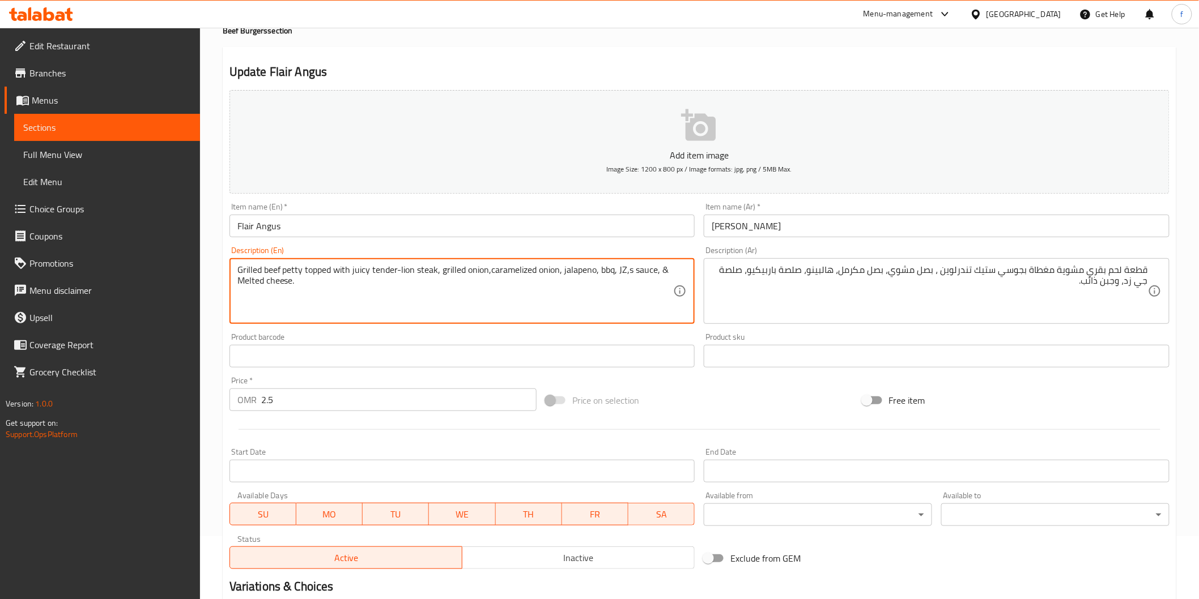
drag, startPoint x: 441, startPoint y: 272, endPoint x: 806, endPoint y: 295, distance: 366.1
click at [521, 272] on textarea "Grilled beef petty topped with juicy tender-lion steak, grilled onion,carameliz…" at bounding box center [455, 292] width 436 height 54
click at [489, 272] on textarea "Grilled beef petty topped with juicy tender-lion steak, grilled onion,carameliz…" at bounding box center [455, 292] width 436 height 54
click at [543, 274] on textarea "Grilled beef petty topped with juicy tender-lion steak, grilled onion, carameli…" at bounding box center [455, 292] width 436 height 54
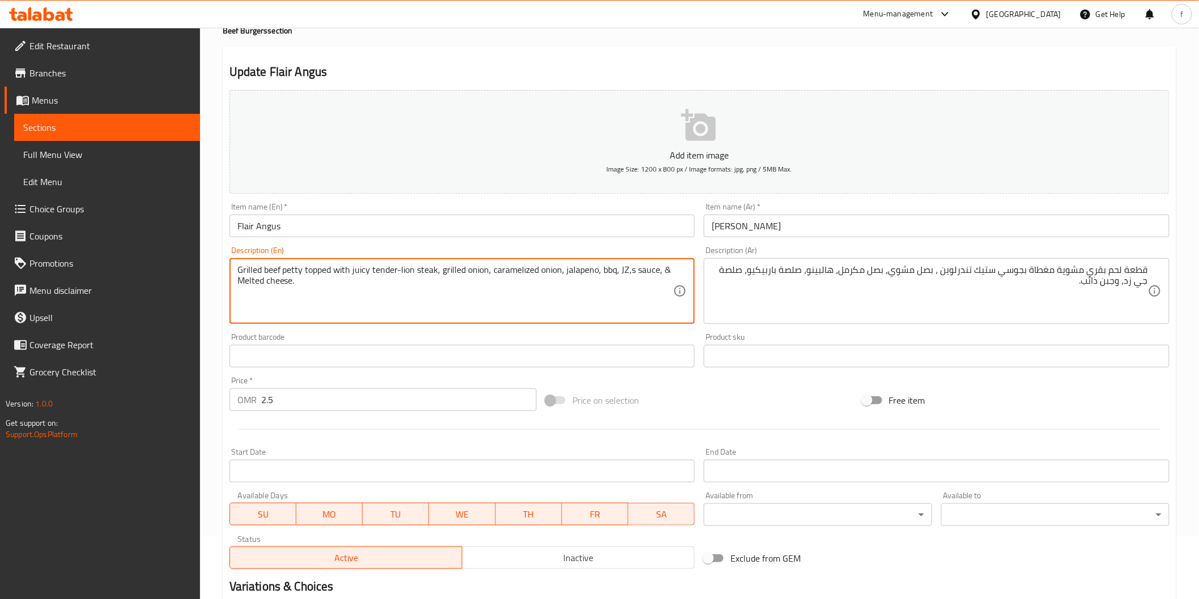
click at [510, 273] on textarea "Grilled beef petty topped with juicy tender-lion steak, grilled onion, carameli…" at bounding box center [455, 292] width 436 height 54
type textarea "Grilled beef petty topped with juicy tender-lion steak, grilled onion, carameli…"
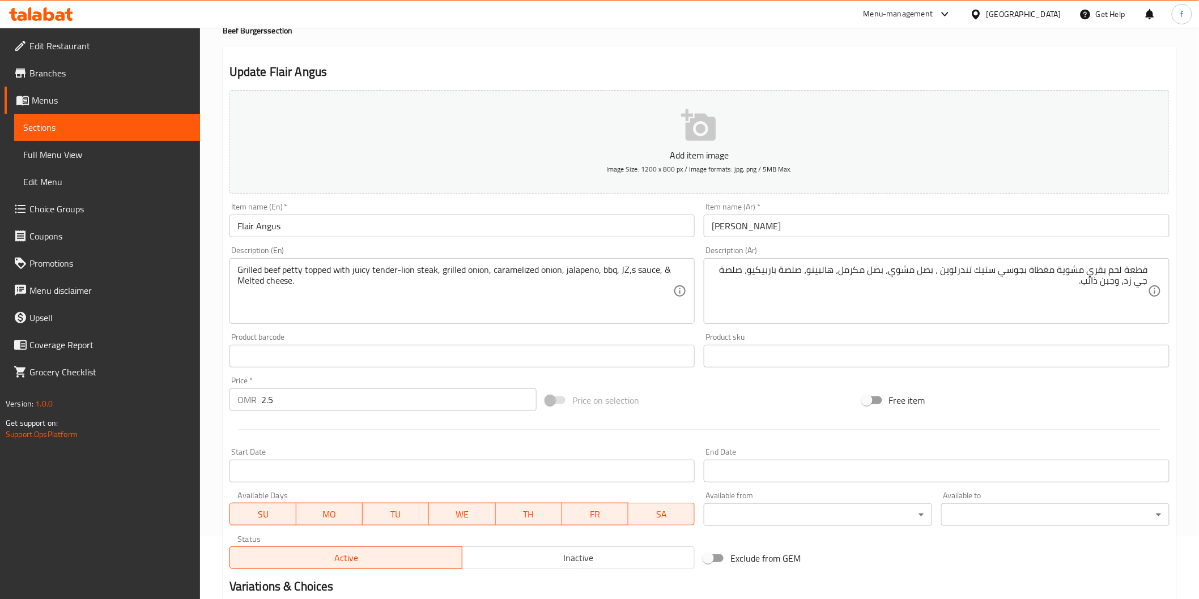
click at [589, 273] on textarea "Grilled beef petty topped with juicy tender-lion steak, grilled onion, carameli…" at bounding box center [455, 292] width 436 height 54
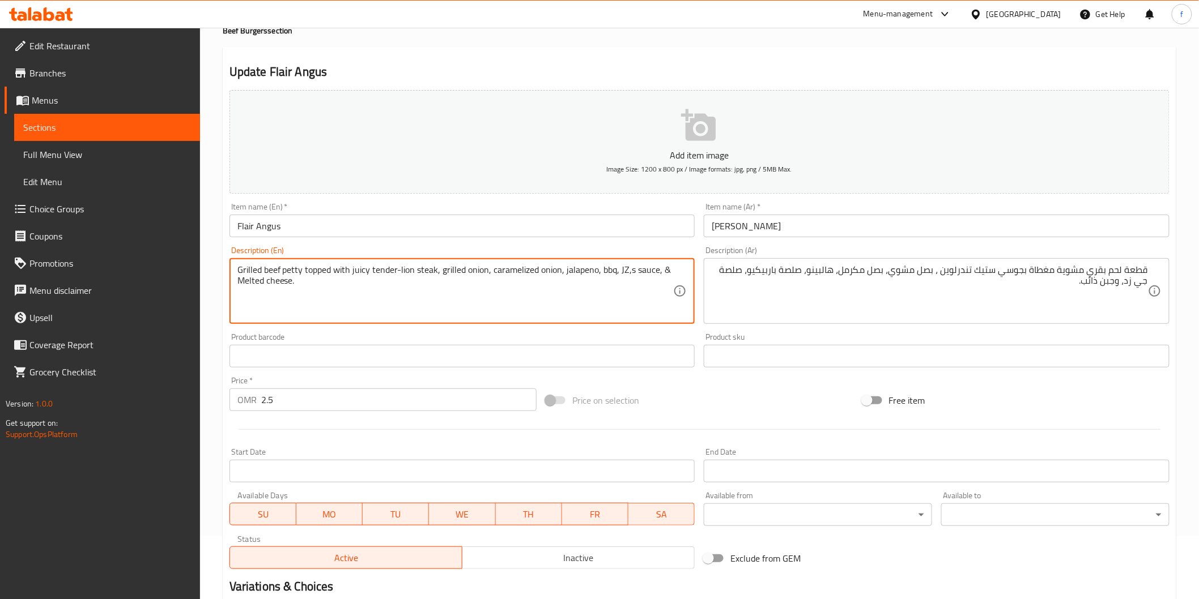
click at [589, 273] on textarea "Grilled beef petty topped with juicy tender-lion steak, grilled onion, carameli…" at bounding box center [455, 292] width 436 height 54
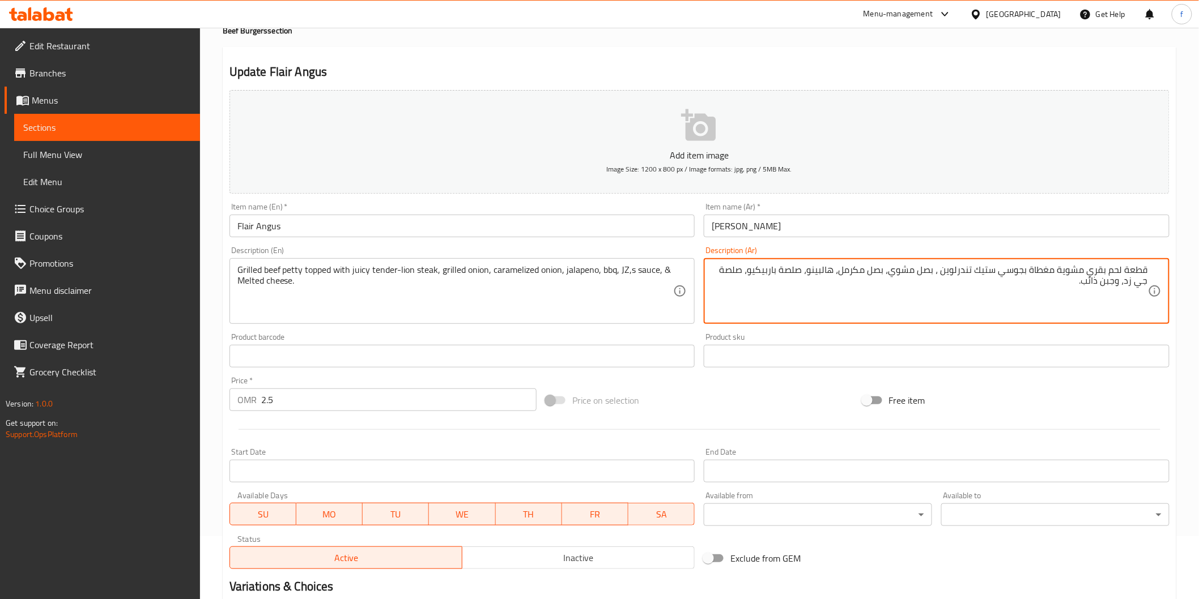
click at [735, 273] on textarea "قطعة لحم بقري مشوية مغطاة بجوسي ستيك تندرلوين ، بصل مشوي، بصل مكرمل، هالبينو، ص…" at bounding box center [930, 292] width 436 height 54
click at [797, 276] on textarea "قطعة لحم بقري مشوية مغطاة بجوسي ستيك تندرلوين ، بصل مشوي، بصل مكرمل، هالبينو، ص…" at bounding box center [930, 292] width 436 height 54
click at [735, 273] on textarea "قطعة لحم بقري مشوية مغطاة بجوسي ستيك تندرلوين ، بصل مشوي، بصل مكرمل، هالبينو، ص…" at bounding box center [930, 292] width 436 height 54
drag, startPoint x: 1129, startPoint y: 284, endPoint x: 1183, endPoint y: 329, distance: 70.1
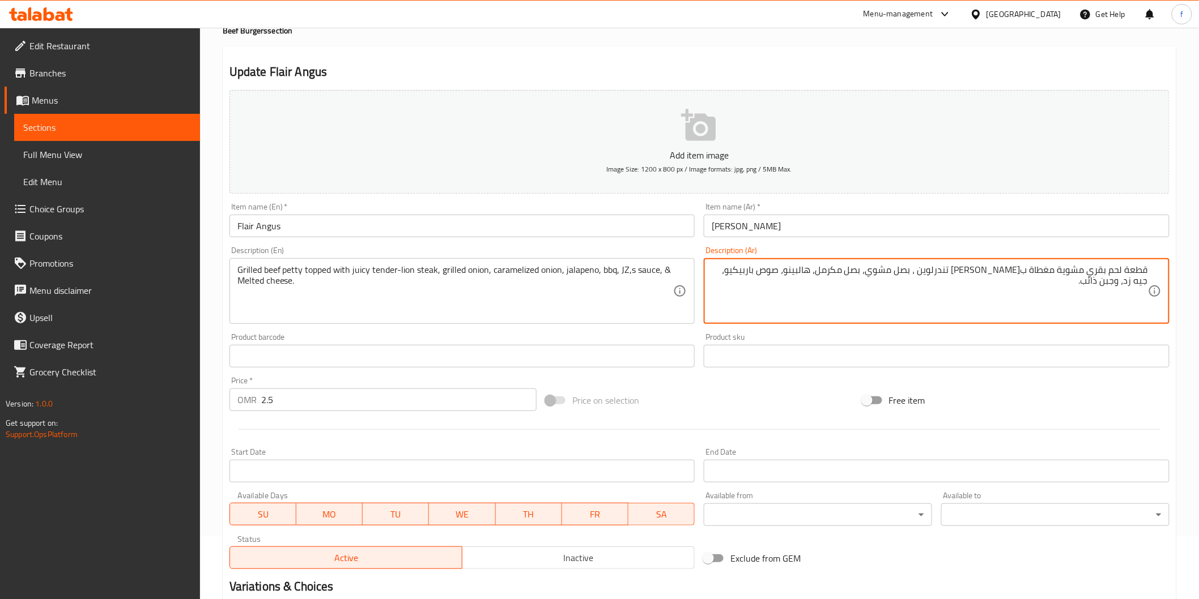
click at [1130, 292] on textarea "قطعة لحم بقري مشوية مغطاة بجوسي ستيك تندرلوين ، بصل مشوي، بصل مكرمل، هالبينو، ص…" at bounding box center [930, 292] width 436 height 54
click at [1107, 279] on textarea "قطعة لحم بقري مشوية مغطاة بجوسي ستيك تندرلوين ، بصل مشوي، بصل مكرمل، هالبينو، ص…" at bounding box center [930, 292] width 436 height 54
type textarea "قطعة لحم بقري مشوية مغطاة بجوسي ستيك تندرلوين ، بصل مشوي، بصل مكرمل، هالبينو، ص…"
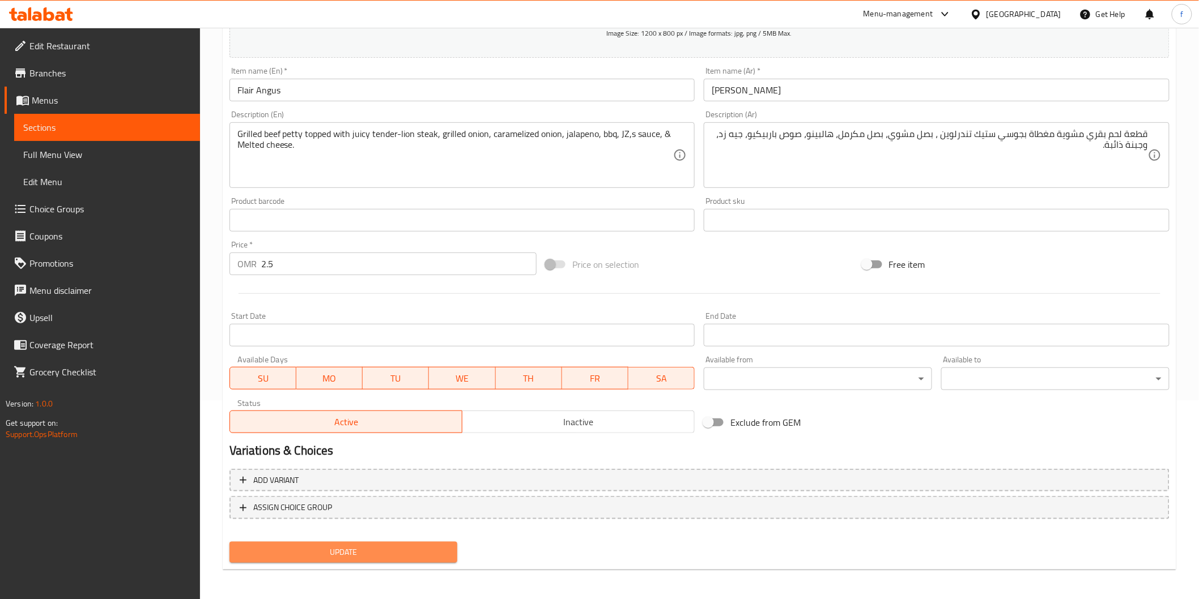
click at [342, 547] on span "Update" at bounding box center [344, 553] width 210 height 14
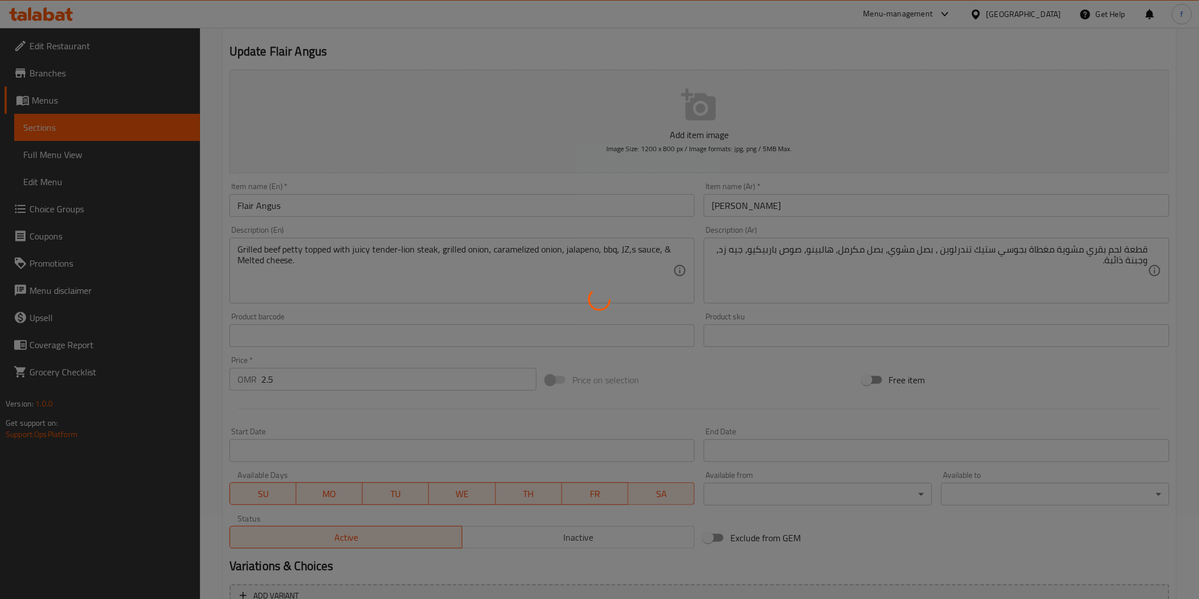
scroll to position [0, 0]
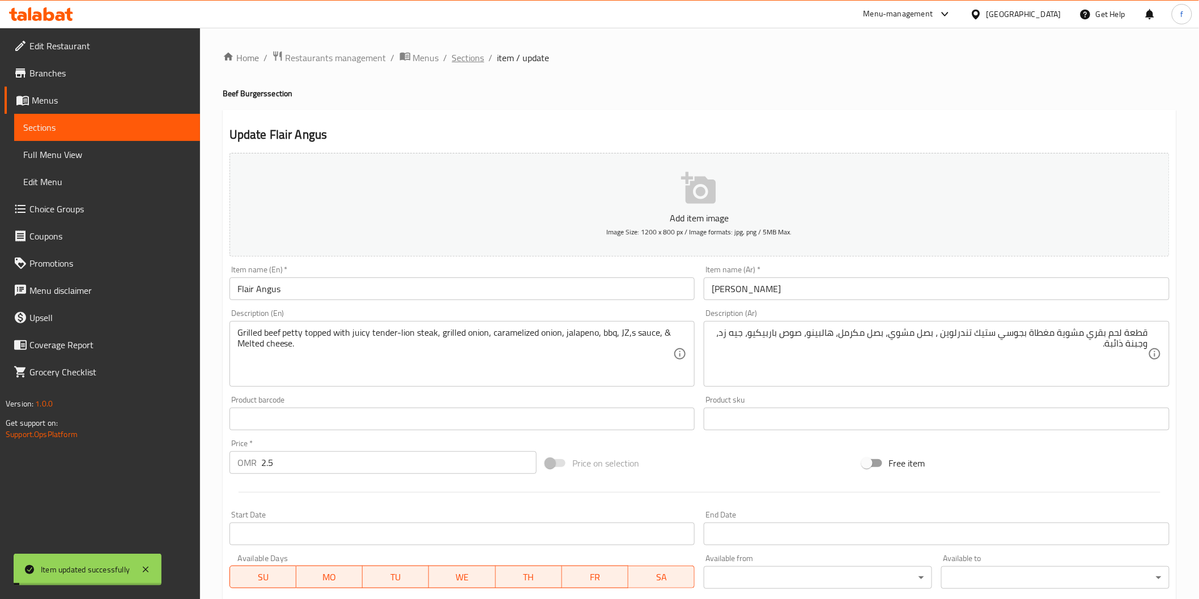
click at [467, 55] on span "Sections" at bounding box center [468, 58] width 32 height 14
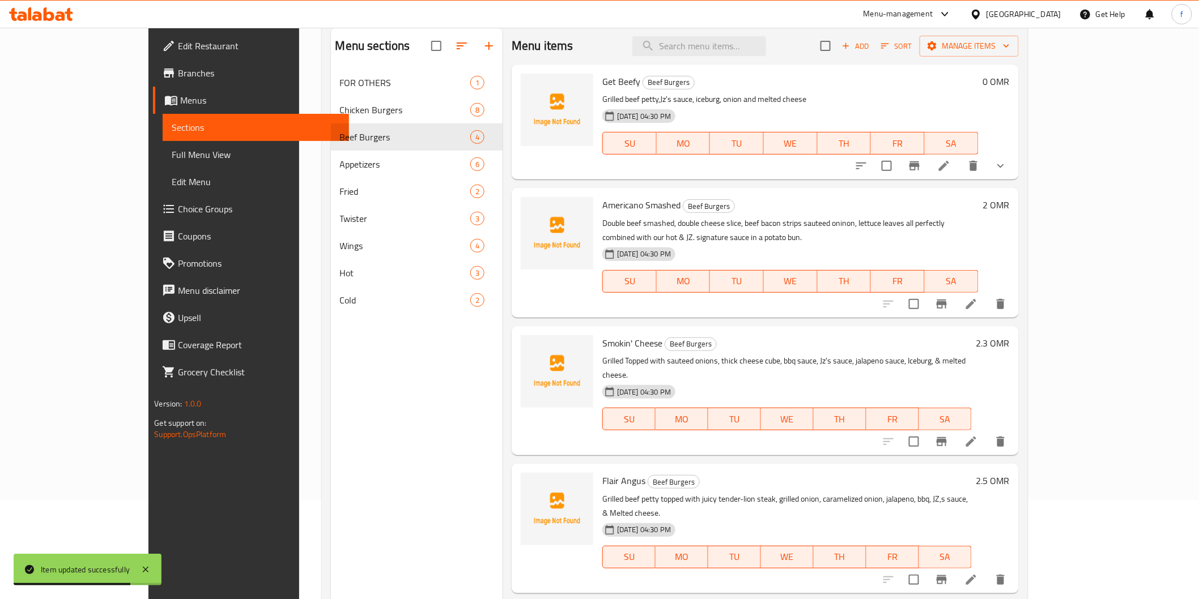
scroll to position [159, 0]
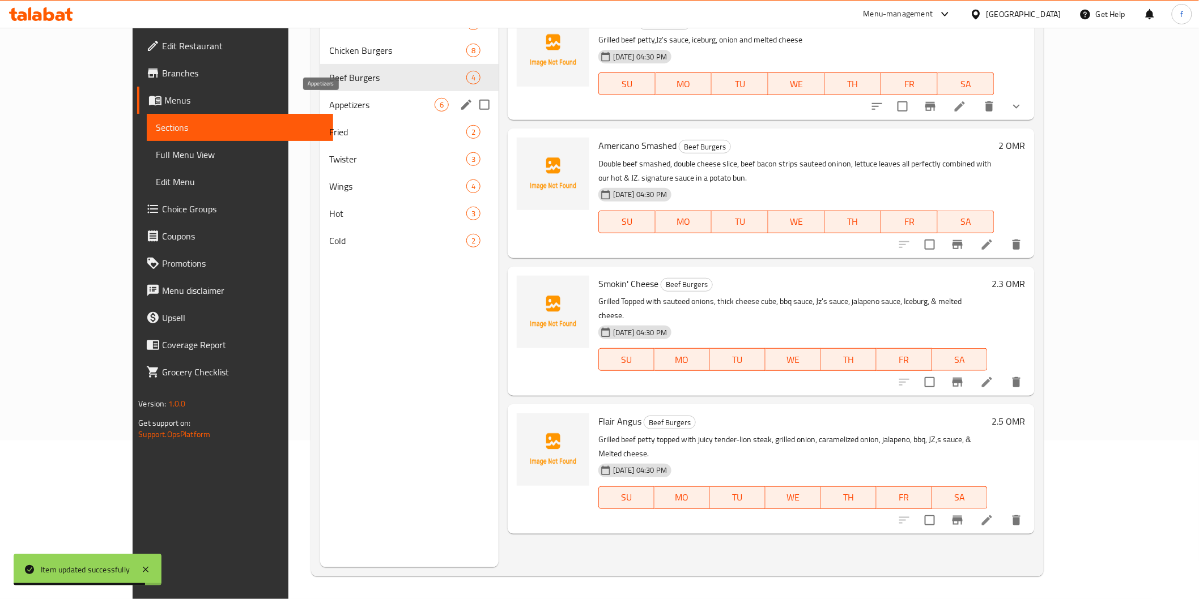
click at [329, 99] on span "Appetizers" at bounding box center [381, 105] width 105 height 14
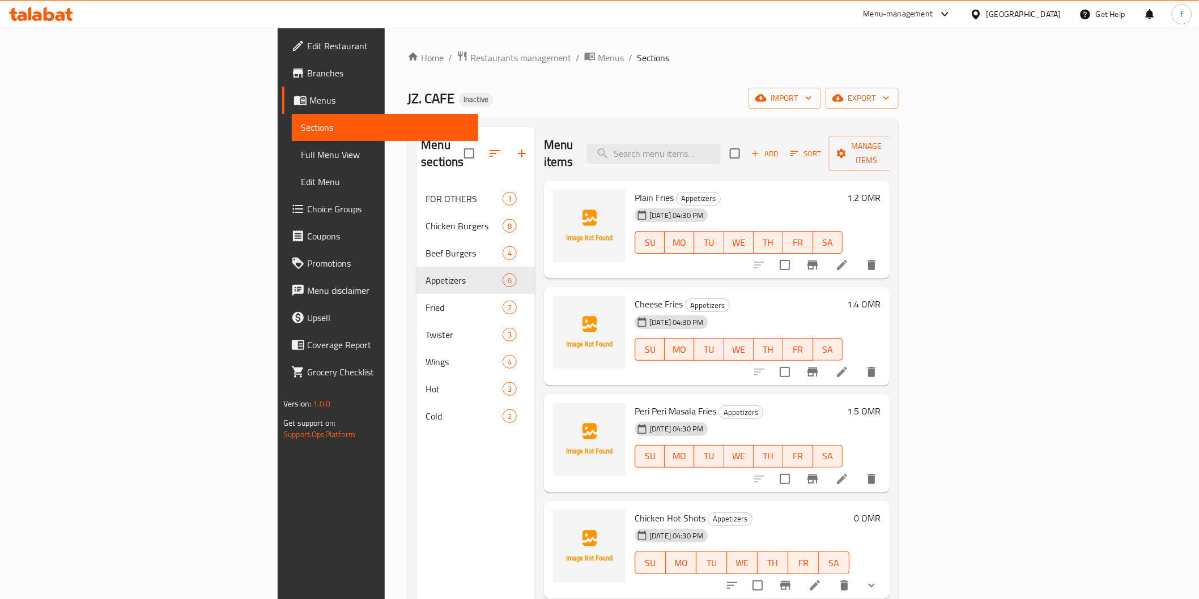
click at [849, 258] on icon at bounding box center [842, 265] width 14 height 14
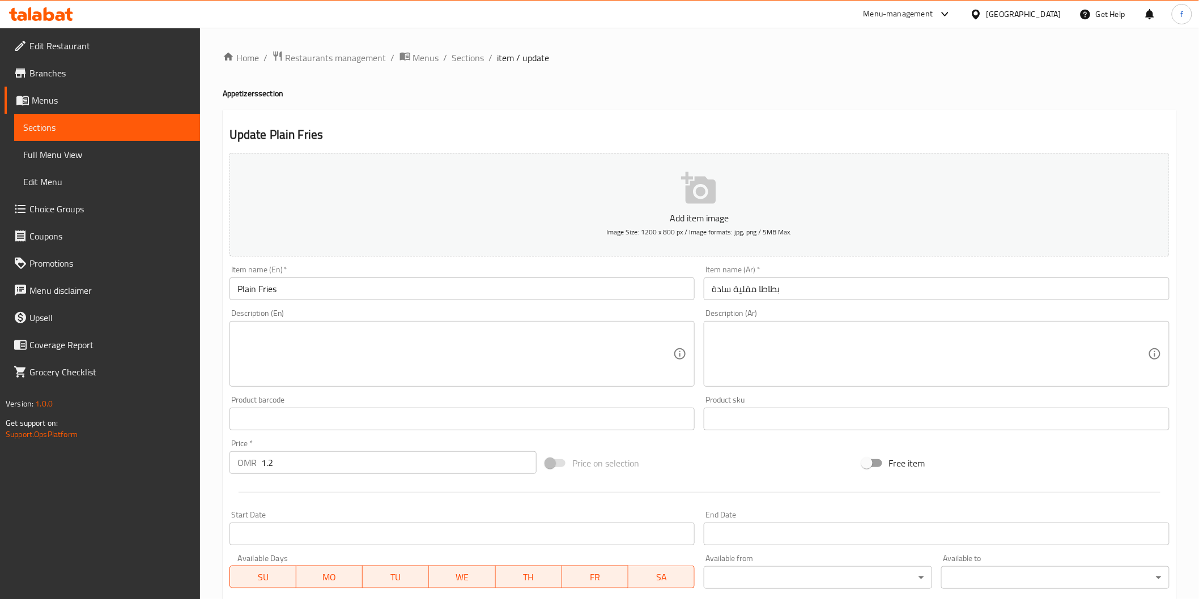
click at [319, 292] on input "Plain Fries" at bounding box center [462, 289] width 466 height 23
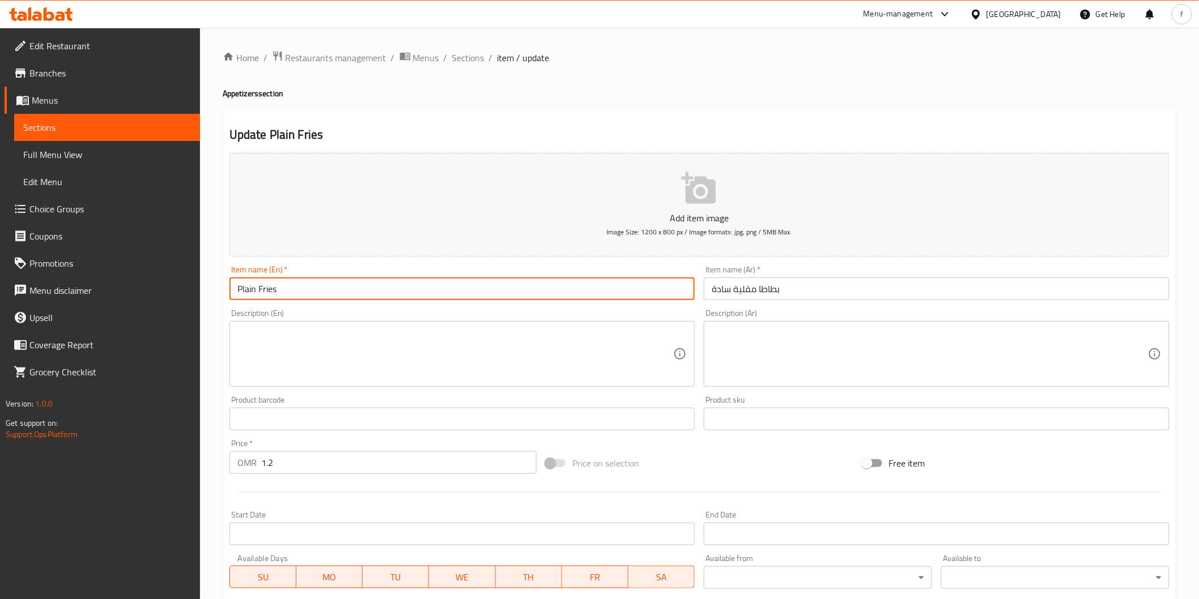
click at [319, 292] on input "Plain Fries" at bounding box center [462, 289] width 466 height 23
click at [318, 292] on input "Plain Fries" at bounding box center [462, 289] width 466 height 23
click at [306, 338] on textarea at bounding box center [455, 354] width 436 height 54
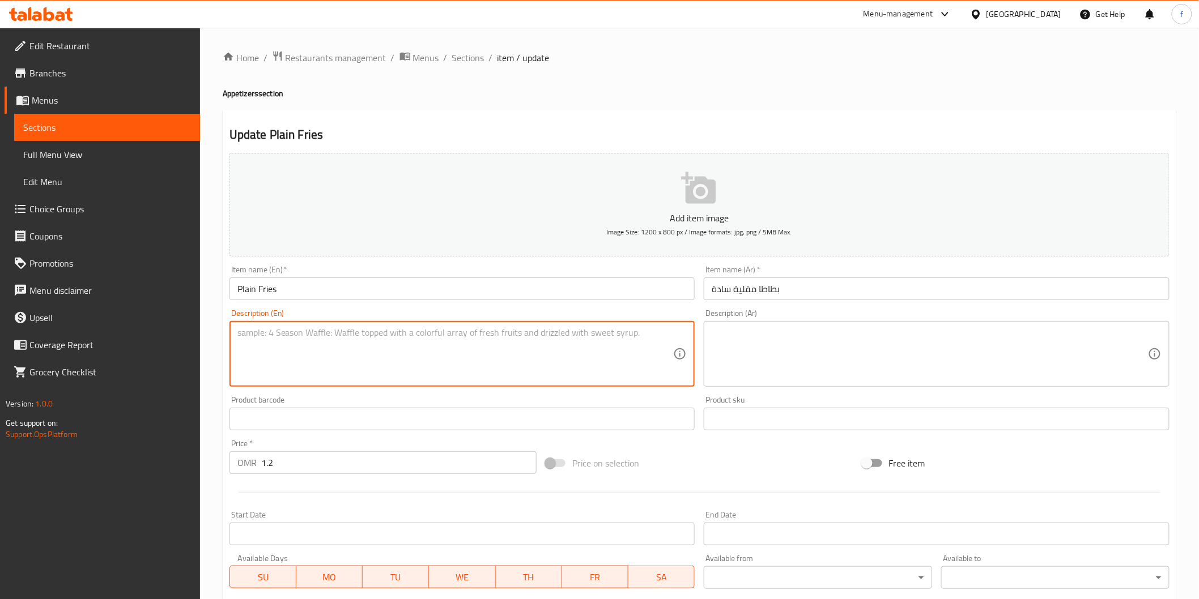
click at [301, 303] on div "Item name (En)   * Plain Fries Item name (En) *" at bounding box center [462, 283] width 475 height 44
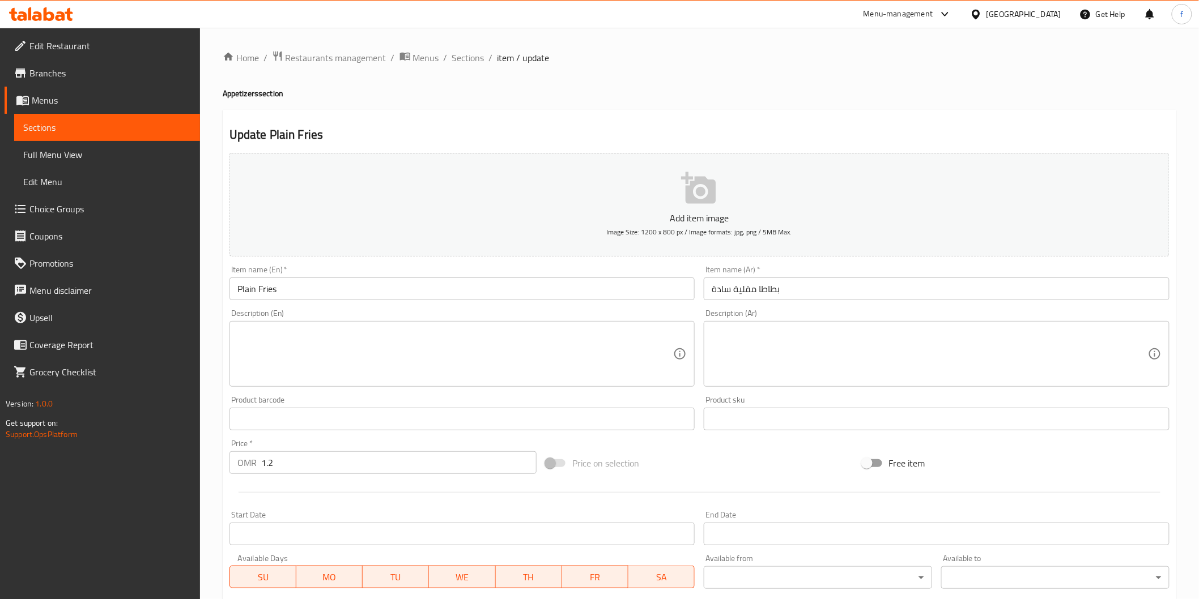
click at [317, 289] on input "Plain Fries" at bounding box center [462, 289] width 466 height 23
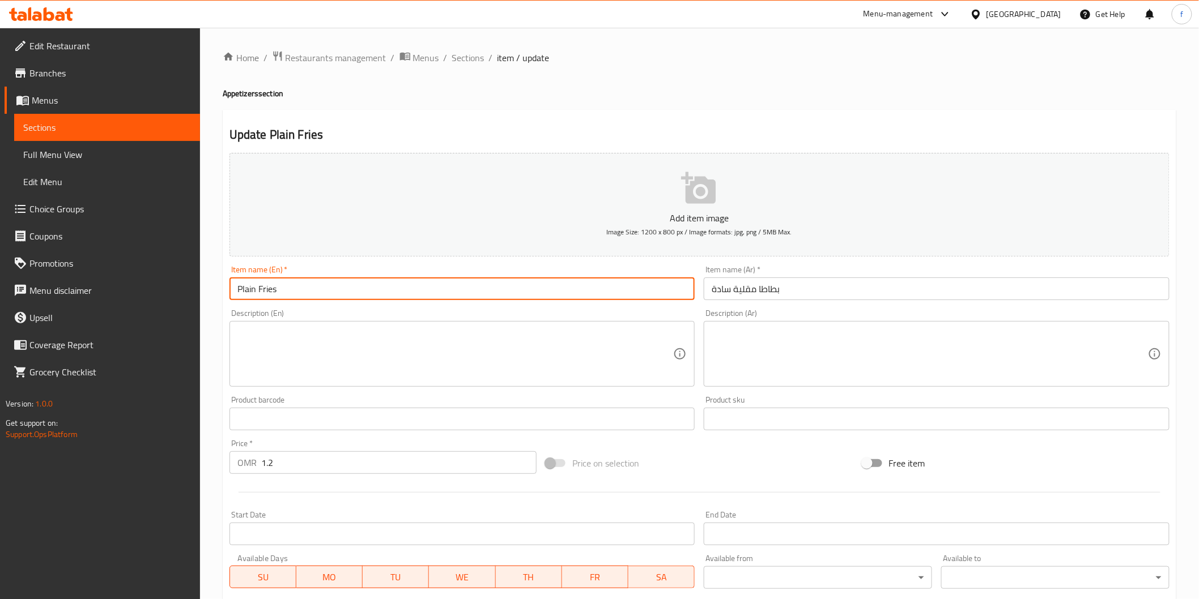
click at [317, 289] on input "Plain Fries" at bounding box center [462, 289] width 466 height 23
